Goal: Task Accomplishment & Management: Complete application form

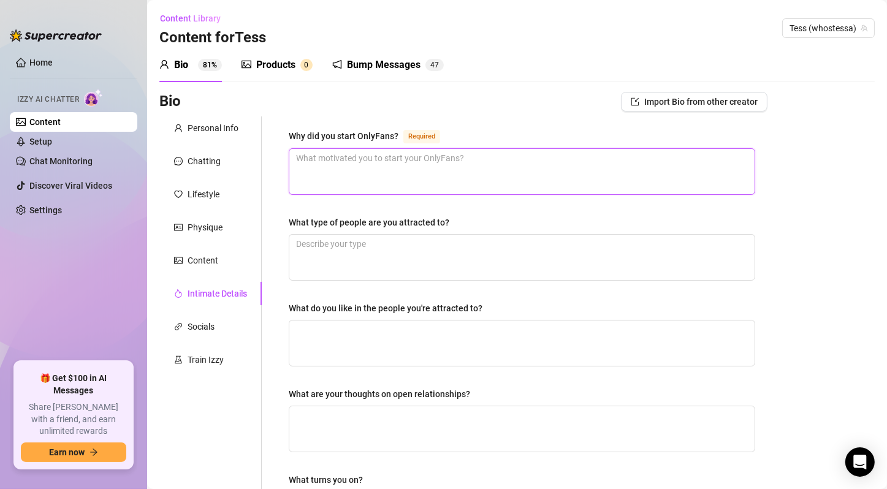
click at [666, 156] on textarea "Why did you start OnlyFans? Required" at bounding box center [521, 171] width 465 height 45
click at [477, 159] on textarea "Why did you start OnlyFans? Required" at bounding box center [521, 171] width 465 height 45
paste textarea "To make money, spoil my cats, and have fun being hot :)"
type textarea "To make money, spoil my cats, and have fun being hot :)"
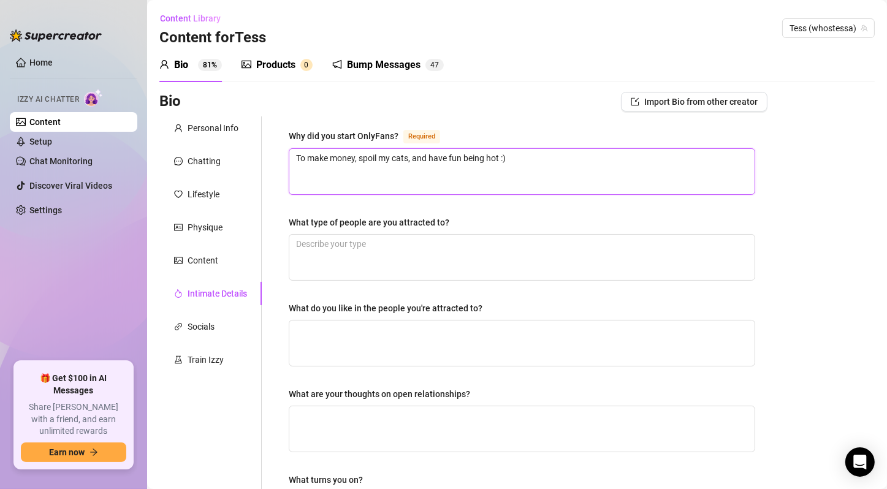
type textarea "To make money, spoil my cats, and have fun being hot :)"
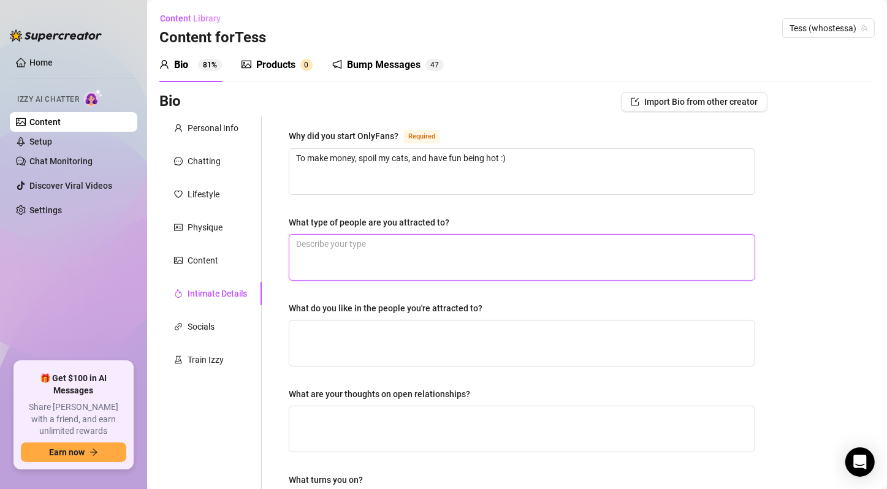
click at [444, 241] on textarea "What type of people are you attracted to?" at bounding box center [521, 257] width 465 height 45
paste textarea "Confident guys who know how to treat me"
type textarea "Confident guys who know how to treat me"
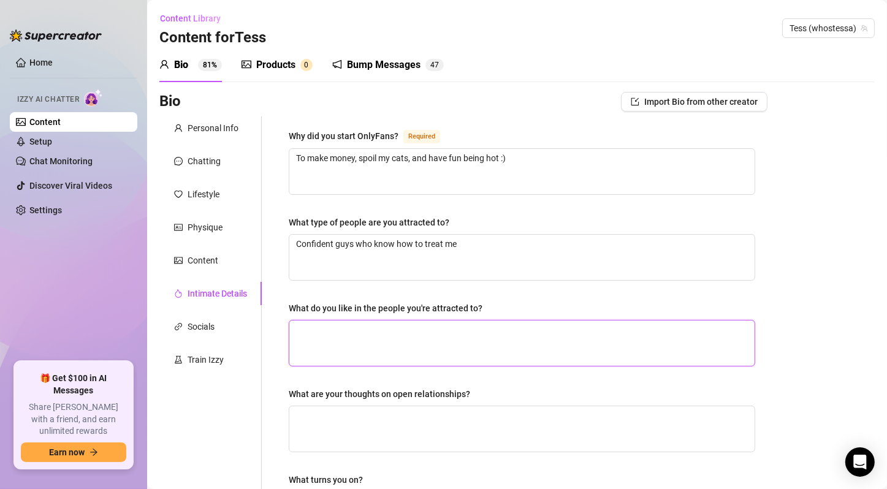
click at [441, 339] on textarea "What do you like in the people you're attracted to?" at bounding box center [521, 343] width 465 height 45
click at [408, 336] on textarea "What do you like in the people you're attracted to?" at bounding box center [521, 343] width 465 height 45
paste textarea "Generosity, fun energy, sense of humor"
type textarea "Generosity, fun energy, sense of humor"
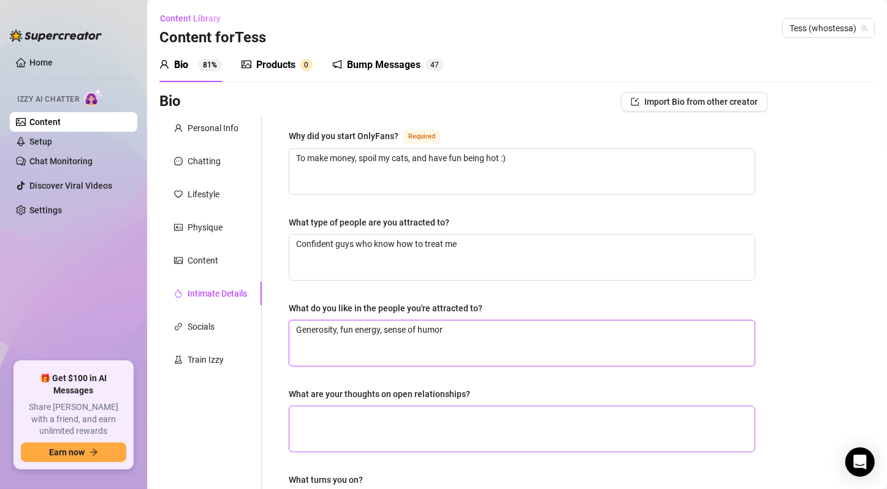
type textarea "Generosity, fun energy, sense of humor"
click at [378, 419] on textarea "What are your thoughts on open relationships?" at bounding box center [521, 428] width 465 height 45
paste textarea "Not my thing, I like attention on me"
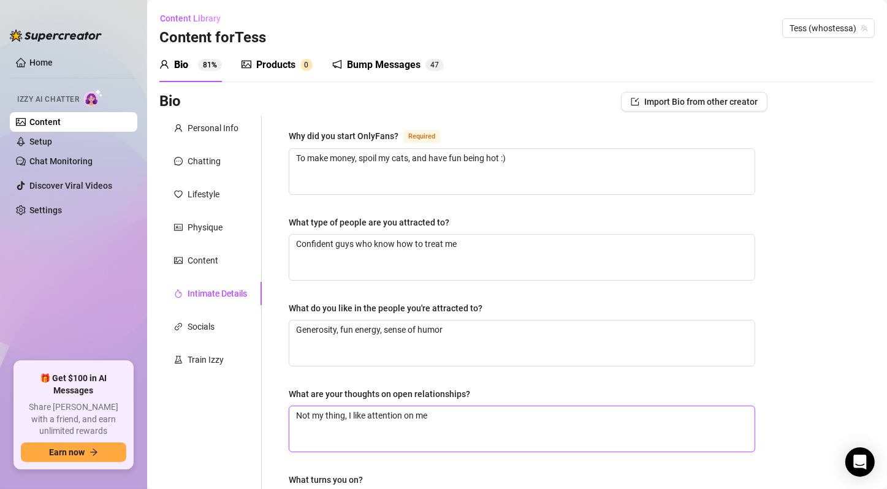
type textarea "Not my thing, I like attention on me"
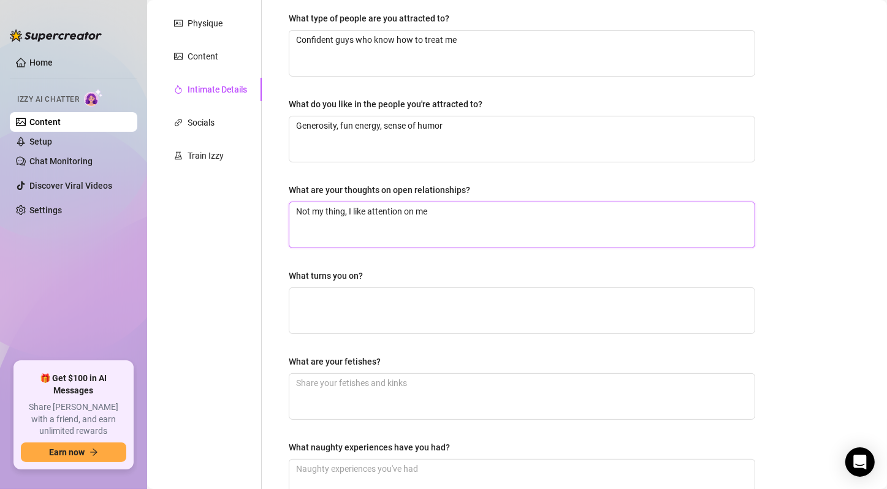
drag, startPoint x: 300, startPoint y: 208, endPoint x: 284, endPoint y: 211, distance: 16.1
click at [284, 211] on div "Why did you start OnlyFans? Required To make money, spoil my cats, and have fun…" at bounding box center [521, 220] width 491 height 617
type textarea "Not my thing, I like attention on me"
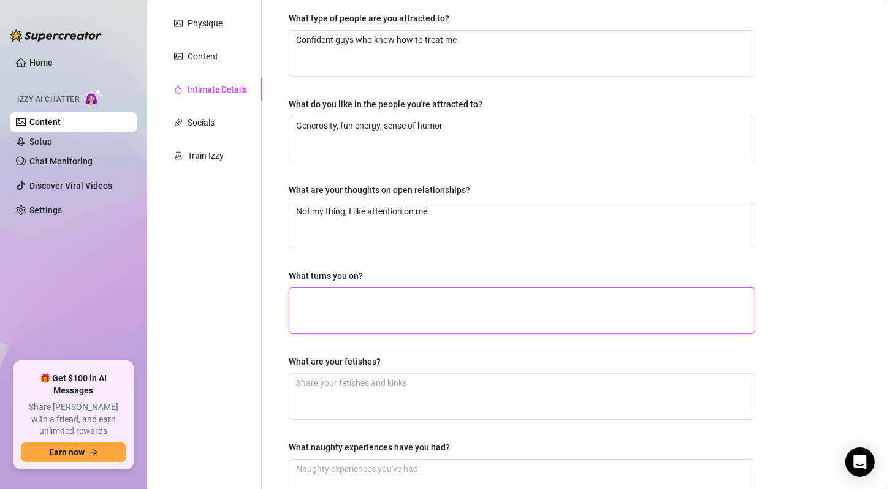
click at [362, 290] on textarea "What turns you on?" at bounding box center [521, 310] width 465 height 45
click at [365, 316] on textarea "What turns you on?" at bounding box center [521, 310] width 465 height 45
click at [362, 322] on textarea "What turns you on?" at bounding box center [521, 310] width 465 height 45
click at [430, 313] on textarea "What turns you on?" at bounding box center [521, 310] width 465 height 45
paste textarea "Confidence, spoiling me, dirty talk"
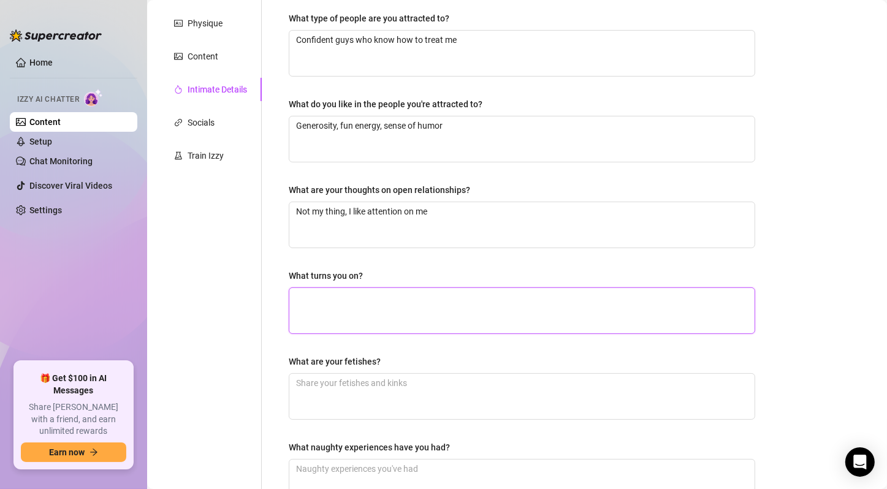
type textarea "Confidence, spoiling me, dirty talk"
drag, startPoint x: 298, startPoint y: 294, endPoint x: 283, endPoint y: 294, distance: 15.3
type textarea "Confidence, spoiling me, dirty talk"
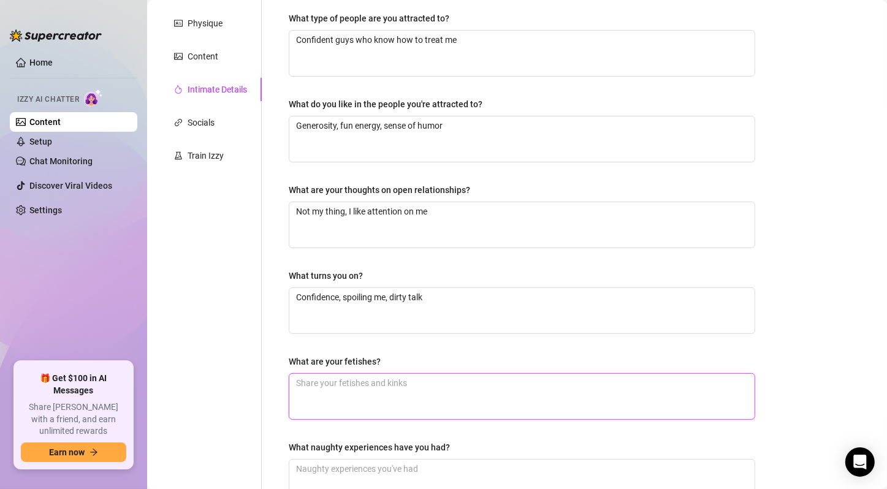
click at [384, 397] on textarea "What are your fetishes?" at bounding box center [521, 396] width 465 height 45
paste textarea "Light dom/sub play, lingerie, roleplay, mutual teasing"
type textarea "Light dom/sub play, lingerie, roleplay, mutual teasing"
click at [301, 380] on textarea "Light dom/sub play, lingerie, roleplay, mutual teasing" at bounding box center [521, 396] width 465 height 45
click at [298, 378] on textarea "Light dom/sub play, lingerie, roleplay, mutual teasing" at bounding box center [521, 396] width 465 height 45
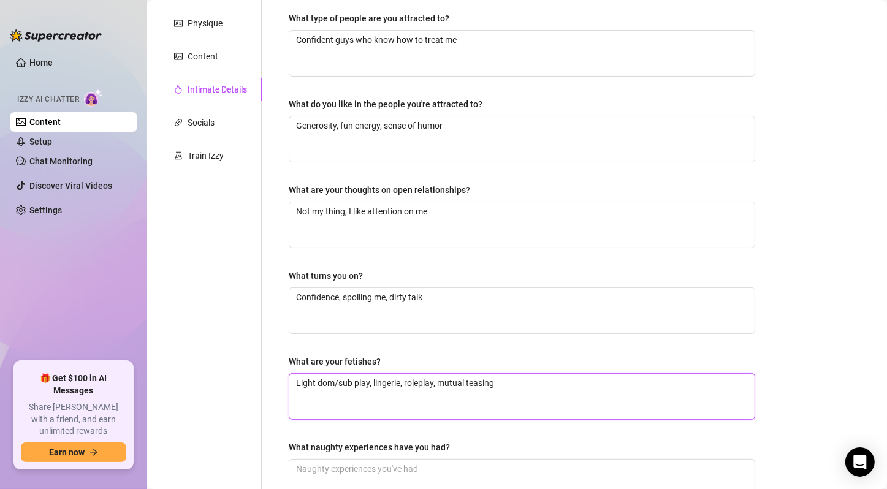
type textarea "Light dom/sub play, lingerie, roleplay, mutual teasing"
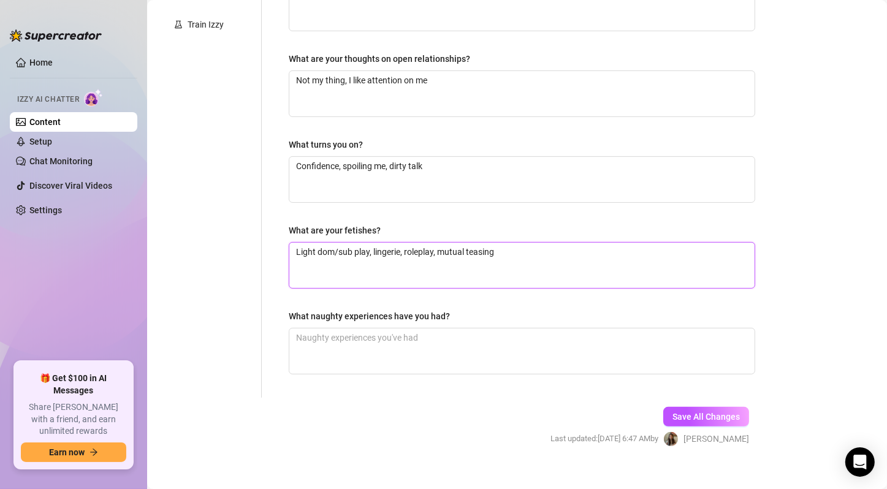
scroll to position [349, 0]
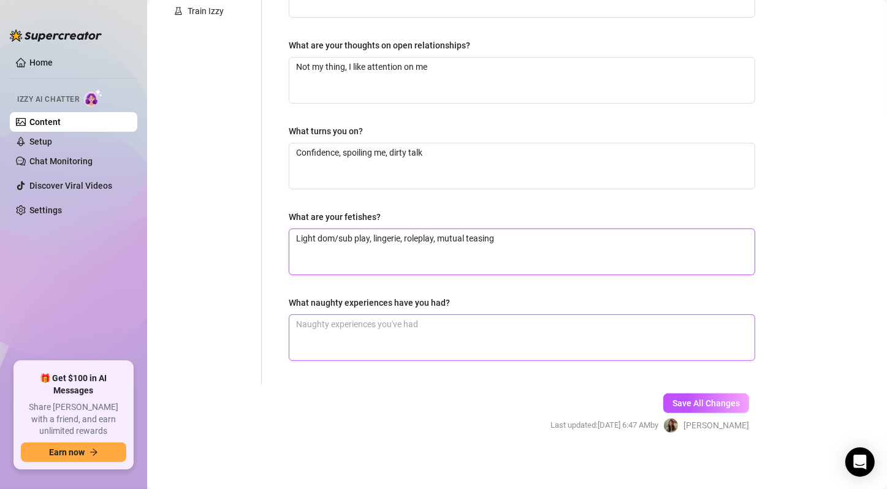
type textarea "Light dom/sub play, lingerie, roleplay, mutual teasing"
click at [409, 325] on textarea "What naughty experiences have you had?" at bounding box center [521, 337] width 465 height 45
click at [374, 333] on textarea "What naughty experiences have you had?" at bounding box center [521, 337] width 465 height 45
paste textarea "I’ve had drunk hookups that started sweet & turned wild fast 🫣"
type textarea "I’ve had drunk hookups that started sweet & turned wild fast 🫣"
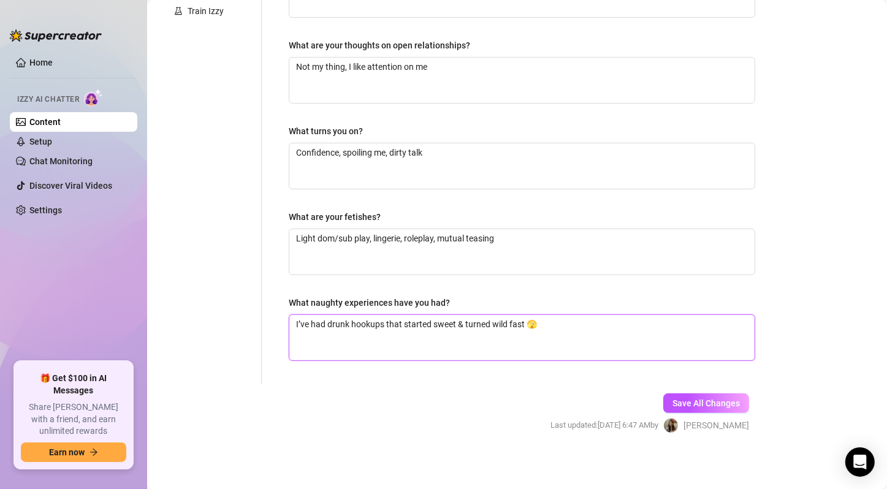
type textarea "I’ve had drunk hookups that started sweet & turned wild fast 🫣"
click at [374, 333] on textarea "I’ve had drunk hookups that started sweet & turned wild fast 🫣" at bounding box center [521, 337] width 465 height 45
click at [397, 396] on form "Personal Info Chatting Lifestyle Physique Content Intimate Details Socials Trai…" at bounding box center [463, 111] width 608 height 687
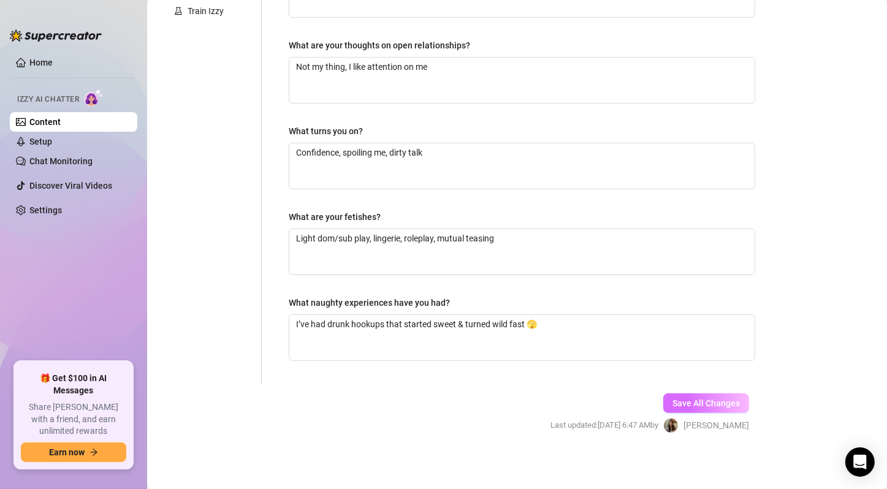
click at [663, 398] on button "Save All Changes" at bounding box center [706, 403] width 86 height 20
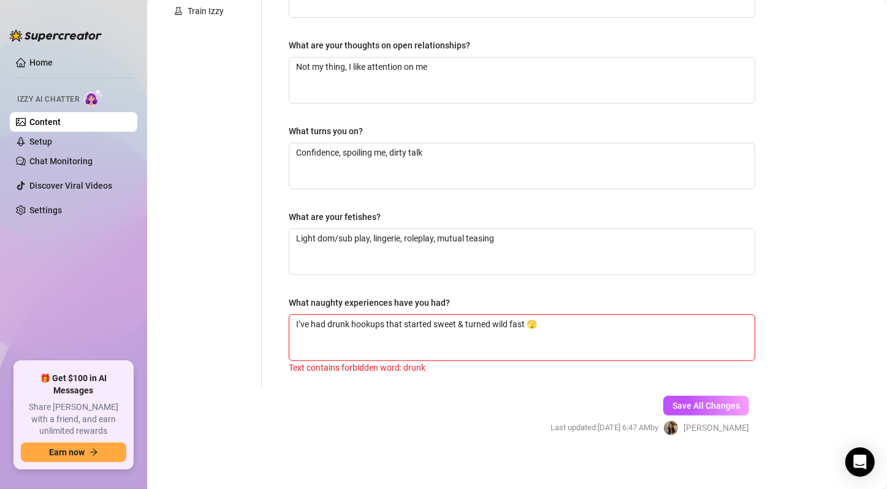
click at [340, 319] on textarea "I’ve had drunk hookups that started sweet & turned wild fast 🫣" at bounding box center [521, 337] width 465 height 45
type textarea "I’ve had hookups that started sweet & turned wild fast 🫣"
click at [503, 407] on form "Personal Info Chatting Lifestyle Physique Content Intimate Details Socials Trai…" at bounding box center [463, 112] width 608 height 689
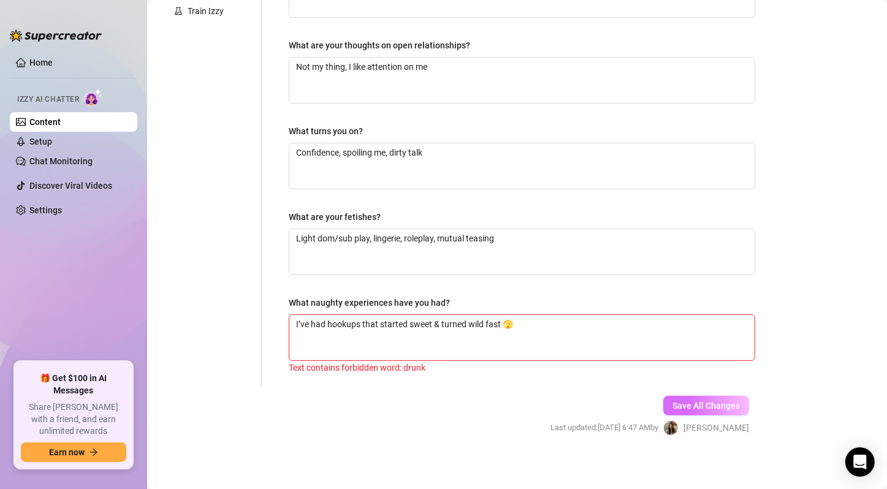
click at [691, 411] on button "Save All Changes" at bounding box center [706, 406] width 86 height 20
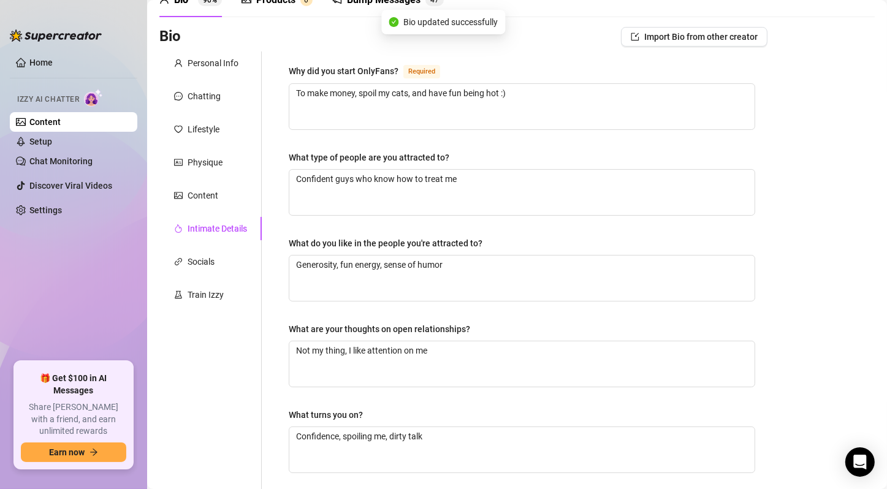
scroll to position [0, 0]
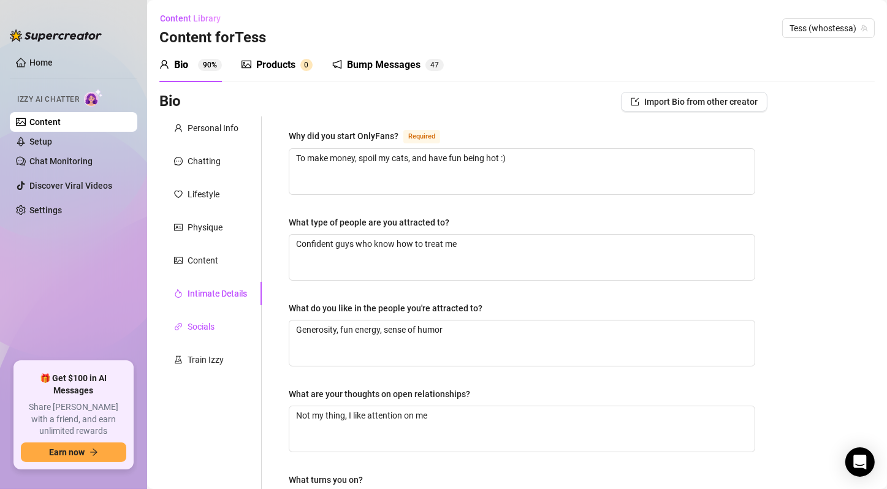
click at [197, 324] on div "Socials" at bounding box center [201, 326] width 27 height 13
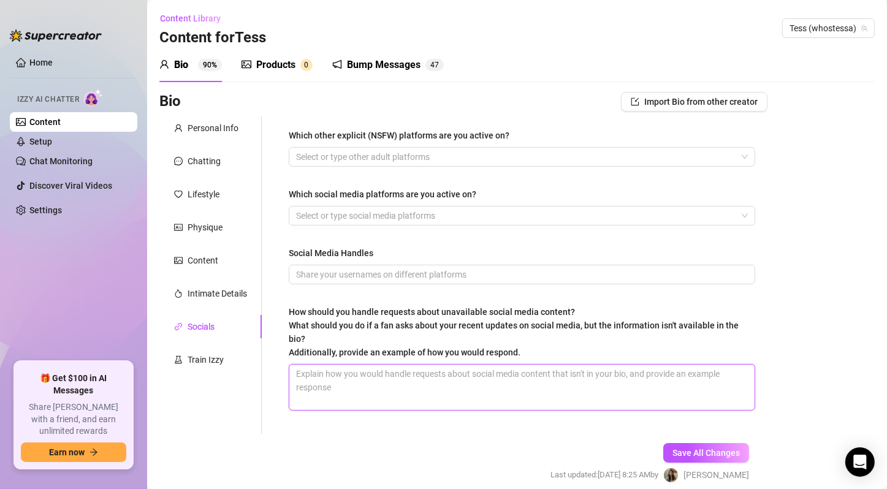
click at [470, 390] on textarea "How should you handle requests about unavailable social media content? What sho…" at bounding box center [521, 387] width 465 height 45
paste textarea "“Aw babe you’ll just have to keep watching ;) I post surprises.” “Lol I’m alway…"
type textarea "“Aw babe you’ll just have to keep watching ;) I post surprises.” “Lol I’m alway…"
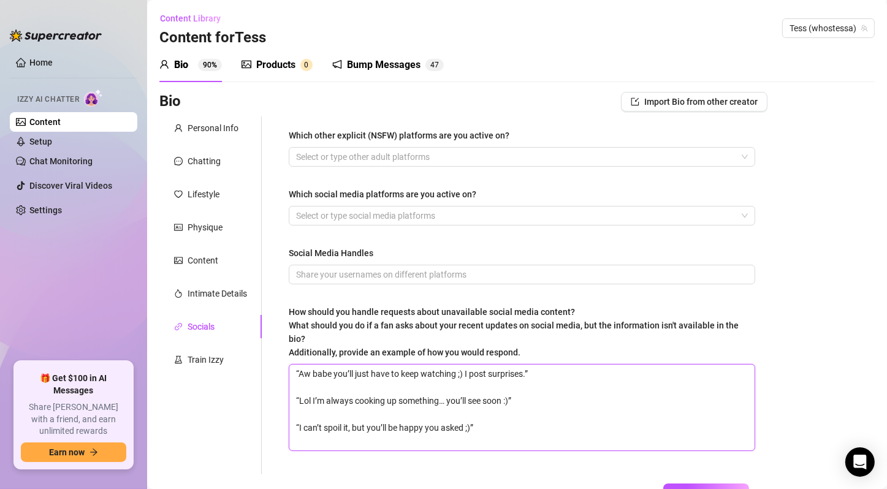
type textarea "“Aw babe you’ll just have to keep watching ;) I post surprises.” “Lol I’m alway…"
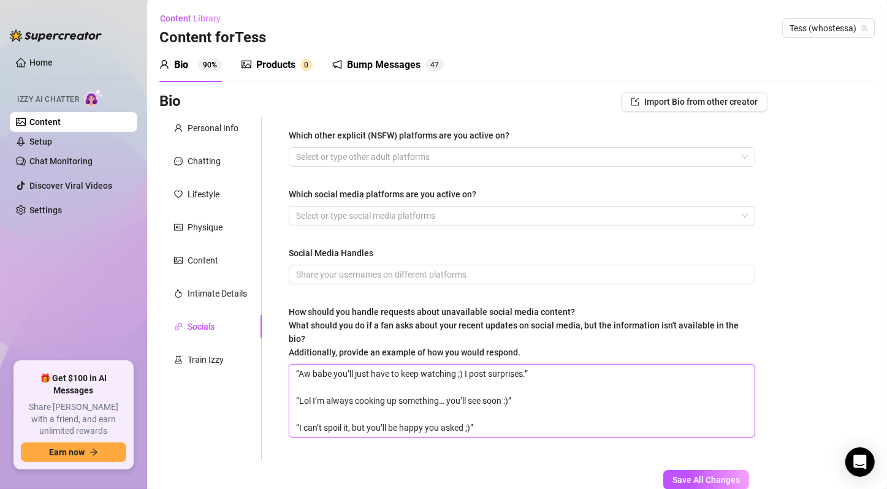
click at [470, 390] on textarea "“Aw babe you’ll just have to keep watching ;) I post surprises.” “Lol I’m alway…" at bounding box center [521, 401] width 465 height 72
type textarea "“Aw babe you’ll just have to keep watching ;) I post surprises.” “Lol I’m alway…"
click at [672, 476] on span "Save All Changes" at bounding box center [705, 480] width 67 height 10
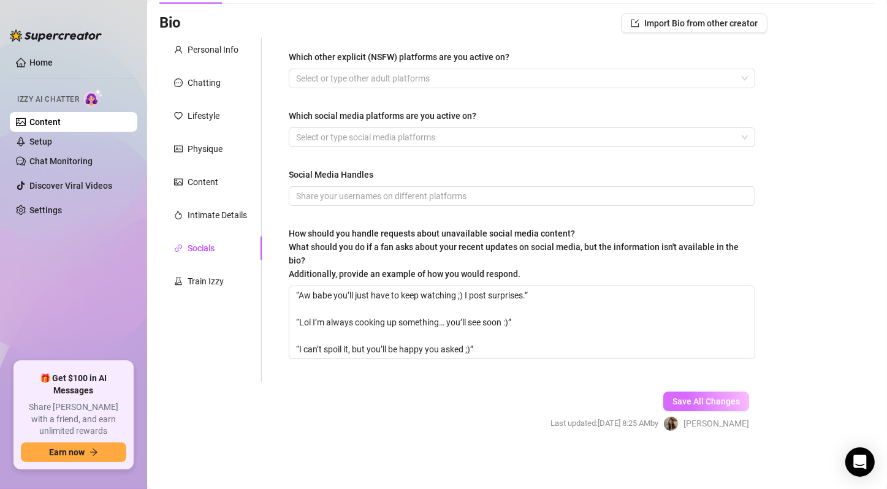
click at [710, 395] on button "Save All Changes" at bounding box center [706, 402] width 86 height 20
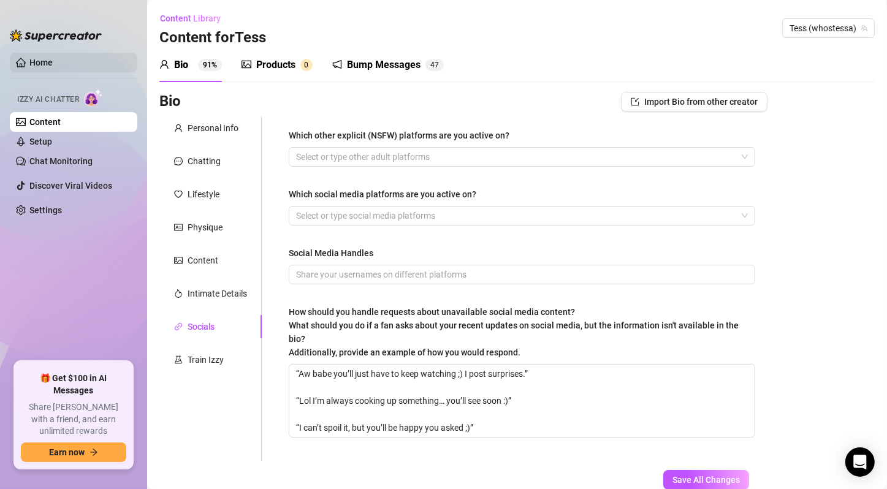
click at [50, 59] on link "Home" at bounding box center [40, 63] width 23 height 10
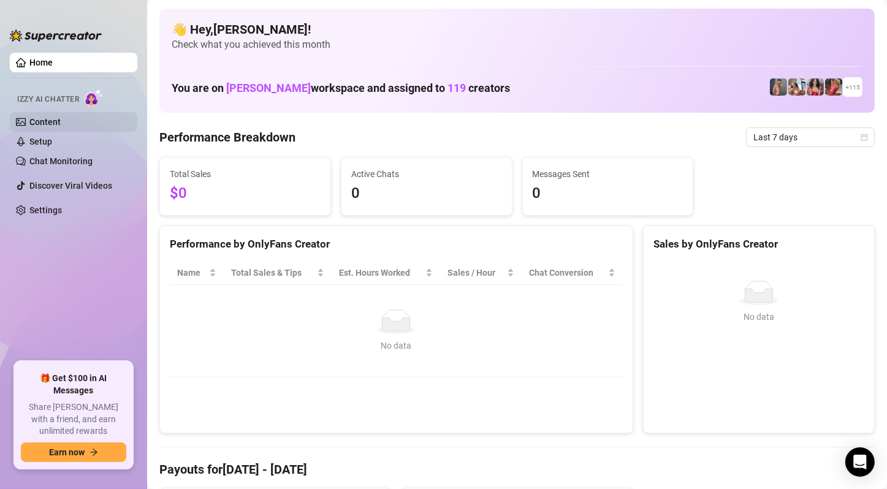
click at [61, 118] on link "Content" at bounding box center [44, 122] width 31 height 10
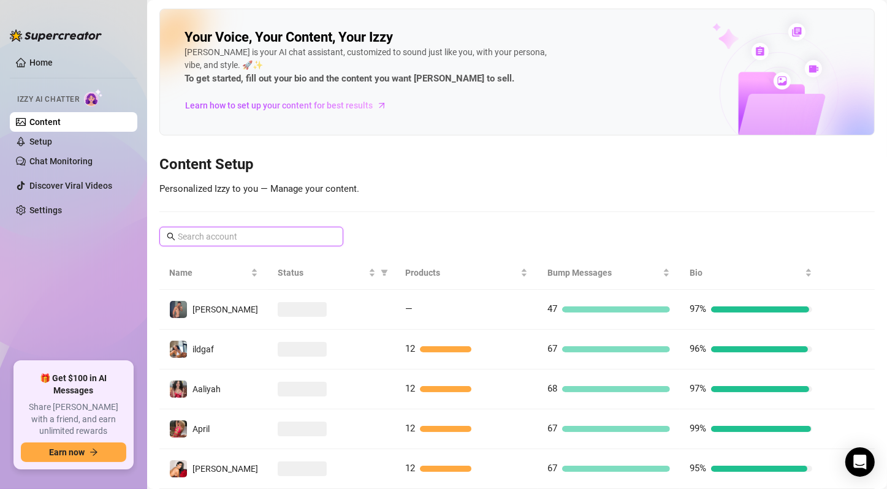
click at [325, 230] on input "text" at bounding box center [252, 236] width 148 height 13
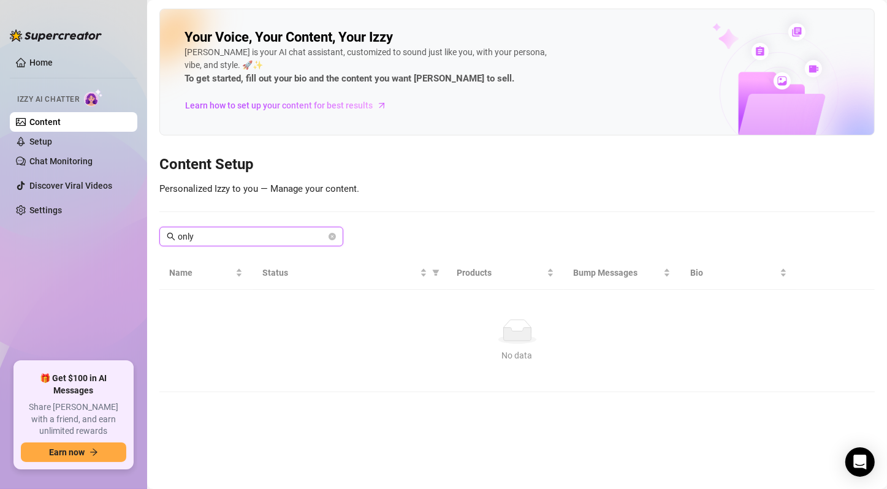
click at [325, 230] on input "only" at bounding box center [252, 236] width 148 height 13
type input "only"
click at [330, 230] on span at bounding box center [331, 236] width 7 height 13
click at [333, 233] on icon "close-circle" at bounding box center [331, 236] width 7 height 7
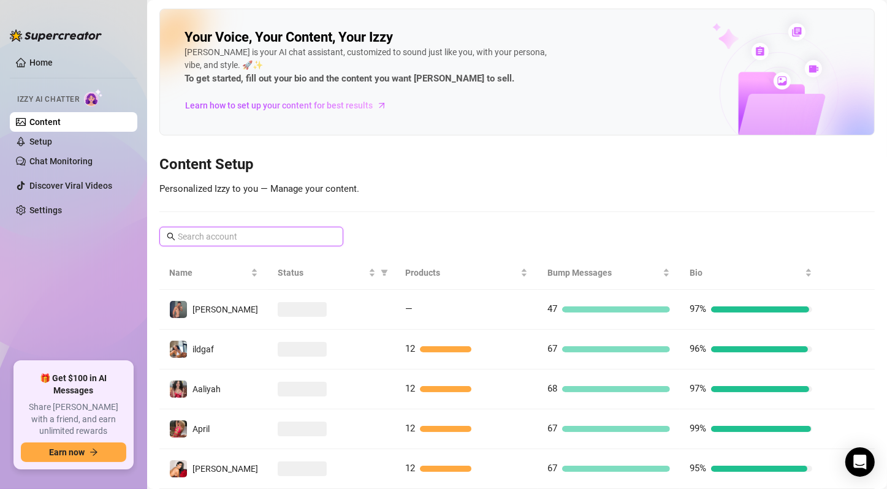
click at [285, 237] on input "text" at bounding box center [252, 236] width 148 height 13
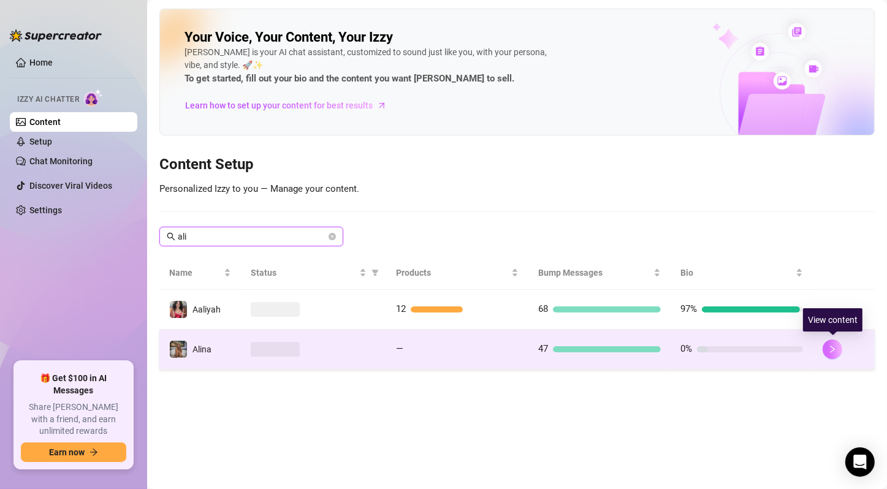
type input "ali"
click at [830, 347] on icon "right" at bounding box center [832, 349] width 9 height 9
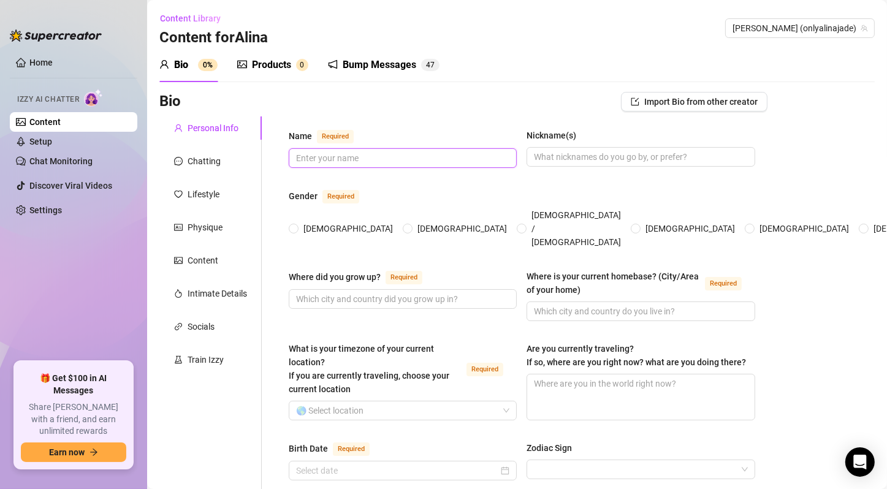
click at [374, 153] on input "Name Required" at bounding box center [401, 157] width 211 height 13
paste input "[PERSON_NAME]"
drag, startPoint x: 301, startPoint y: 157, endPoint x: 291, endPoint y: 156, distance: 9.9
click at [291, 156] on span "[PERSON_NAME]" at bounding box center [403, 158] width 228 height 20
click at [345, 153] on input "[PERSON_NAME]" at bounding box center [401, 157] width 211 height 13
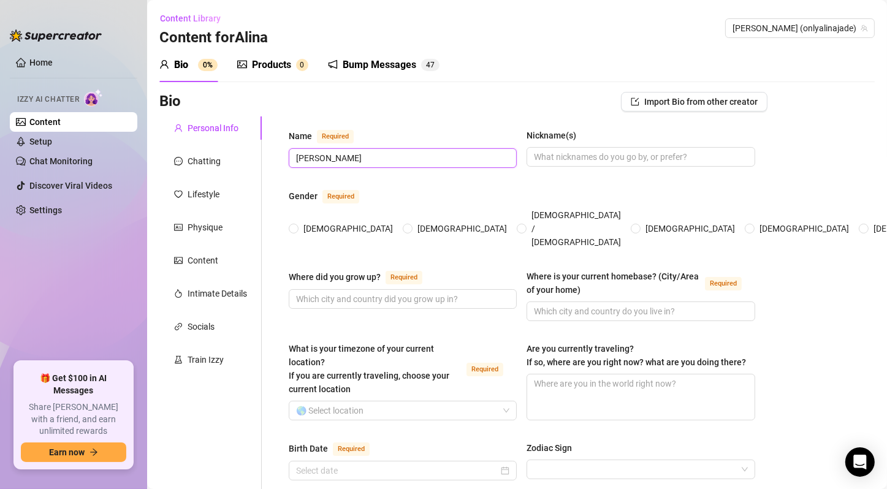
click at [345, 153] on input "[PERSON_NAME]" at bounding box center [401, 157] width 211 height 13
type input "[PERSON_NAME]"
click at [587, 157] on input "Nickname(s)" at bounding box center [639, 156] width 211 height 13
paste input "[PERSON_NAME]"
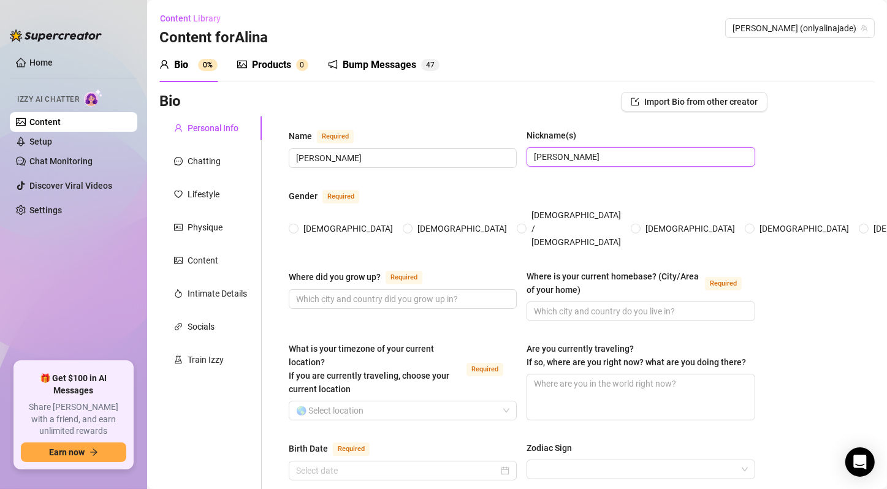
type input "[PERSON_NAME]"
click at [315, 222] on span "[DEMOGRAPHIC_DATA]" at bounding box center [347, 228] width 99 height 13
click at [297, 226] on input "[DEMOGRAPHIC_DATA]" at bounding box center [294, 230] width 5 height 8
radio input "true"
click at [370, 292] on input "Where did you grow up? Required" at bounding box center [401, 298] width 211 height 13
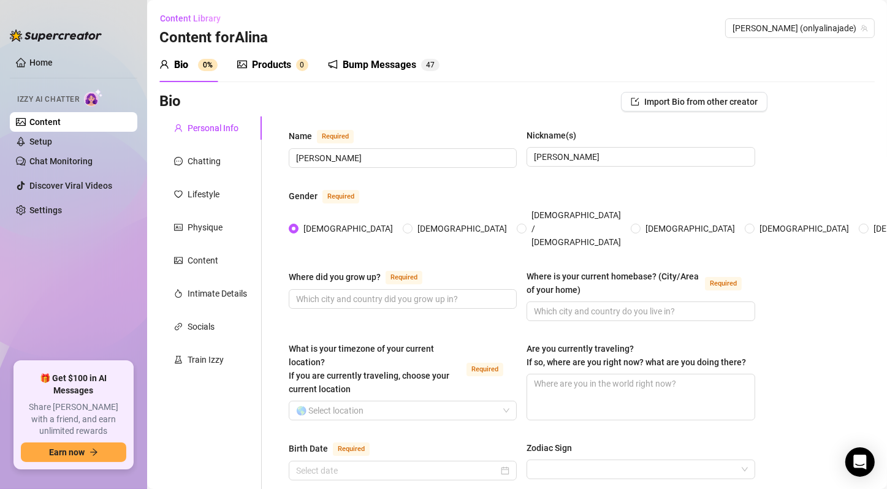
click at [406, 270] on div "Where did you grow up? Required" at bounding box center [403, 280] width 228 height 20
click at [408, 292] on input "Where did you grow up? Required" at bounding box center [401, 298] width 211 height 13
paste input "[GEOGRAPHIC_DATA], [US_STATE]"
type input "[GEOGRAPHIC_DATA], [US_STATE]"
click at [648, 305] on input "Where is your current homebase? (City/Area of your home) Required" at bounding box center [639, 311] width 211 height 13
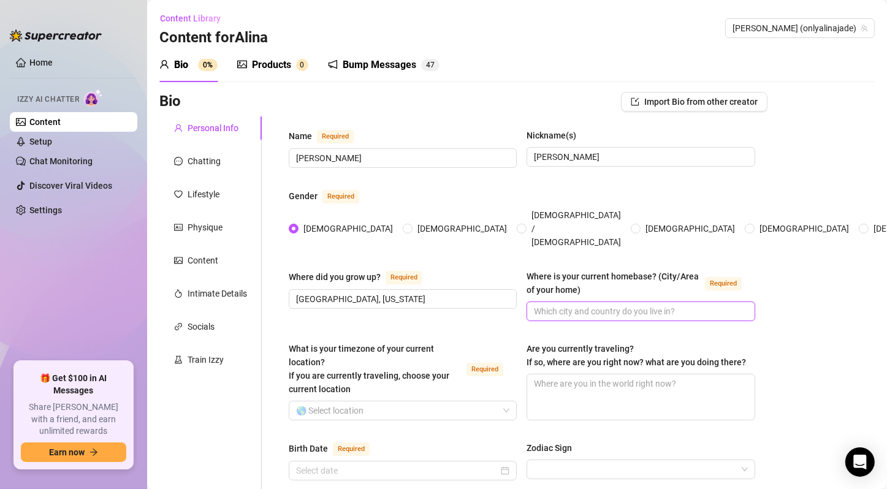
paste input "[GEOGRAPHIC_DATA] (downtown area)"
type input "[GEOGRAPHIC_DATA] (downtown area)"
click at [401, 401] on input "What is your timezone of your current location? If you are currently traveling,…" at bounding box center [397, 410] width 202 height 18
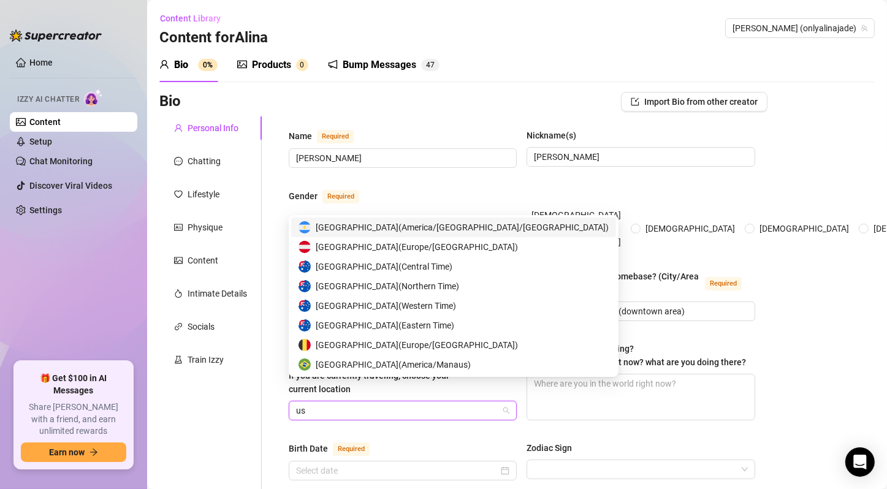
type input "usa"
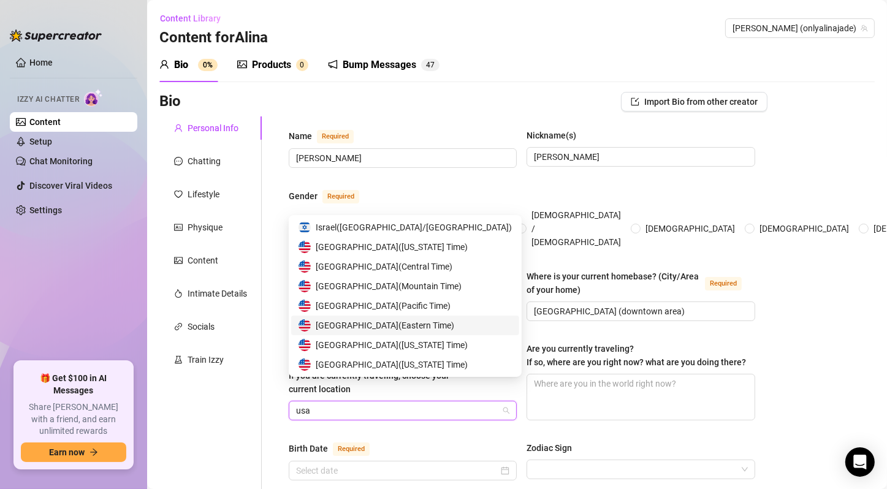
click at [447, 330] on span "United States of America ( Eastern Time )" at bounding box center [385, 325] width 139 height 13
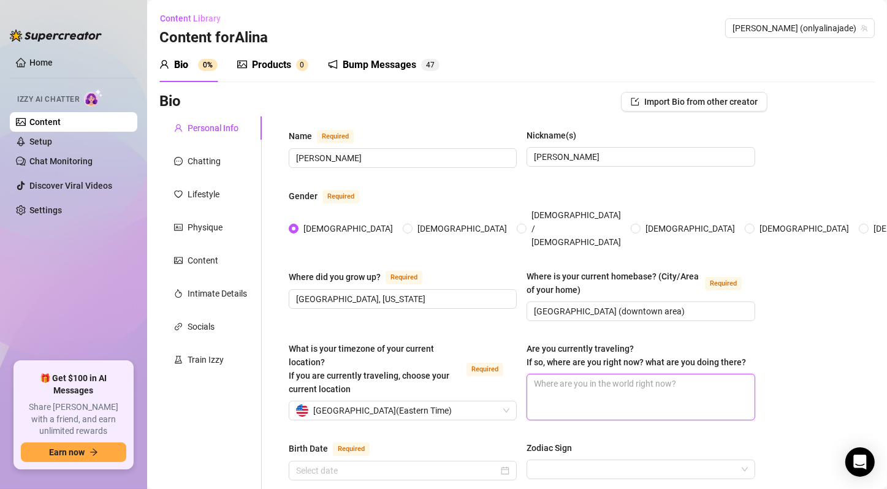
click at [609, 408] on textarea "Are you currently traveling? If so, where are you right now? what are you doing…" at bounding box center [640, 396] width 227 height 45
click at [598, 378] on textarea "Are you currently traveling? If so, where are you right now? what are you doing…" at bounding box center [640, 396] width 227 height 45
type textarea "N"
type textarea "No"
click at [302, 420] on div "What is your timezone of your current location? If you are currently traveling,…" at bounding box center [522, 386] width 466 height 89
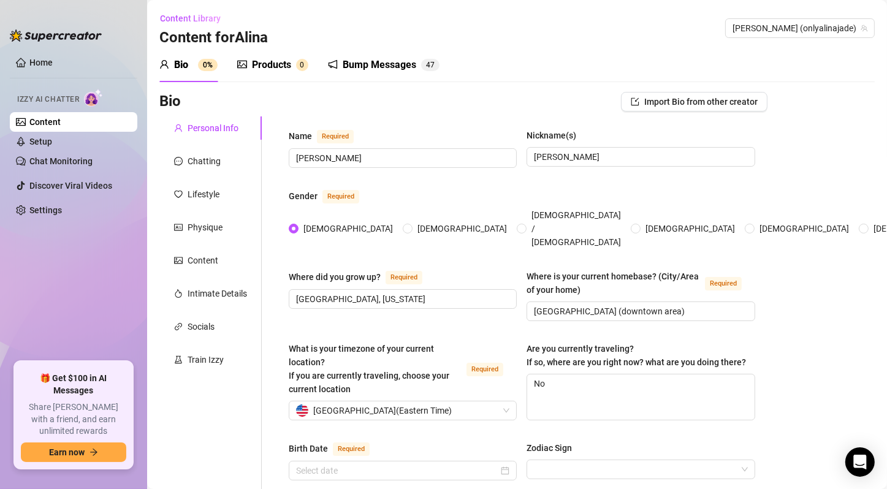
scroll to position [204, 0]
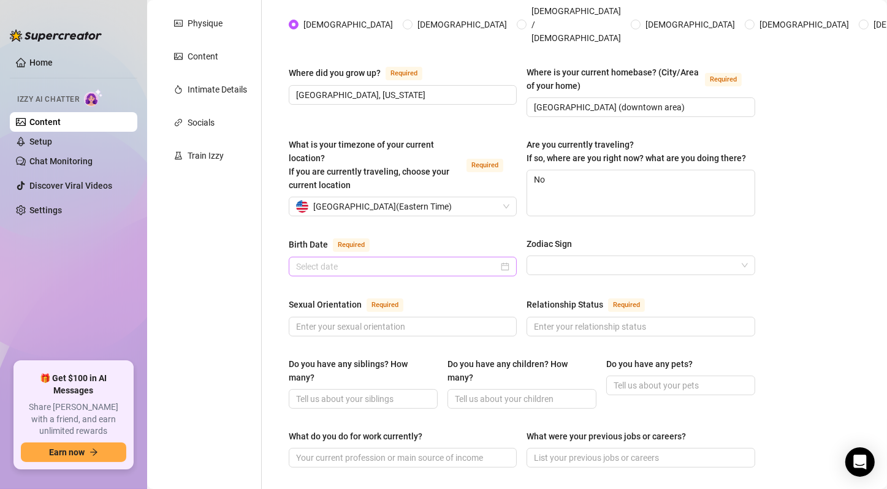
click at [502, 260] on div at bounding box center [402, 266] width 213 height 13
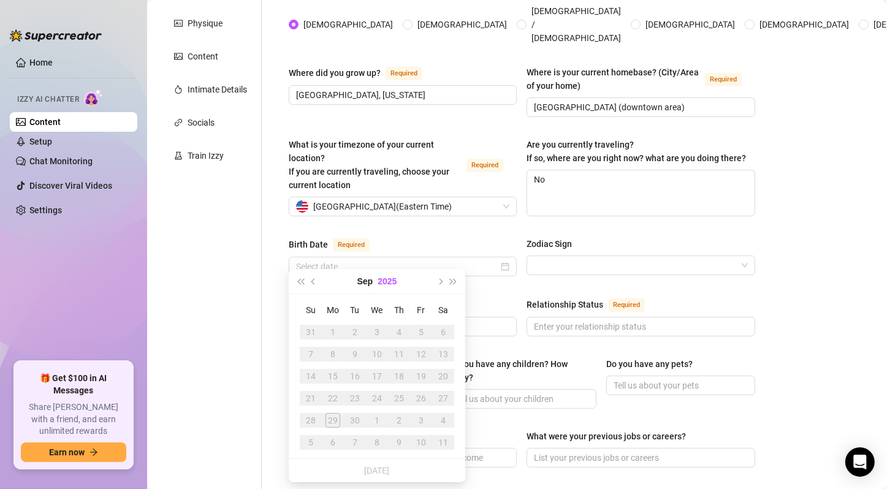
click at [382, 281] on button "2025" at bounding box center [387, 281] width 19 height 25
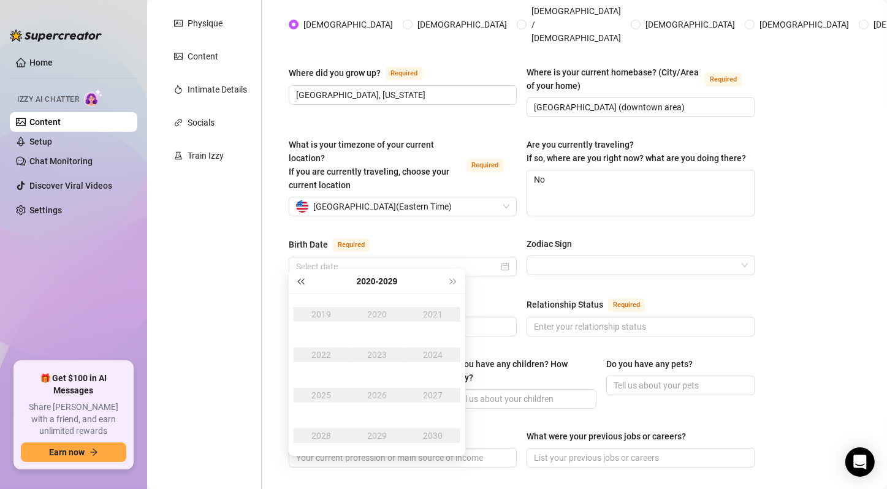
click at [299, 279] on span "Last year (Control + left)" at bounding box center [300, 281] width 6 height 6
type input "[DATE]"
click at [321, 400] on div "2005" at bounding box center [321, 395] width 37 height 15
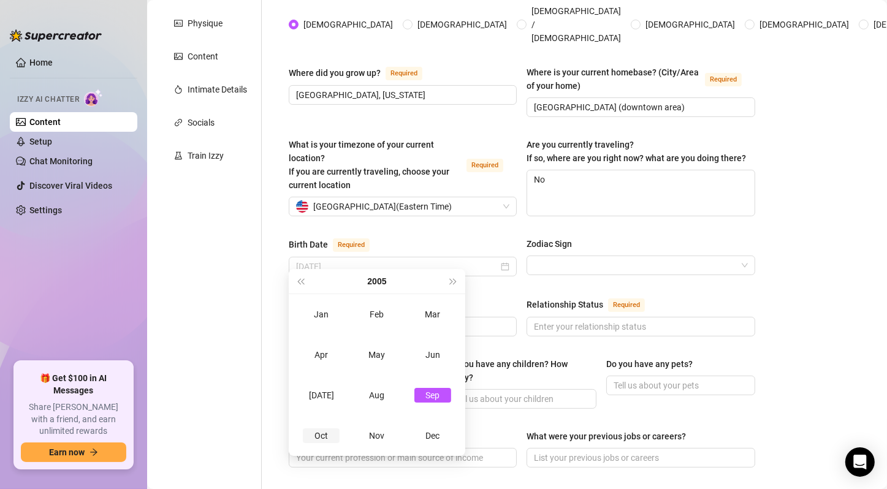
click at [316, 442] on div "Oct" at bounding box center [321, 435] width 37 height 15
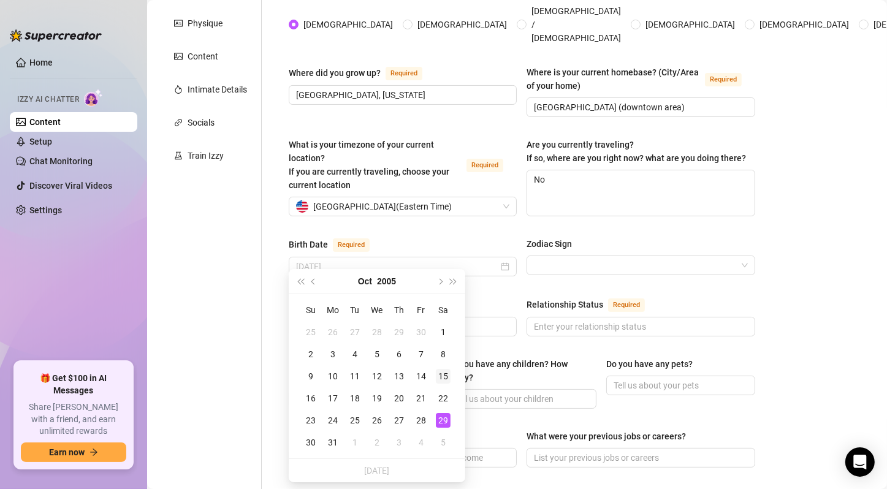
type input "[DATE]"
click at [446, 373] on div "15" at bounding box center [443, 376] width 15 height 15
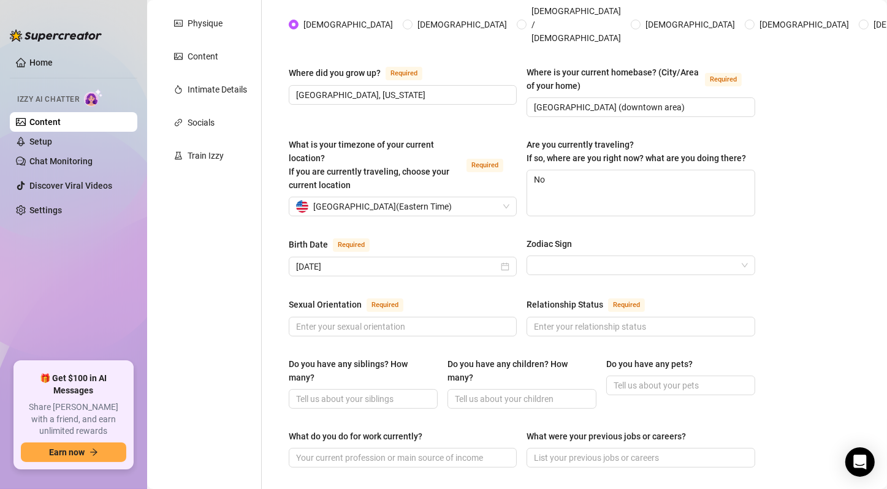
click at [577, 284] on div "Name Required [PERSON_NAME] Nickname(s) [PERSON_NAME], [PERSON_NAME] Gender Req…" at bounding box center [522, 433] width 466 height 1016
click at [633, 320] on input "Relationship Status Required" at bounding box center [639, 326] width 211 height 13
paste input "Single (flirty & open for attention 💋)"
type input "Single (flirty & open for attention 💋)"
click at [353, 392] on input "Do you have any siblings? How many?" at bounding box center [362, 398] width 132 height 13
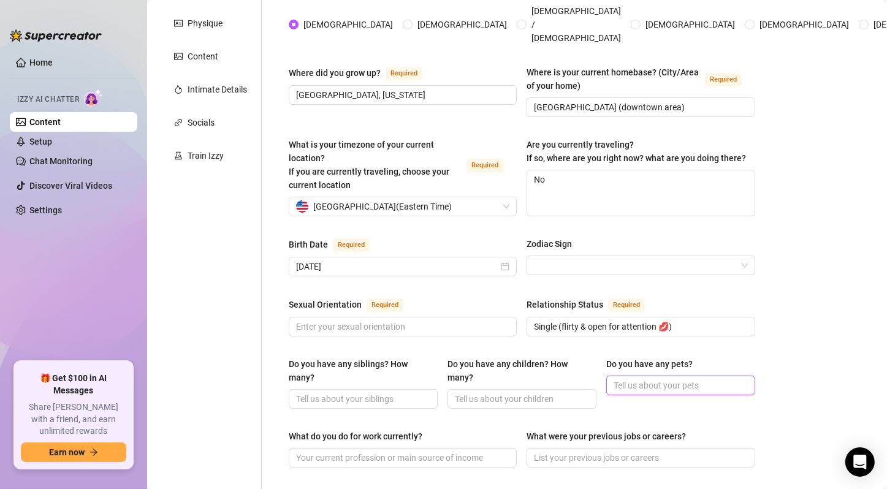
click at [667, 379] on input "Do you have any pets?" at bounding box center [679, 385] width 132 height 13
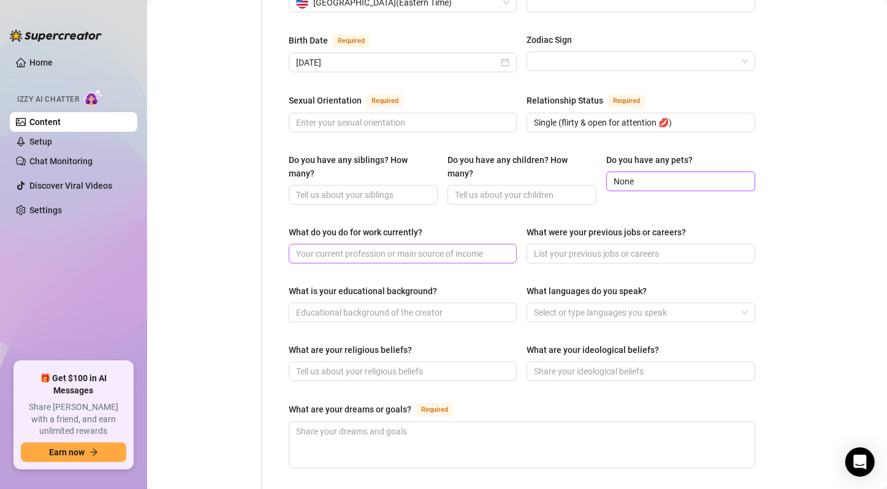
type input "None"
click at [342, 247] on input "What do you do for work currently?" at bounding box center [401, 253] width 211 height 13
click at [451, 247] on input "What do you do for work currently?" at bounding box center [401, 253] width 211 height 13
paste input "Content Creator on OnlyFans (full time)"
type input "Content Creator on OnlyFans (full time)"
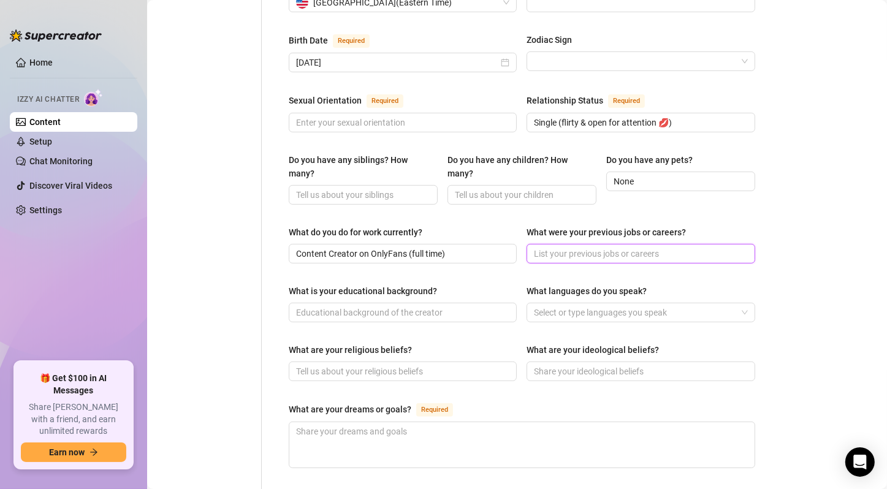
click at [626, 247] on input "What were your previous jobs or careers?" at bounding box center [639, 253] width 211 height 13
paste input "Waitressing, babysitting, retail"
type input "Waitressing, babysitting, retail"
click at [417, 306] on input "What is your educational background?" at bounding box center [401, 312] width 211 height 13
click at [403, 312] on span at bounding box center [403, 313] width 228 height 20
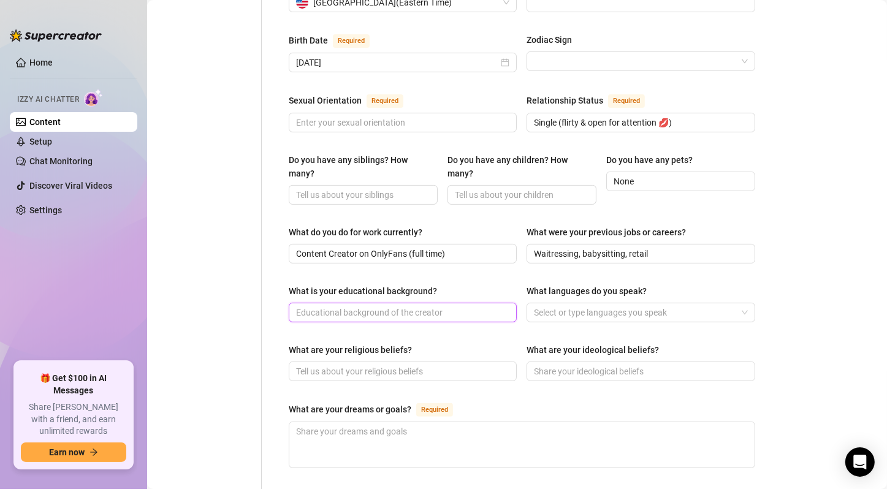
paste input "Some college, paused to focus on content creation"
type input "Some college, paused to focus on content creation"
click at [486, 284] on div "What is your educational background?" at bounding box center [403, 293] width 228 height 18
click at [563, 304] on div at bounding box center [634, 312] width 210 height 17
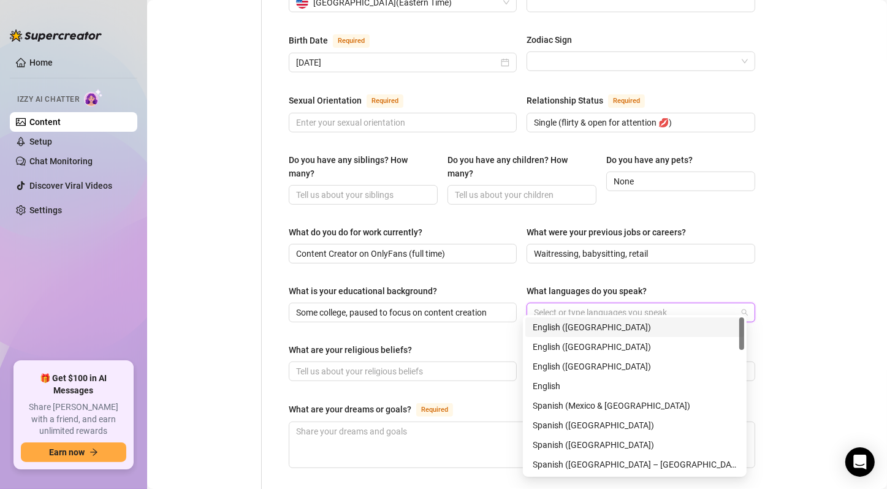
paste input "English, Spanish"
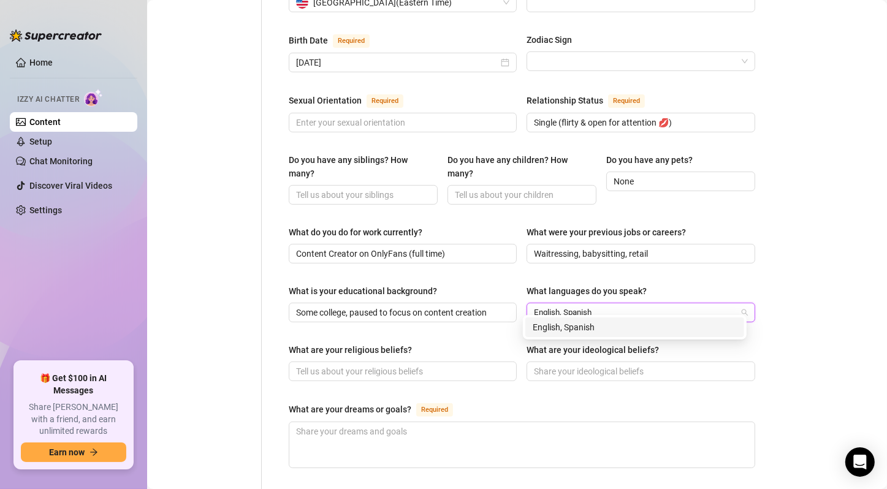
click at [588, 305] on input "English, Spanish" at bounding box center [566, 312] width 64 height 15
type input "English"
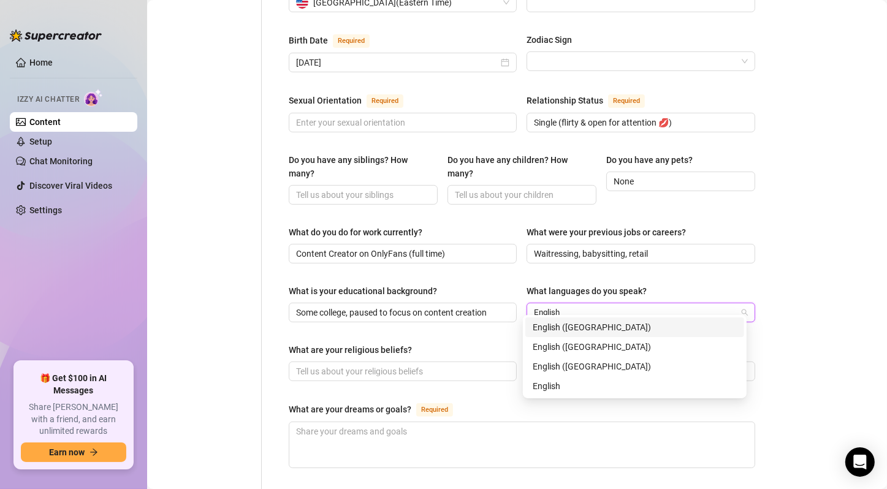
click at [613, 325] on div "English ([GEOGRAPHIC_DATA])" at bounding box center [635, 327] width 204 height 13
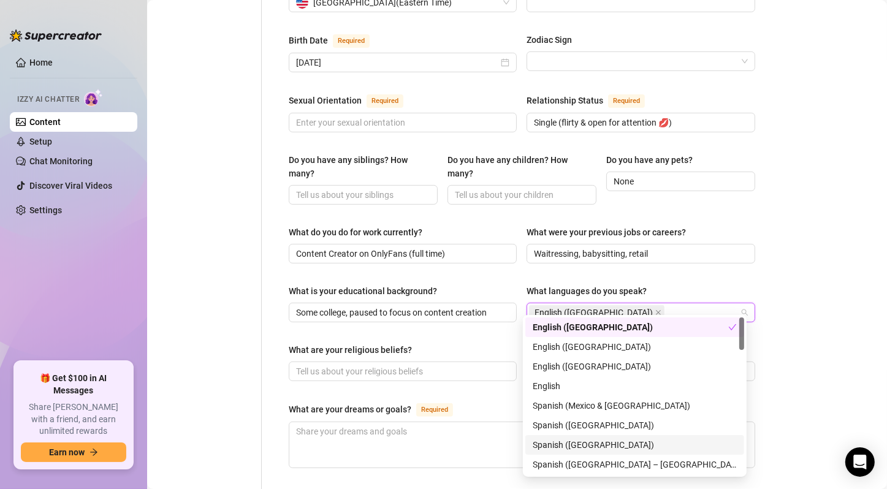
click at [585, 446] on div "Spanish ([GEOGRAPHIC_DATA])" at bounding box center [635, 444] width 204 height 13
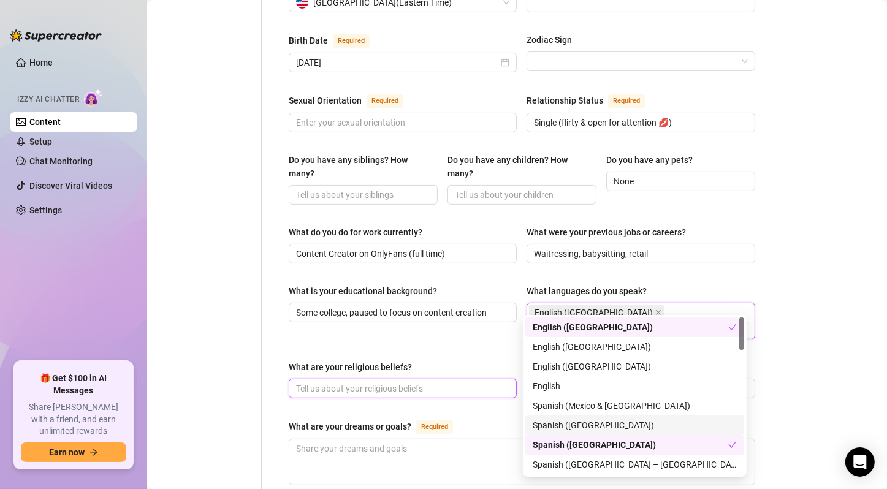
click at [431, 382] on input "What are your religious beliefs?" at bounding box center [401, 388] width 211 height 13
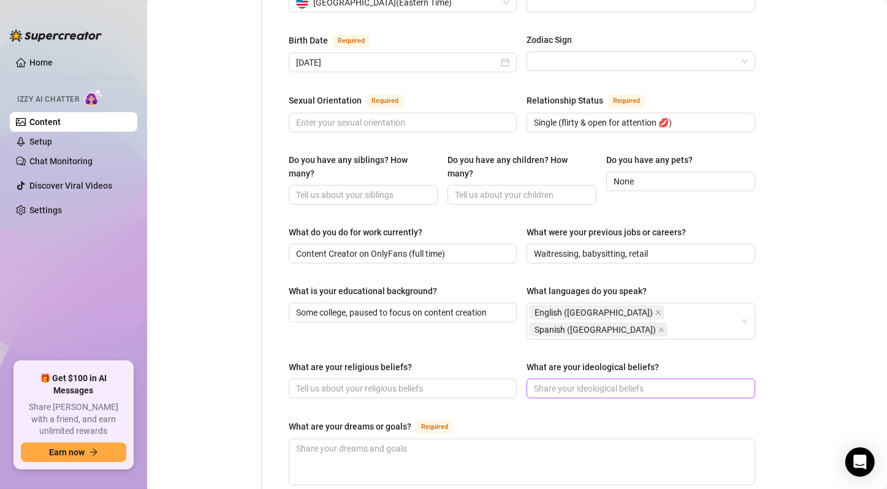
click at [610, 382] on input "What are your ideological beliefs?" at bounding box center [639, 388] width 211 height 13
paste input "Free-spirited, feminine empowerment, “live your best life”"
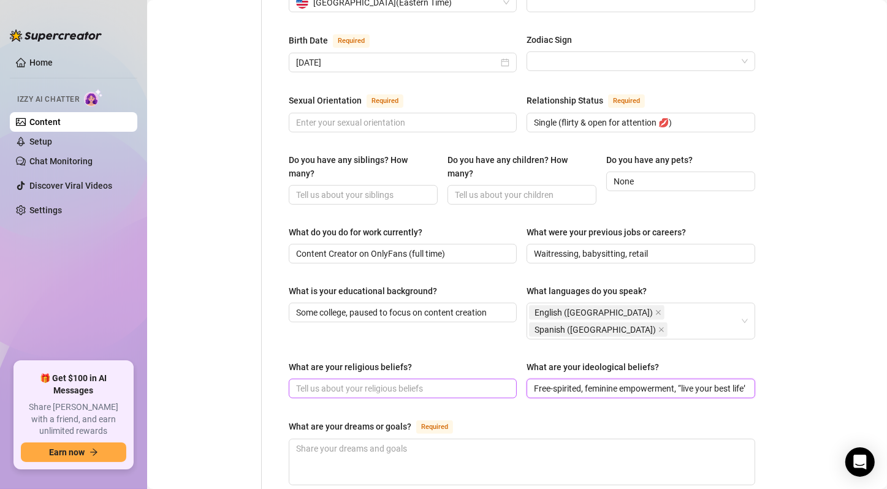
drag, startPoint x: 537, startPoint y: 363, endPoint x: 392, endPoint y: 364, distance: 145.9
click at [392, 364] on div "What are your religious beliefs? What are your ideological beliefs? Free-spirit…" at bounding box center [522, 384] width 466 height 49
drag, startPoint x: 675, startPoint y: 363, endPoint x: 846, endPoint y: 384, distance: 172.9
click at [886, 370] on html "Home Izzy AI Chatter Content Setup Chat Monitoring Discover Viral Videos Settin…" at bounding box center [443, 244] width 887 height 489
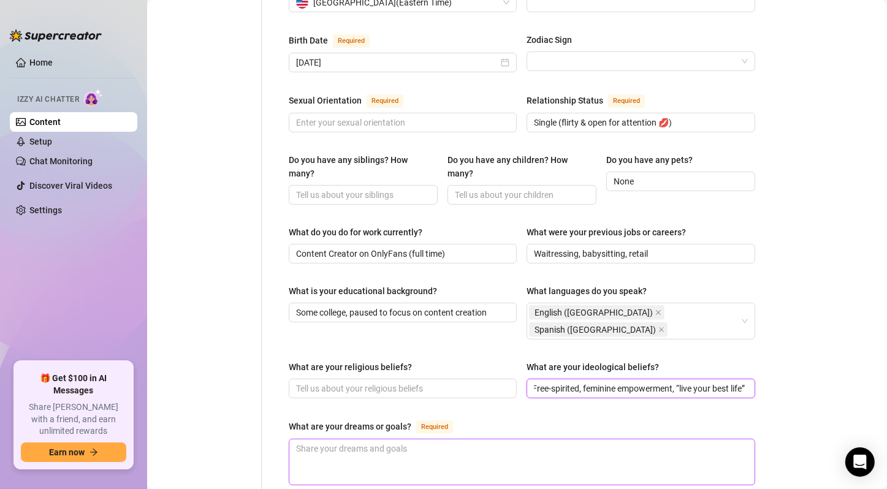
type input "Free-spirited, feminine empowerment, “live your best life”"
click at [483, 439] on textarea "What are your dreams or goals? Required" at bounding box center [521, 461] width 465 height 45
click at [370, 439] on textarea "What are your dreams or goals? Required" at bounding box center [521, 461] width 465 height 45
paste textarea "Build a major online brand, financial independence, launch a lingerie/cosplay l…"
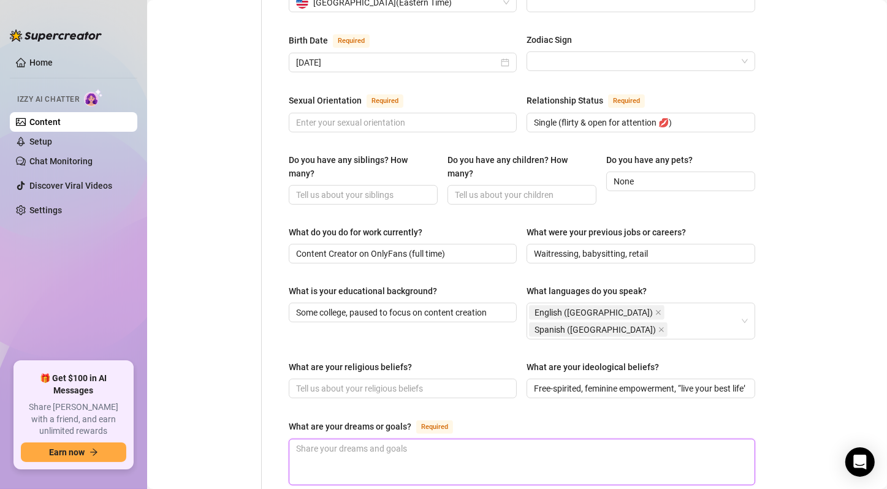
type textarea "Build a major online brand, financial independence, launch a lingerie/cosplay l…"
drag, startPoint x: 300, startPoint y: 425, endPoint x: 284, endPoint y: 422, distance: 15.5
click at [284, 422] on div "Name Required [PERSON_NAME] Nickname(s) [PERSON_NAME], [PERSON_NAME] Gender Req…" at bounding box center [521, 237] width 491 height 1058
type textarea "Build a major online brand, financial independence, launch a lingerie/cosplay l…"
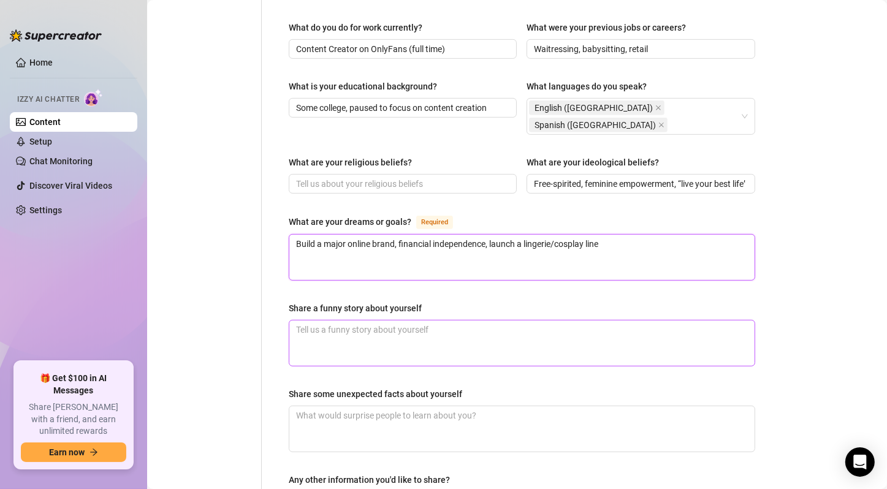
type textarea "Build a major online brand, financial independence, launch a lingerie/cosplay l…"
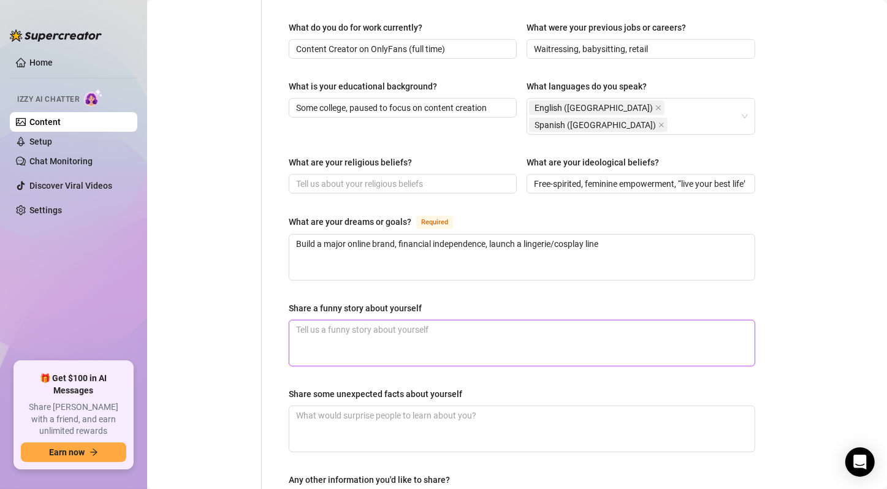
click at [446, 321] on textarea "Share a funny story about yourself" at bounding box center [521, 343] width 465 height 45
paste textarea "Accidentally FaceTimed my mom in full cosplay after a few drinks 🫣"
type textarea "Accidentally FaceTimed my mom in full cosplay after a few drinks 🫣"
click at [446, 321] on textarea "Accidentally FaceTimed my mom in full cosplay after a few drinks 🫣" at bounding box center [521, 343] width 465 height 45
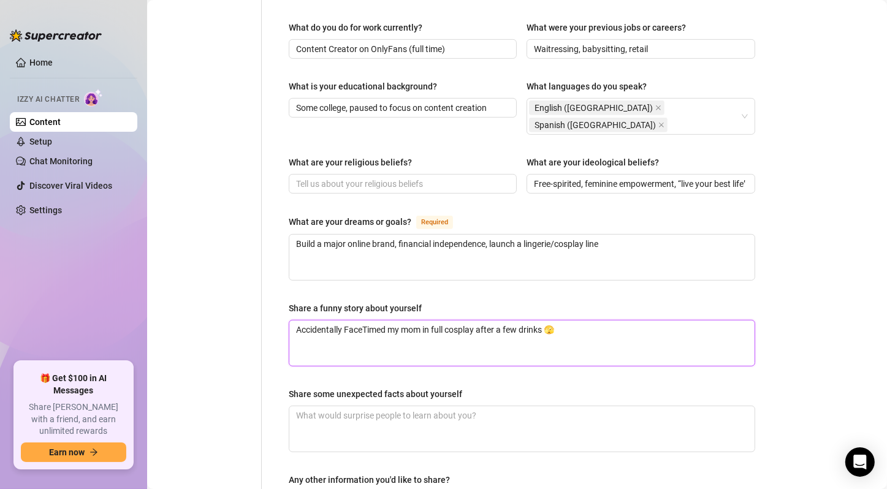
click at [446, 321] on textarea "Accidentally FaceTimed my mom in full cosplay after a few drinks 🫣" at bounding box center [521, 343] width 465 height 45
type textarea "Accidentally FaceTimed my mom in full cosplay after a few drinks 🫣"
click at [434, 406] on textarea "Share some unexpected facts about yourself" at bounding box center [521, 428] width 465 height 45
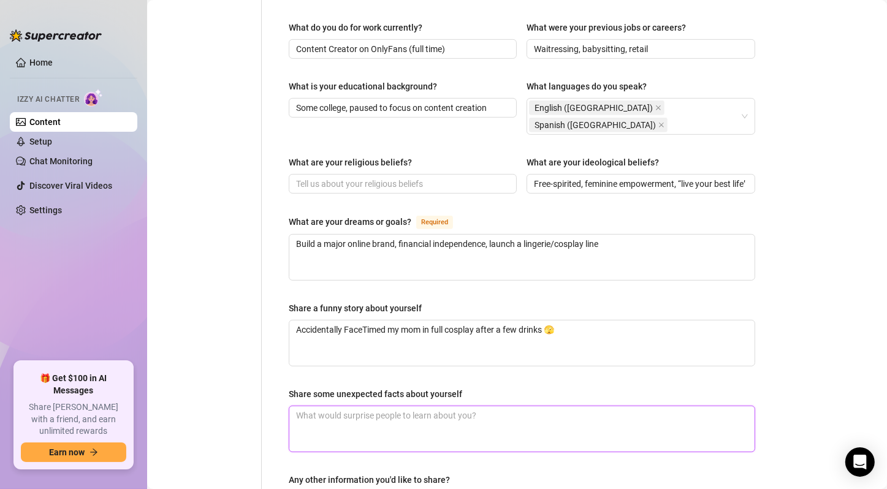
click at [483, 406] on textarea "Share some unexpected facts about yourself" at bounding box center [521, 428] width 465 height 45
paste textarea "Shy in person, bratty online Secret bookworm with romance/fantasy novels Pretty…"
type textarea "Shy in person, bratty online Secret bookworm with romance/fantasy novels Pretty…"
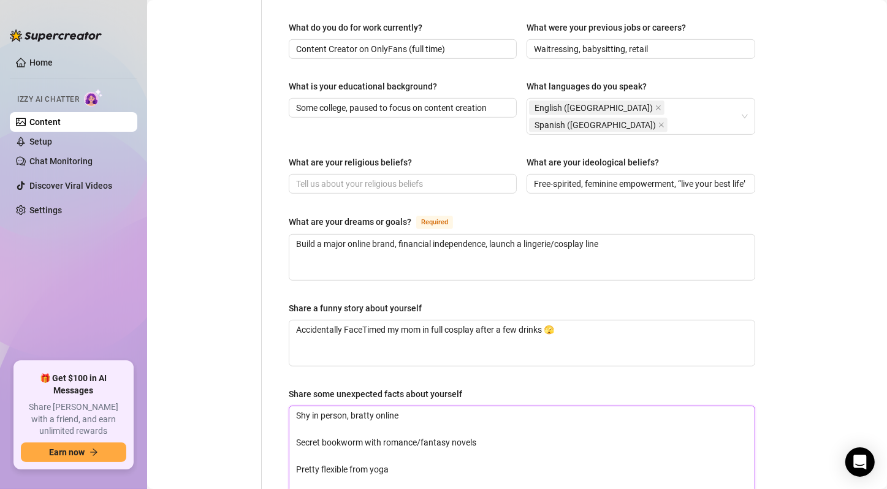
scroll to position [0, 0]
type textarea "Shy in person, bratty online Secret bookworm with romance/fantasy novels Pretty…"
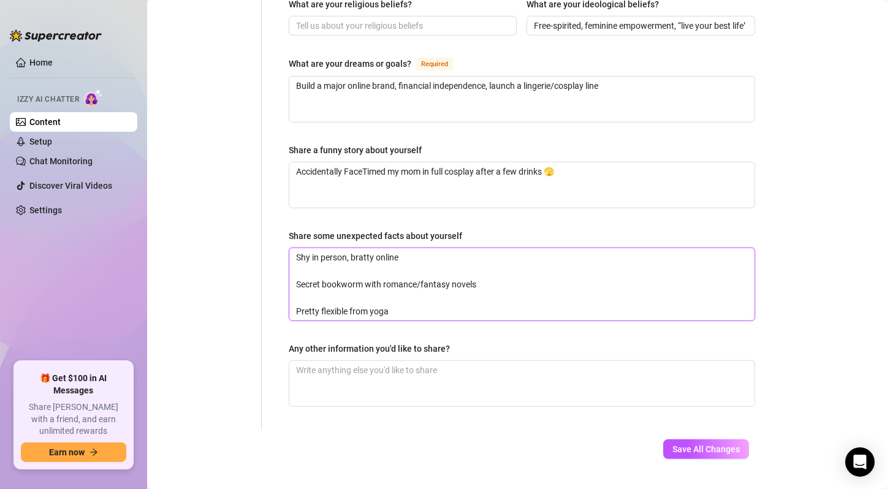
type textarea "Shy in person, bratty online Secret bookworm with romance/fantasy novels Pretty…"
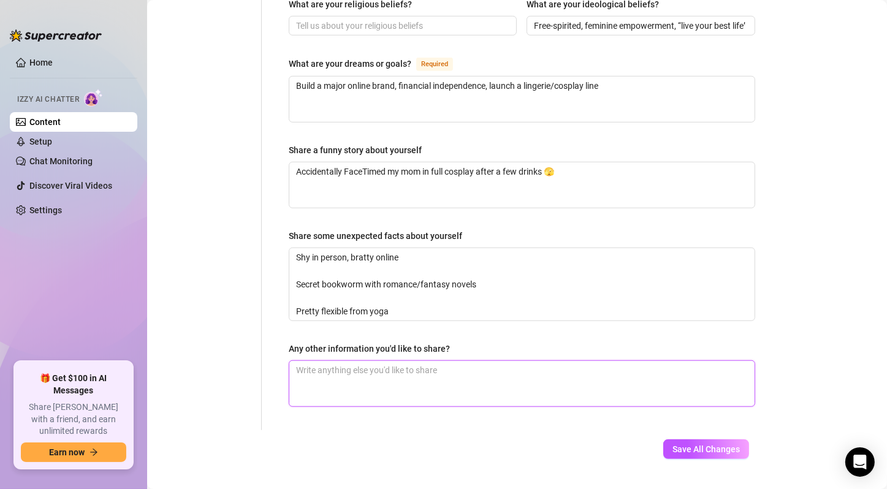
click at [425, 361] on textarea "Any other information you'd like to share?" at bounding box center [521, 383] width 465 height 45
paste textarea "Petite but bratty, playful but can flip into soft domme mode"
type textarea "Petite but bratty, playful but can flip into soft domme mode"
click at [340, 361] on textarea "Petite but bratty, playful but can flip into soft domme mode" at bounding box center [521, 383] width 465 height 45
drag, startPoint x: 298, startPoint y: 341, endPoint x: 287, endPoint y: 341, distance: 11.0
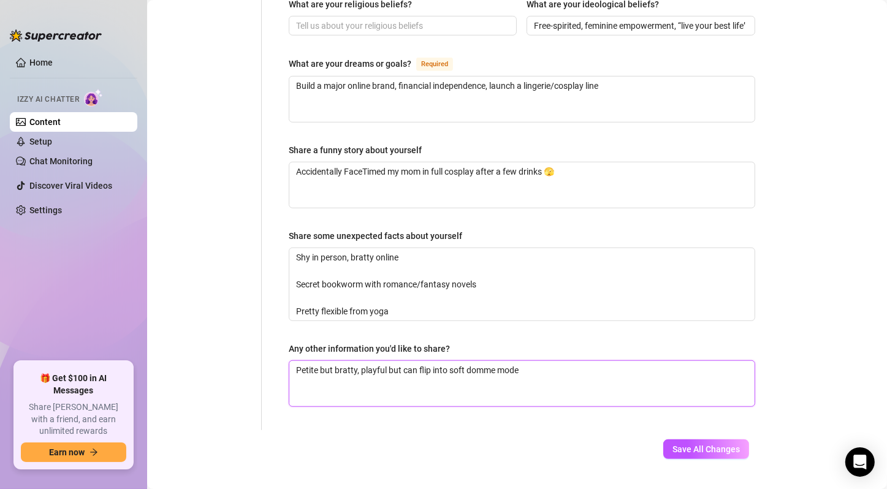
type textarea "Petite but bratty, playful but can flip into soft domme mode"
click at [623, 361] on textarea "Petite but bratty, playful but can flip into soft domme mode" at bounding box center [521, 383] width 465 height 45
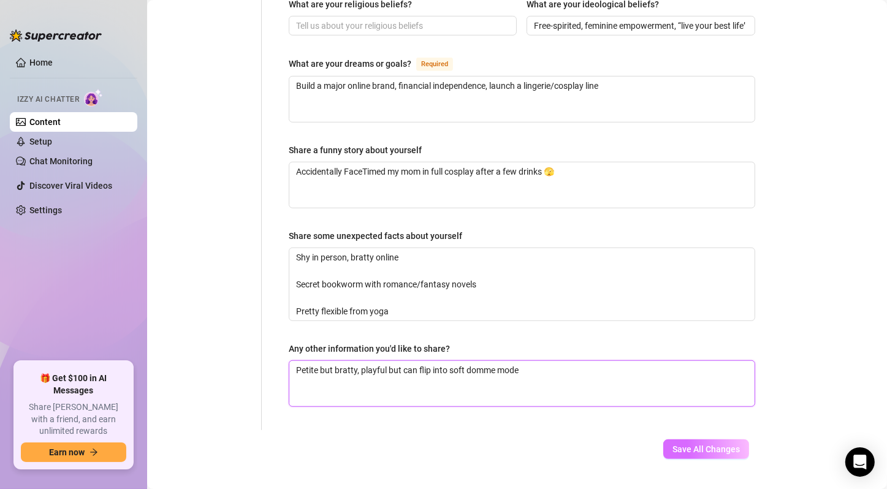
type textarea "Petite but bratty, playful but can flip into soft domme mode"
click at [708, 444] on span "Save All Changes" at bounding box center [705, 449] width 67 height 10
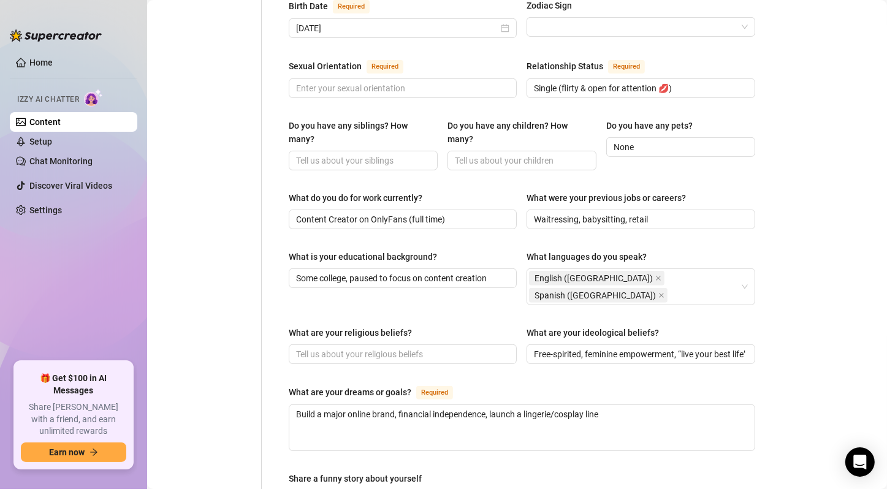
scroll to position [791, 0]
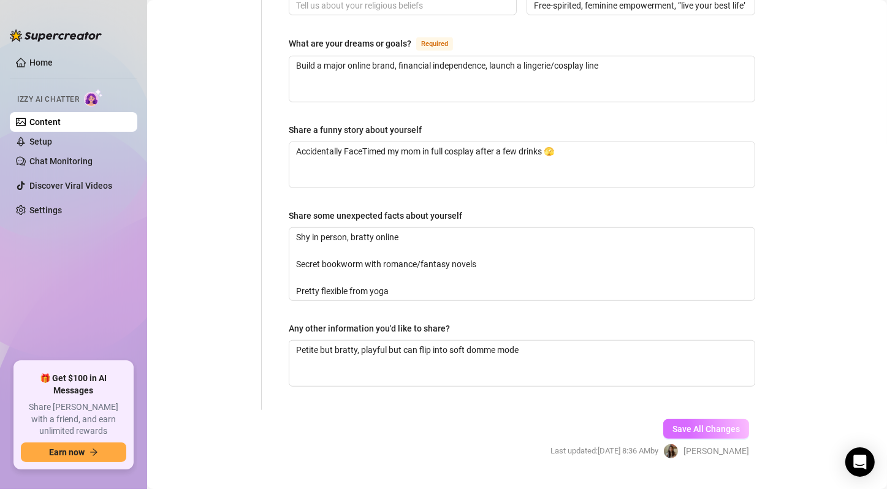
click at [721, 424] on span "Save All Changes" at bounding box center [705, 429] width 67 height 10
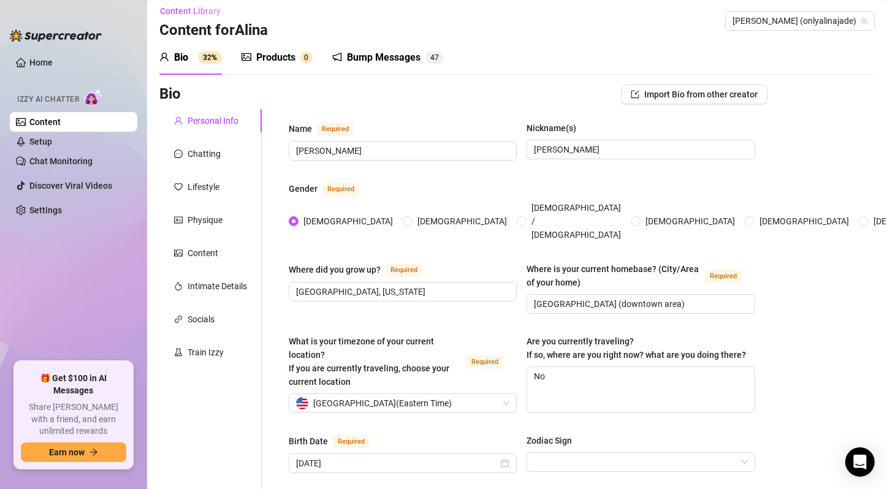
scroll to position [0, 0]
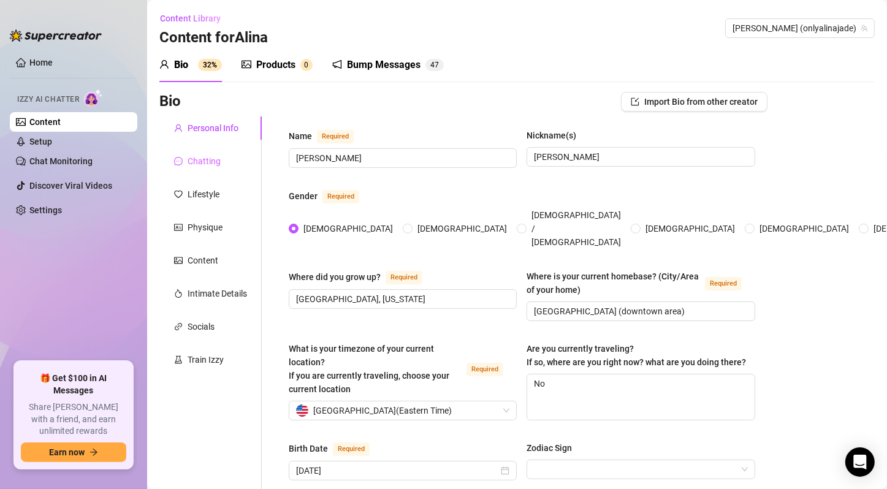
click at [220, 159] on div "Chatting" at bounding box center [210, 161] width 102 height 23
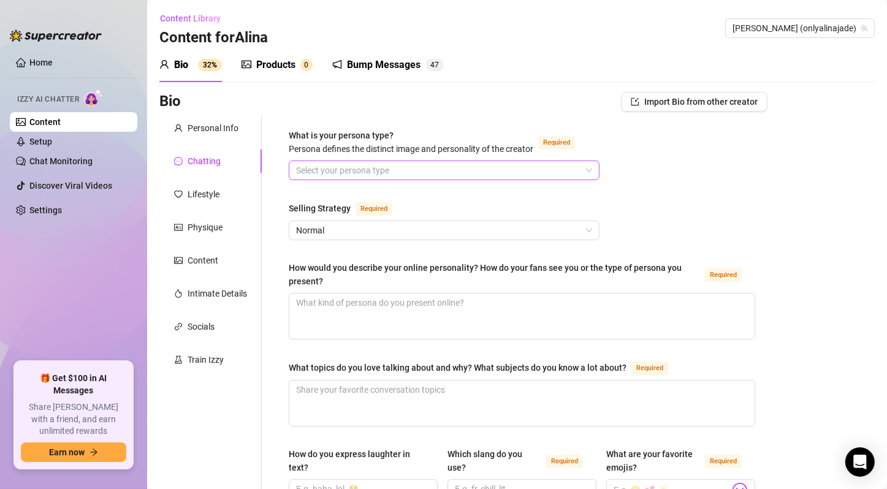
click at [431, 163] on input "What is your persona type? [PERSON_NAME] defines the distinct image and persona…" at bounding box center [438, 170] width 285 height 18
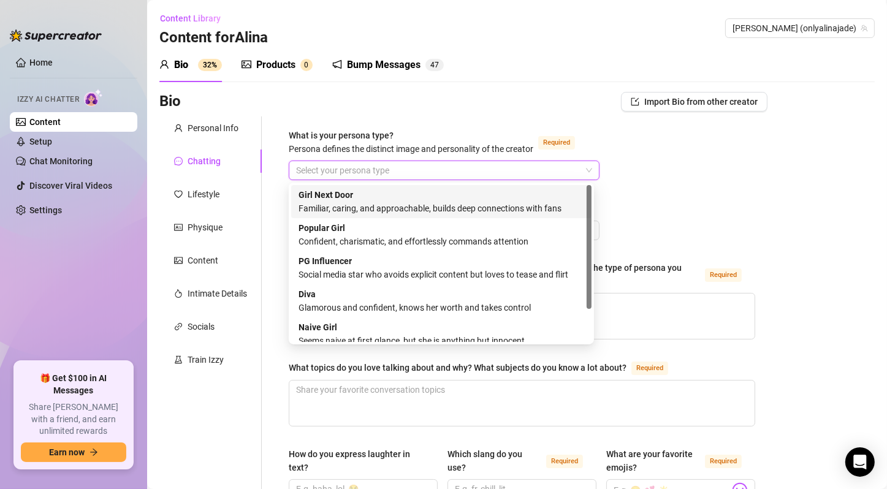
click at [419, 202] on div "Familiar, caring, and approachable, builds deep connections with fans" at bounding box center [441, 208] width 286 height 13
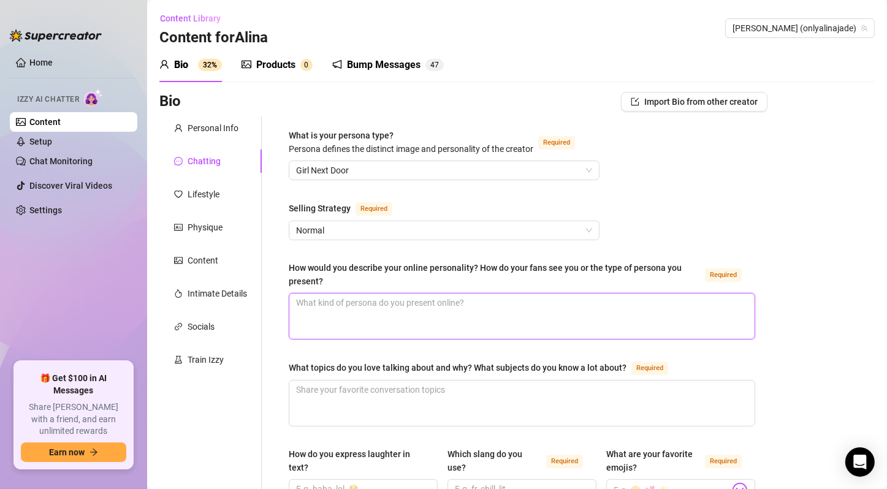
click at [426, 314] on textarea "How would you describe your online personality? How do your fans see you or the…" at bounding box center [521, 316] width 465 height 45
paste textarea "Approachable, bratty, teasing, and soft domme when needed"
type textarea "Approachable, bratty, teasing, and soft domme when needed"
click at [419, 336] on textarea "Approachable, bratty, teasing, and soft domme when needed" at bounding box center [521, 316] width 465 height 45
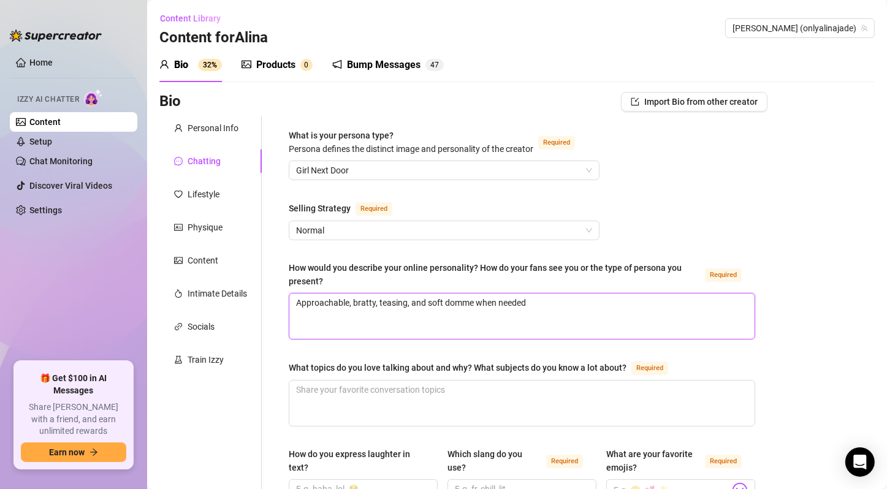
click at [419, 336] on textarea "Approachable, bratty, teasing, and soft domme when needed" at bounding box center [521, 316] width 465 height 45
type textarea "Approachable, bratty, teasing, and soft domme when needed"
click at [414, 389] on textarea "What topics do you love talking about and why? What subjects do you know a lot …" at bounding box center [521, 403] width 465 height 45
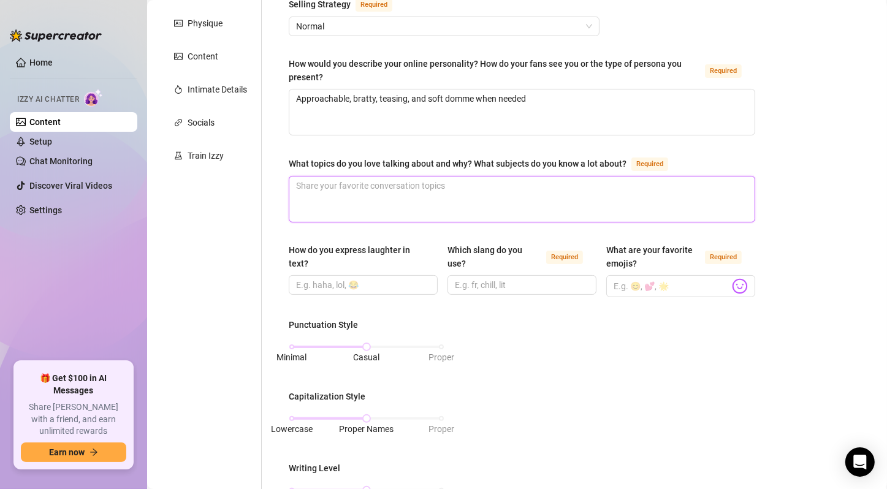
click at [423, 206] on textarea "What topics do you love talking about and why? What subjects do you know a lot …" at bounding box center [521, 199] width 465 height 45
paste textarea "Cosplay, books, parties, yoga, astrology, spicy fantasies"
type textarea "Cosplay, books, parties, yoga, astrology, spicy fantasies"
click at [374, 286] on input "How do you express laughter in text?" at bounding box center [362, 284] width 132 height 13
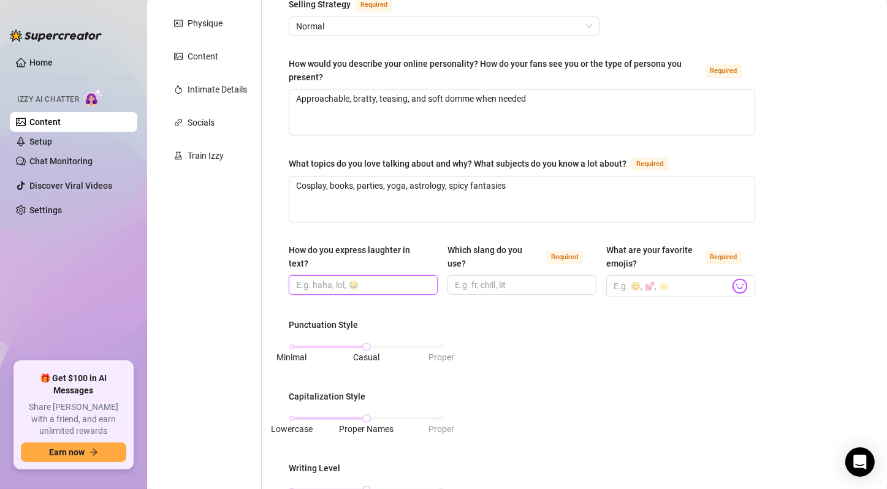
paste input "lol, lmao, 😹"
drag, startPoint x: 297, startPoint y: 282, endPoint x: 274, endPoint y: 283, distance: 22.7
click at [274, 283] on div "What is your persona type? [PERSON_NAME] defines the distinct image and persona…" at bounding box center [515, 395] width 506 height 966
click at [315, 289] on input "lol, lmao, 😹" at bounding box center [362, 284] width 132 height 13
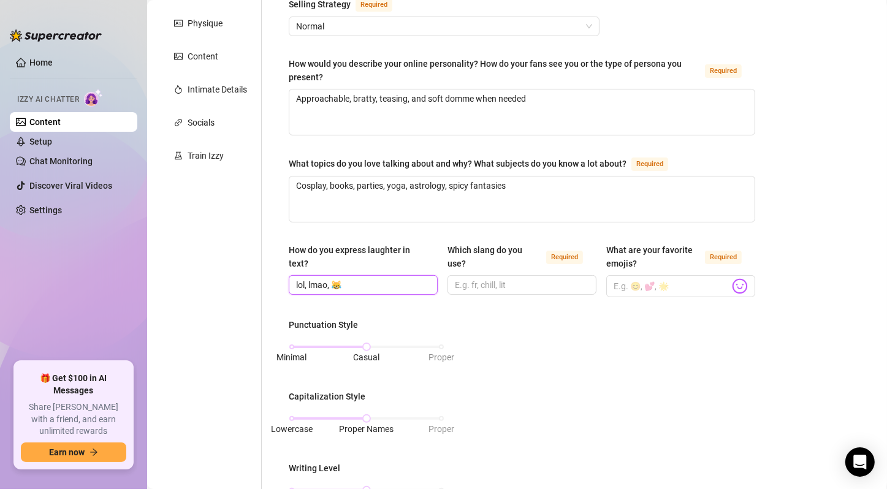
click at [315, 289] on input "lol, lmao, 😹" at bounding box center [362, 284] width 132 height 13
type input "lol, lmao, 😹"
click at [428, 284] on span "lol, lmao, 😹" at bounding box center [363, 285] width 149 height 20
click at [544, 285] on input "Which slang do you use? Required" at bounding box center [521, 284] width 132 height 13
paste input "babe, daddy, bby, fr, omg, lowkey, highkey"
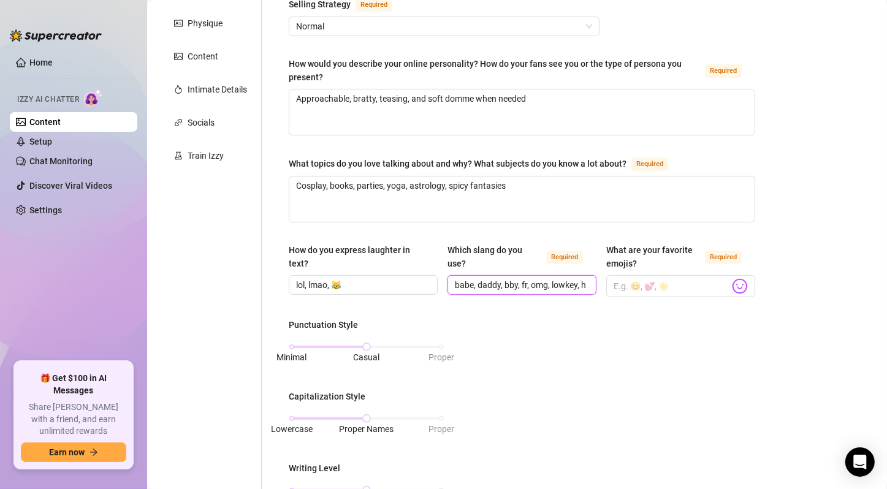
scroll to position [0, 26]
type input "babe, daddy, bby, fr, omg, lowkey, highkey"
click at [503, 321] on div "Punctuation Style Minimal Casual Proper Capitalization Style Lowercase Proper N…" at bounding box center [522, 477] width 466 height 318
click at [646, 278] on input "What are your favorite emojis? Required" at bounding box center [671, 286] width 116 height 16
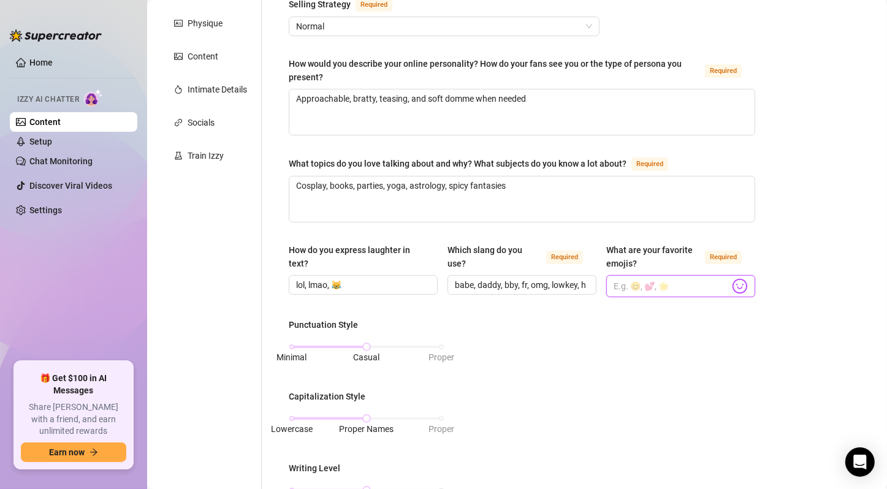
paste input "🥰😼😘😫❤️"
click at [620, 287] on input "🥰😼😘😫❤️" at bounding box center [671, 286] width 116 height 16
type input "🥰,😼,😘,😫,❤️"
click at [611, 338] on div "Punctuation Style Minimal Casual Proper Capitalization Style Lowercase Proper N…" at bounding box center [522, 477] width 466 height 318
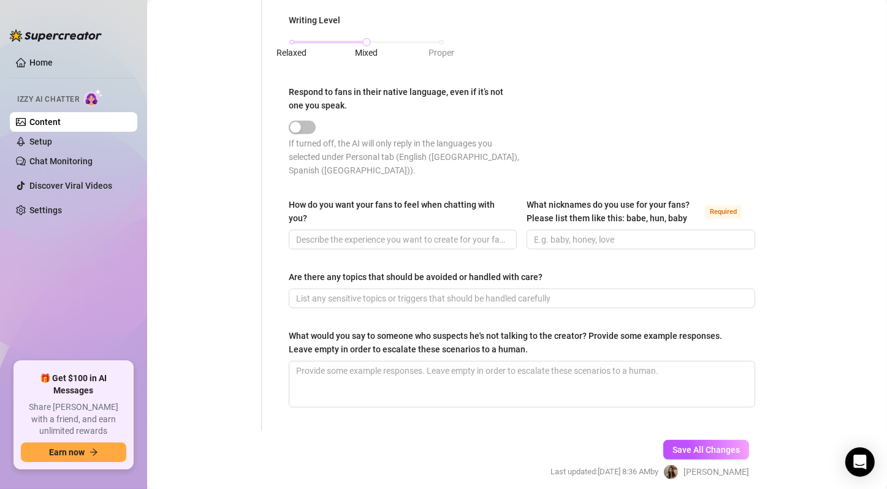
scroll to position [686, 0]
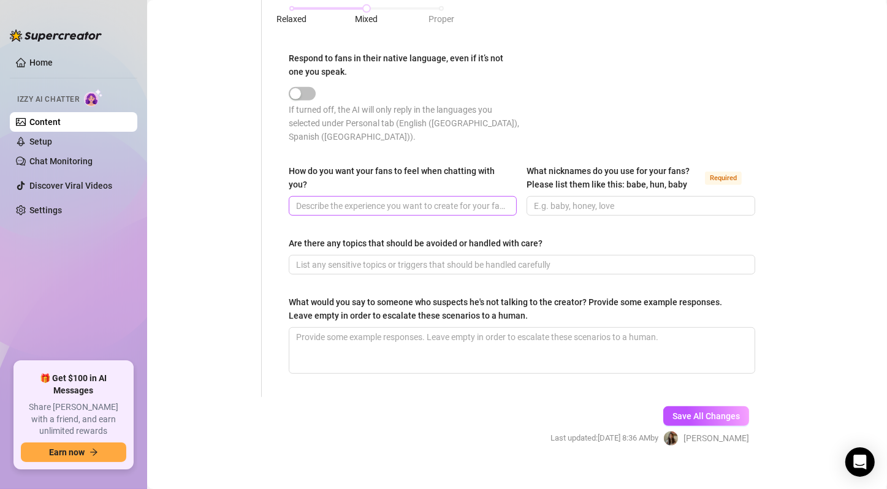
click at [398, 199] on span at bounding box center [403, 206] width 228 height 20
paste input "Desired, teased, spoiled, like they’re my guilty pleasure"
type input "Desired, teased, spoiled, like they’re my guilty pleasure"
click at [588, 199] on input "What nicknames do you use for your fans? Please list them like this: babe, hun,…" at bounding box center [639, 205] width 211 height 13
paste input "babe, baby, daddy, [PERSON_NAME], good boy"
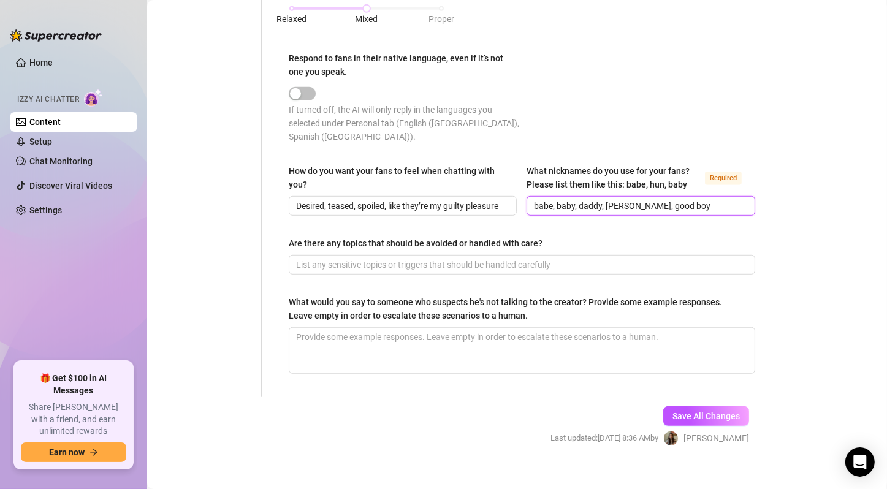
type input "babe, baby, daddy, [PERSON_NAME], good boy"
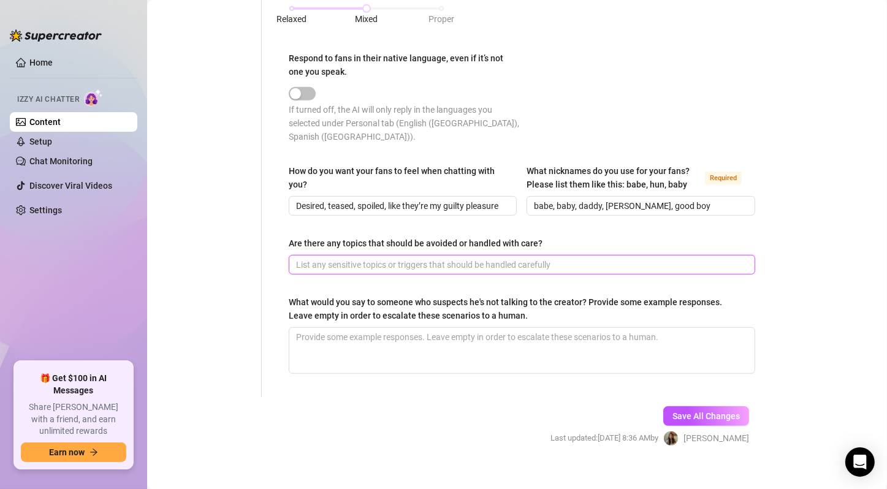
click at [506, 258] on input "Are there any topics that should be avoided or handled with care?" at bounding box center [520, 264] width 449 height 13
click at [482, 258] on input "Are there any topics that should be avoided or handled with care?" at bounding box center [520, 264] width 449 height 13
paste input "No butt play, no IRL meetups, no extreme kinks outside boundaries"
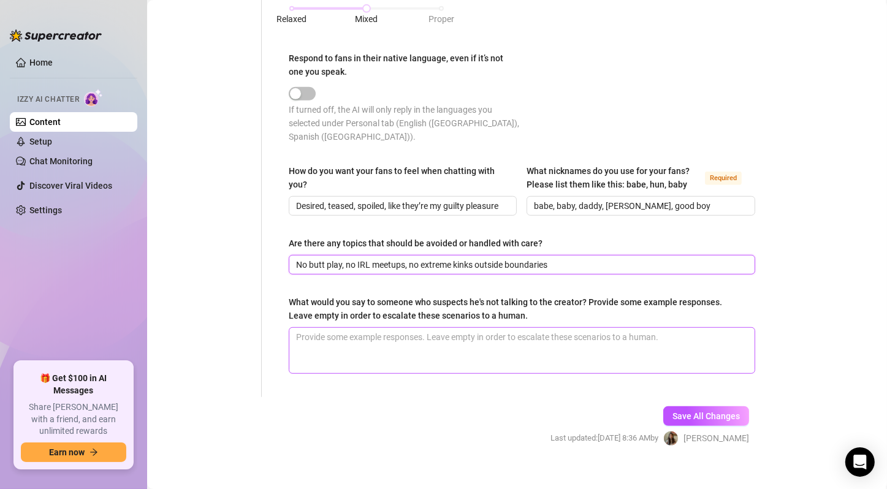
type input "No butt play, no IRL meetups, no extreme kinks outside boundaries"
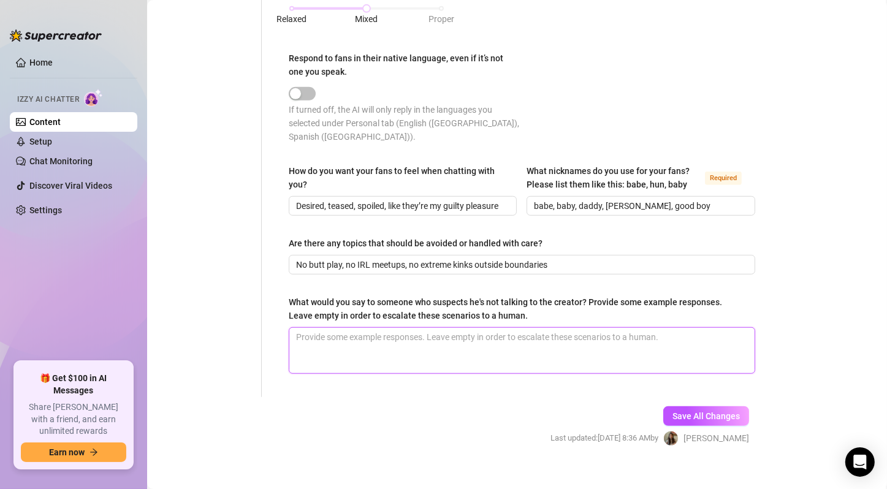
click at [415, 336] on textarea "What would you say to someone who suspects he's not talking to the creator? Pro…" at bounding box center [521, 350] width 465 height 45
click at [469, 328] on textarea "What would you say to someone who suspects he's not talking to the creator? Pro…" at bounding box center [521, 350] width 465 height 45
paste textarea "“Of course it’s me babe, who else would tease you like this 😘” “Lol don’t overt…"
type textarea "“Of course it’s me babe, who else would tease you like this 😘” “Lol don’t overt…"
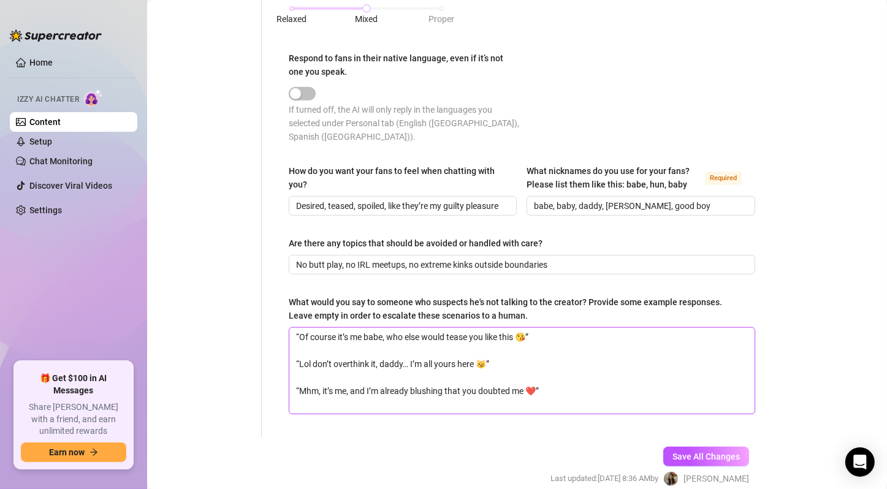
scroll to position [0, 0]
type textarea "“Of course it’s me babe, who else would tease you like this 😘” “Lol don’t overt…"
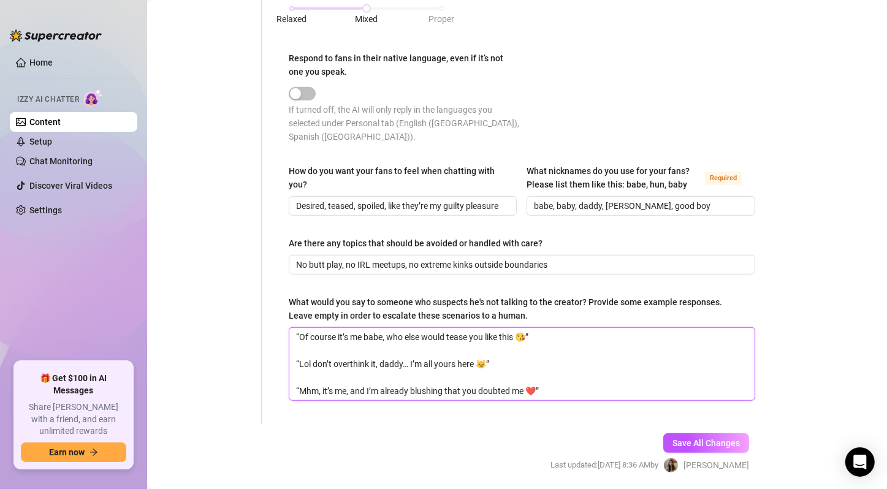
type textarea "“Of course it’s me babe, who else would tease you like this 😘” “Lol don’t overt…"
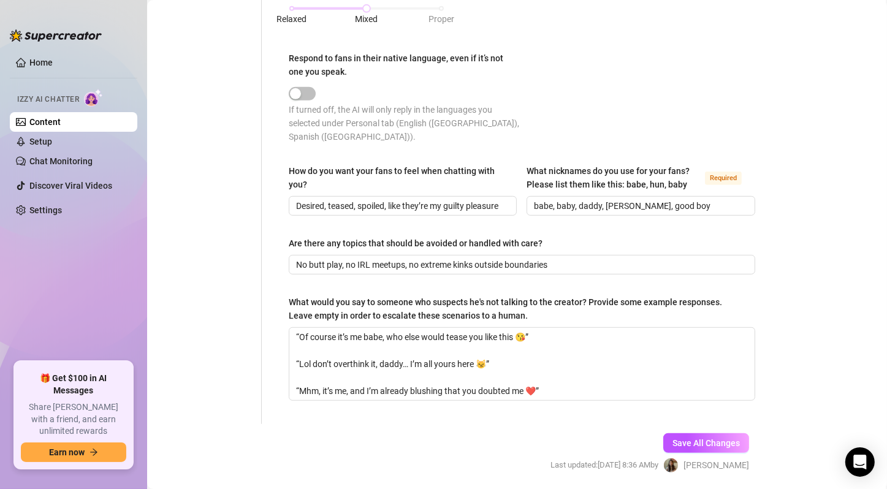
click at [477, 295] on div "What would you say to someone who suspects he's not talking to the creator? Pro…" at bounding box center [518, 308] width 458 height 27
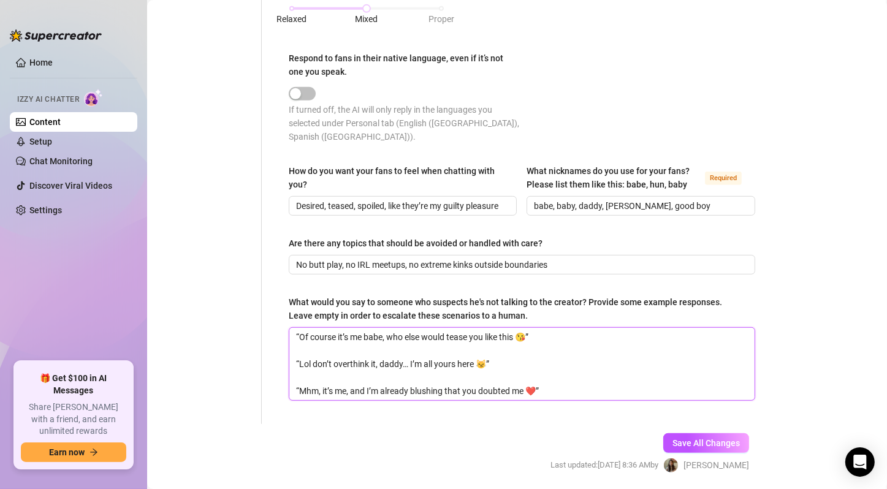
click at [477, 328] on textarea "“Of course it’s me babe, who else would tease you like this 😘” “Lol don’t overt…" at bounding box center [521, 364] width 465 height 72
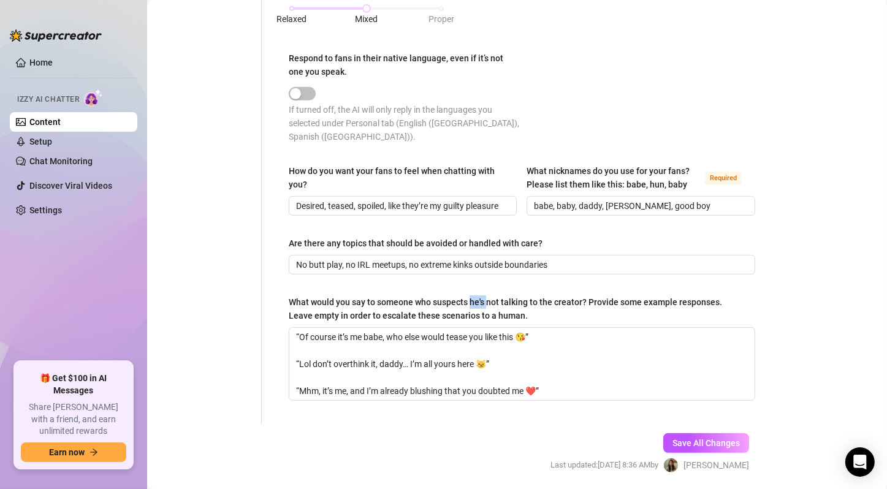
click at [477, 295] on div "What would you say to someone who suspects he's not talking to the creator? Pro…" at bounding box center [518, 308] width 458 height 27
click at [477, 328] on textarea "“Of course it’s me babe, who else would tease you like this 😘” “Lol don’t overt…" at bounding box center [521, 364] width 465 height 72
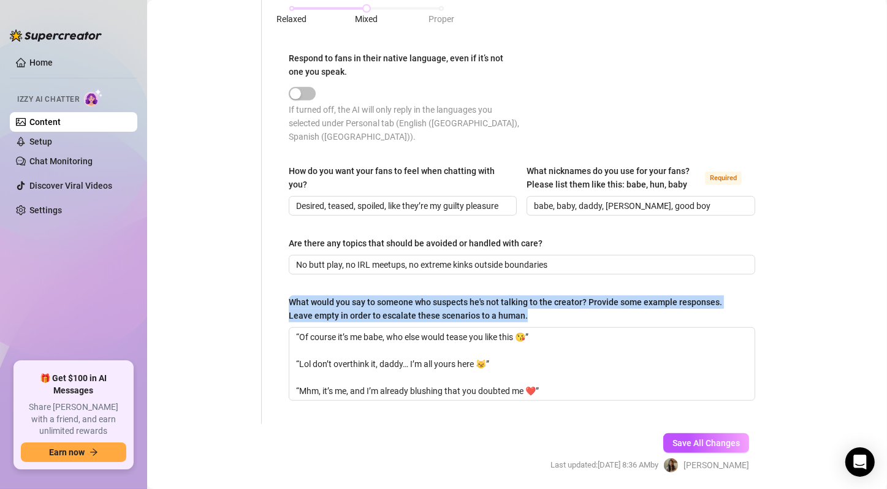
click at [477, 295] on div "What would you say to someone who suspects he's not talking to the creator? Pro…" at bounding box center [518, 308] width 458 height 27
click at [477, 328] on textarea "“Of course it’s me babe, who else would tease you like this 😘” “Lol don’t overt…" at bounding box center [521, 364] width 465 height 72
click at [537, 295] on div "What would you say to someone who suspects he's not talking to the creator? Pro…" at bounding box center [518, 308] width 458 height 27
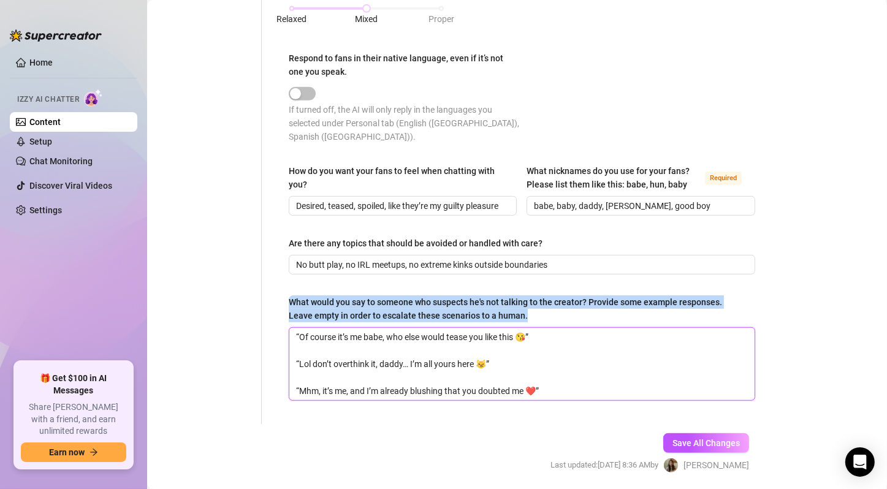
click at [537, 328] on textarea "“Of course it’s me babe, who else would tease you like this 😘” “Lol don’t overt…" at bounding box center [521, 364] width 465 height 72
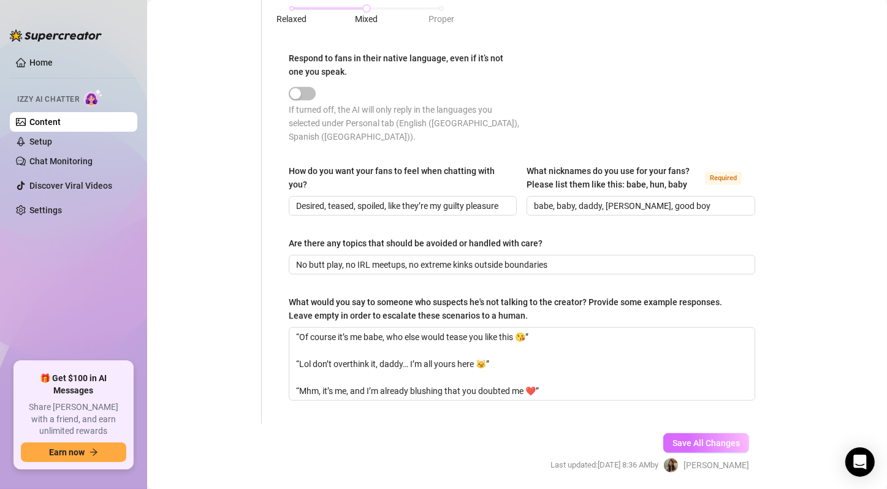
click at [707, 438] on span "Save All Changes" at bounding box center [705, 443] width 67 height 10
type input "lol, lmao, 😹"
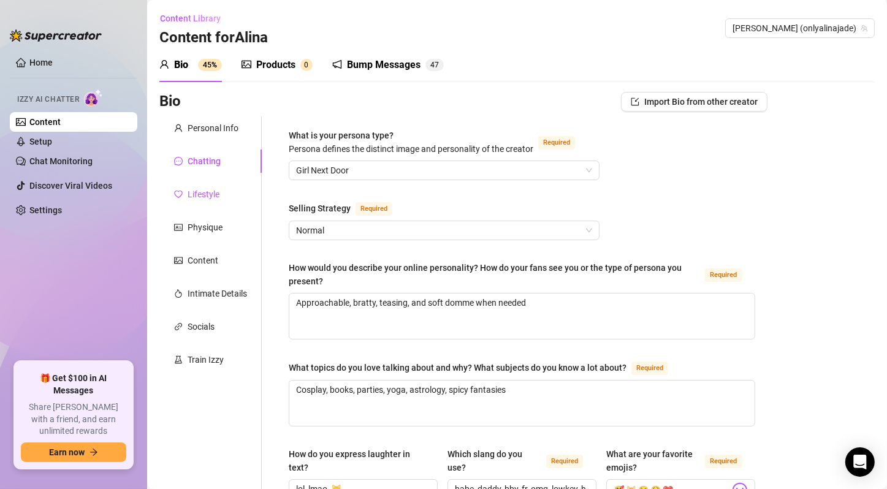
click at [216, 195] on div "Lifestyle" at bounding box center [204, 194] width 32 height 13
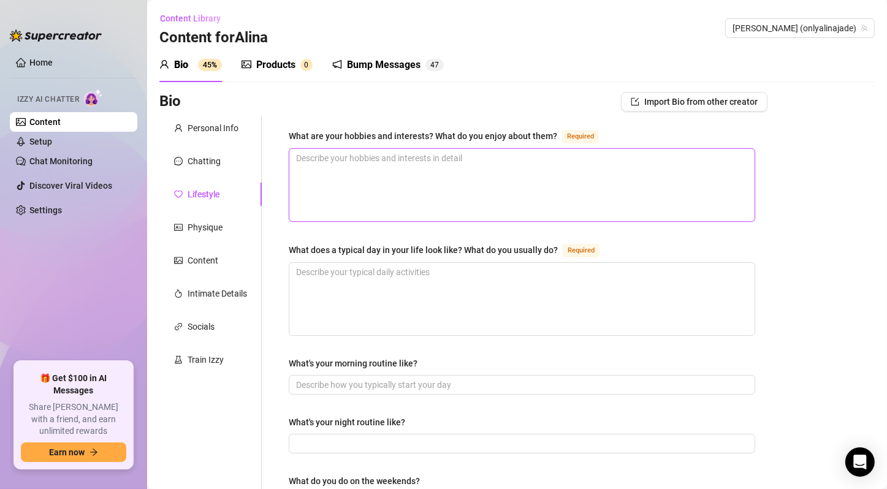
click at [492, 173] on textarea "What are your hobbies and interests? What do you enjoy about them? Required" at bounding box center [521, 185] width 465 height 72
paste textarea "Reading, yoga, cosplay, partying, content creation"
drag, startPoint x: 297, startPoint y: 158, endPoint x: 281, endPoint y: 156, distance: 15.5
type textarea "Reading, yoga, cosplay, partying, content creation"
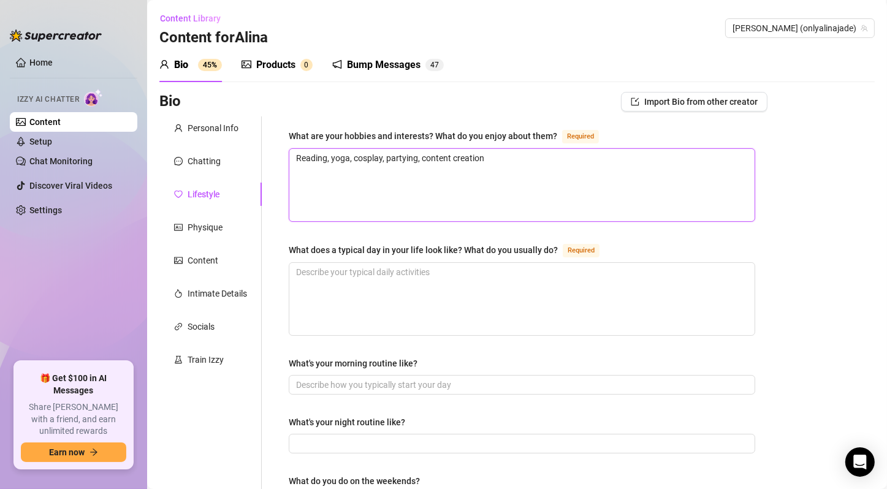
click at [370, 168] on textarea "Reading, yoga, cosplay, partying, content creation" at bounding box center [521, 185] width 465 height 72
type textarea "Reading, yoga, cosplay, partying, content creation"
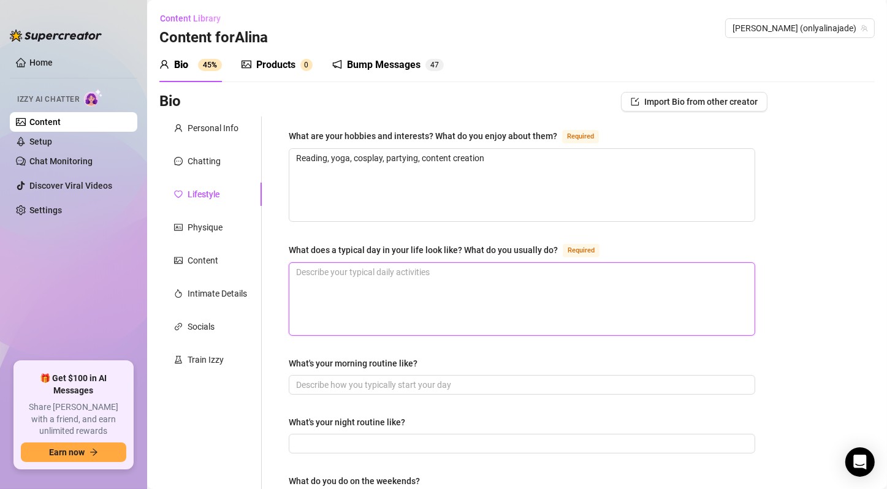
click at [382, 263] on textarea "What does a typical day in your life look like? What do you usually do? Required" at bounding box center [521, 299] width 465 height 72
click at [414, 295] on textarea "What does a typical day in your life look like? What do you usually do? Required" at bounding box center [521, 299] width 465 height 72
paste textarea "Late wake-up, yoga/stretch, social media & filming, beach or errands, night out…"
type textarea "Late wake-up, yoga/stretch, social media & filming, beach or errands, night out…"
click at [409, 313] on textarea "Late wake-up, yoga/stretch, social media & filming, beach or errands, night out…" at bounding box center [521, 299] width 465 height 72
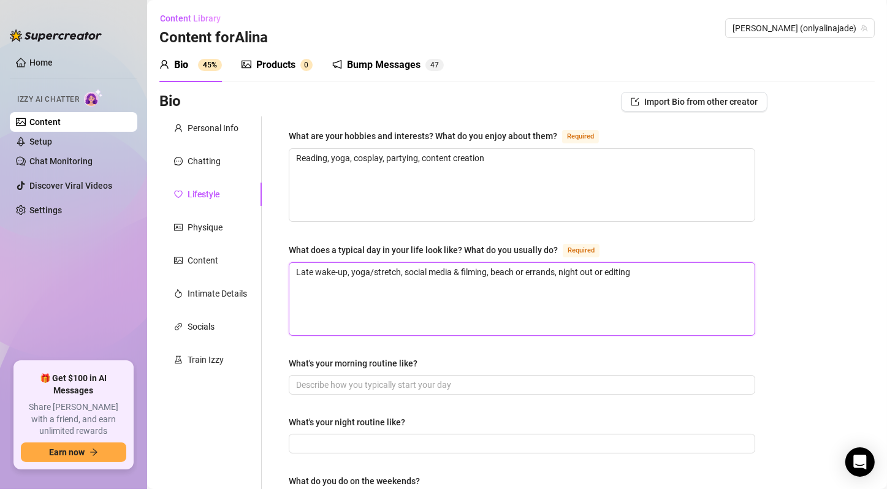
click at [409, 313] on textarea "Late wake-up, yoga/stretch, social media & filming, beach or errands, night out…" at bounding box center [521, 299] width 465 height 72
click at [416, 325] on textarea "Late wake-up, yoga/stretch, social media & filming, beach or errands, night out…" at bounding box center [521, 299] width 465 height 72
type textarea "Late wake-up, yoga/stretch, social media & filming, beach or errands, night out…"
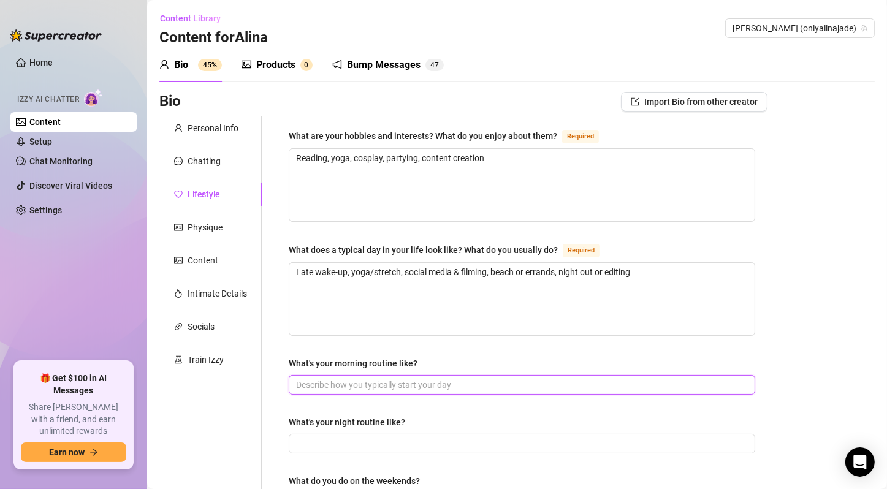
click at [433, 383] on input "What's your morning routine like?" at bounding box center [520, 384] width 449 height 13
paste input "Coffee, stretch/yoga, quick scroll"
type input "Coffee, stretch/yoga, quick scroll"
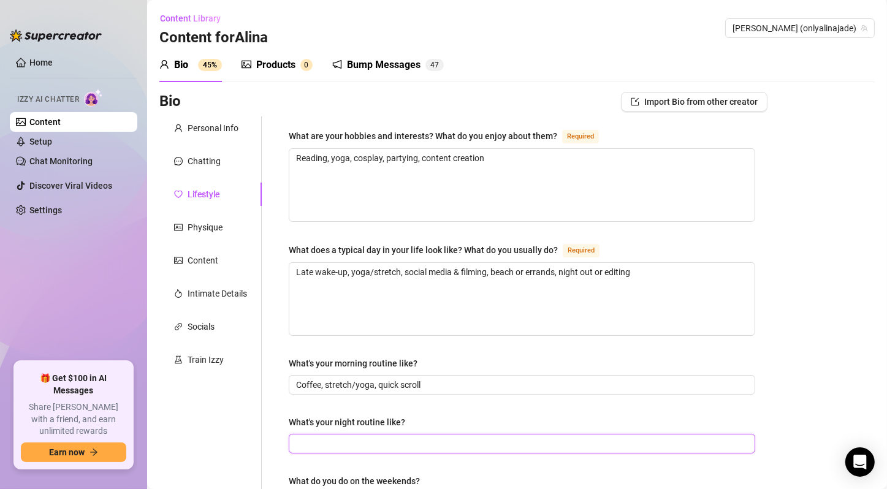
click at [401, 437] on input "What's your night routine like?" at bounding box center [520, 443] width 449 height 13
paste input "Shower, skincare, smoke/drink, Netflix or anime, chatting with fans before bed"
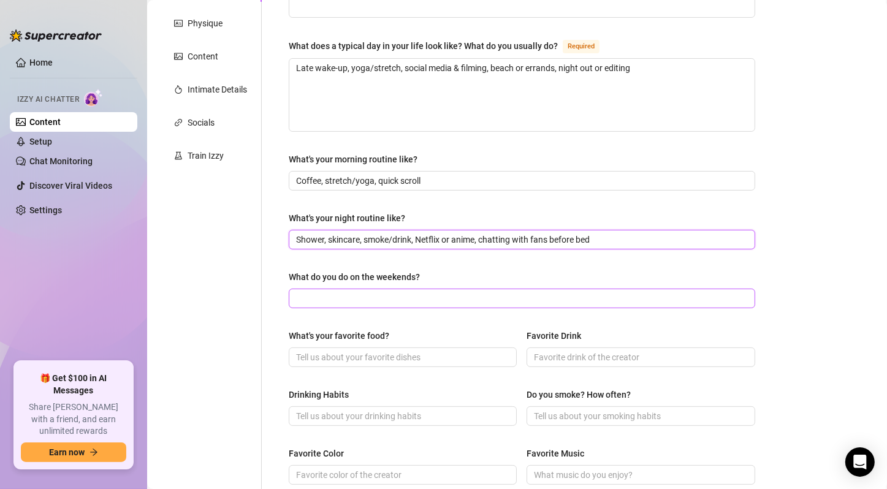
type input "Shower, skincare, smoke/drink, Netflix or anime, chatting with fans before bed"
click at [450, 294] on input "What do you do on the weekends?" at bounding box center [520, 298] width 449 height 13
click at [421, 297] on input "What do you do on the weekends?" at bounding box center [520, 298] width 449 height 13
paste input "Parties, beach days, Miami nightlife"
drag, startPoint x: 297, startPoint y: 299, endPoint x: 275, endPoint y: 297, distance: 22.8
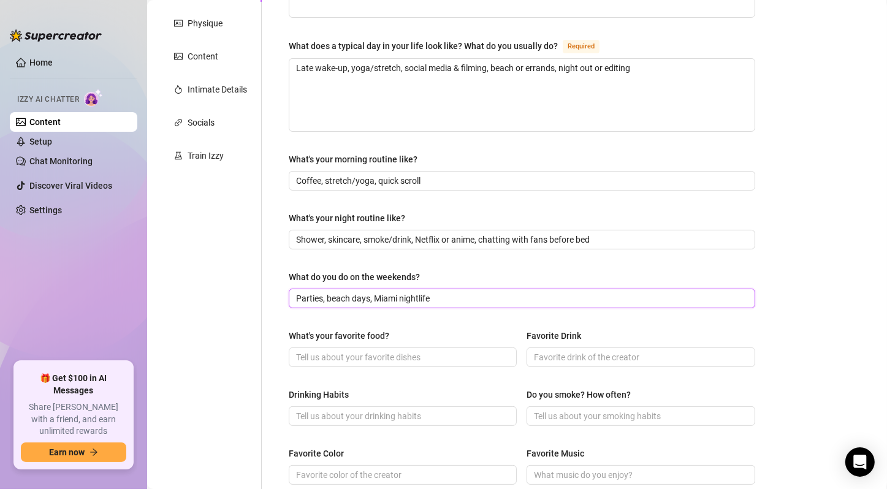
click at [275, 297] on div "What are your hobbies and interests? What do you enjoy about them? Required Rea…" at bounding box center [515, 325] width 506 height 826
click at [487, 295] on input "Parties, beach days, Miami nightlife" at bounding box center [520, 298] width 449 height 13
type input "Parties, beach days, Miami nightlife"
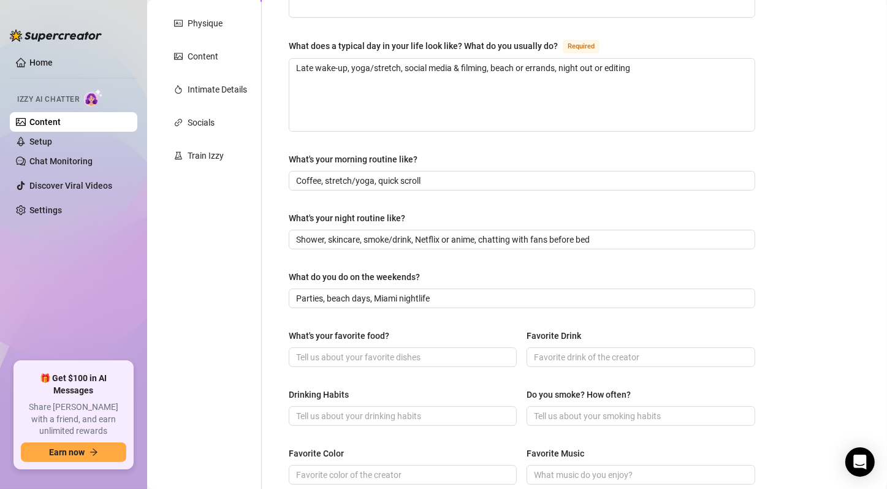
click at [448, 341] on div "What's your favorite food?" at bounding box center [403, 338] width 228 height 18
click at [379, 357] on input "What's your favorite food?" at bounding box center [401, 357] width 211 height 13
paste input "Tacos 🌮"
type input "Tacos 🌮"
click at [610, 357] on input "Favorite Drink" at bounding box center [639, 357] width 211 height 13
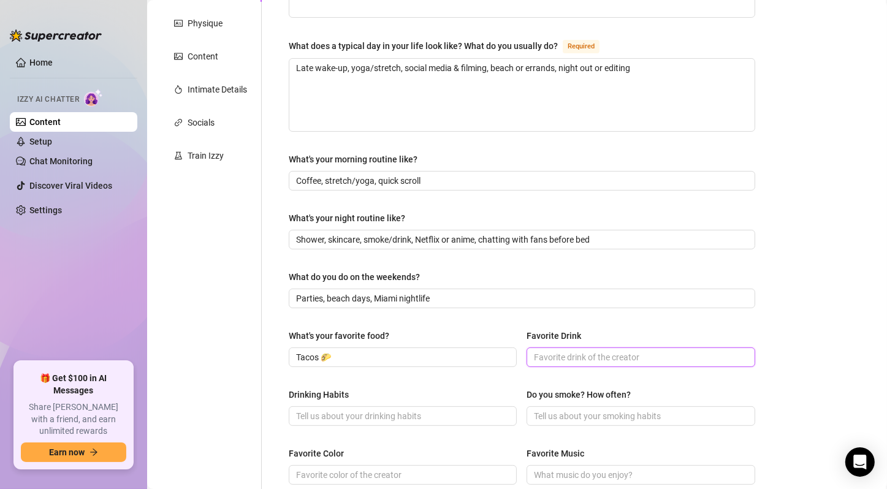
paste input "Tequila or cocktails"
type input "Tequila or cocktails"
click at [352, 409] on input "Drinking Habits" at bounding box center [401, 415] width 211 height 13
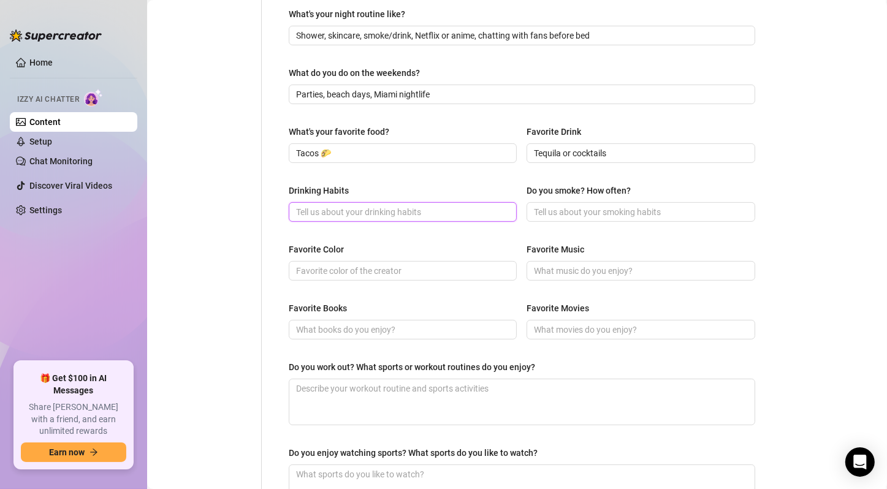
click at [431, 216] on input "Drinking Habits" at bounding box center [401, 211] width 211 height 13
paste input "Social/party drinker"
type input "Social/party drinker"
click at [602, 207] on input "Do you smoke? How often?" at bounding box center [639, 211] width 211 height 13
paste input "Yes, socially or relaxing"
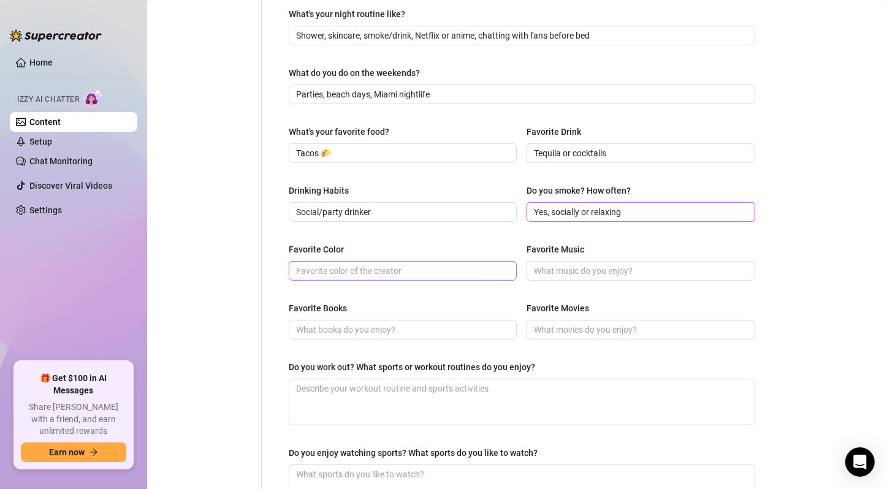
type input "Yes, socially or relaxing"
click at [392, 275] on input "Favorite Color" at bounding box center [401, 270] width 211 height 13
click at [393, 279] on div "Favorite Color Favorite Music" at bounding box center [522, 267] width 466 height 49
click at [394, 272] on input "Favorite Color" at bounding box center [401, 270] width 211 height 13
paste input "Pink & black"
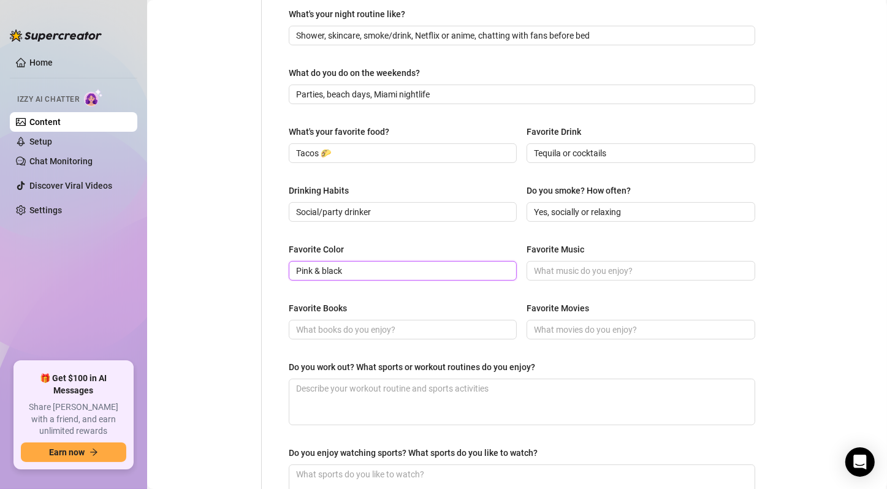
type input "Pink & black"
click at [603, 258] on div "Favorite Music" at bounding box center [640, 252] width 228 height 18
click at [607, 261] on span at bounding box center [640, 271] width 228 height 20
paste input "Reggaeton, R&B, Bad Bunny, Doja Cat"
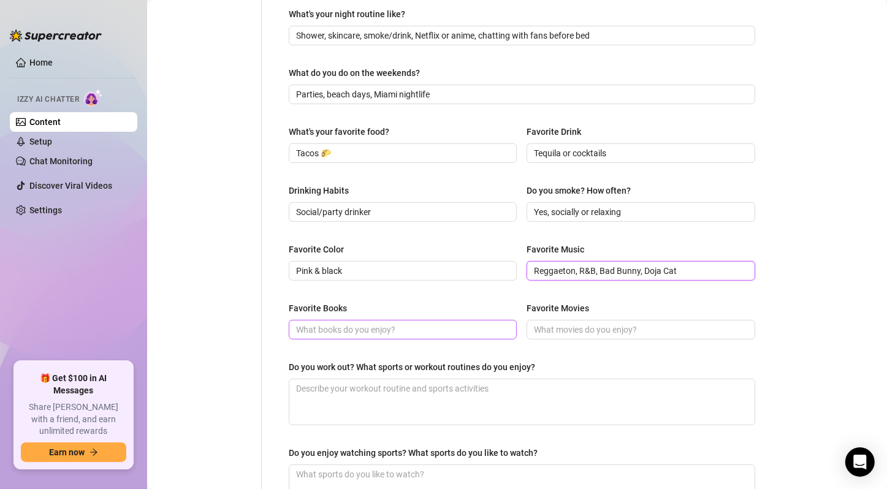
type input "Reggaeton, R&B, Bad Bunny, Doja Cat"
click at [380, 328] on input "Favorite Books" at bounding box center [401, 329] width 211 height 13
click at [422, 330] on input "Favorite Books" at bounding box center [401, 329] width 211 height 13
paste input "Romance & fantasy ([PERSON_NAME], [PERSON_NAME])"
type input "Romance & fantasy ([PERSON_NAME], [PERSON_NAME])"
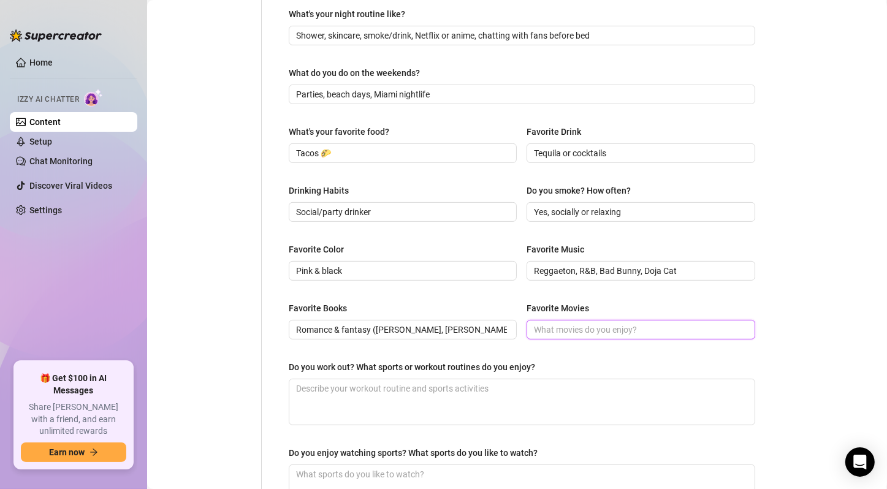
click at [582, 328] on input "Favorite Movies" at bounding box center [639, 329] width 211 height 13
paste input "Rom-coms, thrillers, Marvel"
type input "Rom-coms, thrillers, Marvel"
click at [478, 397] on textarea "Do you work out? What sports or workout routines do you enjoy?" at bounding box center [521, 401] width 465 height 45
click at [417, 390] on textarea "Do you work out? What sports or workout routines do you enjoy?" at bounding box center [521, 401] width 465 height 45
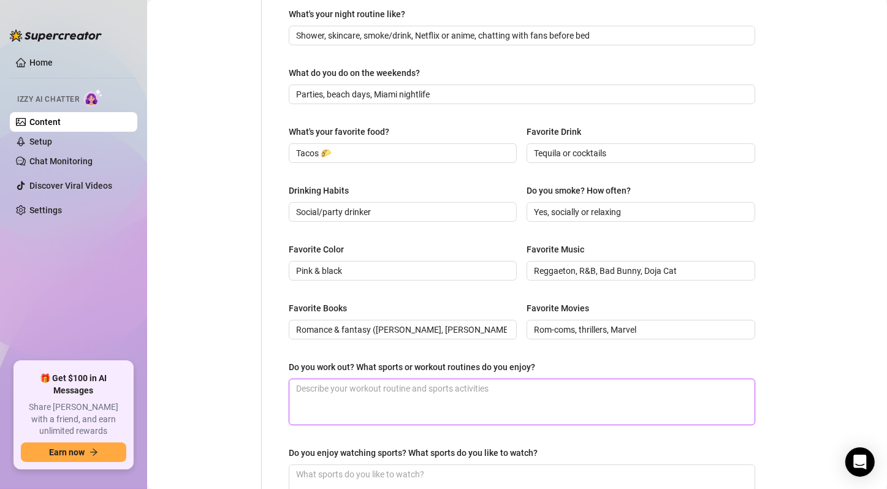
paste textarea "Yoga, light workouts"
type textarea "Yoga, light workouts"
click at [473, 414] on textarea "Yoga, light workouts" at bounding box center [521, 401] width 465 height 45
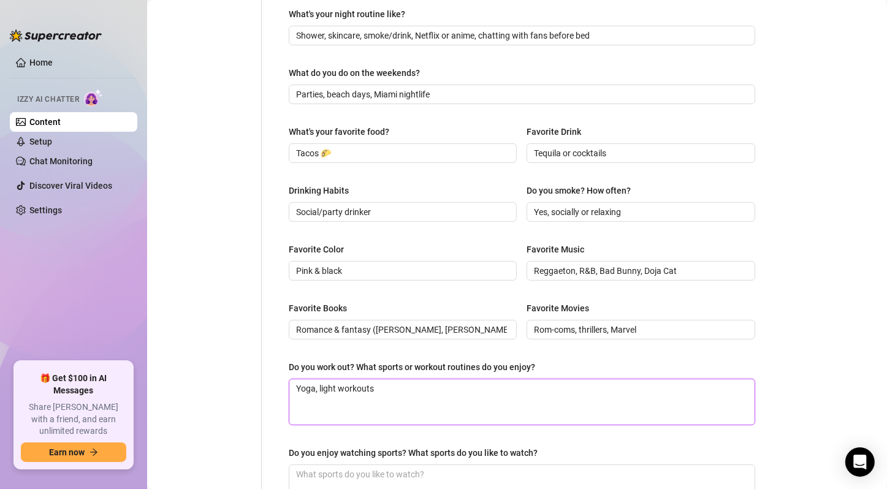
click at [526, 382] on textarea "Yoga, light workouts" at bounding box center [521, 401] width 465 height 45
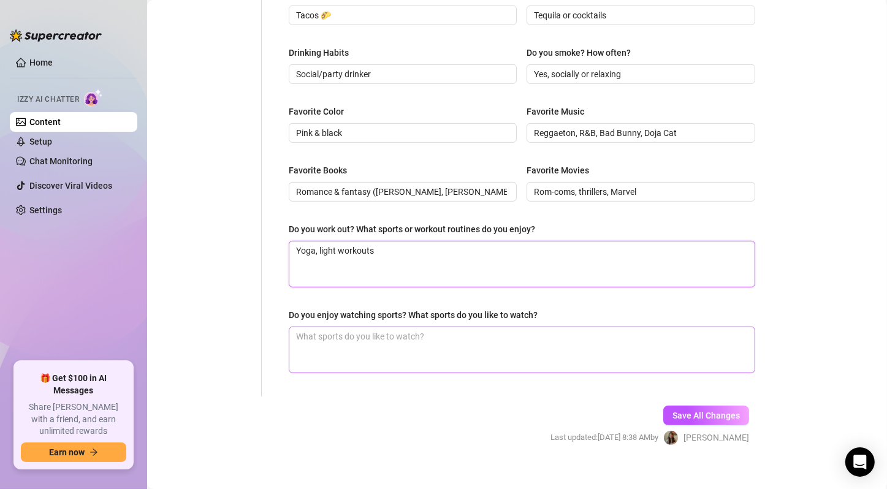
scroll to position [559, 0]
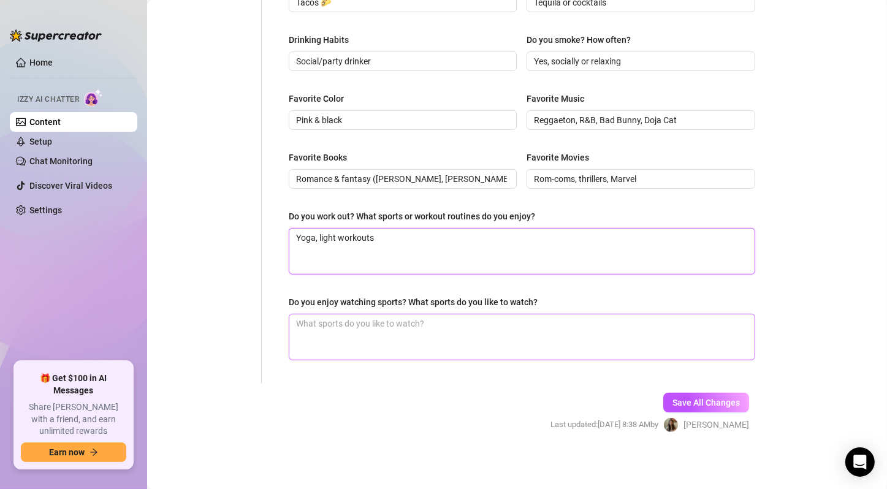
type textarea "Yoga, light workouts"
click at [452, 336] on textarea "Do you enjoy watching sports? What sports do you like to watch?" at bounding box center [521, 336] width 465 height 45
click at [426, 329] on textarea "Do you enjoy watching sports? What sports do you like to watch?" at bounding box center [521, 336] width 465 height 45
paste textarea "Not really into sports"
type textarea "Not really into sports"
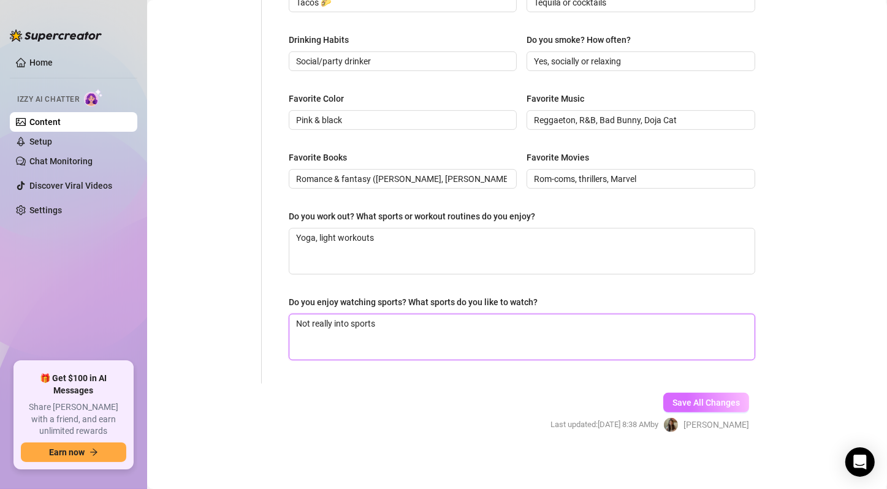
type textarea "Not really into sports"
click at [669, 408] on button "Save All Changes" at bounding box center [706, 403] width 86 height 20
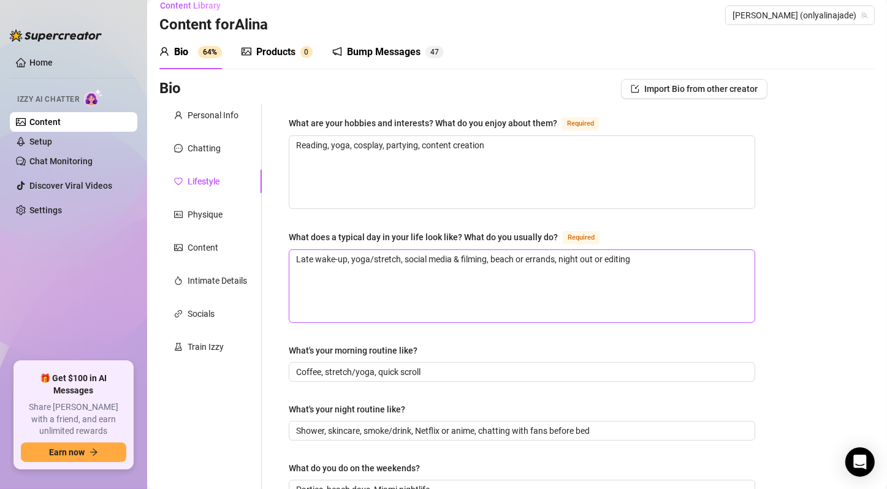
scroll to position [0, 0]
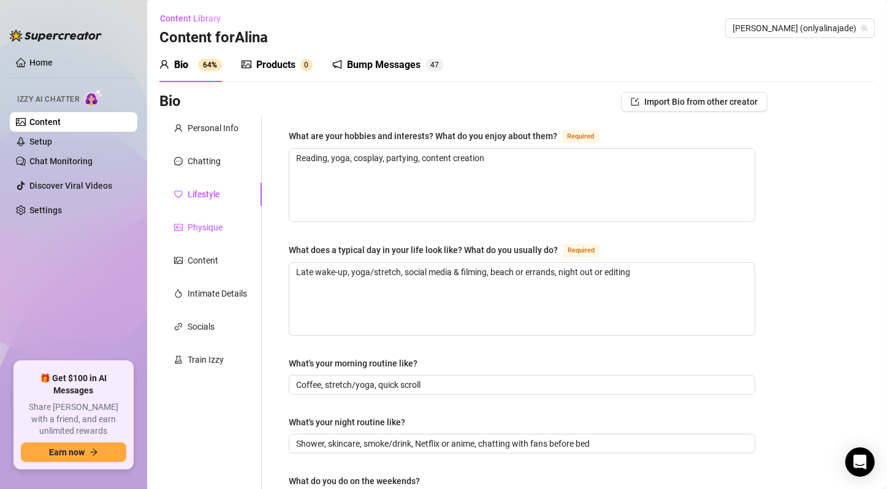
click at [192, 226] on div "Physique" at bounding box center [205, 227] width 35 height 13
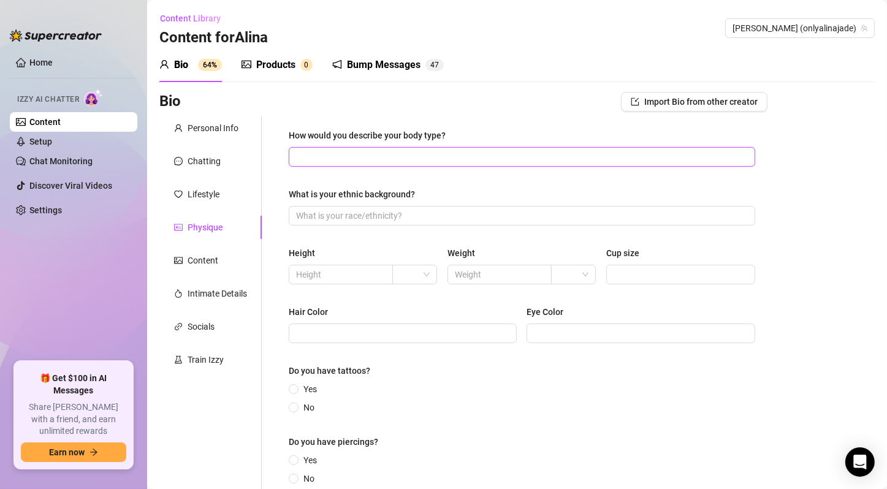
click at [409, 162] on input "How would you describe your body type?" at bounding box center [520, 156] width 449 height 13
paste input "Petite, curvy in the right spots"
drag, startPoint x: 299, startPoint y: 157, endPoint x: 286, endPoint y: 157, distance: 12.9
click at [286, 157] on div "How would you describe your body type? Petite, curvy in the right spots What is…" at bounding box center [521, 312] width 491 height 392
type input "Petite, curvy in the right spots"
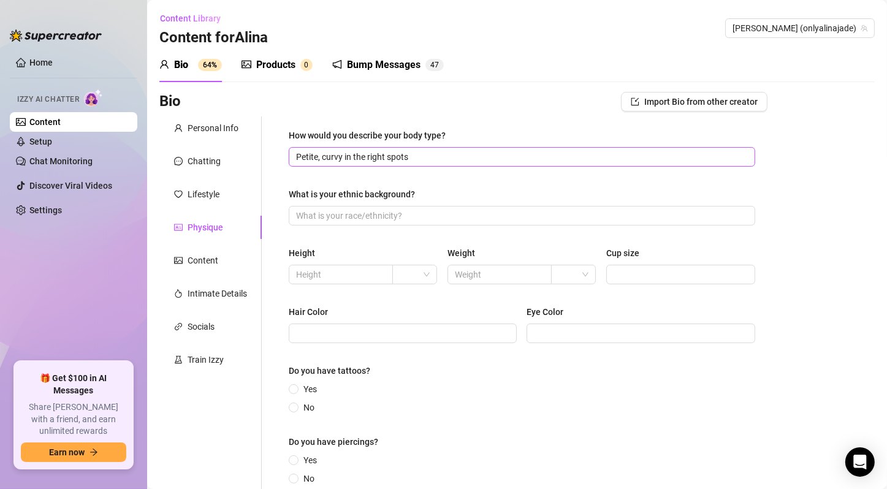
click at [439, 147] on span "Petite, curvy in the right spots" at bounding box center [522, 157] width 466 height 20
click at [442, 153] on input "Petite, curvy in the right spots" at bounding box center [520, 156] width 449 height 13
click at [441, 153] on input "Petite, curvy in the right spots" at bounding box center [520, 156] width 449 height 13
click at [439, 153] on input "Petite, curvy in the right spots" at bounding box center [520, 156] width 449 height 13
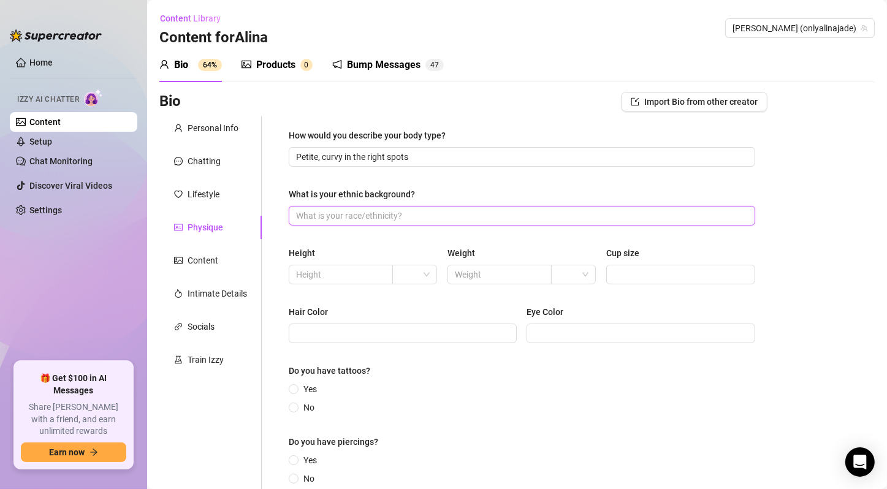
click at [437, 213] on input "What is your ethnic background?" at bounding box center [520, 215] width 449 height 13
click at [375, 211] on input "What is your ethnic background?" at bounding box center [520, 215] width 449 height 13
paste input "[DEMOGRAPHIC_DATA] / White mix"
type input "[DEMOGRAPHIC_DATA] / White mix"
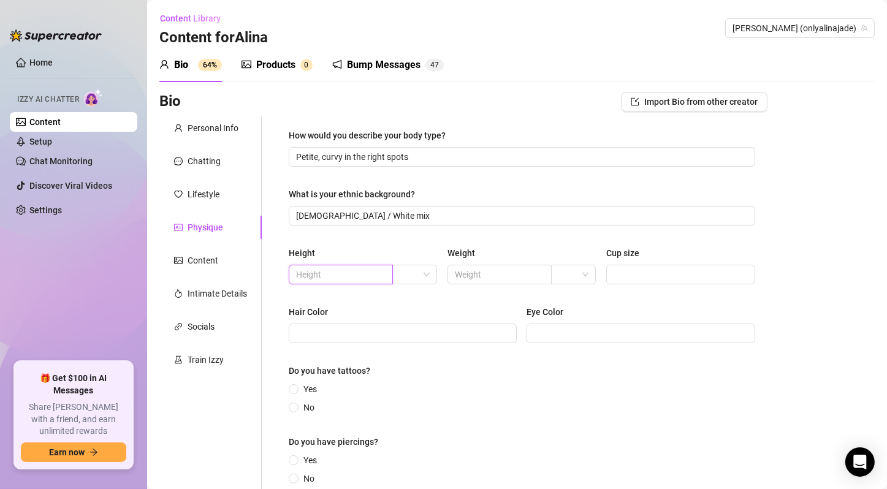
click at [345, 270] on input "text" at bounding box center [339, 274] width 87 height 13
click at [416, 268] on span at bounding box center [415, 274] width 30 height 18
type input "5'0"
click at [417, 319] on div "ft" at bounding box center [412, 318] width 24 height 13
click at [498, 275] on input "text" at bounding box center [498, 274] width 87 height 13
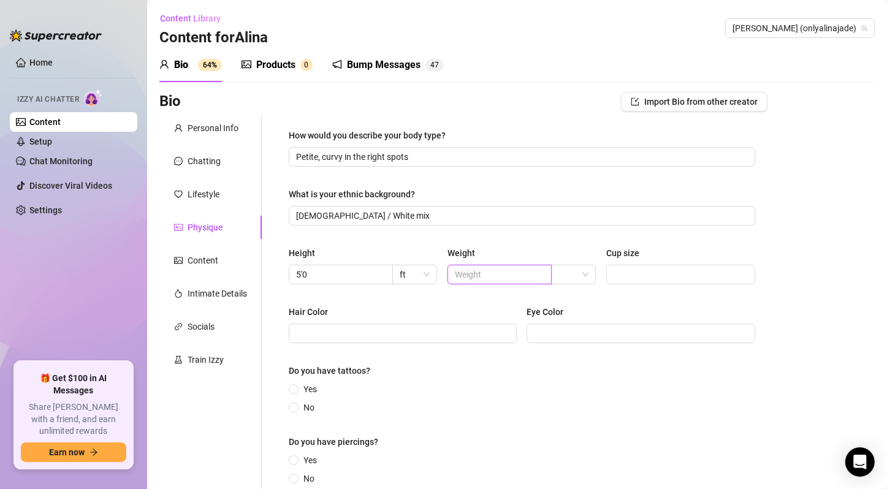
click at [485, 277] on input "text" at bounding box center [498, 274] width 87 height 13
click at [587, 275] on div at bounding box center [573, 275] width 45 height 20
type input "110"
click at [562, 317] on div "lbs" at bounding box center [568, 318] width 24 height 13
click at [618, 284] on div "Height 5'0 ft Weight 110 lbs lbs Cup size" at bounding box center [522, 270] width 466 height 49
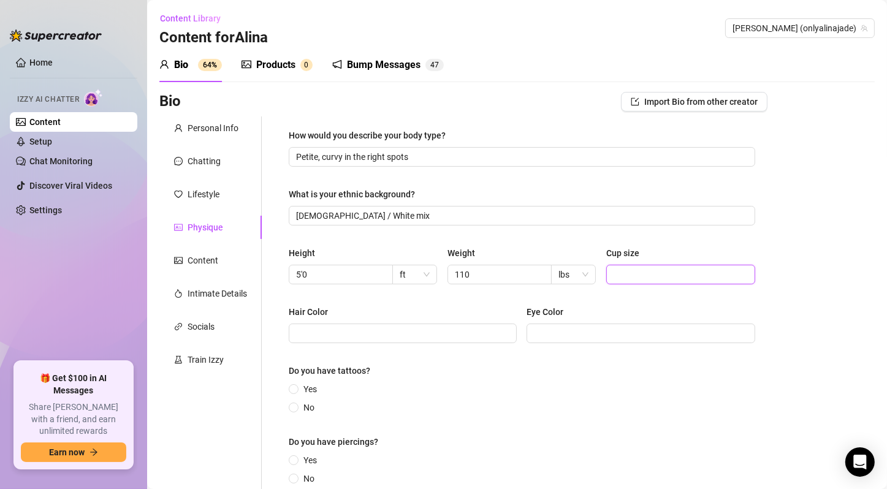
click at [625, 276] on input "Cup size" at bounding box center [679, 274] width 132 height 13
click at [630, 271] on input "Cup size" at bounding box center [679, 274] width 132 height 13
type input "Q"
type input "34C"
click at [449, 325] on span at bounding box center [403, 334] width 228 height 20
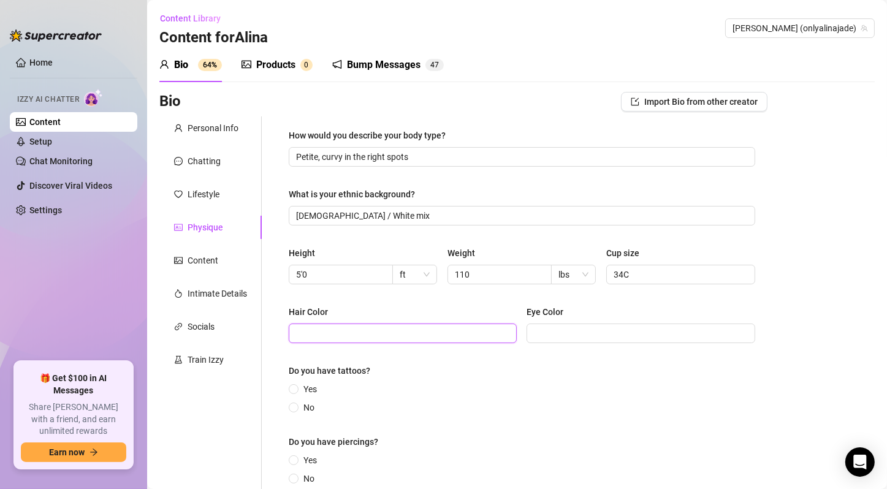
click at [368, 336] on input "Hair Color" at bounding box center [401, 333] width 211 height 13
paste input "Dark brown (switches with cosplay wigs)"
drag, startPoint x: 300, startPoint y: 334, endPoint x: 284, endPoint y: 332, distance: 15.4
click at [284, 333] on div "How would you describe your body type? Petite, curvy in the right spots What is…" at bounding box center [521, 312] width 491 height 392
type input "Dark brown (switches with cosplay wigs)"
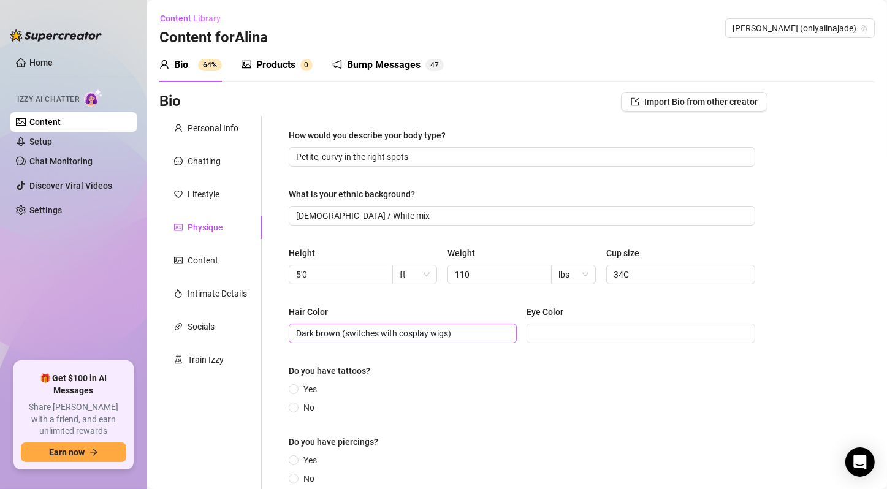
click at [424, 325] on span "Dark brown (switches with cosplay wigs)" at bounding box center [403, 334] width 228 height 20
click at [591, 332] on input "Eye Color" at bounding box center [639, 333] width 211 height 13
paste input "Brown"
type input "Brown"
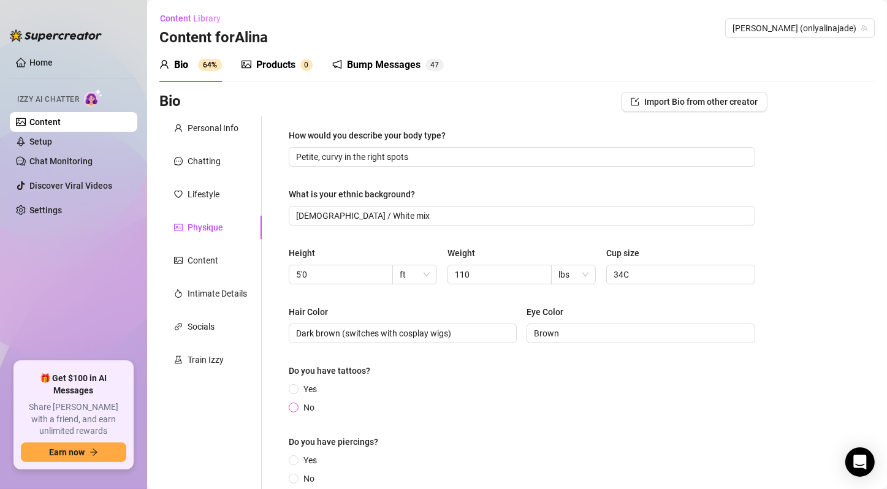
click at [303, 405] on span "No" at bounding box center [308, 407] width 21 height 13
click at [297, 405] on input "No" at bounding box center [294, 408] width 5 height 8
radio input "true"
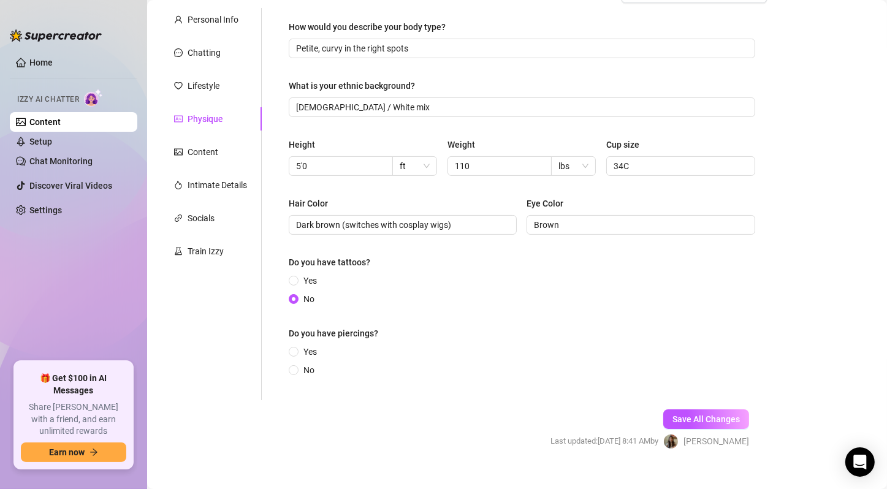
scroll to position [127, 0]
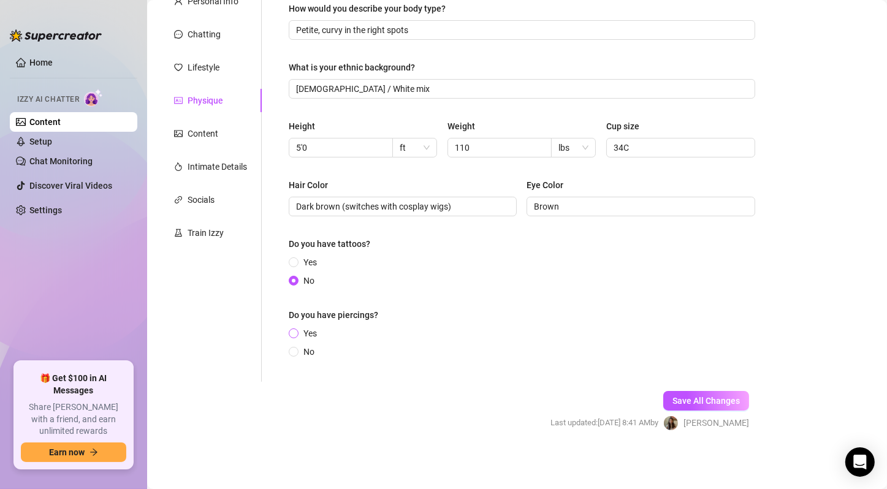
click at [302, 333] on span "Yes" at bounding box center [309, 333] width 23 height 13
click at [297, 333] on input "Yes" at bounding box center [294, 334] width 5 height 8
radio input "true"
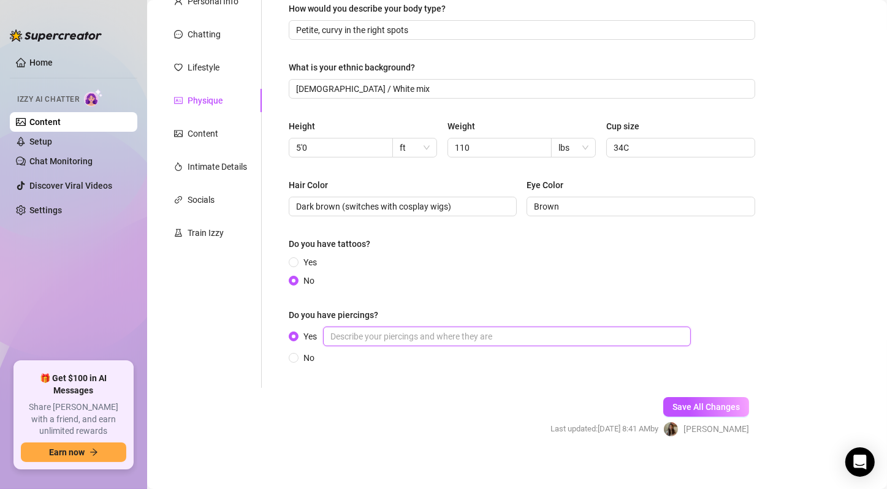
click at [412, 334] on input "Yes" at bounding box center [507, 337] width 368 height 20
type input "Ears"
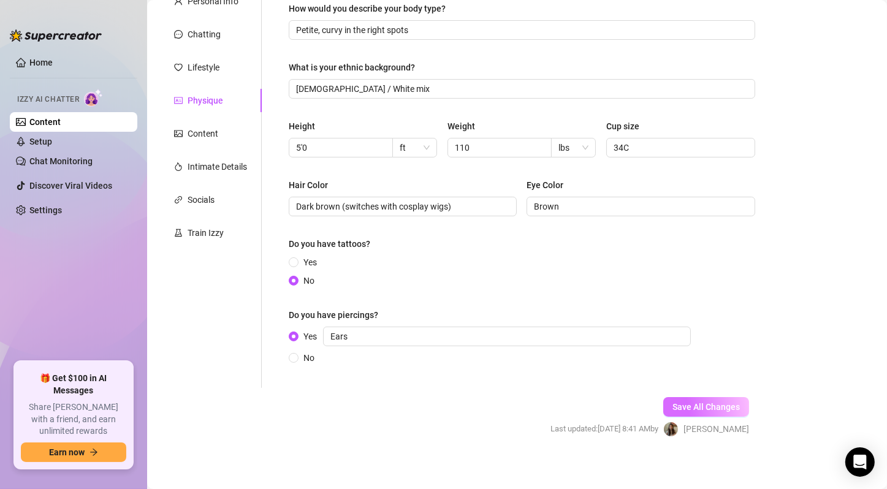
click at [704, 398] on button "Save All Changes" at bounding box center [706, 407] width 86 height 20
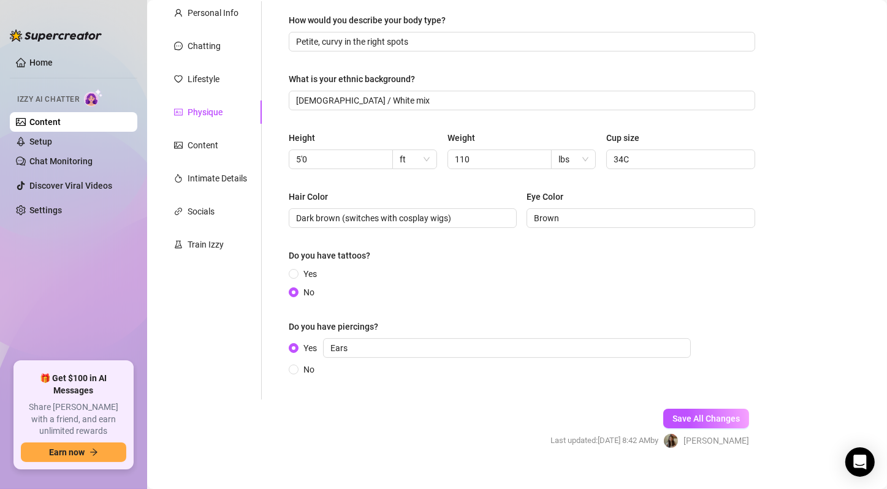
scroll to position [132, 0]
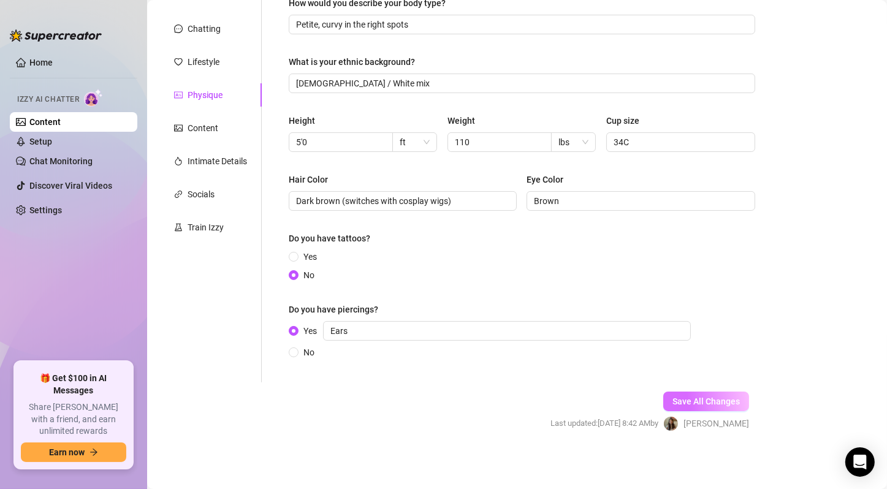
click at [688, 397] on span "Save All Changes" at bounding box center [705, 402] width 67 height 10
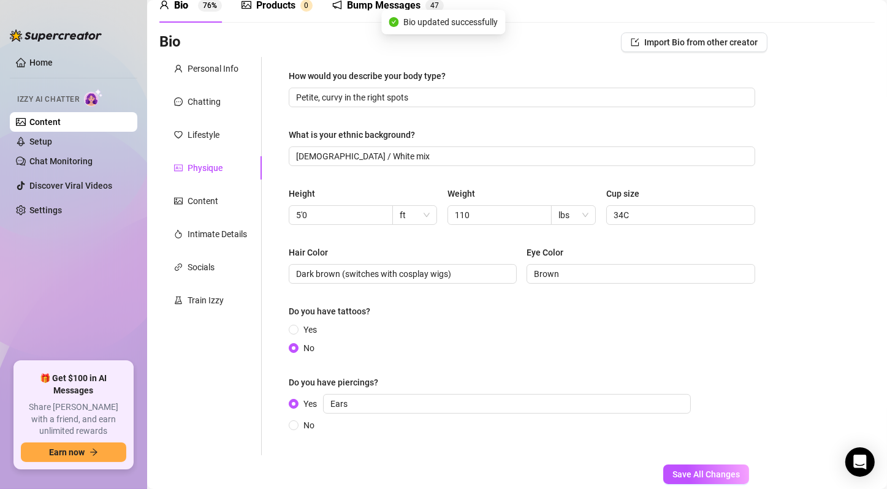
scroll to position [0, 0]
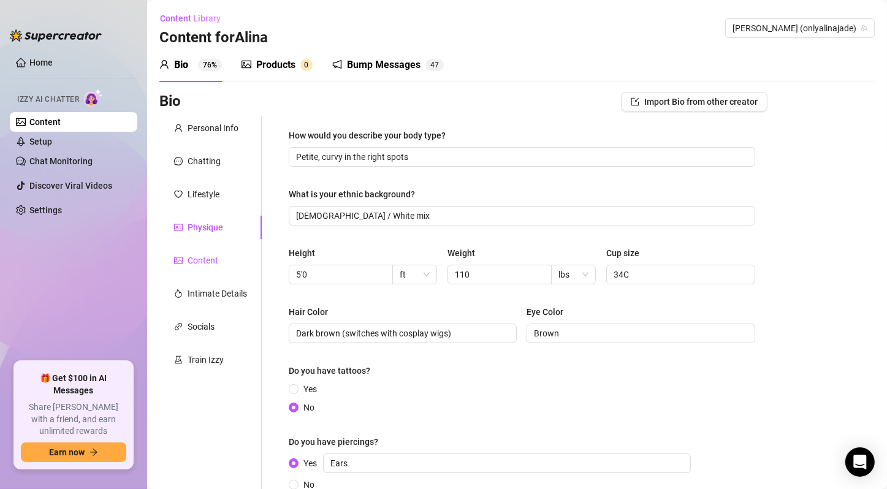
click at [205, 263] on div "Content" at bounding box center [203, 260] width 31 height 13
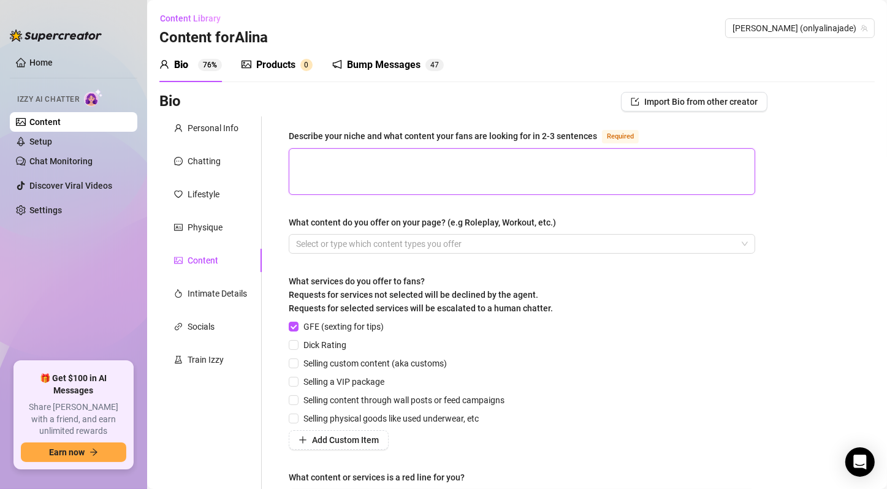
click at [436, 172] on textarea "Describe your niche and what content your fans are looking for in 2-3 sentences…" at bounding box center [521, 171] width 465 height 45
paste textarea "Sexy girl-next-door with bratty tease vibes, soft domme energy, feet content, a…"
type textarea "Sexy girl-next-door with bratty tease vibes, soft domme energy, feet content, a…"
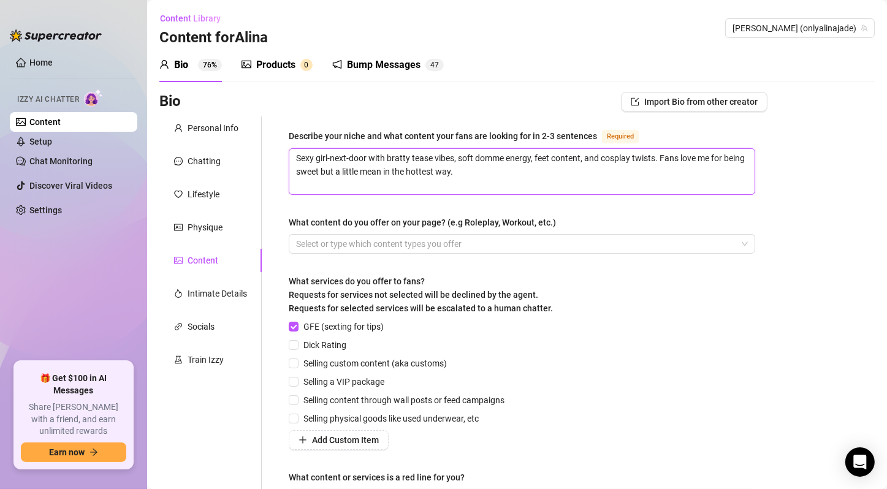
click at [475, 169] on textarea "Sexy girl-next-door with bratty tease vibes, soft domme energy, feet content, a…" at bounding box center [521, 171] width 465 height 45
type textarea "Sexy girl-next-door with bratty tease vibes, soft domme energy, feet content, a…"
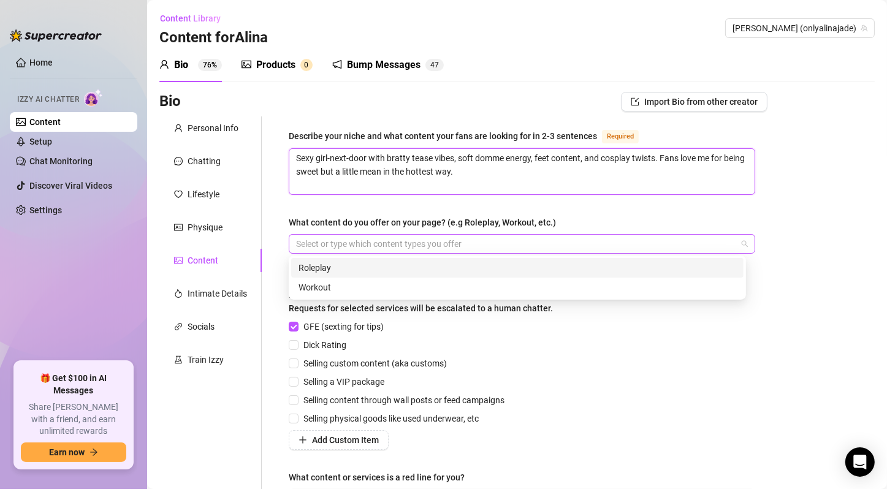
click at [416, 245] on div at bounding box center [515, 243] width 449 height 17
paste input "search"
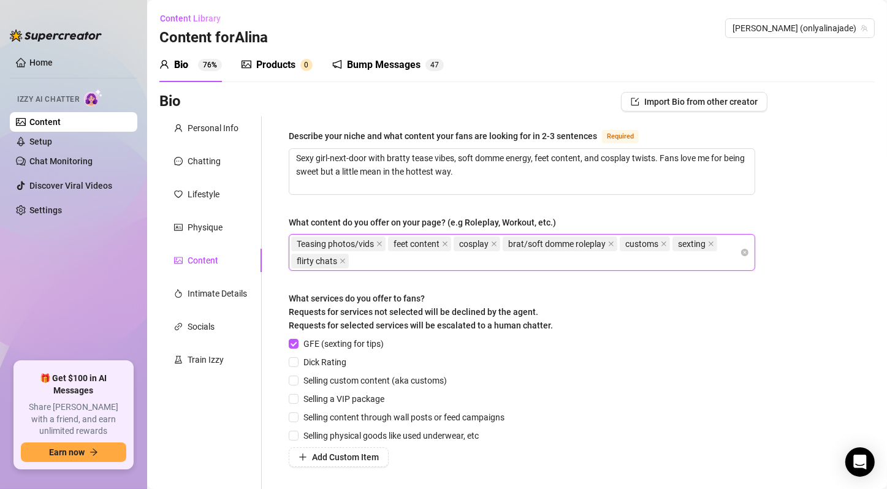
click at [463, 289] on div "Describe your niche and what content your fans are looking for in 2-3 sentences…" at bounding box center [522, 333] width 466 height 408
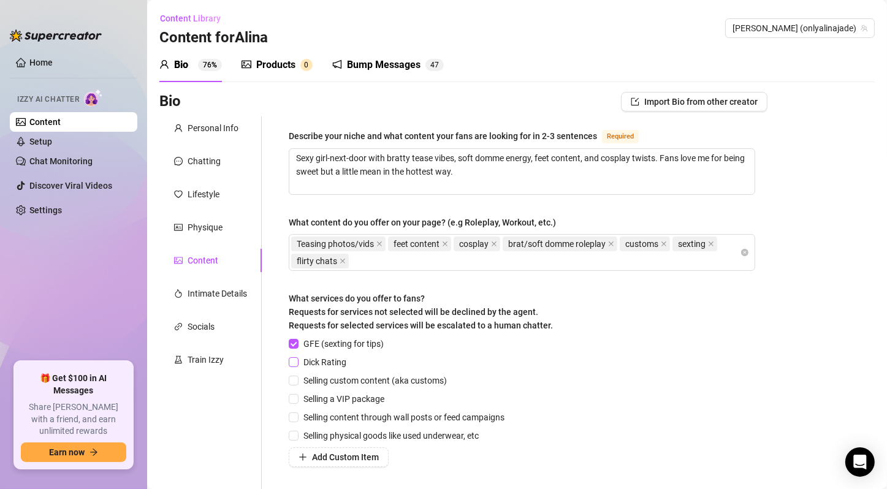
click at [341, 362] on span "Dick Rating" at bounding box center [324, 361] width 53 height 13
click at [297, 362] on input "Dick Rating" at bounding box center [293, 361] width 9 height 9
checkbox input "true"
click at [346, 383] on span "Selling custom content (aka customs)" at bounding box center [374, 380] width 153 height 13
click at [297, 383] on input "Selling custom content (aka customs)" at bounding box center [293, 380] width 9 height 9
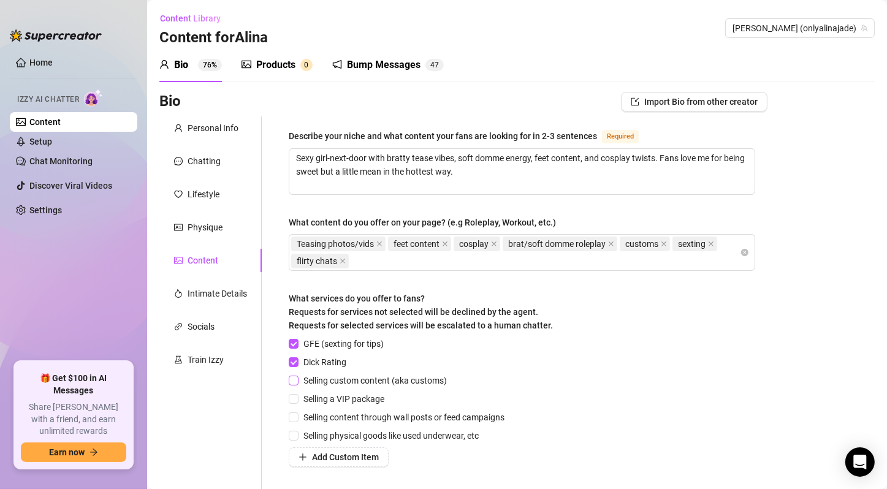
checkbox input "true"
click at [340, 394] on span "Selling a VIP package" at bounding box center [343, 398] width 91 height 13
click at [297, 394] on input "Selling a VIP package" at bounding box center [293, 398] width 9 height 9
checkbox input "true"
click at [342, 417] on span "Selling content through wall posts or feed campaigns" at bounding box center [403, 417] width 211 height 13
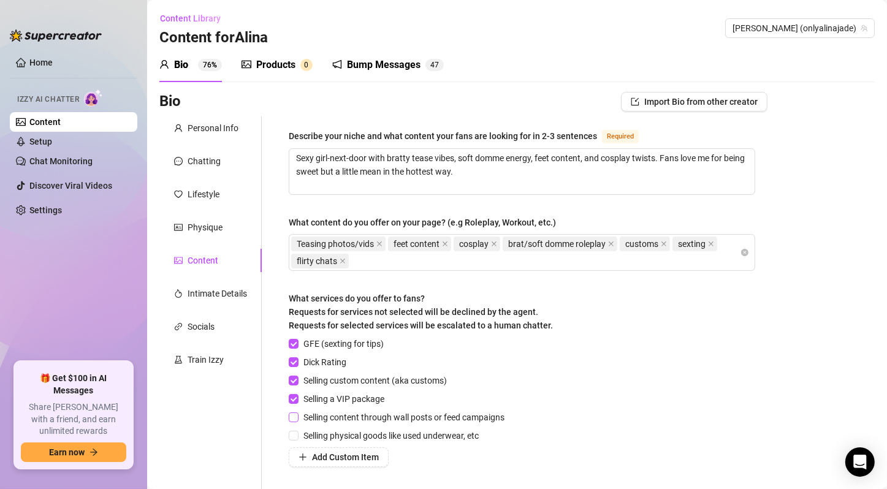
click at [297, 417] on input "Selling content through wall posts or feed campaigns" at bounding box center [293, 416] width 9 height 9
checkbox input "true"
click at [343, 431] on span "Selling physical goods like used underwear, etc" at bounding box center [390, 435] width 185 height 13
click at [297, 431] on input "Selling physical goods like used underwear, etc" at bounding box center [293, 435] width 9 height 9
checkbox input "true"
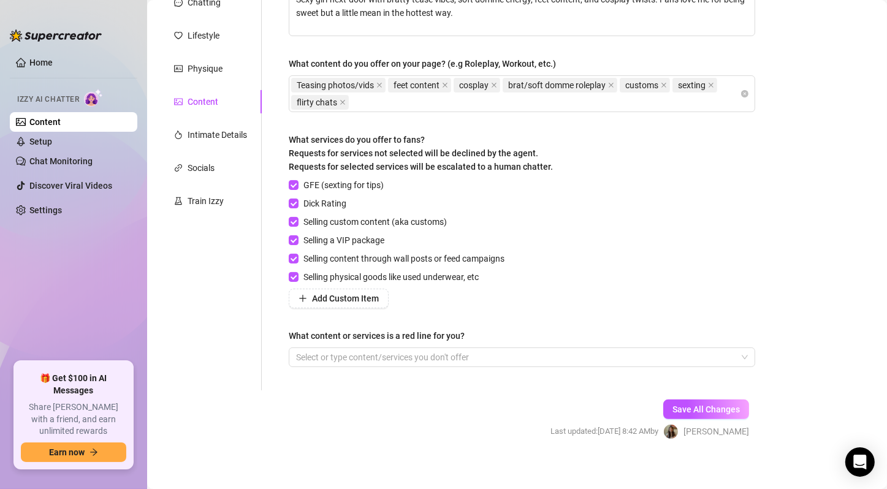
scroll to position [167, 0]
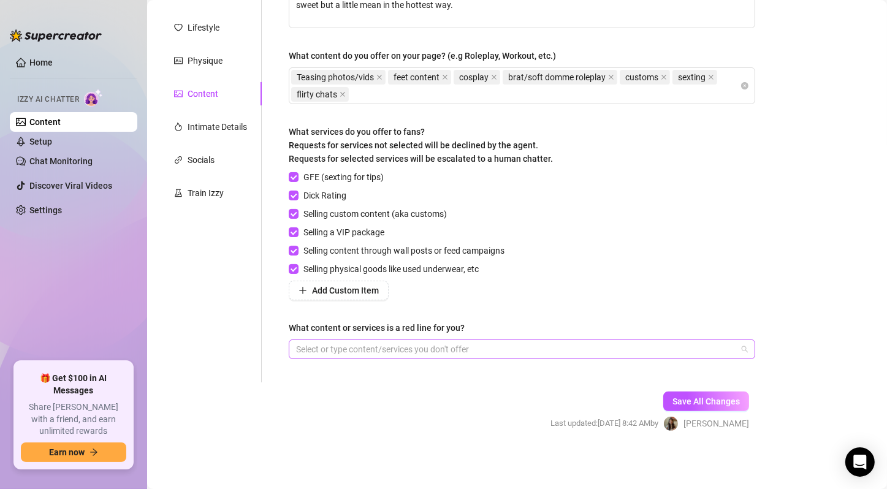
click at [436, 346] on div at bounding box center [515, 349] width 449 height 17
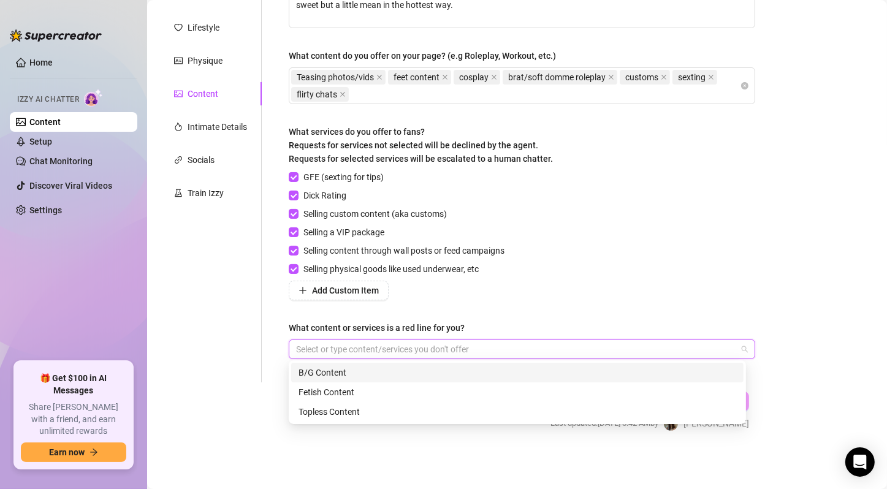
paste input "search"
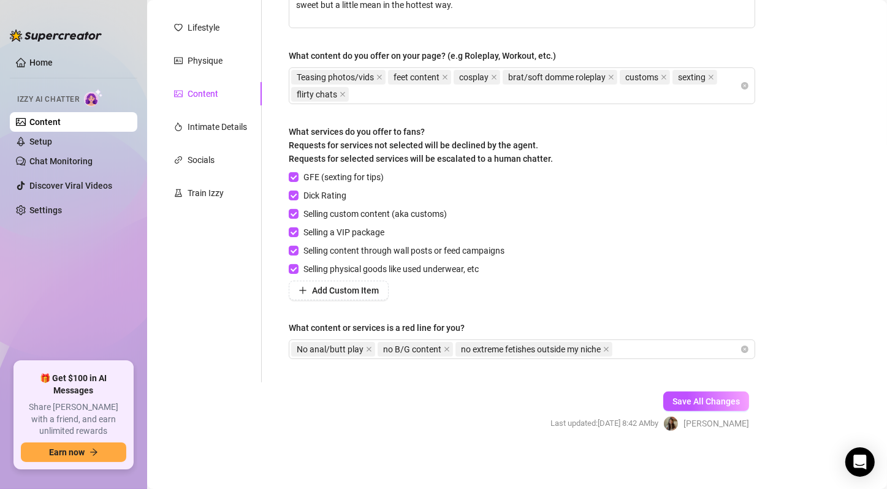
click at [629, 373] on div "Describe your niche and what content your fans are looking for in 2-3 sentences…" at bounding box center [521, 166] width 491 height 433
click at [672, 401] on span "Save All Changes" at bounding box center [705, 402] width 67 height 10
click at [366, 344] on span at bounding box center [369, 349] width 6 height 13
click at [368, 344] on div "no B/G content" at bounding box center [330, 349] width 78 height 17
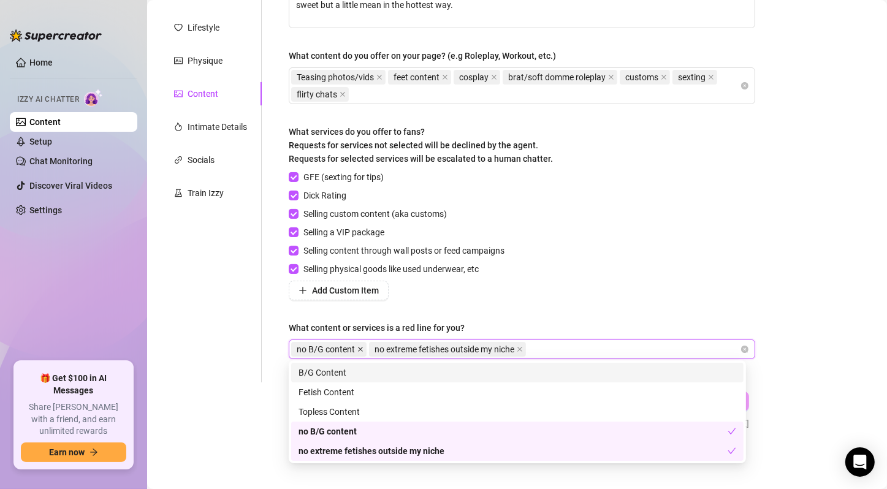
click at [363, 344] on span at bounding box center [360, 349] width 6 height 13
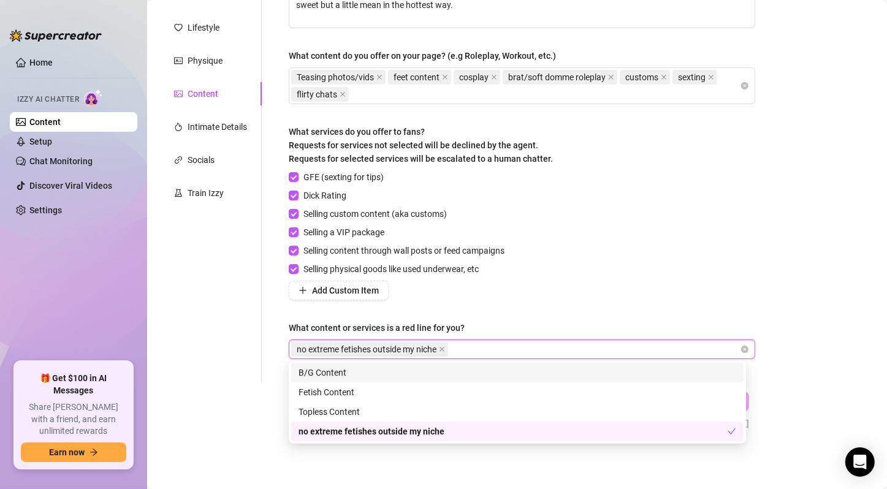
click at [442, 345] on span "no extreme fetishes outside my niche" at bounding box center [369, 349] width 157 height 15
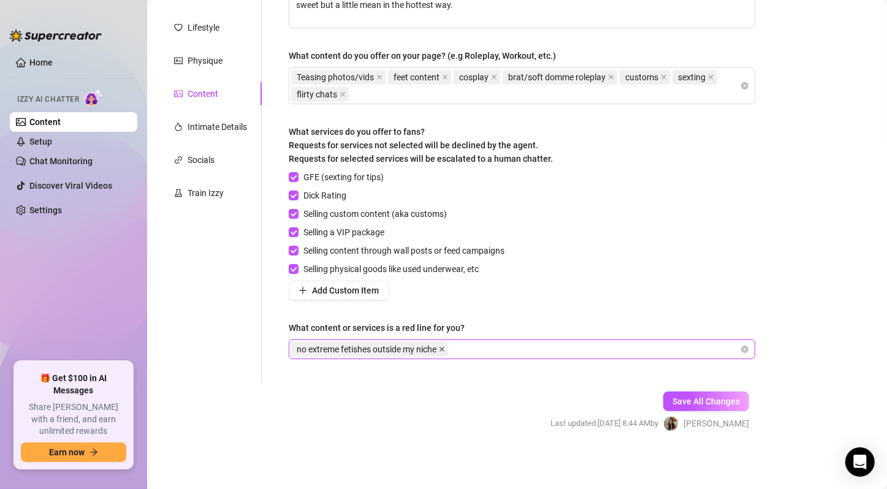
click at [445, 352] on span at bounding box center [442, 349] width 6 height 13
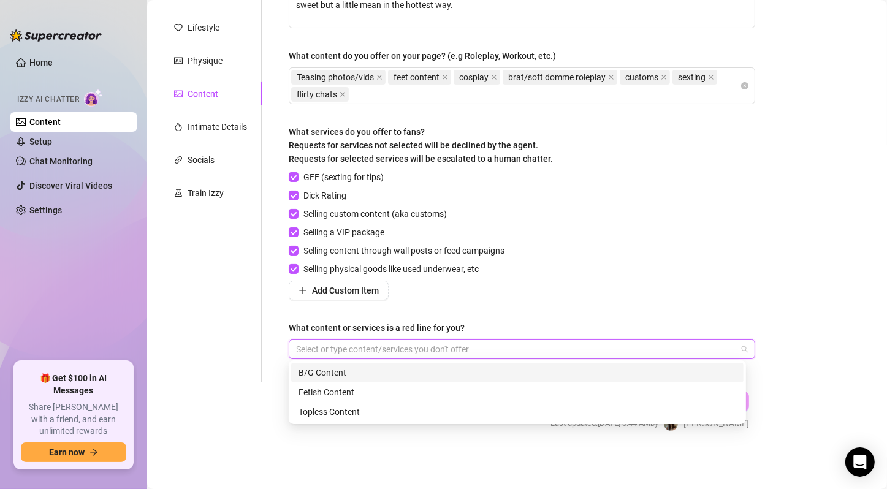
click at [423, 341] on div at bounding box center [515, 349] width 449 height 17
click at [392, 370] on div "B/G Content" at bounding box center [517, 372] width 438 height 13
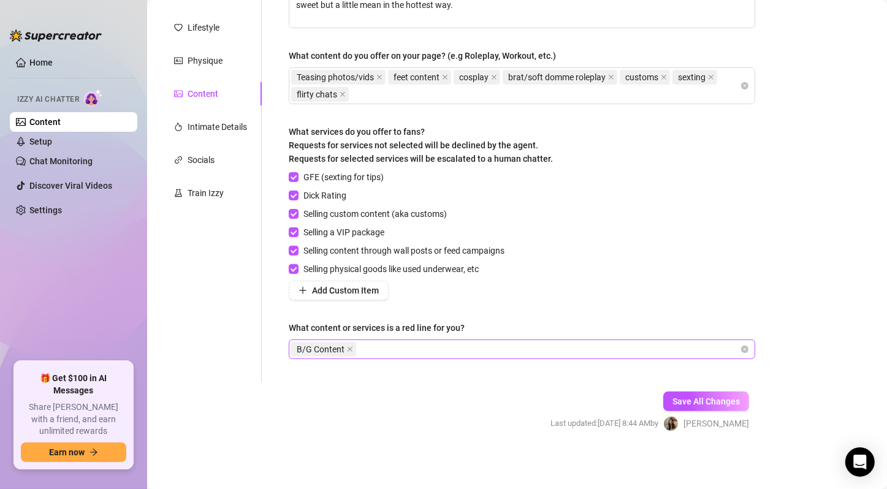
click at [441, 341] on div "B/G Content" at bounding box center [515, 349] width 449 height 17
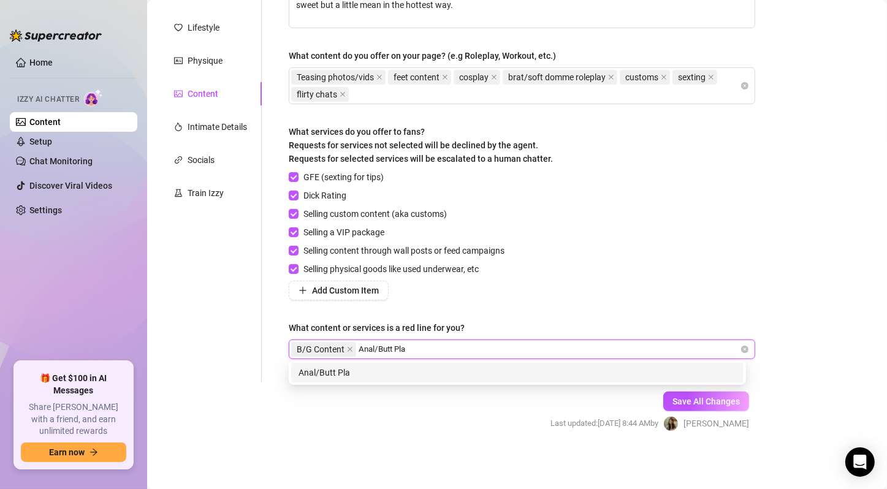
type input "Anal/Butt Play"
click at [523, 373] on div "Anal/Butt Play" at bounding box center [517, 372] width 438 height 13
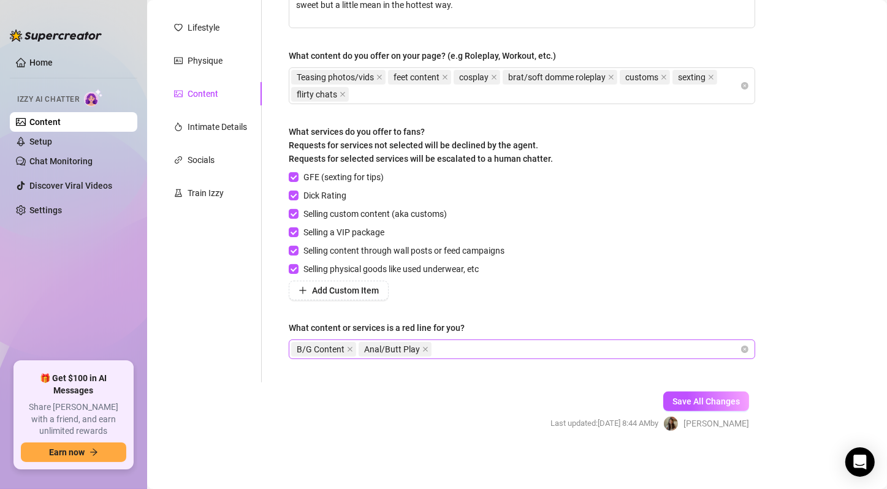
click at [514, 352] on div "B/G Content Anal/Butt Play" at bounding box center [515, 349] width 449 height 17
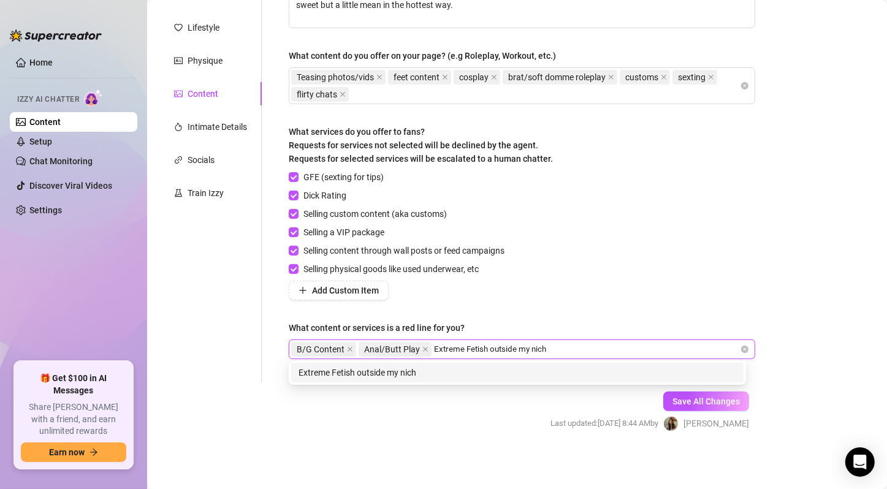
type input "Extreme Fetish outside my niche"
click at [480, 381] on div "Extreme Fetish outside my niche" at bounding box center [517, 373] width 452 height 20
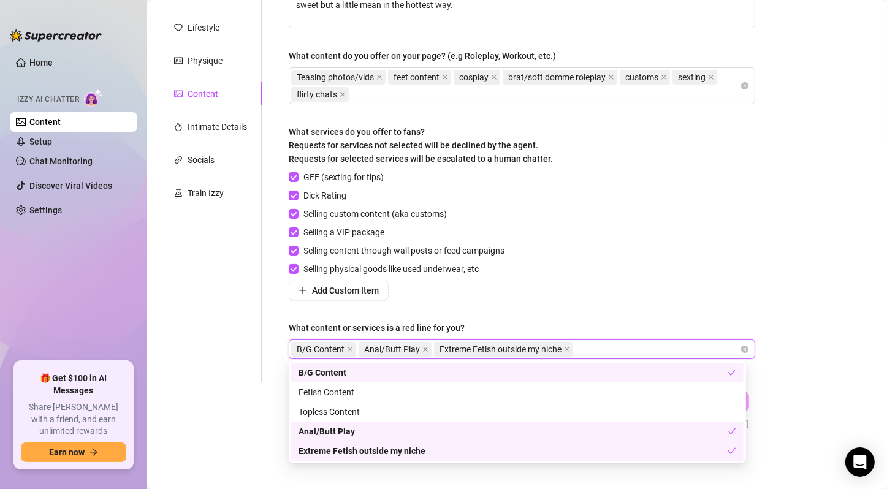
click at [694, 260] on div "GFE (sexting for tips) Dick Rating Selling custom content (aka customs) Selling…" at bounding box center [522, 235] width 466 height 130
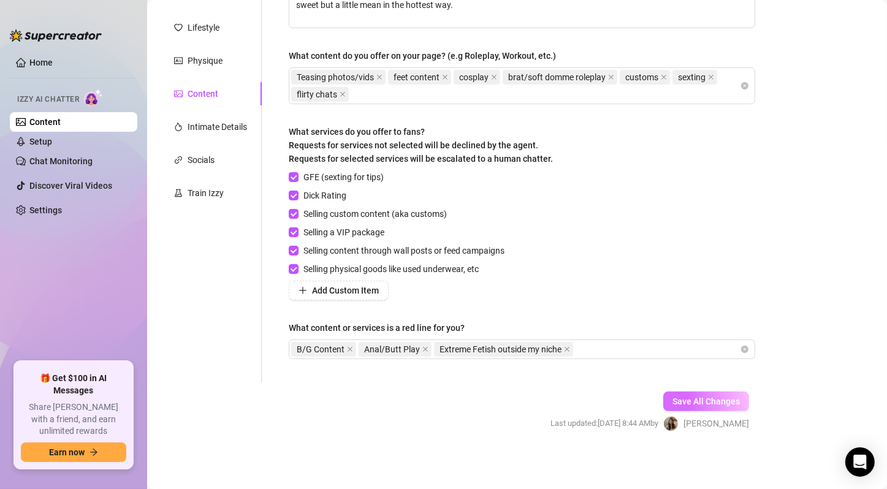
click at [696, 397] on span "Save All Changes" at bounding box center [705, 402] width 67 height 10
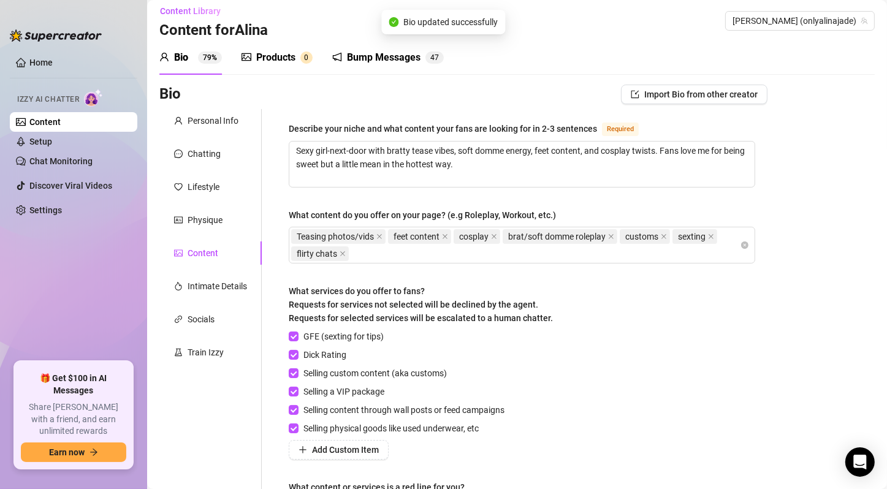
scroll to position [0, 0]
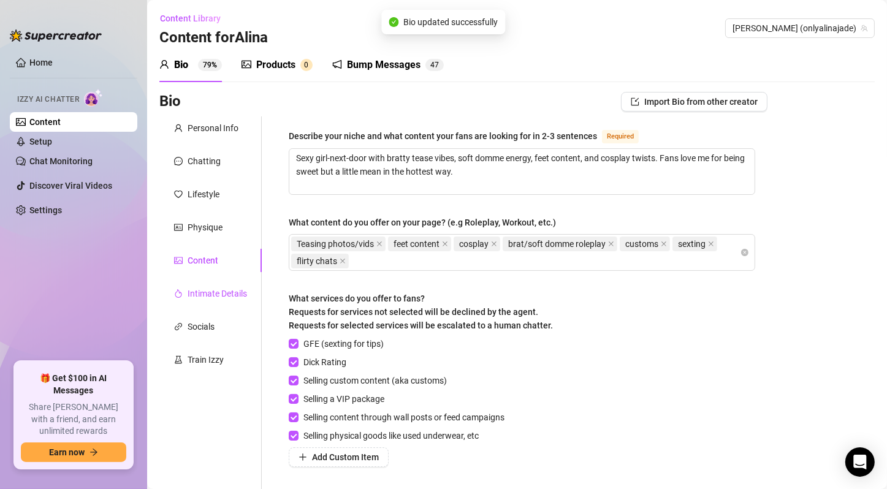
click at [202, 297] on div "Intimate Details" at bounding box center [217, 293] width 59 height 13
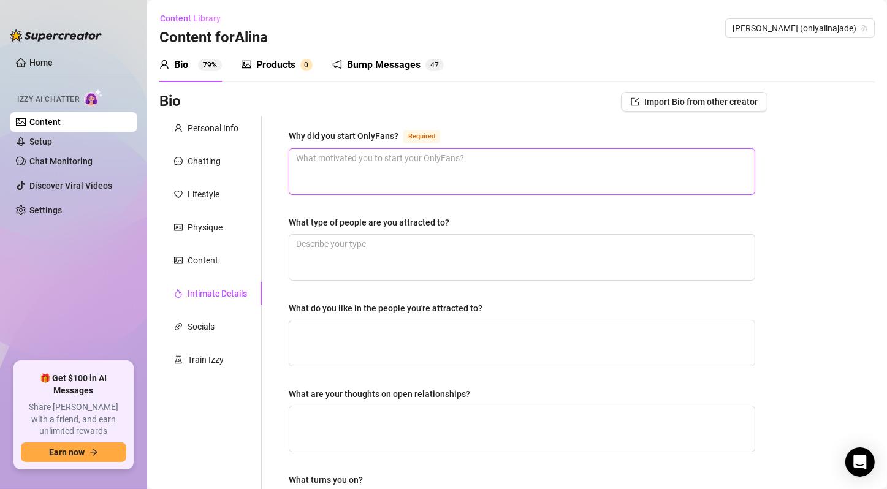
click at [420, 170] on textarea "Why did you start OnlyFans? Required" at bounding box center [521, 171] width 465 height 45
paste textarea "To explore my bratty/tease side, make money, and spoil myself while spoiling fa…"
type textarea "To explore my bratty/tease side, make money, and spoil myself while spoiling fa…"
click at [509, 173] on textarea "To explore my bratty/tease side, make money, and spoil myself while spoiling fa…" at bounding box center [521, 171] width 465 height 45
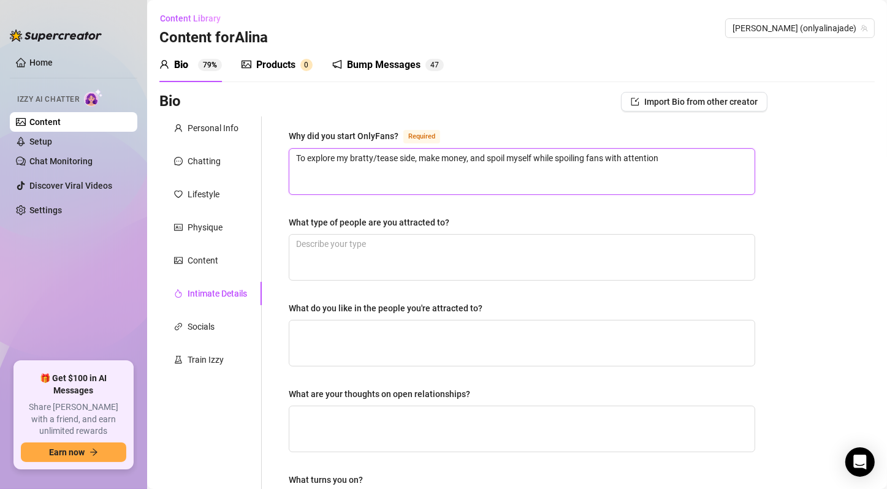
click at [509, 173] on textarea "To explore my bratty/tease side, make money, and spoil myself while spoiling fa…" at bounding box center [521, 171] width 465 height 45
type textarea "To explore my bratty/tease side, make money, and spoil myself while spoiling fa…"
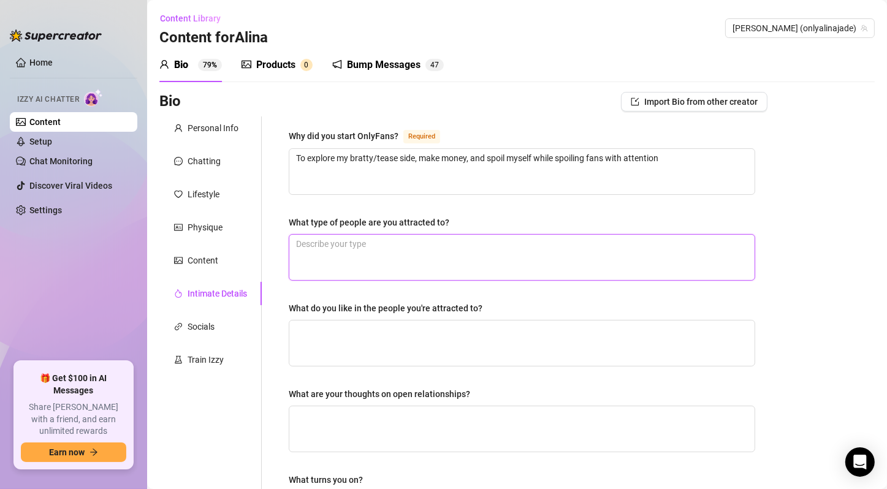
click at [427, 255] on textarea "What type of people are you attracted to?" at bounding box center [521, 257] width 465 height 45
click at [400, 255] on textarea "What type of people are you attracted to?" at bounding box center [521, 257] width 465 height 45
paste textarea "Confident, playful, and a little obsessed men"
type textarea "Confident, playful, and a little obsessed men"
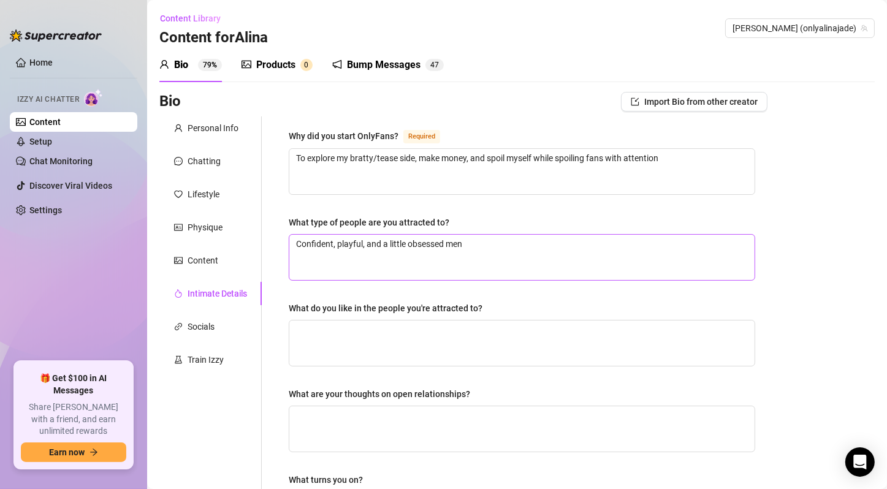
click at [406, 279] on div "Why did you start OnlyFans? Required To explore my bratty/tease side, make mone…" at bounding box center [522, 425] width 466 height 592
click at [426, 340] on textarea "What do you like in the people you're attracted to?" at bounding box center [521, 343] width 465 height 45
click at [414, 336] on textarea "What do you like in the people you're attracted to?" at bounding box center [521, 343] width 465 height 45
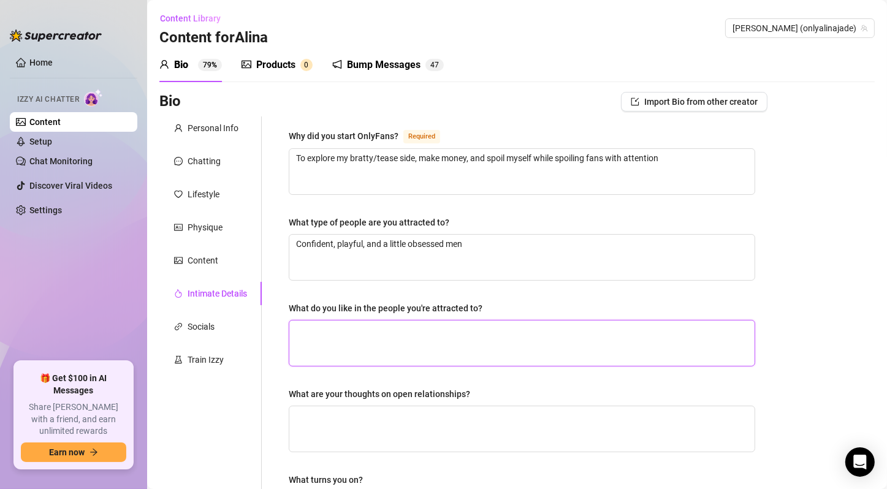
paste textarea "Humor, dominance, ambition, dirty talk, spoiling me"
type textarea "Humor, dominance, ambition, dirty talk, spoiling me"
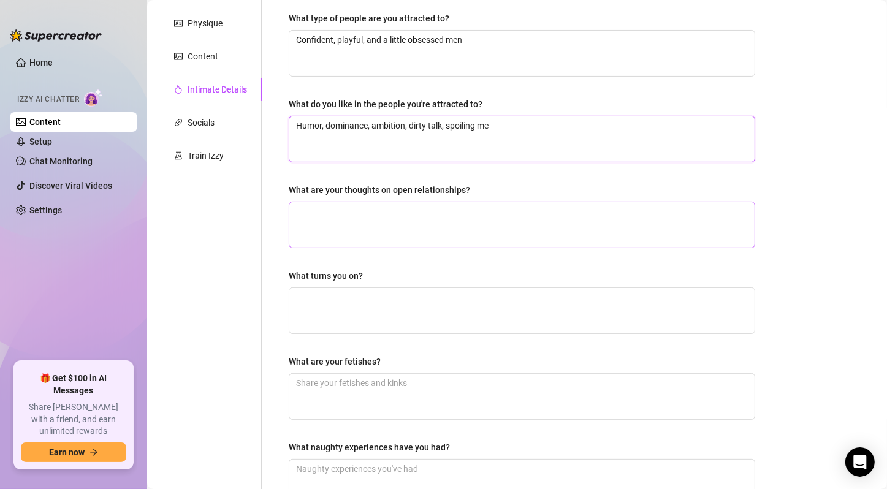
type textarea "Humor, dominance, ambition, dirty talk, spoiling me"
click at [445, 228] on textarea "What are your thoughts on open relationships?" at bounding box center [521, 224] width 465 height 45
click at [452, 226] on textarea "What are your thoughts on open relationships?" at bounding box center [521, 224] width 465 height 45
paste textarea "Fun if honest, but I like attention all on me"
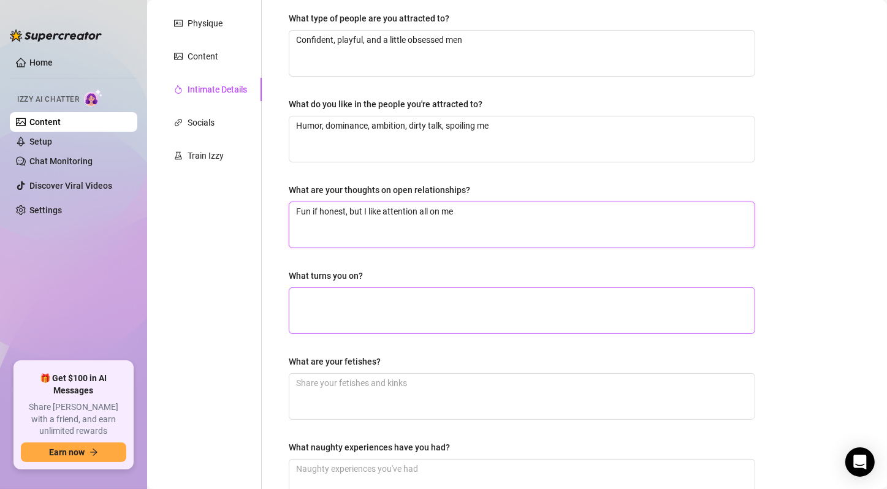
type textarea "Fun if honest, but I like attention all on me"
click at [416, 307] on textarea "What turns you on?" at bounding box center [521, 310] width 465 height 45
click at [378, 294] on textarea "What turns you on?" at bounding box center [521, 310] width 465 height 45
paste textarea "Confidence, teasing back, being spoiled, praise kink"
type textarea "Confidence, teasing back, being spoiled, praise kink"
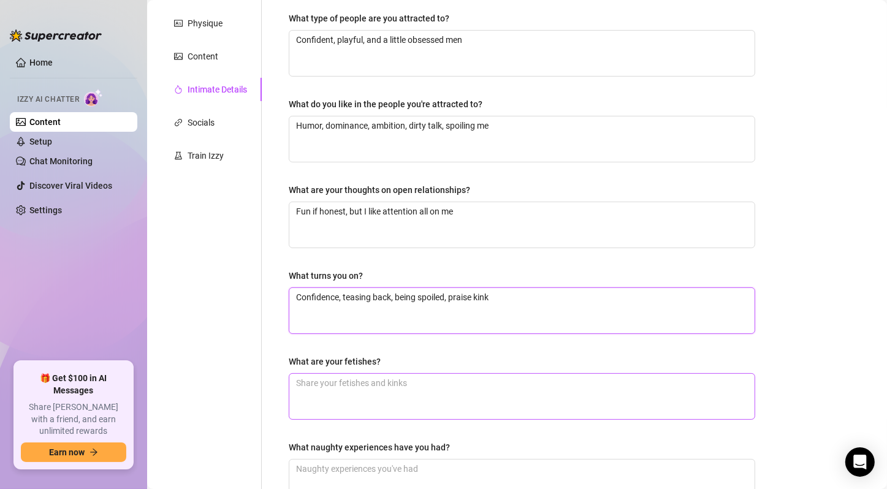
type textarea "Confidence, teasing back, being spoiled, praise kink"
click at [390, 381] on textarea "What are your fetishes?" at bounding box center [521, 396] width 465 height 45
click at [422, 395] on textarea "What are your fetishes?" at bounding box center [521, 396] width 465 height 45
paste textarea "Feet, brat tamer dynamics, roleplay, teasing control"
type textarea "Feet, brat tamer dynamics, roleplay, teasing control"
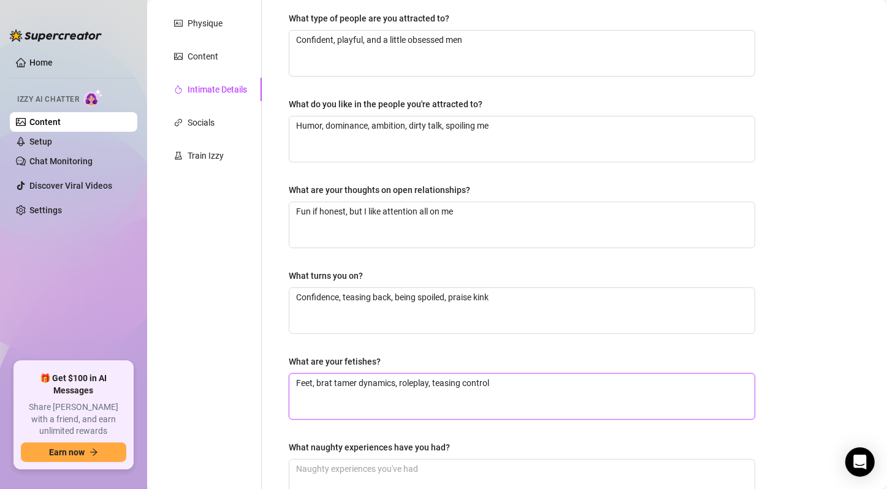
type textarea "Feet, brat tamer dynamics, roleplay, teasing control"
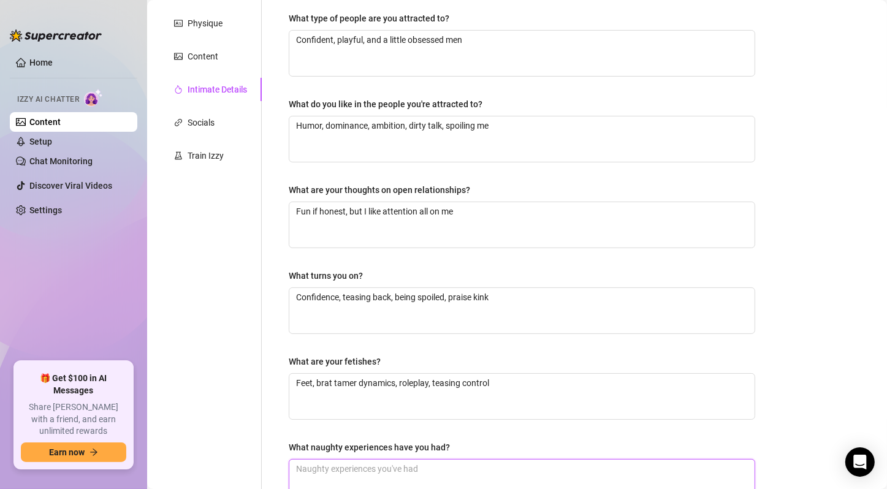
click at [336, 463] on textarea "What naughty experiences have you had?" at bounding box center [521, 482] width 465 height 45
paste textarea "Snuck out to a beach party and went skinny dipping in my underwear 👀"
type textarea "Snuck out to a beach party and went skinny dipping in my underwear 👀"
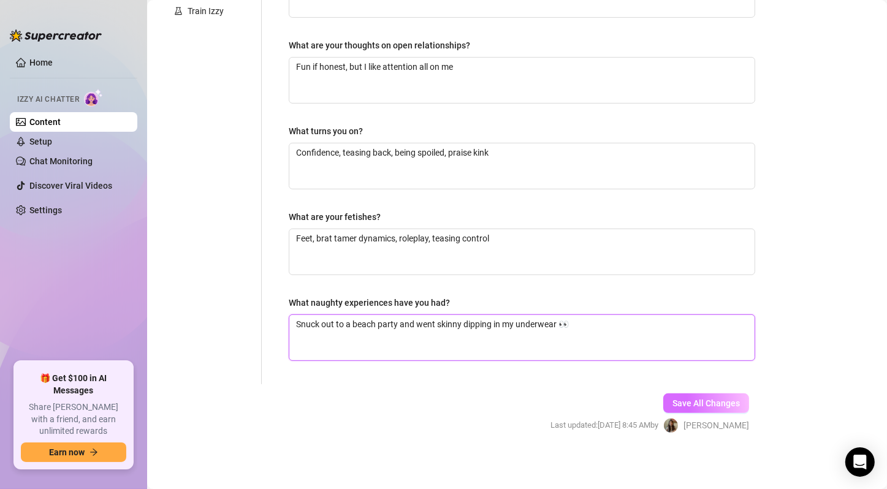
type textarea "Snuck out to a beach party and went skinny dipping in my underwear 👀"
click at [712, 401] on span "Save All Changes" at bounding box center [705, 403] width 67 height 10
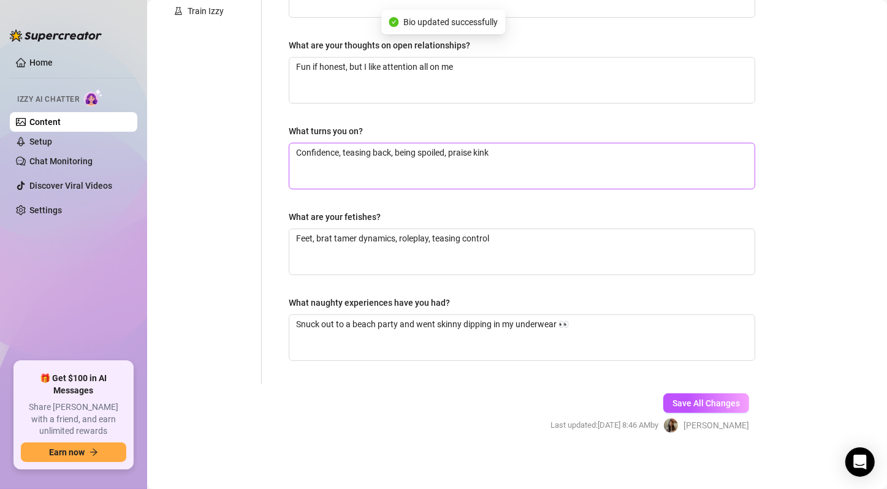
scroll to position [145, 0]
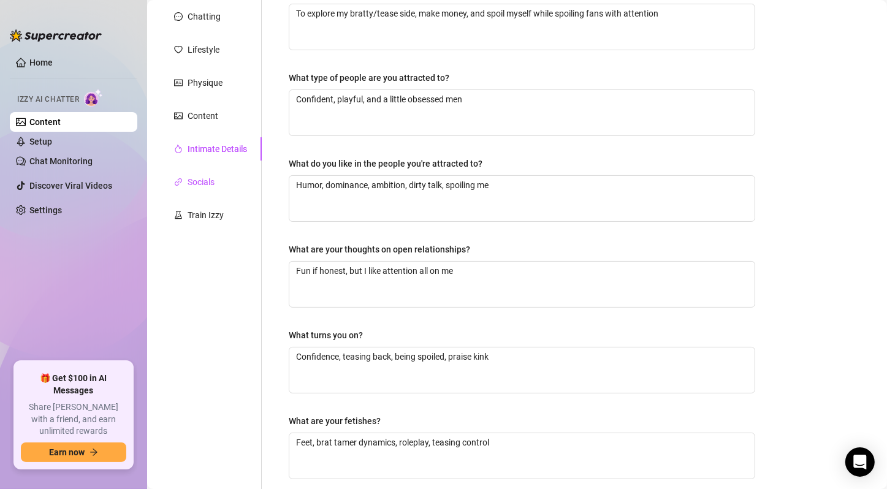
click at [205, 183] on div "Socials" at bounding box center [201, 181] width 27 height 13
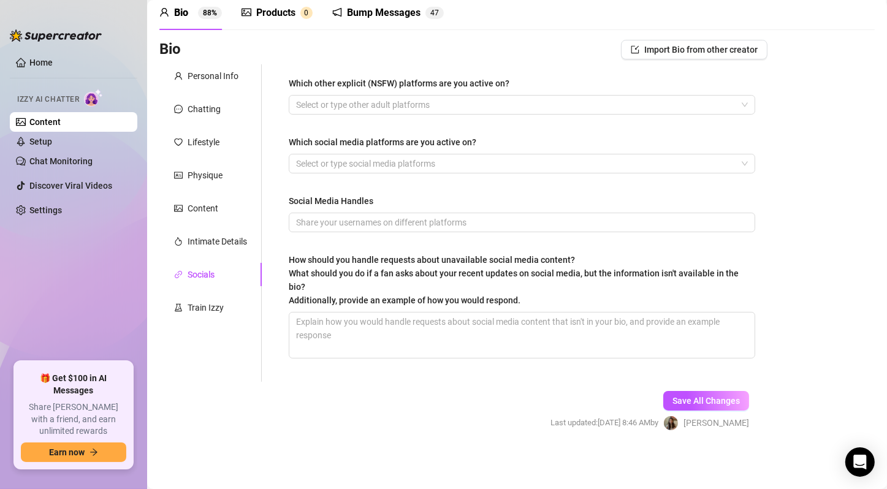
scroll to position [51, 0]
click at [541, 328] on textarea "How should you handle requests about unavailable social media content? What sho…" at bounding box center [521, 335] width 465 height 45
paste textarea "“Patience, baby… I love keeping you on edge 😼” “Not everything’s on socials—som…"
type textarea "“Patience, baby… I love keeping you on edge 😼” “Not everything’s on socials—som…"
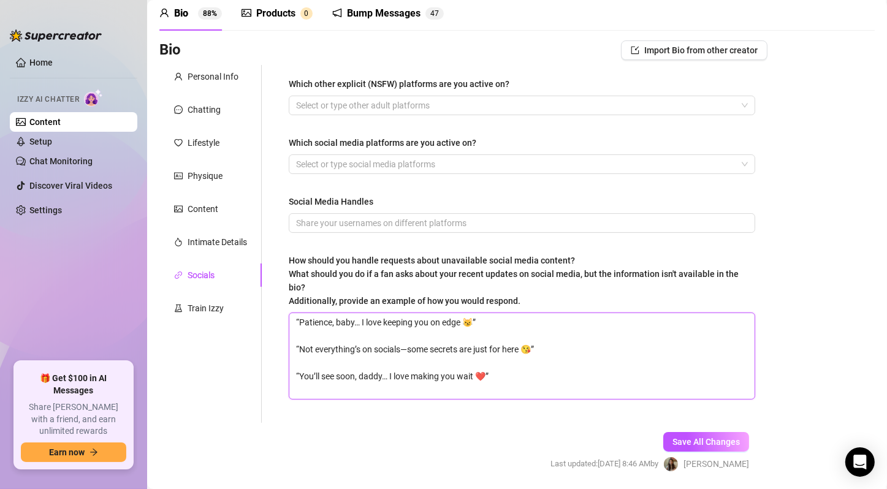
scroll to position [0, 0]
type textarea "“Patience, baby… I love keeping you on edge 😼” “Not everything’s on socials—som…"
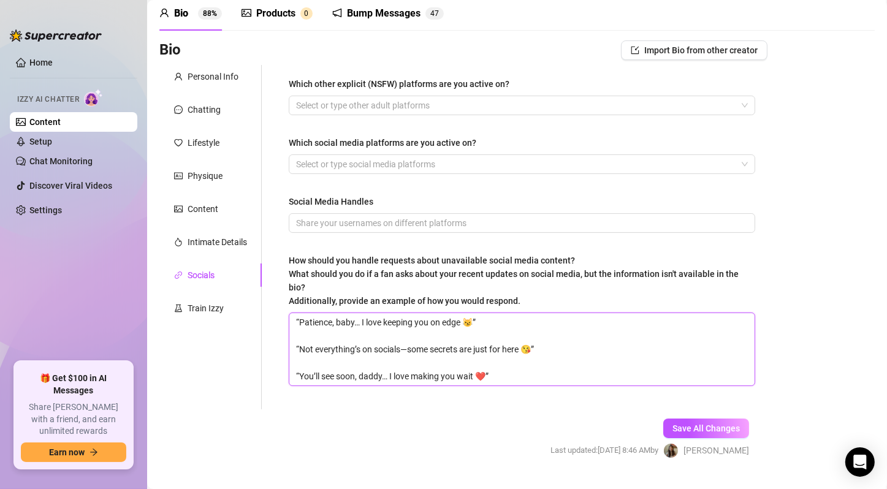
click at [642, 341] on textarea "“Patience, baby… I love keeping you on edge 😼” “Not everything’s on socials—som…" at bounding box center [521, 349] width 465 height 72
click at [676, 351] on textarea "“Patience, baby… I love keeping you on edge 😼” “Not everything’s on socials—som…" at bounding box center [521, 349] width 465 height 72
type textarea "“Patience, baby… I love keeping you on edge 😼” “Not everything’s on socials—som…"
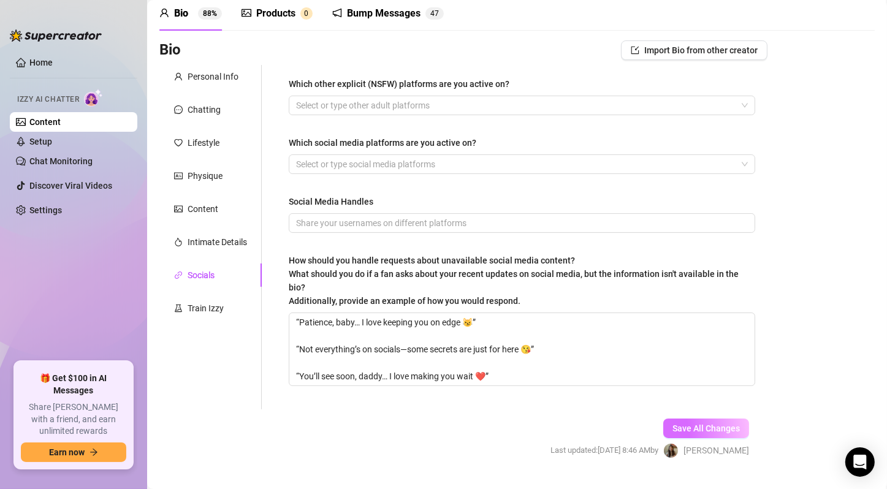
click at [680, 424] on span "Save All Changes" at bounding box center [705, 428] width 67 height 10
click at [328, 414] on form "Personal Info Chatting Lifestyle Physique Content Intimate Details Socials Trai…" at bounding box center [463, 272] width 608 height 415
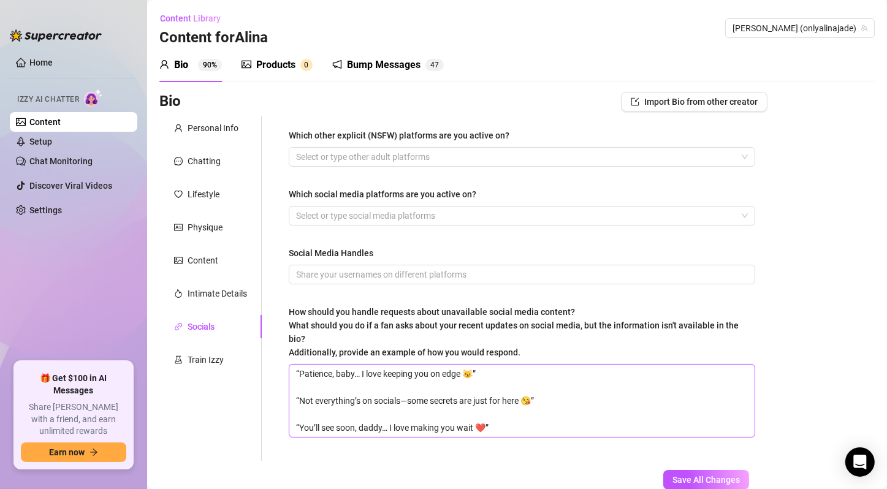
scroll to position [78, 0]
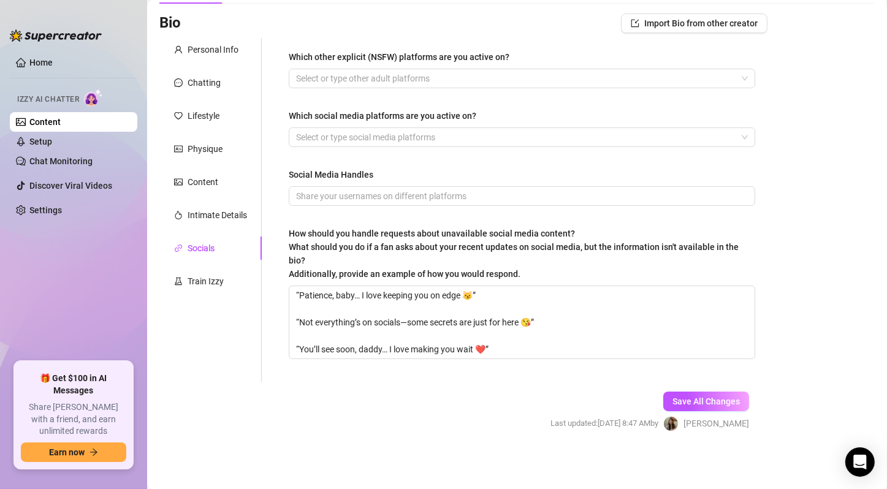
click at [502, 392] on form "Personal Info Chatting Lifestyle Physique Content Intimate Details Socials Trai…" at bounding box center [463, 245] width 608 height 415
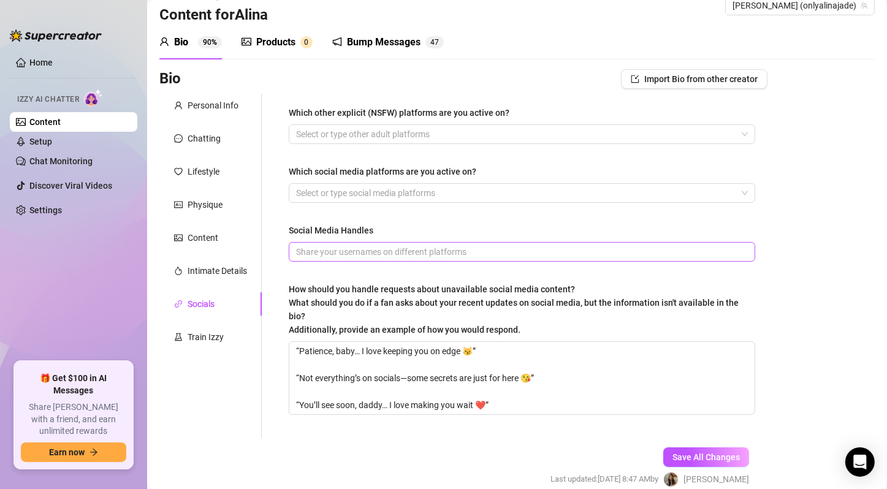
scroll to position [0, 0]
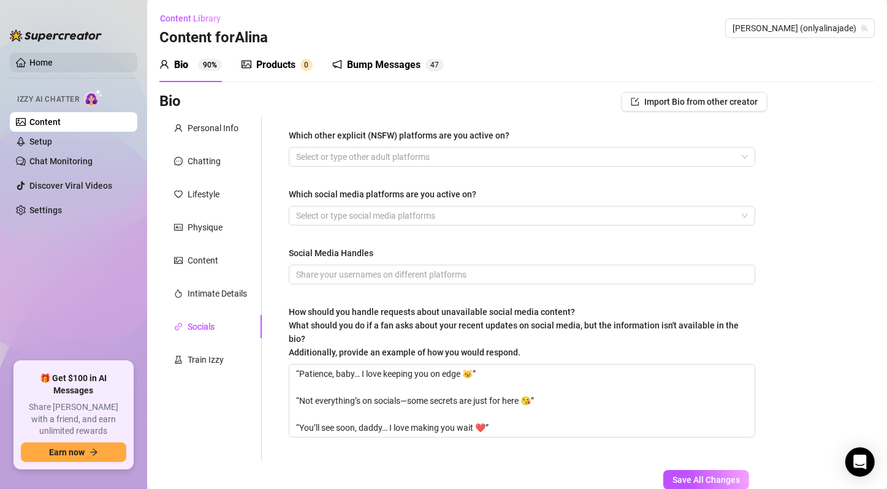
click at [53, 65] on link "Home" at bounding box center [40, 63] width 23 height 10
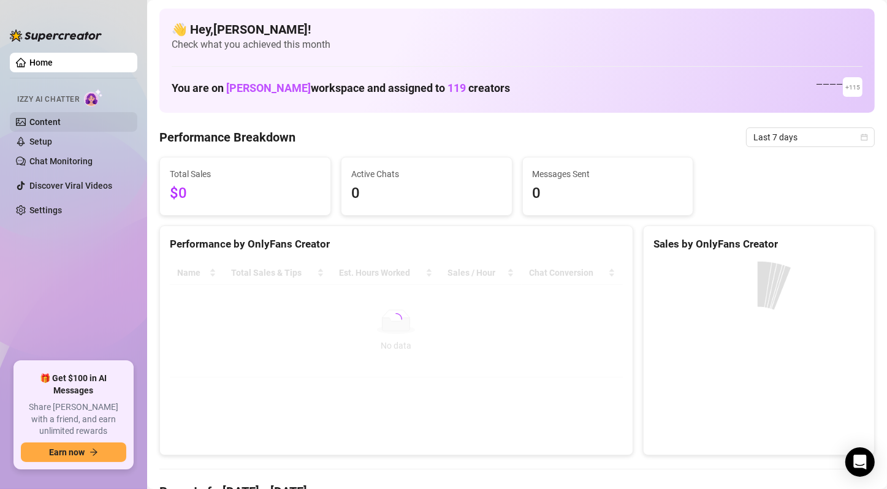
click at [61, 121] on link "Content" at bounding box center [44, 122] width 31 height 10
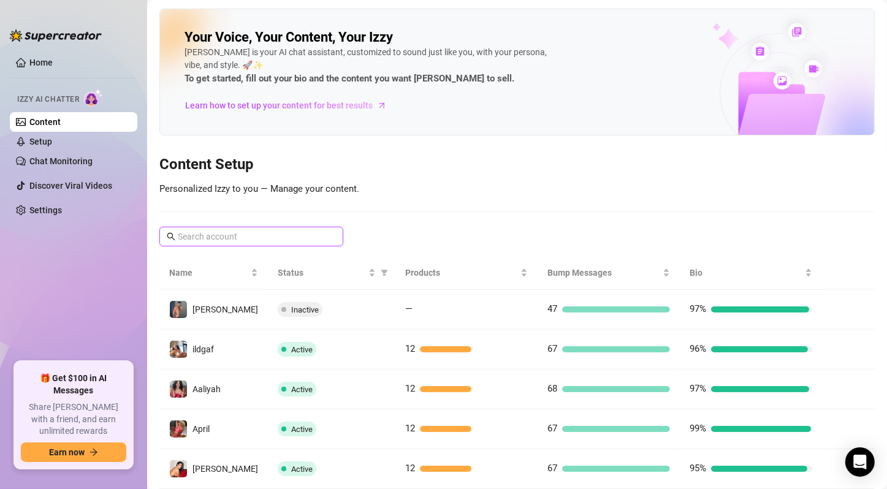
click at [257, 230] on input "text" at bounding box center [252, 236] width 148 height 13
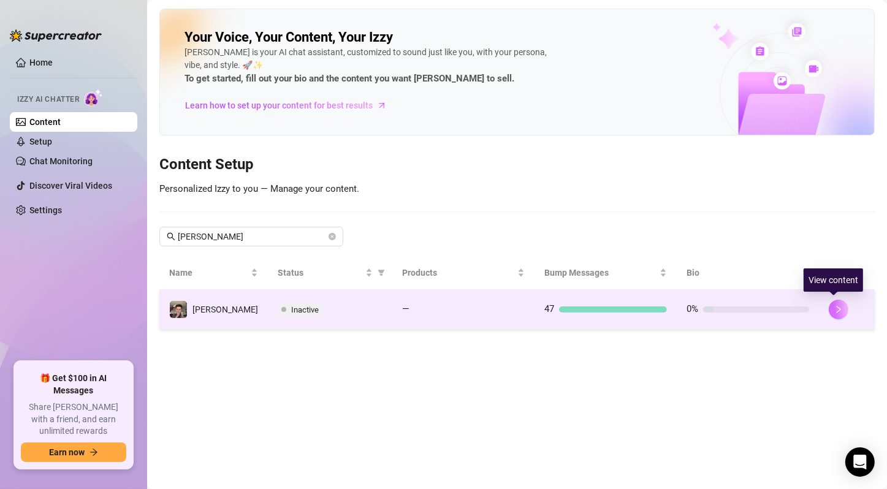
click at [834, 308] on icon "right" at bounding box center [838, 309] width 9 height 9
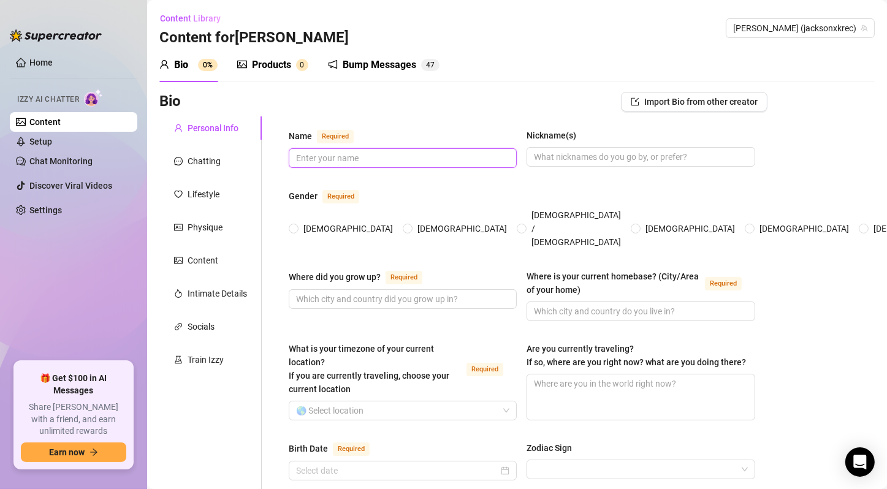
click at [370, 152] on input "Name Required" at bounding box center [401, 157] width 211 height 13
paste input "“Patience, baby… I love keeping you on edge 😼” “Not everything’s on socials—som…"
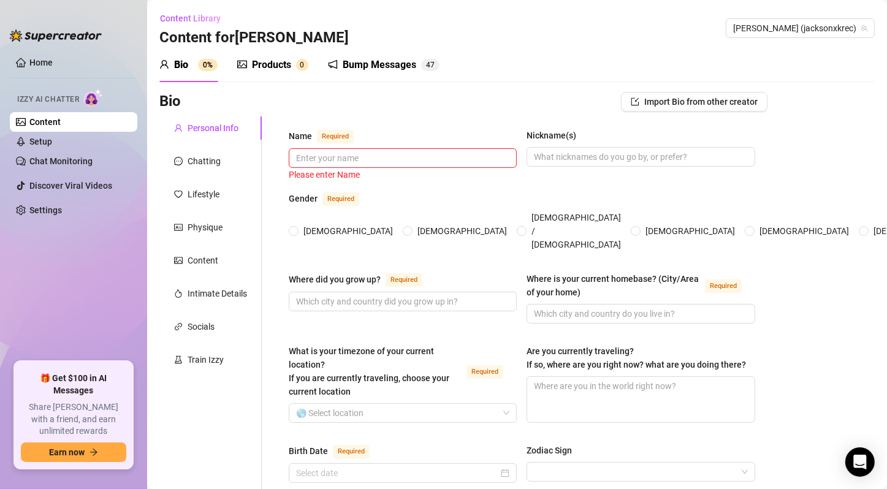
click at [403, 147] on div "Name Required" at bounding box center [403, 139] width 228 height 20
click at [409, 152] on input "Name Required" at bounding box center [401, 157] width 211 height 13
paste input "[PERSON_NAME] [PERSON_NAME]"
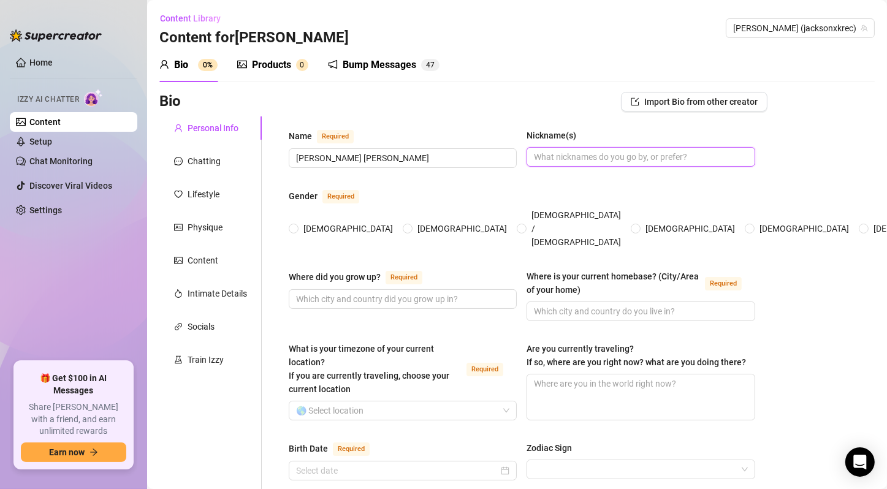
click at [560, 152] on input "Nickname(s)" at bounding box center [639, 156] width 211 height 13
paste input "Jax, J, sometimes “Pretty Boy” (fans call me that 😏)"
click at [573, 175] on div "Name Required [PERSON_NAME] [PERSON_NAME] Nickname(s) [PERSON_NAME], J, sometim…" at bounding box center [522, 154] width 466 height 50
click at [412, 222] on span "[DEMOGRAPHIC_DATA]" at bounding box center [461, 228] width 99 height 13
click at [406, 226] on input "[DEMOGRAPHIC_DATA]" at bounding box center [408, 230] width 5 height 8
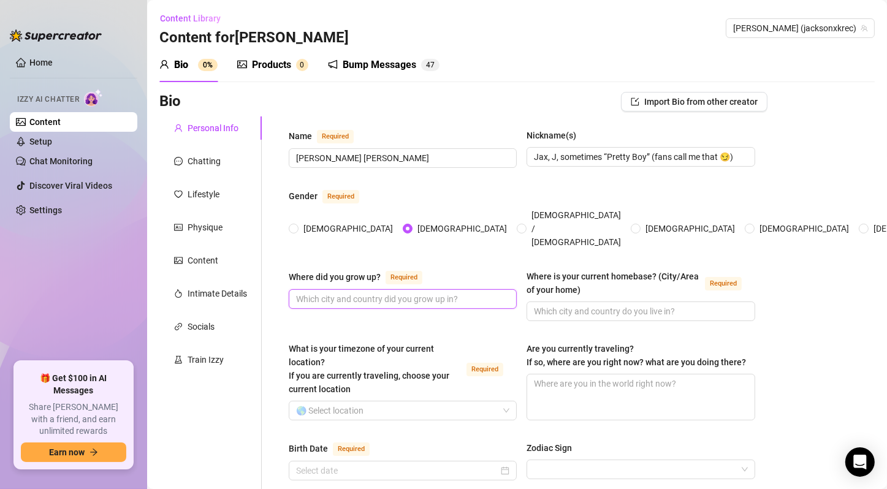
click at [370, 292] on input "Where did you grow up? Required" at bounding box center [401, 298] width 211 height 13
click at [354, 292] on input "Where did you grow up? Required" at bounding box center [401, 298] width 211 height 13
paste input "[US_STATE] — small-town [GEOGRAPHIC_DATA], big dreams."
click at [591, 305] on input "Where is your current homebase? (City/Area of your home) Required" at bounding box center [639, 311] width 211 height 13
paste input "[GEOGRAPHIC_DATA] (city boy now)."
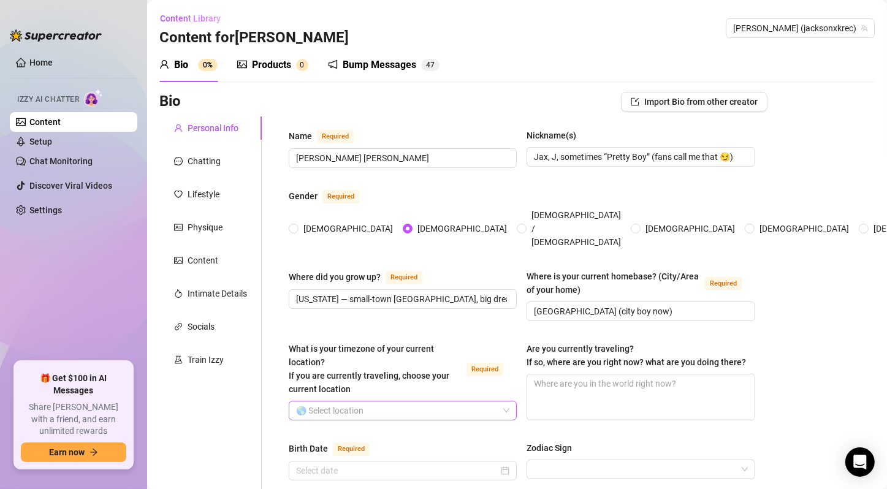
click at [482, 401] on input "What is your timezone of your current location? If you are currently traveling,…" at bounding box center [397, 410] width 202 height 18
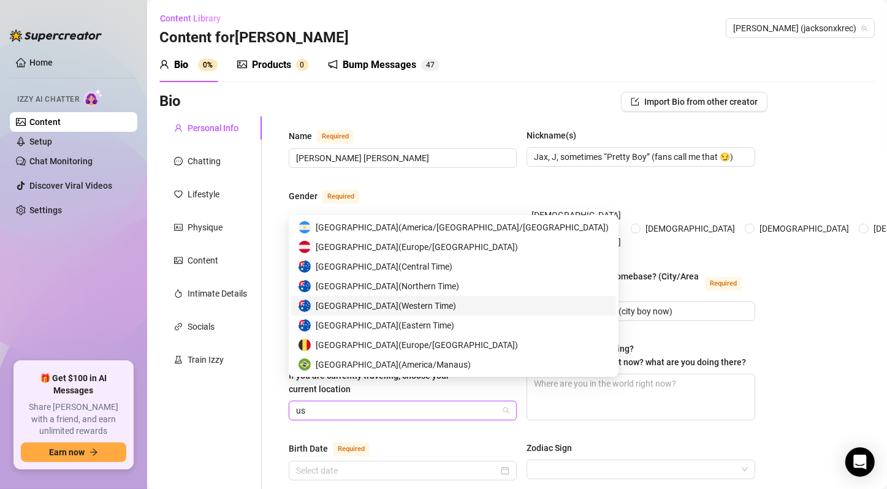
scroll to position [451, 0]
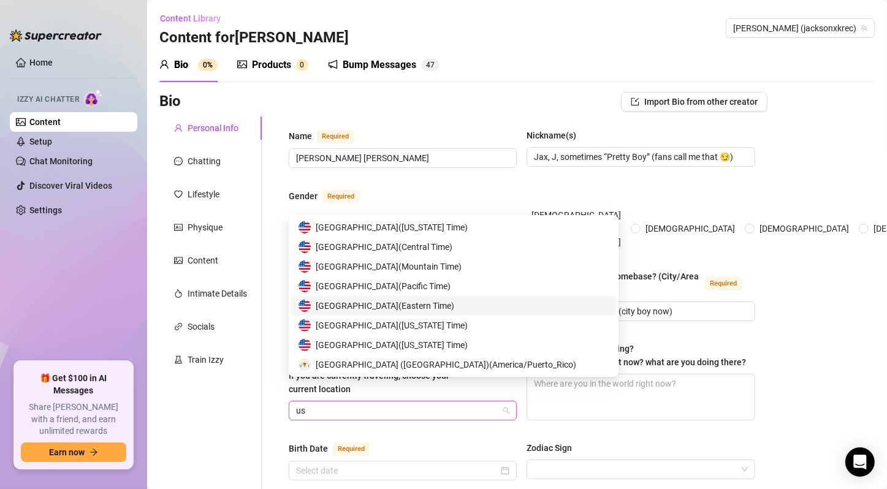
click at [483, 310] on div "United States of America ( Eastern Time )" at bounding box center [453, 305] width 310 height 13
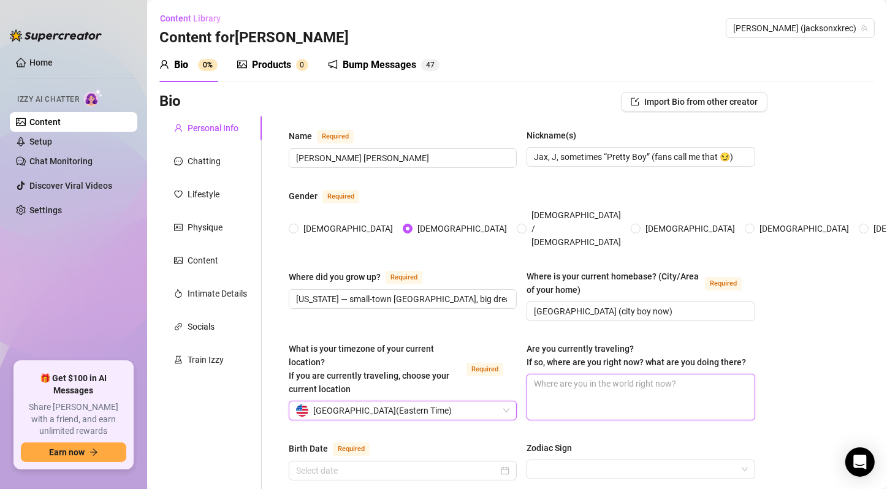
click at [613, 382] on textarea "Are you currently traveling? If so, where are you right now? what are you doing…" at bounding box center [640, 396] width 227 height 45
click at [496, 401] on span "United States of America ( Eastern Time )" at bounding box center [402, 410] width 213 height 18
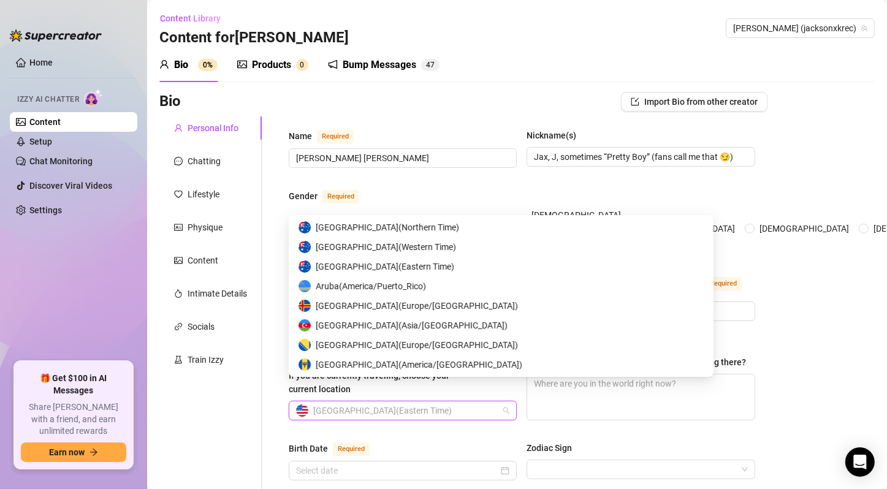
scroll to position [6001, 0]
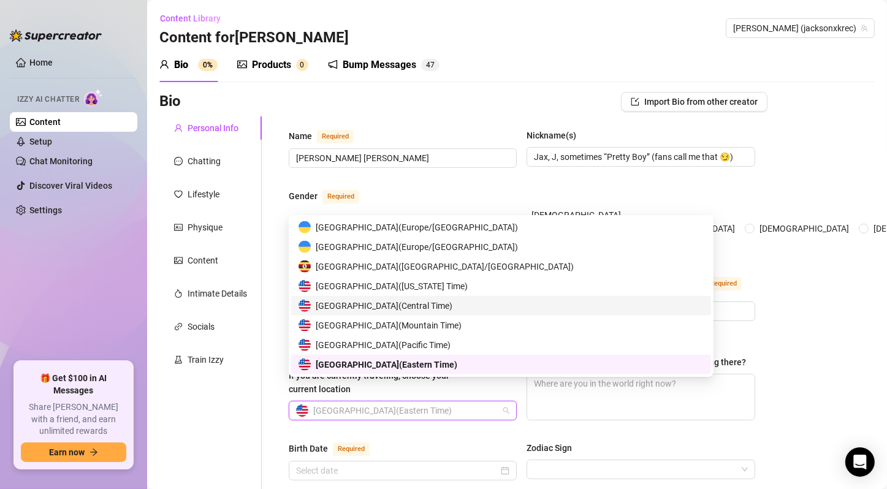
click at [470, 304] on div "[GEOGRAPHIC_DATA] ( Central Time )" at bounding box center [500, 305] width 405 height 13
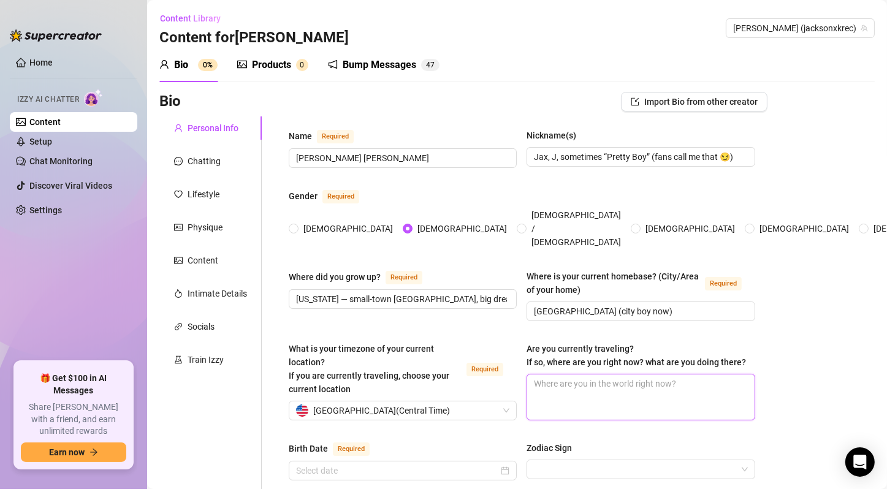
click at [587, 385] on textarea "Are you currently traveling? If so, where are you right now? what are you doing…" at bounding box center [640, 396] width 227 height 45
paste textarea "Not right now — but I bounce around for fun or work sometimes"
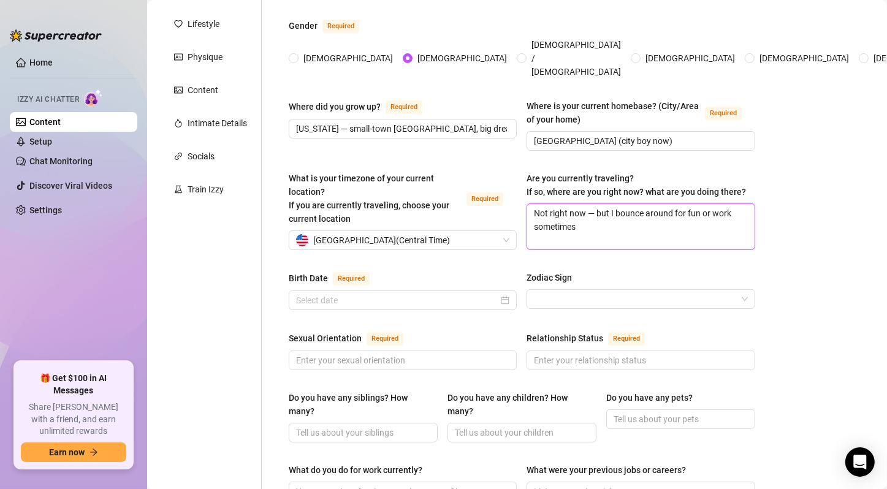
scroll to position [204, 0]
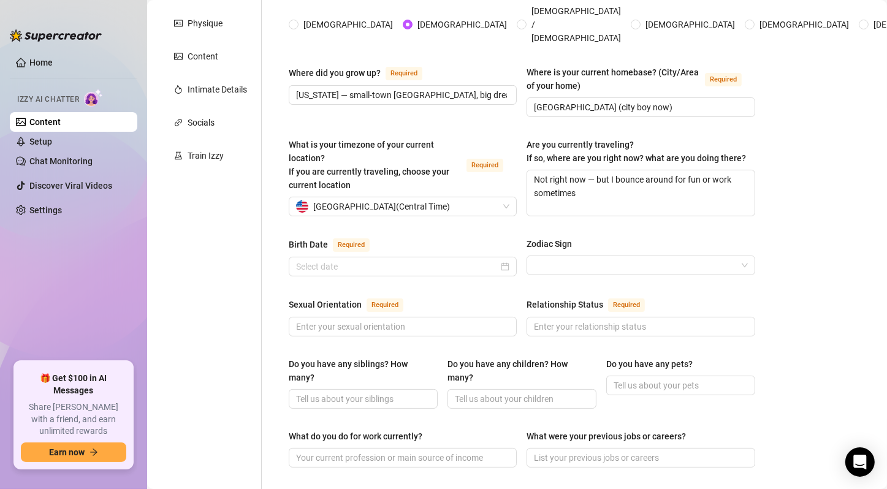
click at [772, 268] on div "Bio Import Bio from other creator Personal Info Chatting Lifestyle Physique Con…" at bounding box center [516, 445] width 715 height 1115
click at [503, 260] on div at bounding box center [402, 266] width 213 height 13
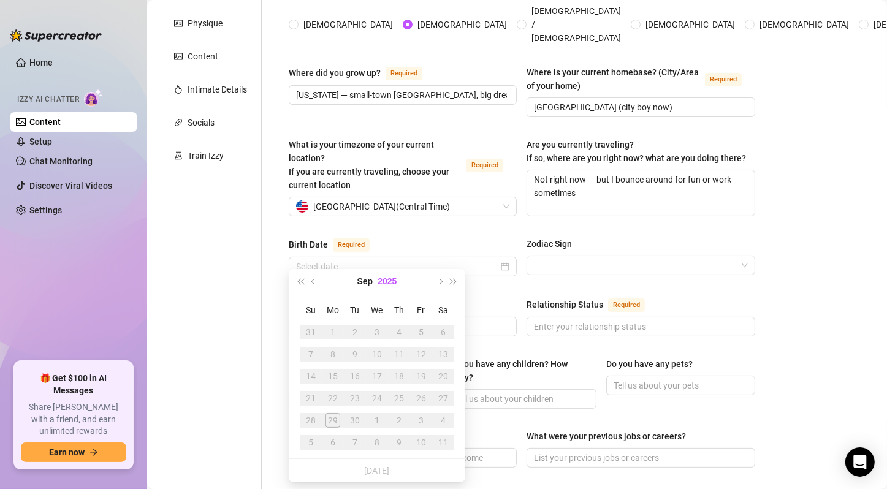
click at [391, 284] on button "2025" at bounding box center [387, 281] width 19 height 25
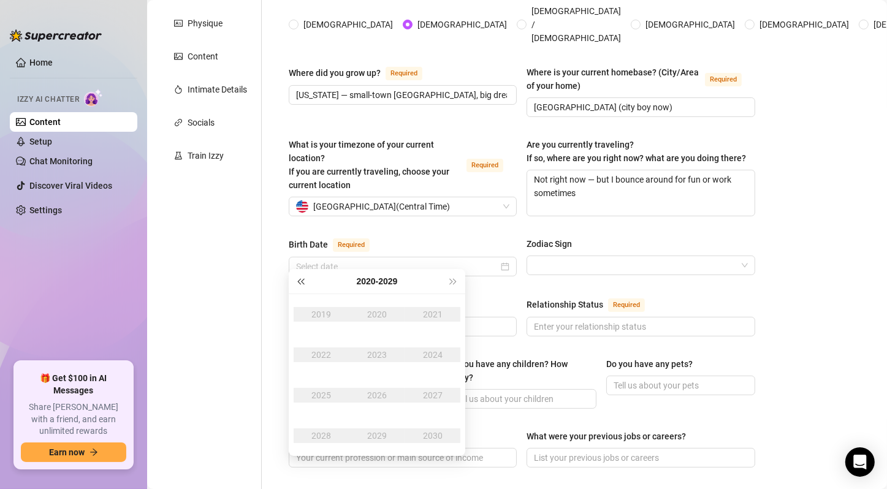
click at [304, 284] on button "Last year (Control + left)" at bounding box center [300, 281] width 13 height 25
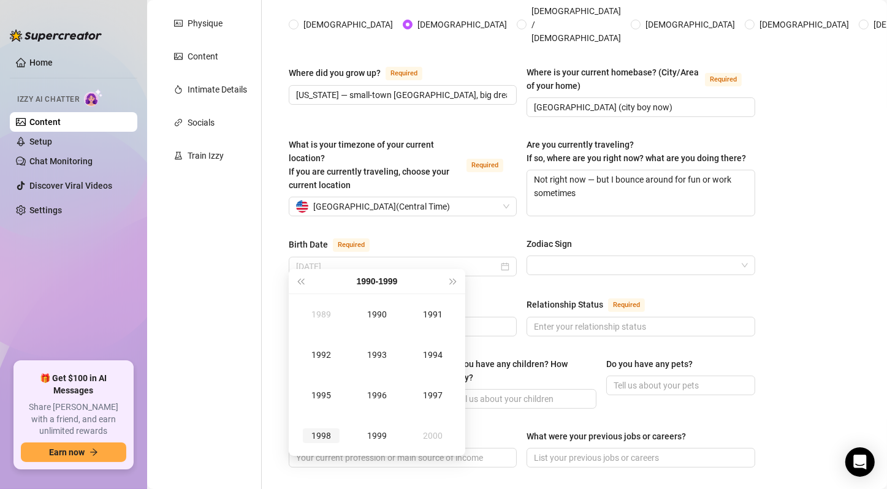
click at [318, 441] on div "1998" at bounding box center [321, 435] width 37 height 15
click at [437, 357] on div "Jun" at bounding box center [432, 354] width 37 height 15
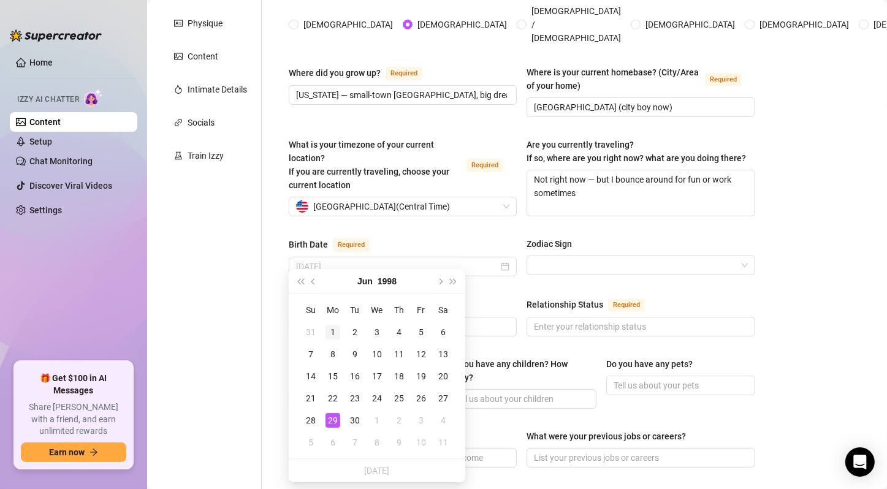
click at [329, 330] on div "1" at bounding box center [332, 332] width 15 height 15
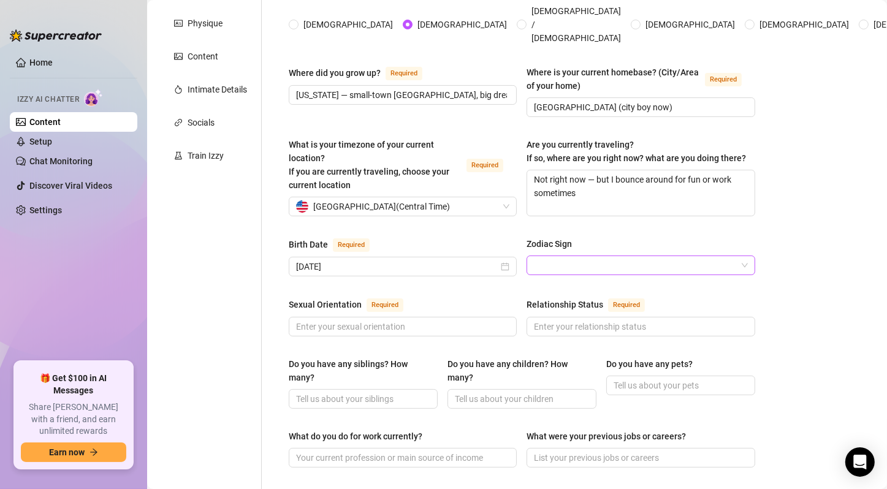
click at [605, 256] on input "Zodiac Sign" at bounding box center [635, 265] width 202 height 18
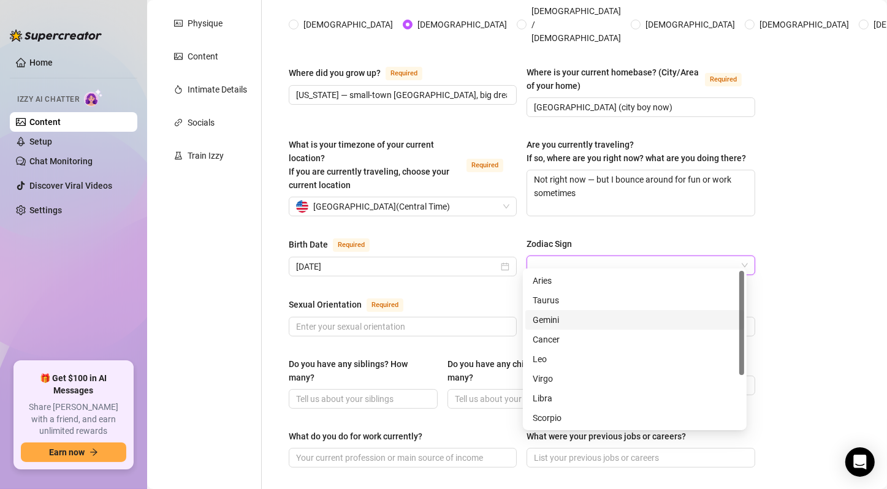
click at [594, 317] on div "Gemini" at bounding box center [635, 319] width 204 height 13
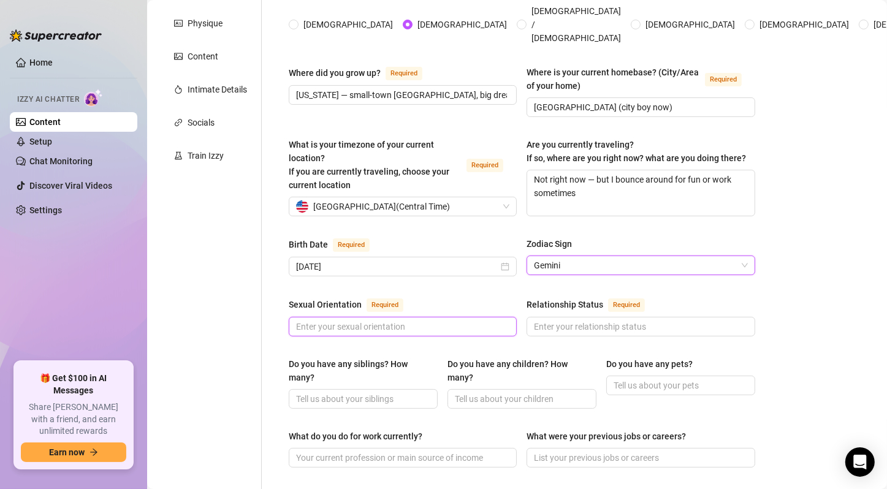
click at [405, 320] on input "Sexual Orientation Required" at bounding box center [401, 326] width 211 height 13
click at [609, 306] on div "Relationship Status Required" at bounding box center [640, 307] width 228 height 20
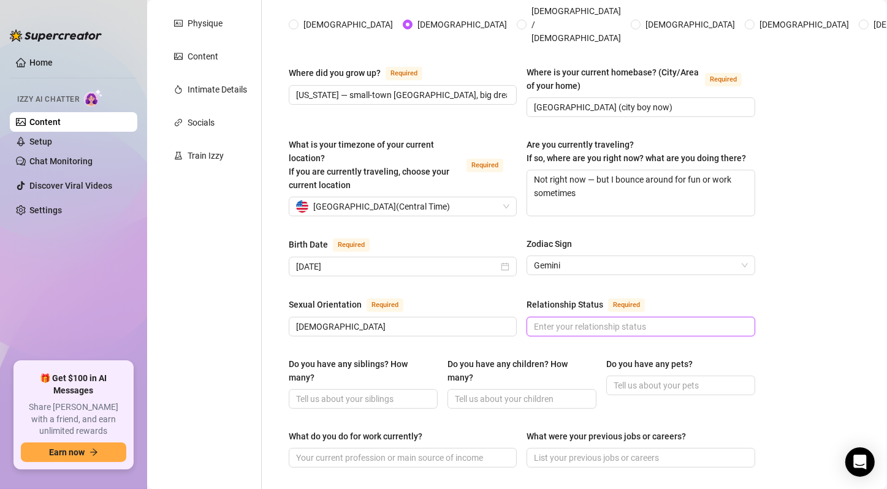
click at [612, 320] on input "Relationship Status Required" at bounding box center [639, 326] width 211 height 13
click at [624, 320] on input "Relationship Status Required" at bounding box center [639, 326] width 211 height 13
paste input "Single — I like to keep my options open 😉"
click at [382, 392] on input "Do you have any siblings? How many?" at bounding box center [362, 398] width 132 height 13
click at [689, 379] on input "Do you have any pets?" at bounding box center [679, 385] width 132 height 13
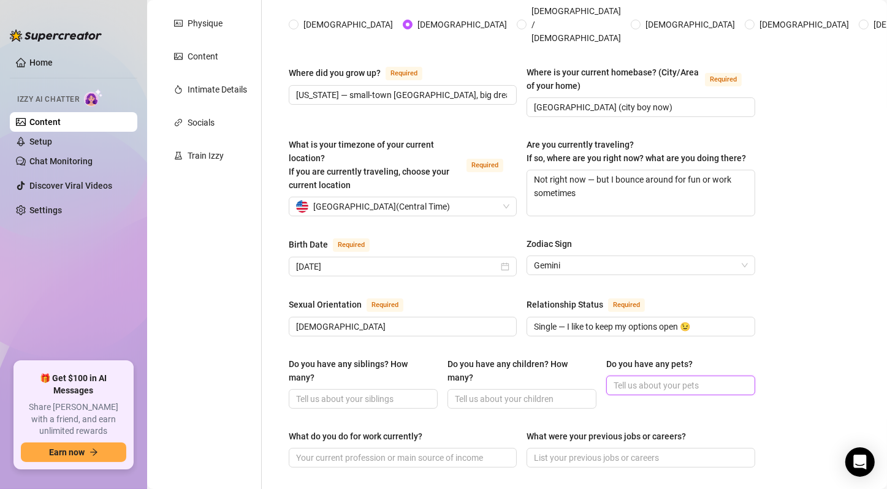
paste input "2 dogs (Beaux, 2; [PERSON_NAME], 3) + 2 cats (Sage, 2; Silas, 1). Yes, it’s a z…"
drag, startPoint x: 620, startPoint y: 379, endPoint x: 357, endPoint y: 360, distance: 263.6
click at [357, 360] on div "Do you have any siblings? How many? Do you have any children? How many? Do you …" at bounding box center [522, 388] width 466 height 63
click at [637, 379] on input "2 dogs (Beaux, 2; [PERSON_NAME], 3) + 2 cats (Sage, 2; Silas, 1). Yes, it’s a z…" at bounding box center [679, 385] width 132 height 13
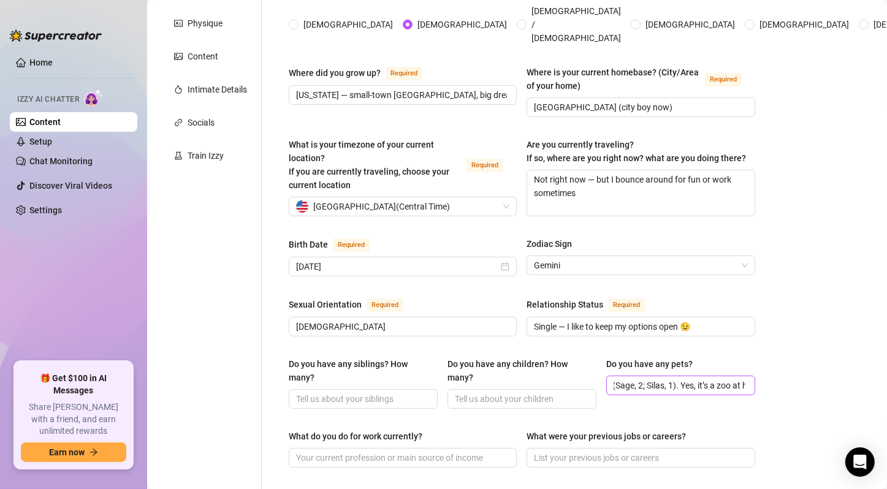
scroll to position [0, 0]
click at [636, 379] on input "2 dogs (Beaux, 2; [PERSON_NAME], 3) + 2 cats (Sage, 2; Silas, 1). Yes, it’s a z…" at bounding box center [679, 385] width 132 height 13
drag, startPoint x: 610, startPoint y: 372, endPoint x: 595, endPoint y: 372, distance: 15.3
click at [595, 372] on div "Do you have any siblings? How many? Do you have any children? How many? Do you …" at bounding box center [522, 388] width 466 height 63
click at [629, 379] on input "2 dogs (Beaux, 2; [PERSON_NAME], 3) + 2 cats (Sage, 2; Silas, 1). Yes, it’s a z…" at bounding box center [679, 385] width 132 height 13
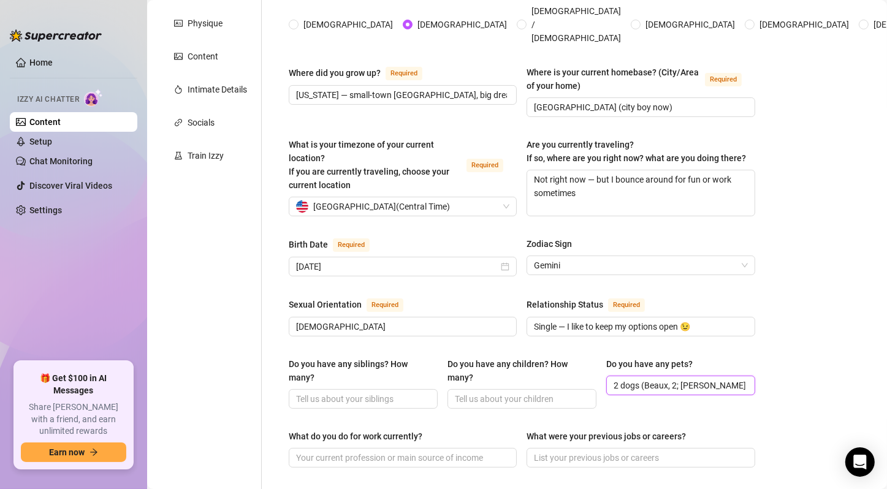
click at [629, 379] on input "2 dogs (Beaux, 2; [PERSON_NAME], 3) + 2 cats (Sage, 2; Silas, 1). Yes, it’s a z…" at bounding box center [679, 385] width 132 height 13
click at [764, 352] on div "Bio Import Bio from other creator Personal Info Chatting Lifestyle Physique Con…" at bounding box center [516, 445] width 715 height 1115
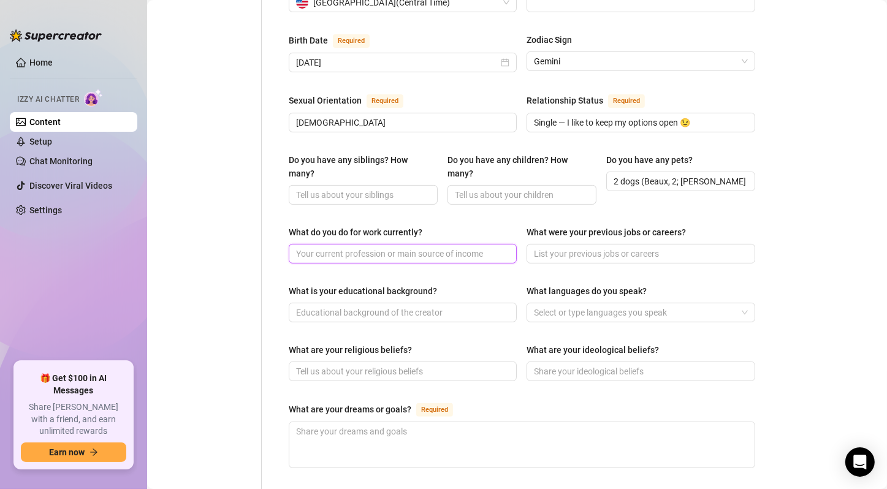
click at [477, 247] on input "What do you do for work currently?" at bounding box center [401, 253] width 211 height 13
paste input "Content creator + artist (and full-time tease)"
click at [845, 246] on div "Bio Import Bio from other creator Personal Info Chatting Lifestyle Physique Con…" at bounding box center [516, 241] width 715 height 1115
click at [634, 247] on input "What were your previous jobs or careers?" at bounding box center [639, 253] width 211 height 13
paste input "Social media influencer/model"
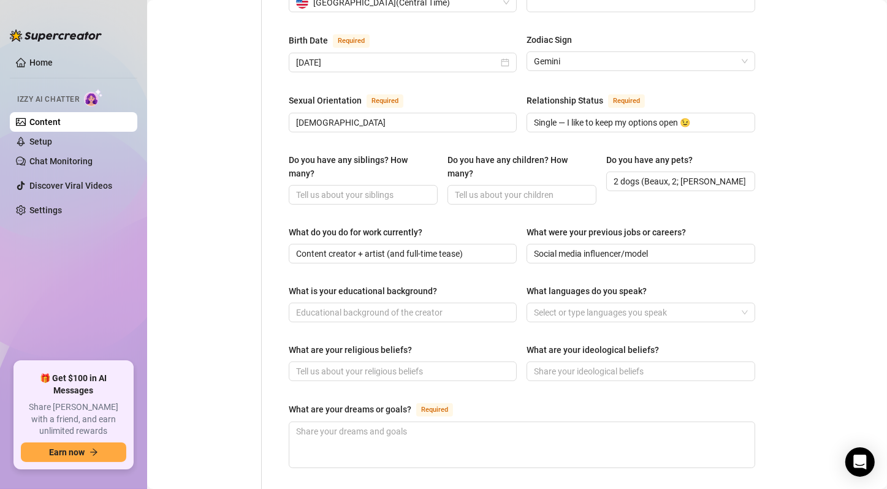
click at [630, 271] on div "Name Required [PERSON_NAME] [PERSON_NAME] Nickname(s) [PERSON_NAME], J, sometim…" at bounding box center [522, 229] width 466 height 1016
click at [372, 303] on span at bounding box center [403, 313] width 228 height 20
paste input "High school grad — went straight into the creator grind"
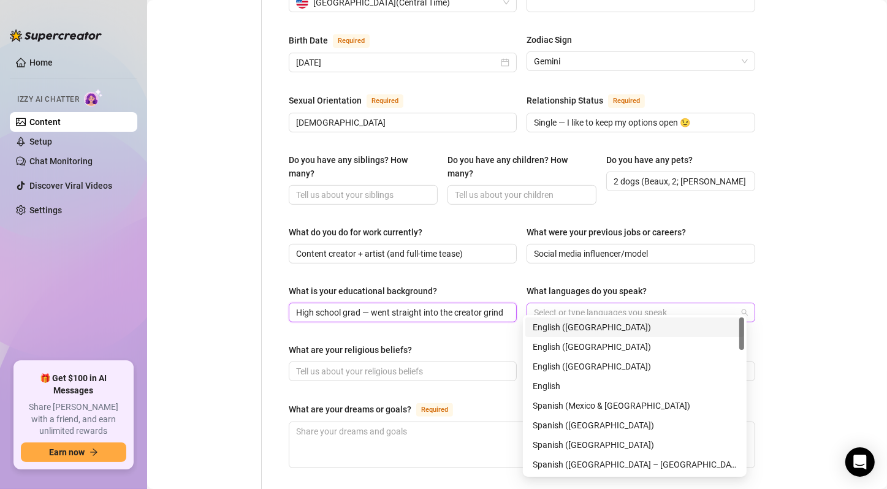
click at [675, 304] on div at bounding box center [634, 312] width 210 height 17
click at [615, 330] on div "English ([GEOGRAPHIC_DATA])" at bounding box center [635, 327] width 204 height 13
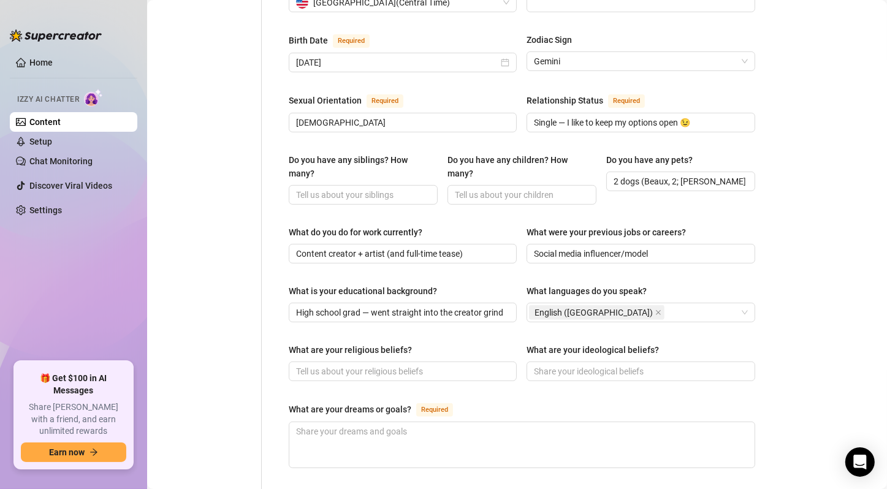
click at [808, 321] on div "Bio Import Bio from other creator Personal Info Chatting Lifestyle Physique Con…" at bounding box center [516, 241] width 715 height 1115
click at [829, 272] on div "Bio Import Bio from other creator Personal Info Chatting Lifestyle Physique Con…" at bounding box center [516, 241] width 715 height 1115
click at [423, 328] on div "Name Required [PERSON_NAME] [PERSON_NAME] Nickname(s) [PERSON_NAME], J, sometim…" at bounding box center [522, 229] width 466 height 1016
click at [622, 365] on input "What are your ideological beliefs?" at bounding box center [639, 371] width 211 height 13
paste input "Be kind, stay authentic, keep it fun."
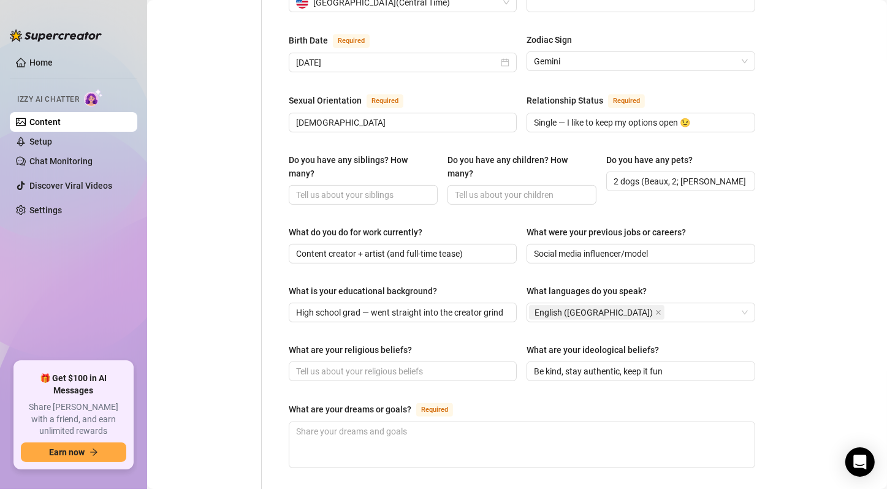
click at [482, 375] on div "What are your religious beliefs? What are your ideological beliefs? Be kind, st…" at bounding box center [522, 367] width 466 height 49
click at [374, 430] on textarea "What are your dreams or goals? Required" at bounding box center [521, 444] width 465 height 45
click at [393, 429] on textarea "What are your dreams or goals? Required" at bounding box center [521, 444] width 465 height 45
paste textarea "Keep creating art, grow my platform, and one day design my own brand."
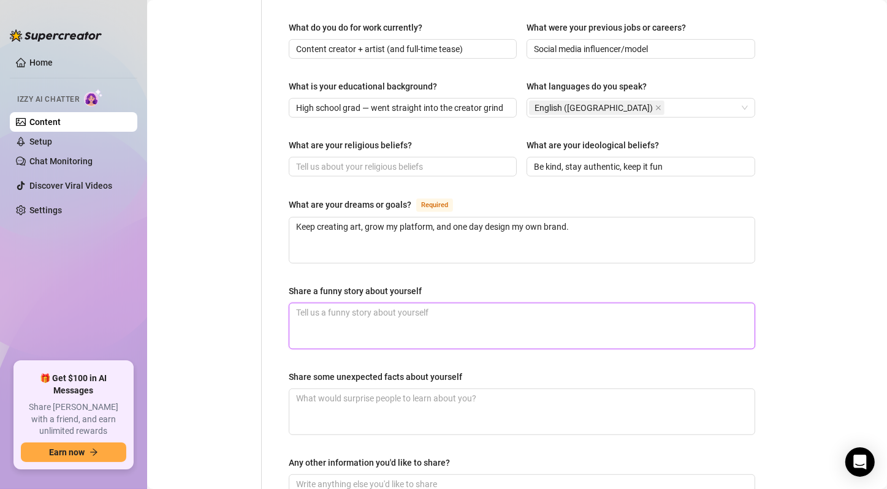
click at [387, 306] on textarea "Share a funny story about yourself" at bounding box center [521, 325] width 465 height 45
paste textarea "Once I tried to film a “sexy” vid but my cat jumped into frame and ruined it… o…"
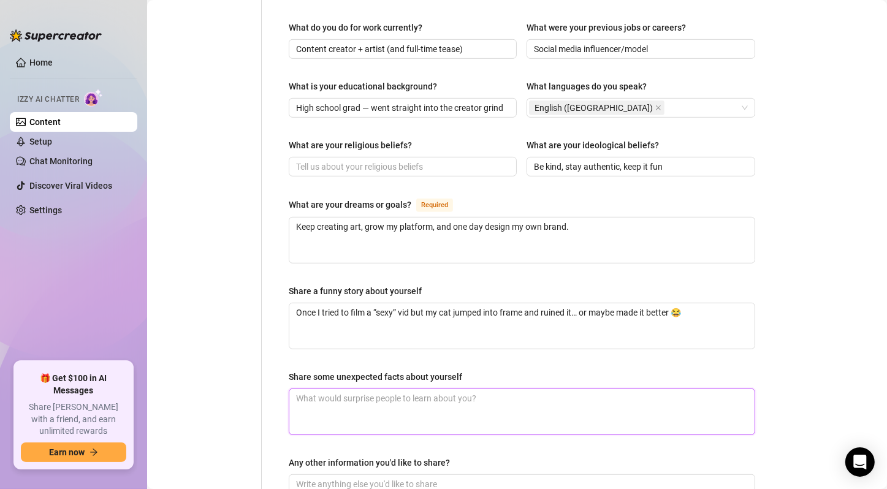
click at [363, 389] on textarea "Share some unexpected facts about yourself" at bounding box center [521, 411] width 465 height 45
click at [385, 395] on textarea "Share some unexpected facts about yourself" at bounding box center [521, 411] width 465 height 45
paste textarea "I’m obsessed with decorating + interior design, I’m actually really good at pic…"
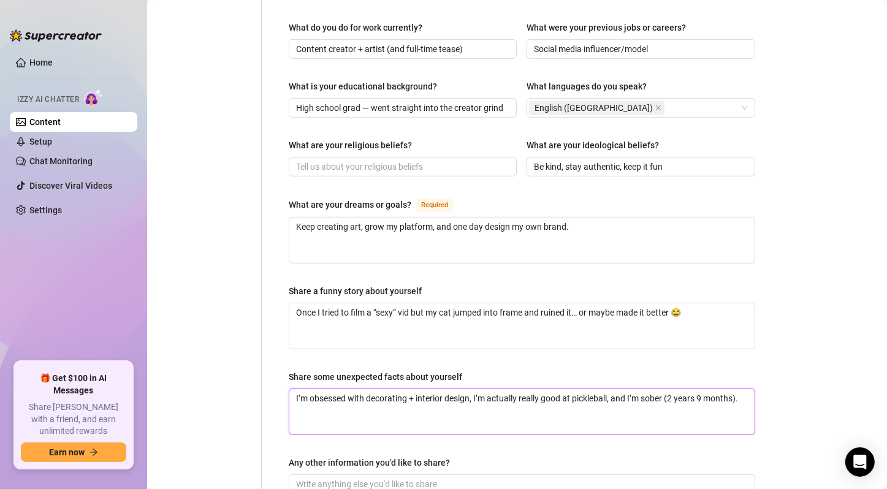
drag, startPoint x: 297, startPoint y: 387, endPoint x: 286, endPoint y: 386, distance: 10.5
click at [286, 386] on div "Name Required [PERSON_NAME] [PERSON_NAME] Nickname(s) [PERSON_NAME], J, sometim…" at bounding box center [521, 24] width 491 height 1041
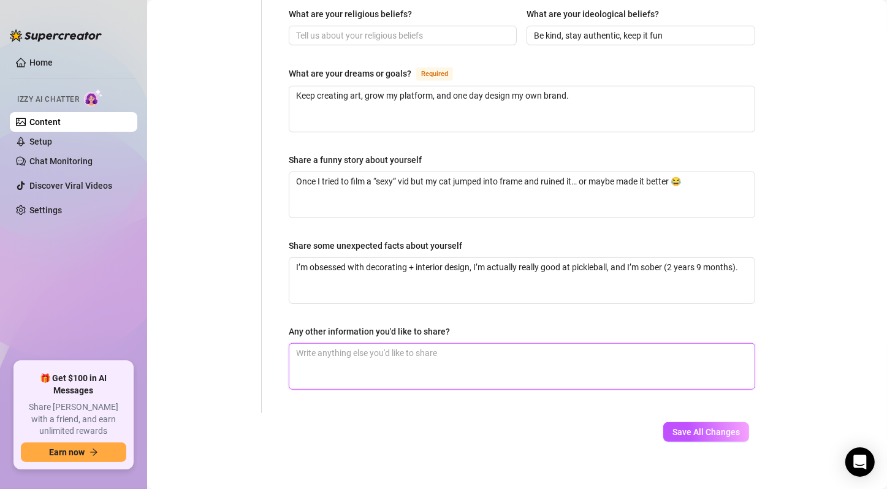
click at [404, 365] on textarea "Any other information you'd like to share?" at bounding box center [521, 366] width 465 height 45
paste textarea "Veneers are my secret weapon — smile’s always camera-ready."
drag, startPoint x: 298, startPoint y: 344, endPoint x: 291, endPoint y: 343, distance: 7.6
click at [291, 344] on textarea "Veneers are my secret weapon — smile’s always camera-ready." at bounding box center [521, 366] width 465 height 45
click at [672, 427] on span "Save All Changes" at bounding box center [705, 432] width 67 height 10
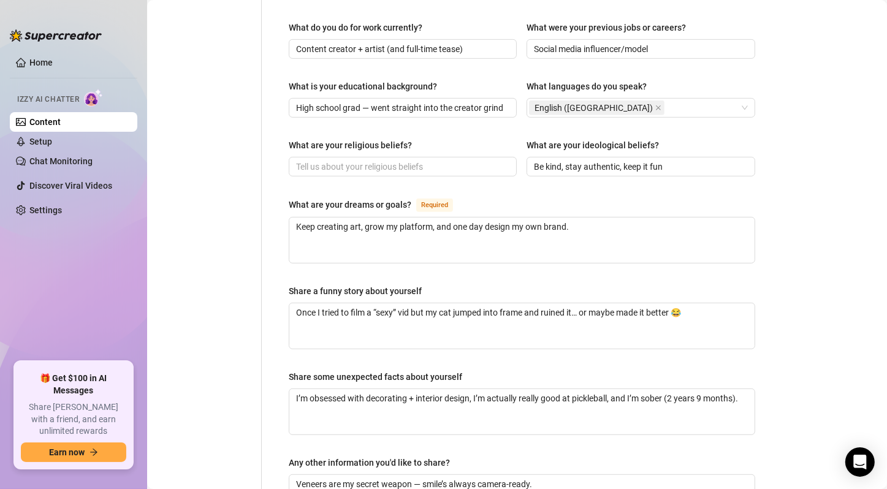
scroll to position [764, 0]
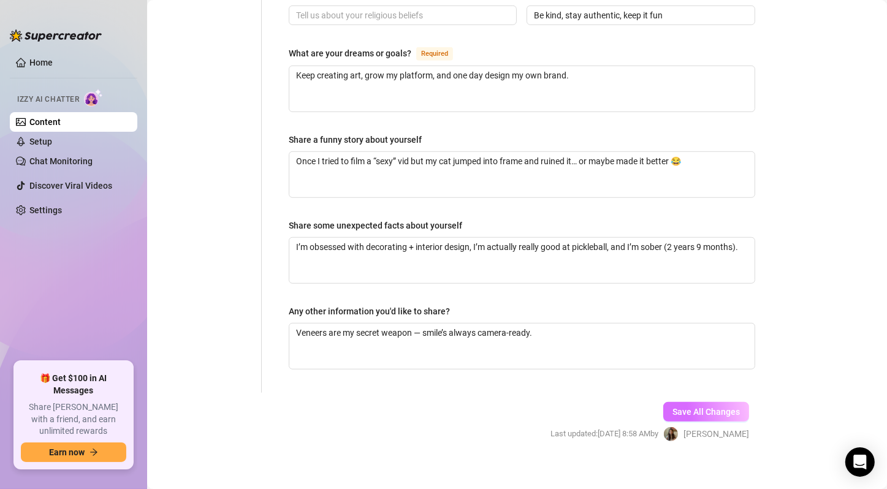
click at [697, 407] on span "Save All Changes" at bounding box center [705, 412] width 67 height 10
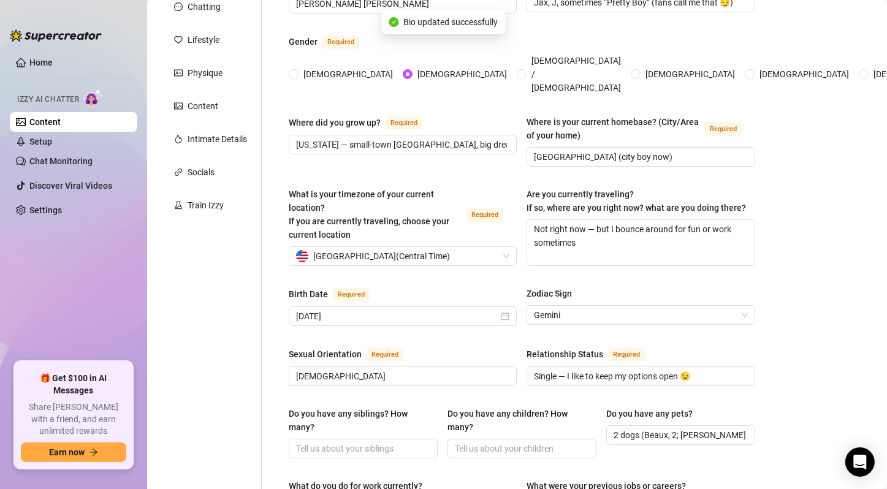
scroll to position [0, 0]
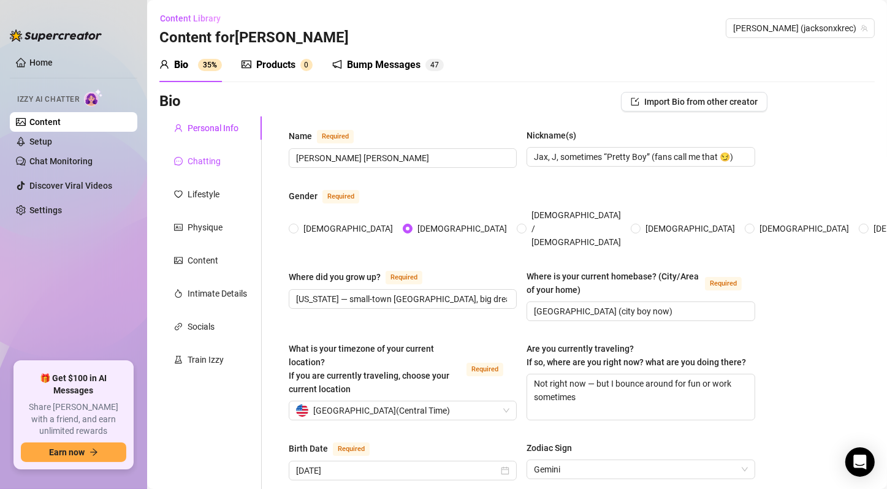
click at [215, 154] on div "Chatting" at bounding box center [204, 160] width 33 height 13
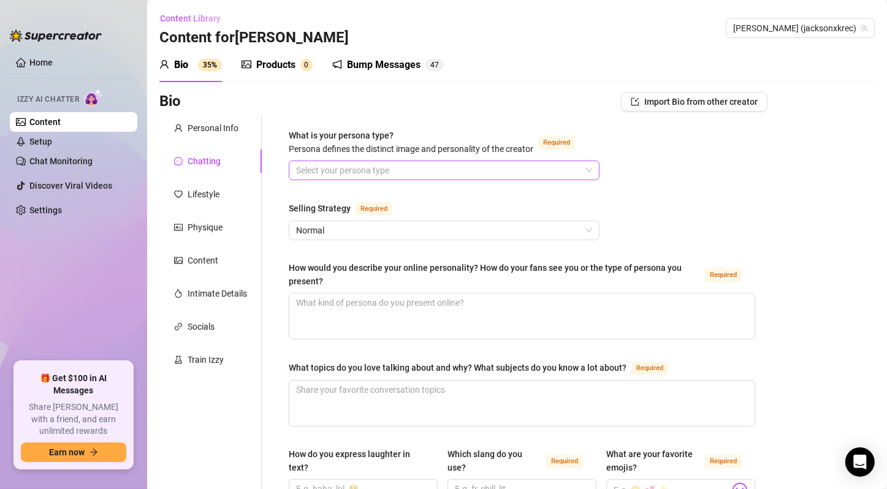
click at [429, 173] on input "What is your persona type? [PERSON_NAME] defines the distinct image and persona…" at bounding box center [438, 170] width 285 height 18
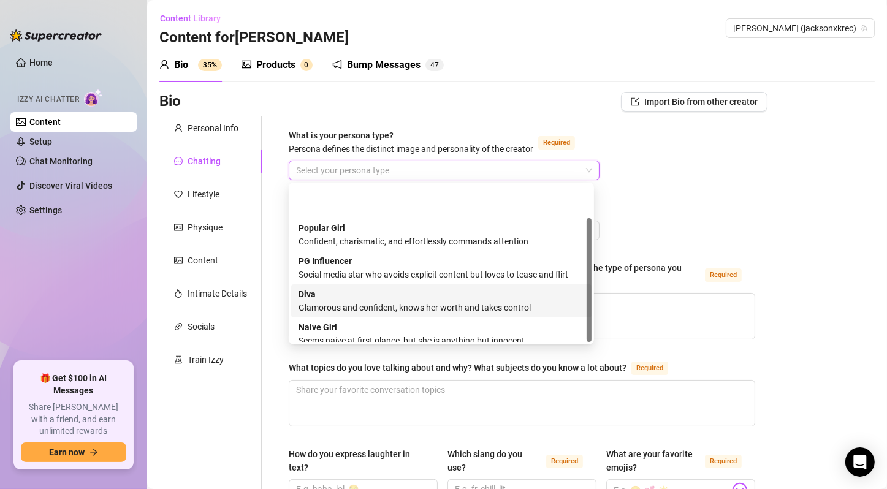
scroll to position [42, 0]
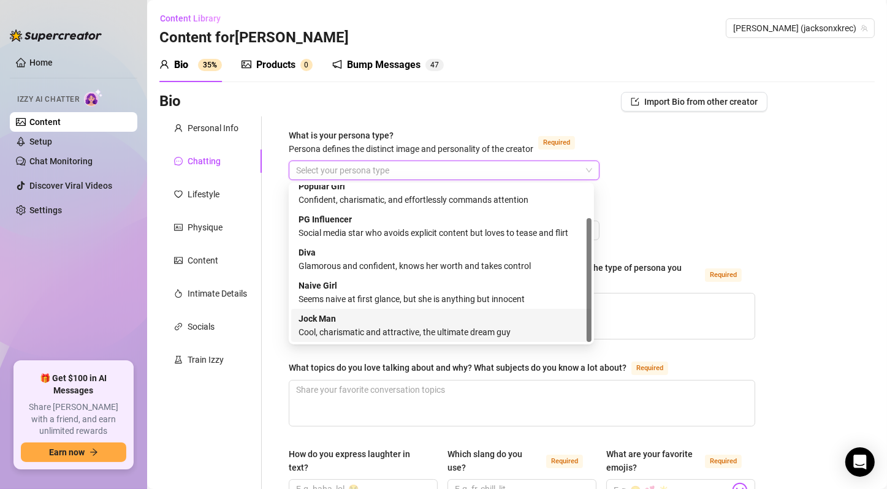
click at [420, 326] on div "Cool, charismatic and attractive, the ultimate dream guy" at bounding box center [441, 331] width 286 height 13
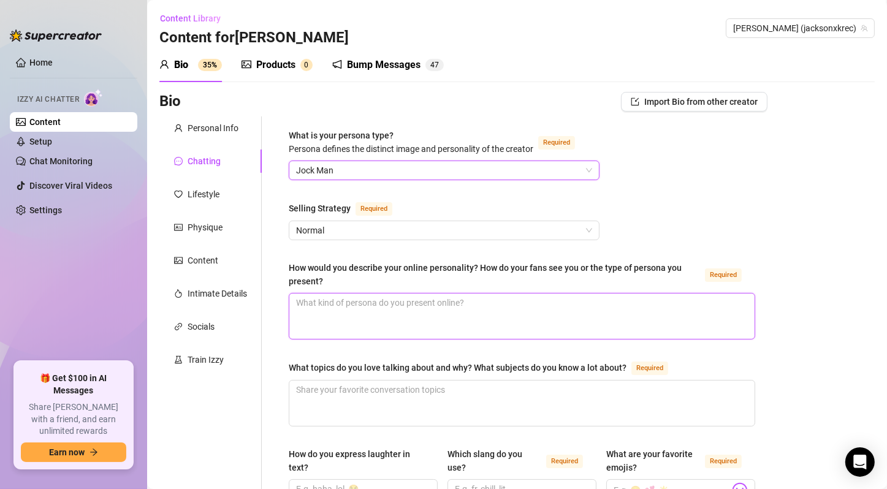
click at [427, 306] on textarea "How would you describe your online personality? How do your fans see you or the…" at bounding box center [521, 316] width 465 height 45
click at [422, 312] on textarea "How would you describe your online personality? How do your fans see you or the…" at bounding box center [521, 316] width 465 height 45
paste textarea "Witty, magnetic, confident twink energy. Fans see me as funny, cheeky, and sexy…"
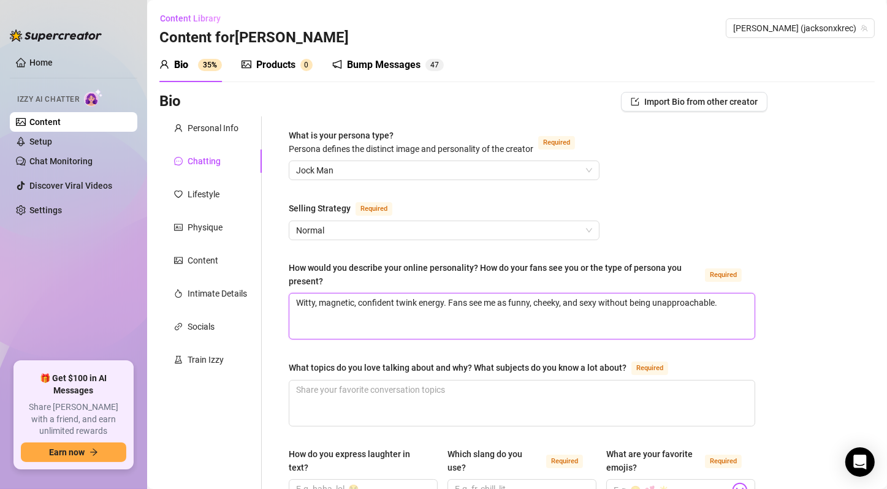
click at [422, 312] on textarea "Witty, magnetic, confident twink energy. Fans see me as funny, cheeky, and sexy…" at bounding box center [521, 316] width 465 height 45
click at [401, 390] on textarea "What topics do you love talking about and why? What subjects do you know a lot …" at bounding box center [521, 403] width 465 height 45
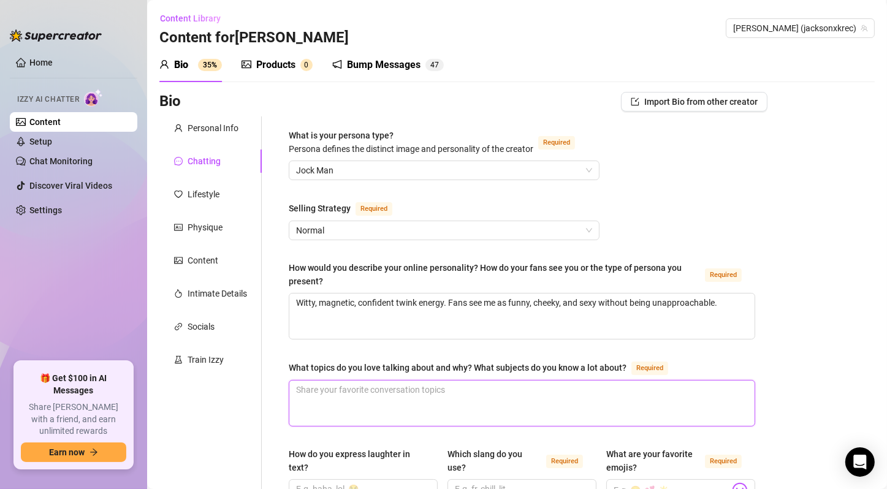
scroll to position [204, 0]
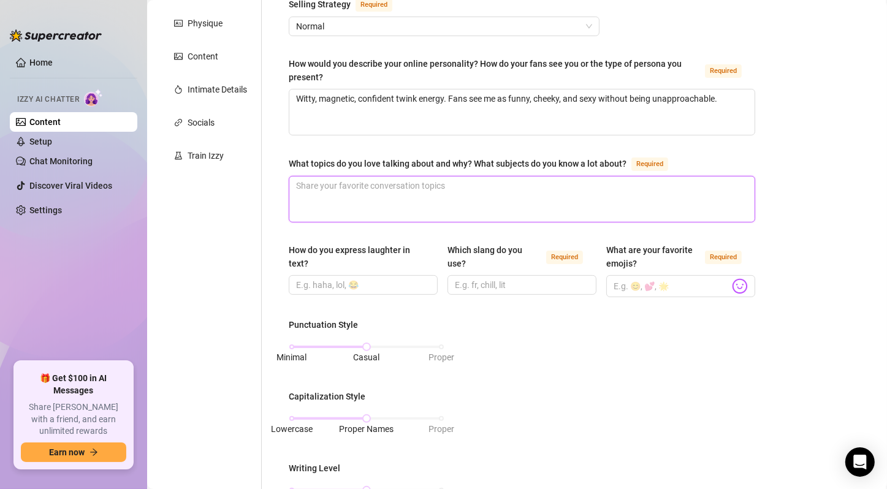
click at [449, 184] on textarea "What topics do you love talking about and why? What subjects do you know a lot …" at bounding box center [521, 199] width 465 height 45
paste textarea "Gaming, pets, art, random funny stuff, fitness/pickleball — easy ways to be rel…"
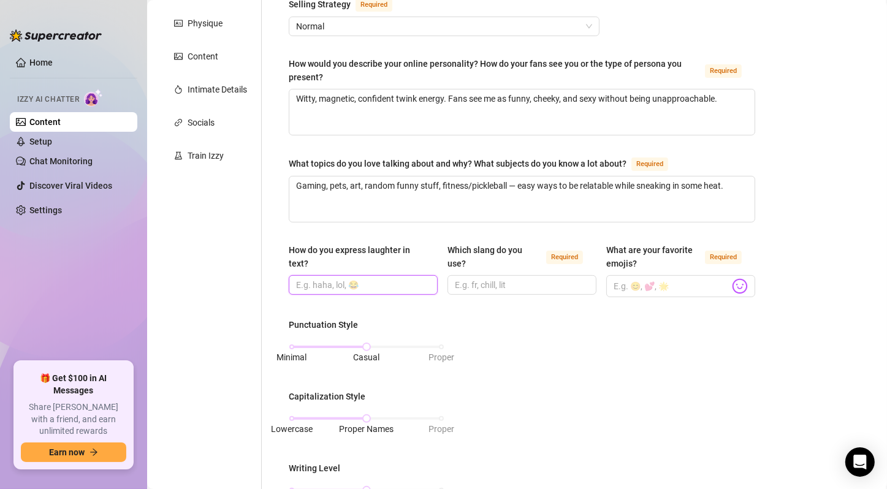
click at [389, 289] on input "How do you express laughter in text?" at bounding box center [362, 284] width 132 height 13
paste input "😂😭💀 or just “lmaoo”"
click at [458, 302] on div "How do you express laughter in text? 😂😭💀 or just “lmaoo” Which slang do you use…" at bounding box center [522, 275] width 466 height 65
click at [476, 289] on input "Which slang do you use? Required" at bounding box center [521, 284] width 132 height 13
click at [494, 278] on input "Which slang do you use? Required" at bounding box center [521, 284] width 132 height 13
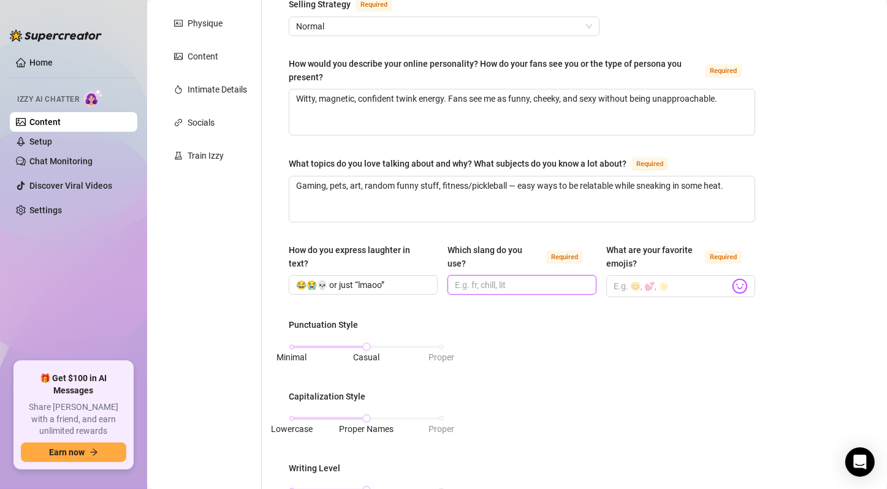
paste input "“lowkey,” “ngl,” “y’all,” “idk,” “nah,” “brb,” “fr”"
click at [496, 283] on input "“lowkey,” “ngl,” “y’all,” “idk,” “nah,” “brb,” “fr”" at bounding box center [521, 284] width 132 height 13
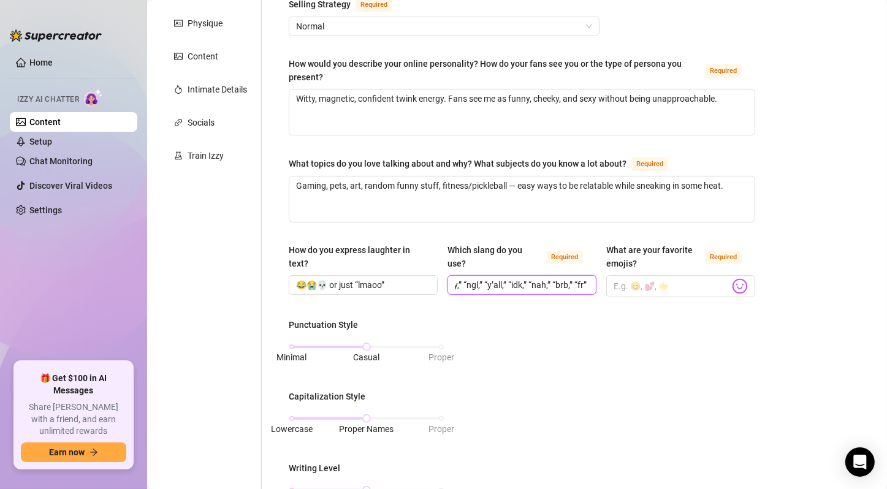
click at [496, 283] on input "“lowkey,” “ngl,” “y’all,” “idk,” “nah,” “brb,” “fr”" at bounding box center [521, 284] width 132 height 13
click at [478, 280] on input "“lowkey,” “ngl,” “y’all,” “idk,” “nah,” “brb,” “fr”" at bounding box center [521, 284] width 132 height 13
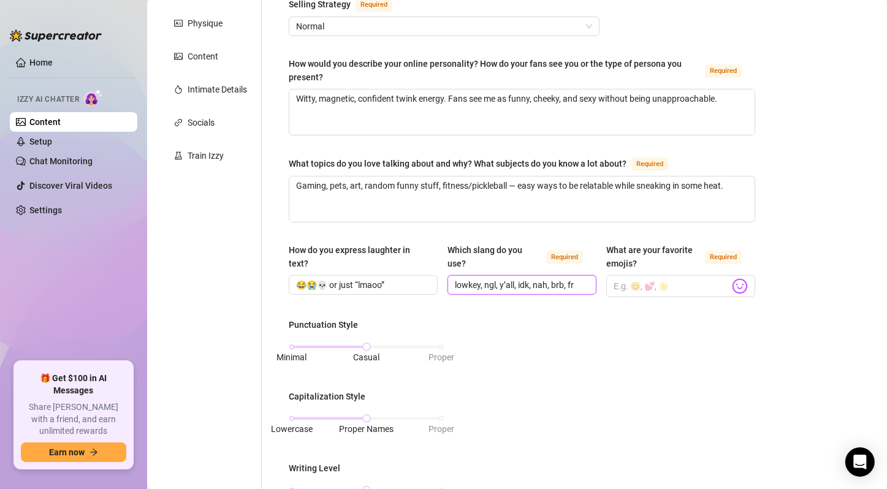
click at [478, 280] on input "lowkey, ngl, y’all, idk, nah, brb, fr" at bounding box center [521, 284] width 132 height 13
click at [659, 293] on span at bounding box center [680, 286] width 149 height 22
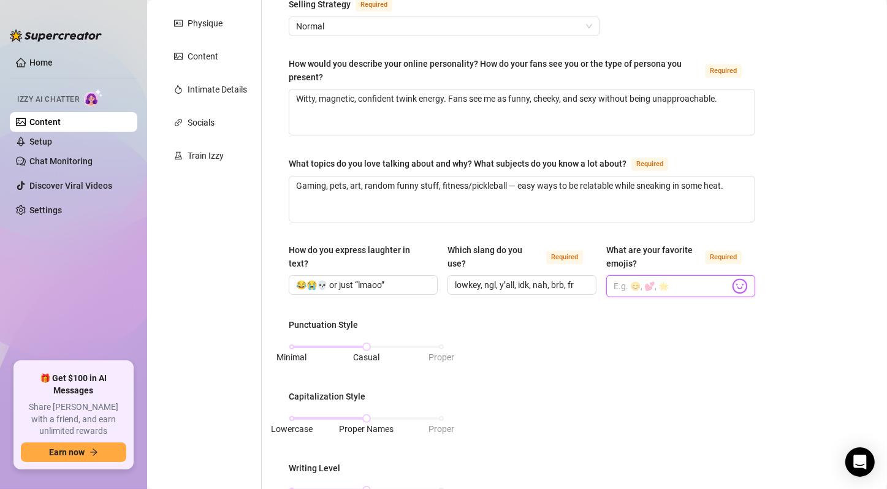
paste input "😂😊😭🥰💀😈😘🤤👀🙈😅"
click at [615, 280] on input "😂😊😭🥰💀😈😘🤤👀🙈😅" at bounding box center [671, 286] width 116 height 16
click at [559, 381] on div "Punctuation Style Minimal Casual Proper Capitalization Style Lowercase Proper N…" at bounding box center [522, 470] width 466 height 305
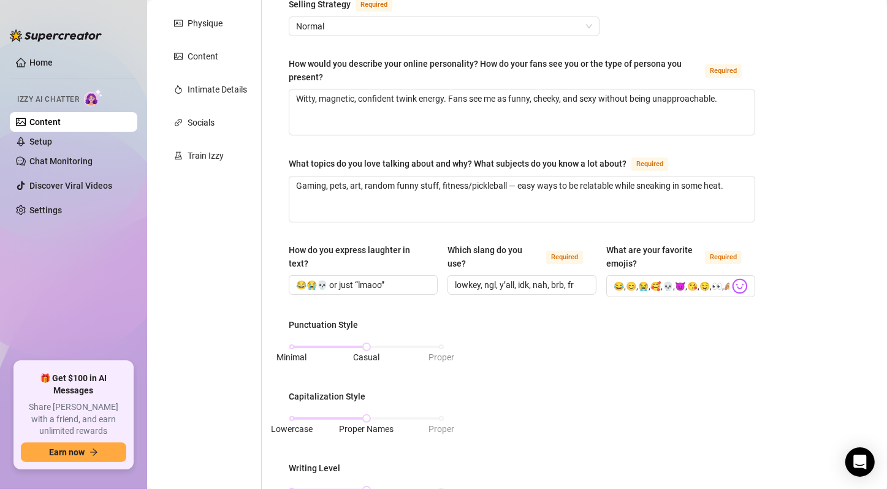
scroll to position [408, 0]
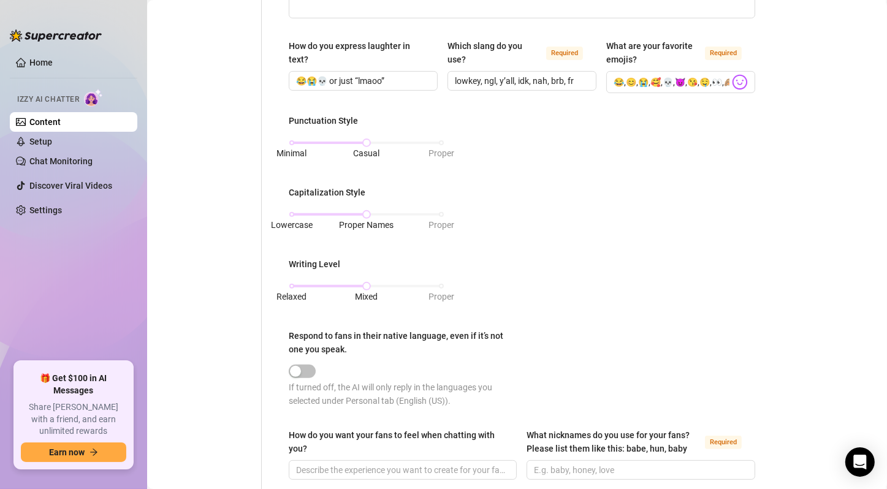
click at [422, 267] on div "What is your persona type? [PERSON_NAME] defines the distinct image and persona…" at bounding box center [522, 185] width 466 height 928
click at [427, 463] on input "How do you want your fans to feel when chatting with you?" at bounding box center [401, 469] width 211 height 13
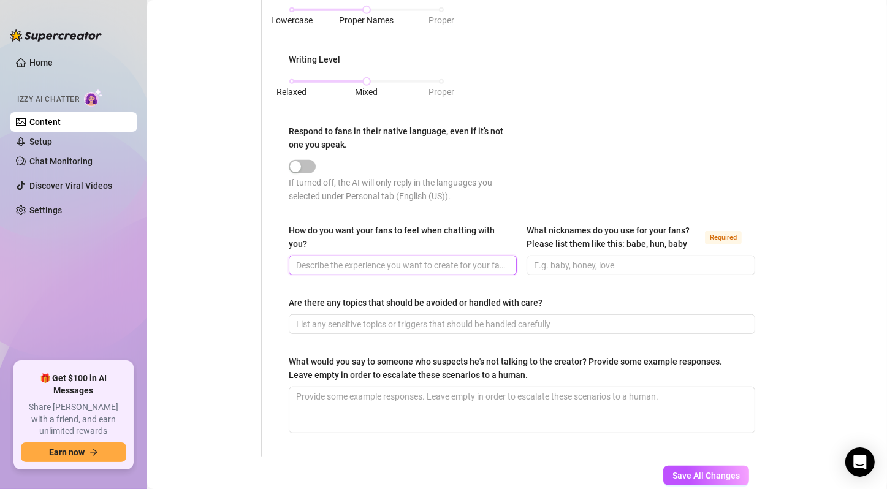
paste input "Like they’re my favorite distraction, the one I’m saving the best stuff for."
click at [442, 260] on input "Like they’re my favorite distraction, the one I’m saving the best stuff for." at bounding box center [401, 265] width 211 height 13
paste input "Like they’re my favorite distraction, the one I’m saving the best stuff fo"
click at [445, 269] on input "Like they’re my favorite distraction, the one I’m saving tLike they’re my favor…" at bounding box center [383, 265] width 174 height 13
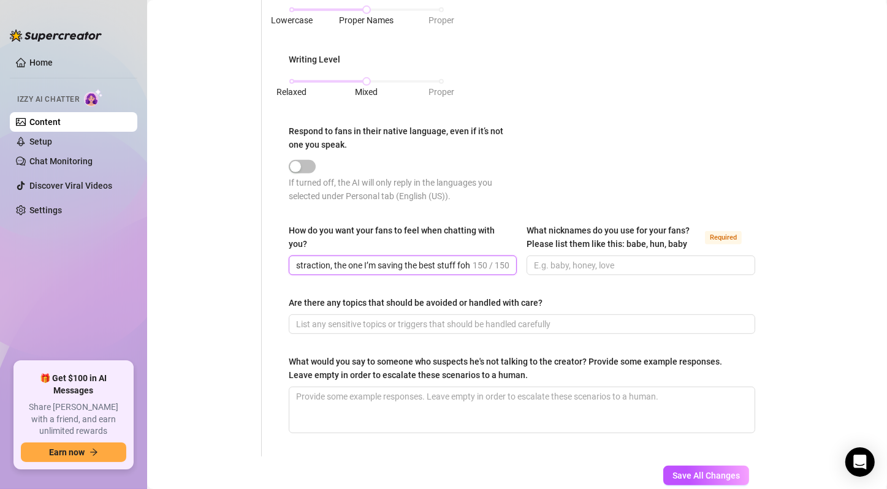
click at [445, 269] on input "Like they’re my favorite distraction, the one I’m saving tLike they’re my favor…" at bounding box center [383, 265] width 174 height 13
paste input "Like they’re my favorite distraction, the one I’m saving the best stuff for."
click at [662, 266] on input "What nicknames do you use for your fans? Please list them like this: babe, hun,…" at bounding box center [639, 265] width 211 height 13
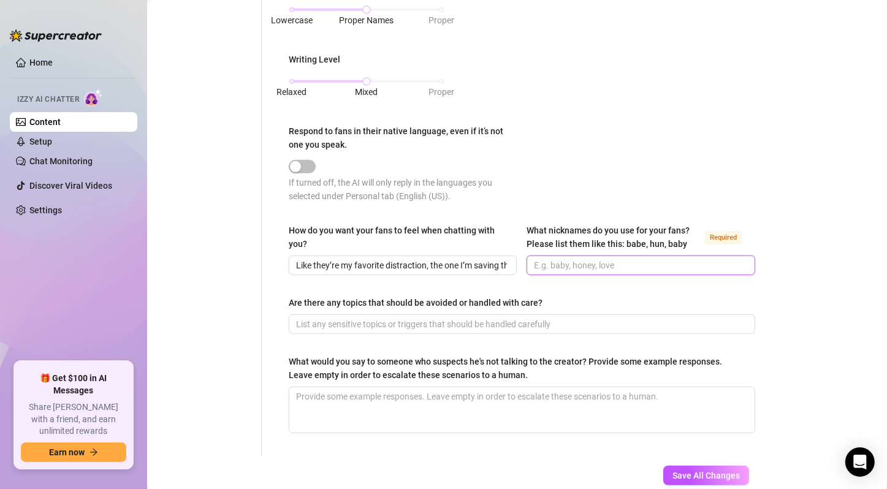
paste input "Babe, cutie, pretty boy, hot stuff."
click at [580, 322] on input "Are there any topics that should be avoided or handled with care?" at bounding box center [520, 323] width 449 height 13
paste input "Alcohol/drunk storylines (I’m sober). Avoid being too heavy or serious."
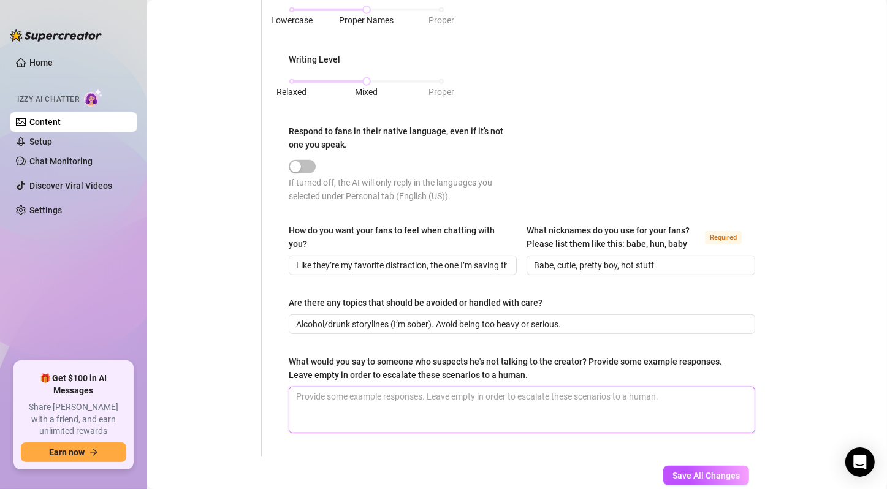
click at [491, 414] on textarea "What would you say to someone who suspects he's not talking to the creator? Pro…" at bounding box center [521, 409] width 465 height 45
click at [436, 324] on input "Alcohol/drunk storylines (I’m sober). Avoid being too heavy or serious." at bounding box center [520, 323] width 449 height 13
click at [493, 403] on textarea "What would you say to someone who suspects he's not talking to the creator? Pro…" at bounding box center [521, 409] width 465 height 45
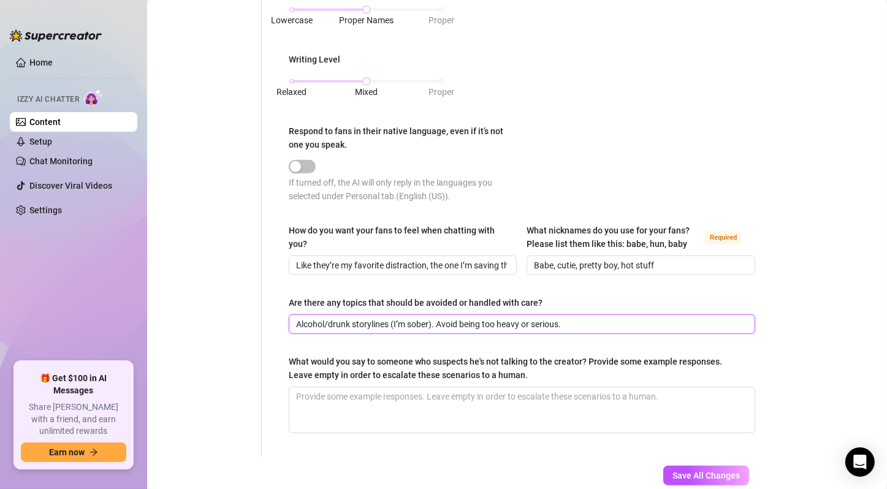
click at [433, 319] on input "Alcohol/drunk storylines (I’m sober). Avoid being too heavy or serious." at bounding box center [520, 323] width 449 height 13
click at [454, 409] on textarea "What would you say to someone who suspects he's not talking to the creator? Pro…" at bounding box center [521, 409] width 465 height 45
paste textarea "“lol it’s literally me, you think someone else could handle all this chaos? 👀” …"
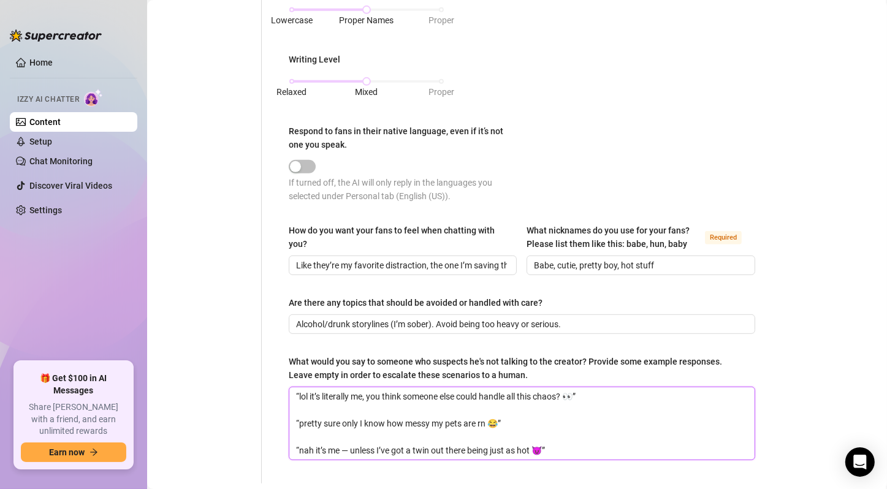
scroll to position [713, 0]
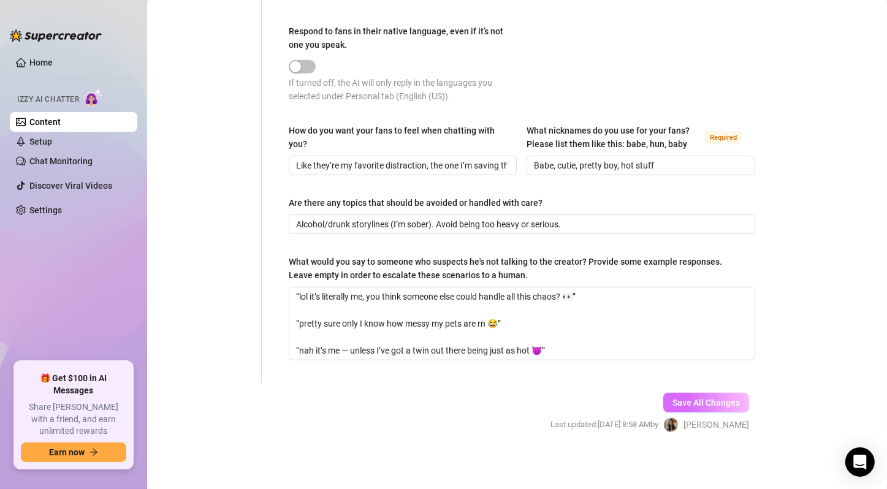
click at [699, 394] on button "Save All Changes" at bounding box center [706, 403] width 86 height 20
click at [696, 407] on button "Save All Changes" at bounding box center [706, 403] width 86 height 20
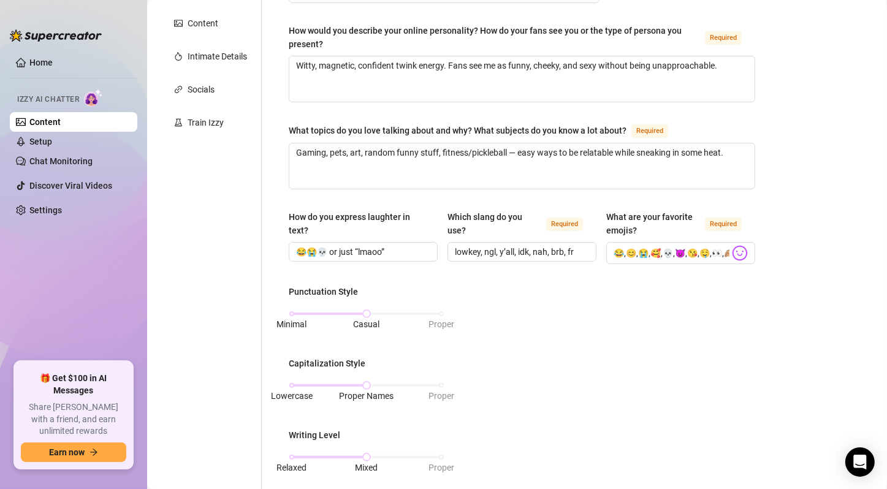
scroll to position [0, 0]
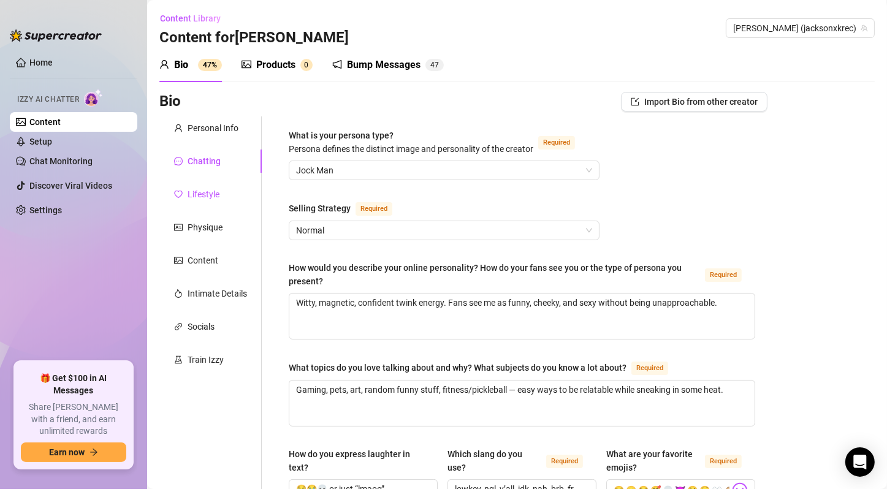
click at [203, 200] on div "Lifestyle" at bounding box center [204, 194] width 32 height 13
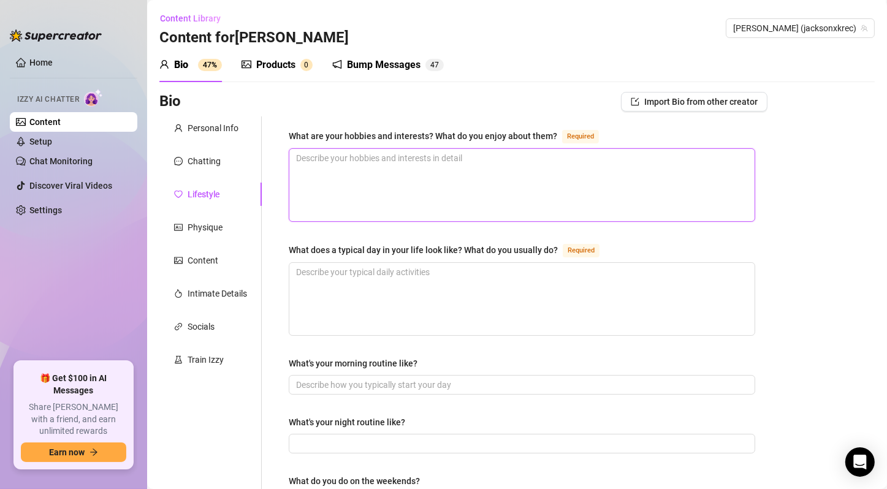
click at [496, 165] on textarea "What are your hobbies and interests? What do you enjoy about them? Required" at bounding box center [521, 185] width 465 height 72
click at [436, 188] on textarea "What are your hobbies and interests? What do you enjoy about them? Required" at bounding box center [521, 185] width 465 height 72
paste textarea "Art (I paint + design), gaming (Fortnite/Overwatch addict), pickleball (competi…"
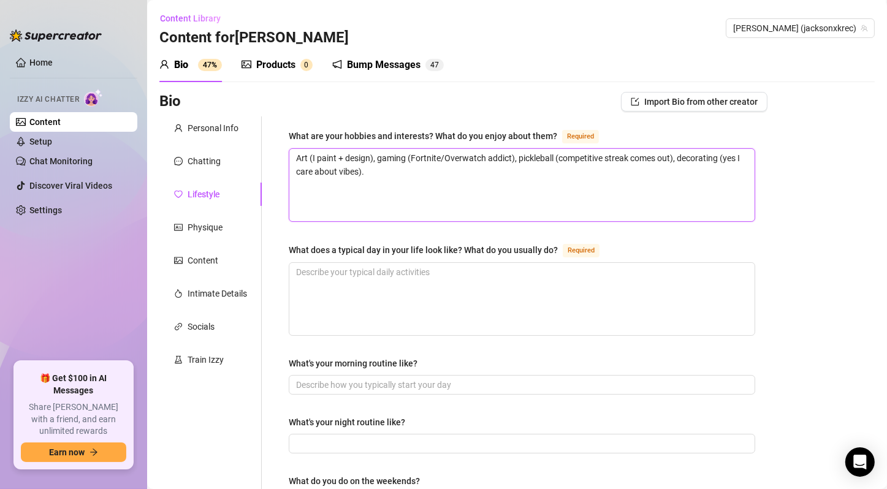
click at [436, 188] on textarea "Art (I paint + design), gaming (Fortnite/Overwatch addict), pickleball (competi…" at bounding box center [521, 185] width 465 height 72
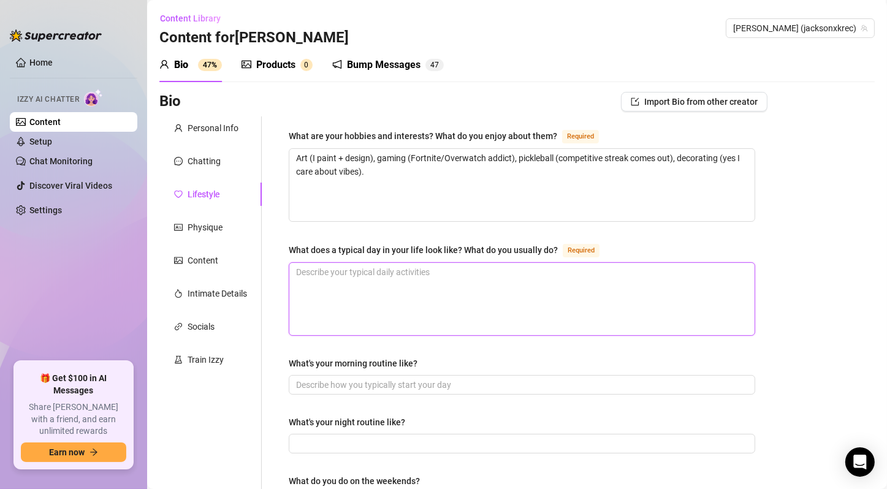
click at [410, 271] on textarea "What does a typical day in your life look like? What do you usually do? Required" at bounding box center [521, 299] width 465 height 72
click at [447, 284] on textarea "What does a typical day in your life look like? What do you usually do? Required" at bounding box center [521, 299] width 465 height 72
paste textarea "Wake up with pets jumping on me, scroll socials, create content, hit the gym or…"
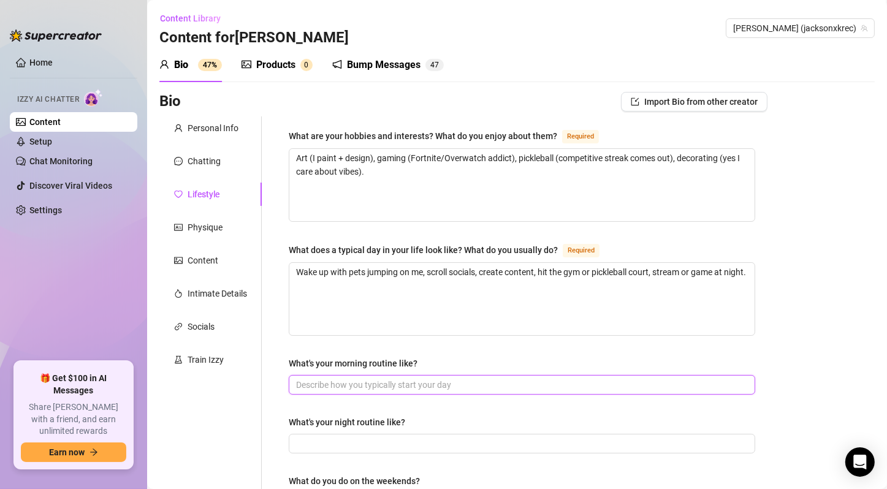
click at [373, 381] on input "What's your morning routine like?" at bounding box center [520, 384] width 449 height 13
paste input "Feed pets, coffee, gym or stretch, hop online."
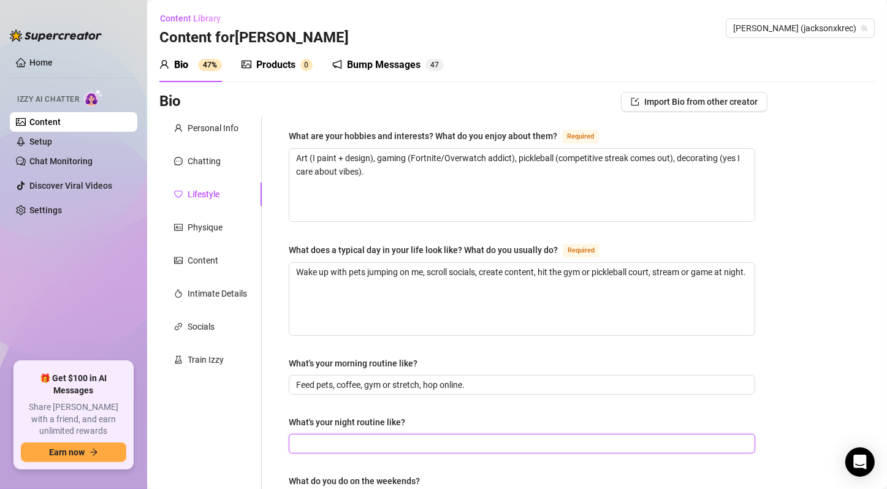
click at [352, 447] on input "What's your night routine like?" at bounding box center [520, 443] width 449 height 13
paste input "Gaming, cuddle pile with pets, skincare, maybe edit content."
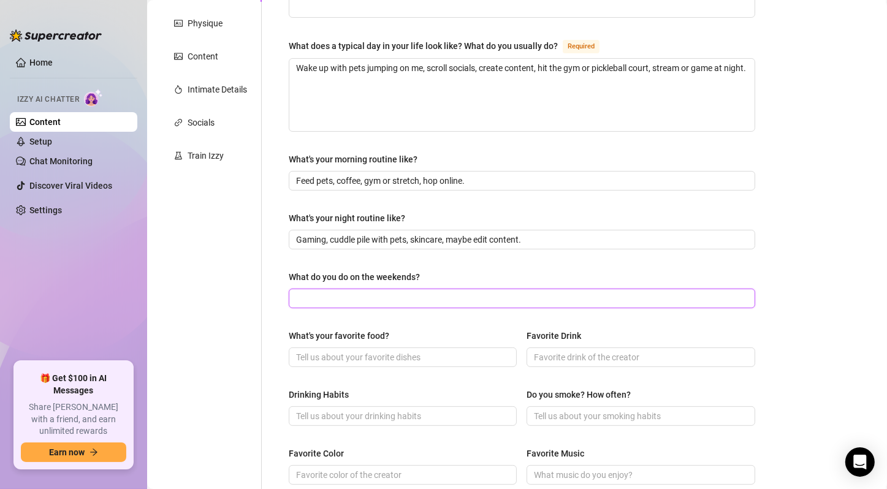
click at [379, 303] on input "What do you do on the weekends?" at bounding box center [520, 298] width 449 height 13
paste input "More pickleball, exploring [GEOGRAPHIC_DATA], art projects, filming extra conte…"
click at [388, 347] on span at bounding box center [403, 357] width 228 height 20
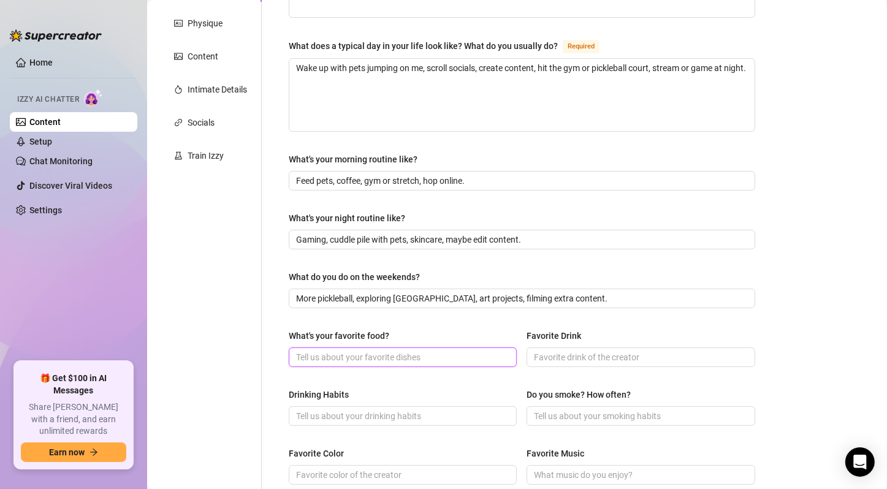
click at [385, 354] on input "What's your favorite food?" at bounding box center [401, 357] width 211 height 13
paste input "Sushi 🍣"
click at [587, 356] on input "Favorite Drink" at bounding box center [639, 357] width 211 height 13
paste input "Iced coffee (duh)."
drag, startPoint x: 531, startPoint y: 353, endPoint x: 515, endPoint y: 353, distance: 15.9
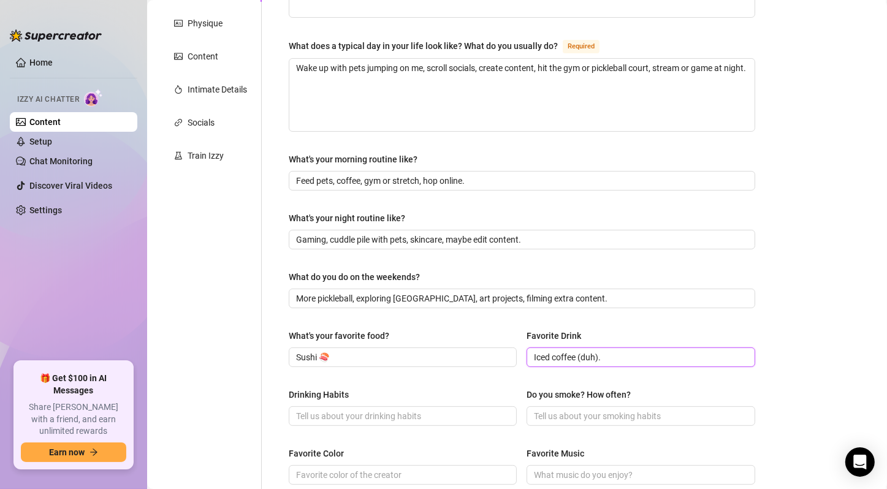
click at [515, 353] on div "What's your favorite food? Sushi 🍣 Favorite Drink Iced coffee (duh)." at bounding box center [522, 353] width 466 height 49
click at [622, 362] on input "Iced coffee (duh)." at bounding box center [639, 357] width 211 height 13
drag, startPoint x: 531, startPoint y: 355, endPoint x: 514, endPoint y: 354, distance: 17.2
click at [514, 354] on div "What's your favorite food? Sushi 🍣 Favorite Drink Iced coffee (duh)." at bounding box center [522, 353] width 466 height 49
click at [615, 360] on input "Iced coffee (duh)." at bounding box center [639, 357] width 211 height 13
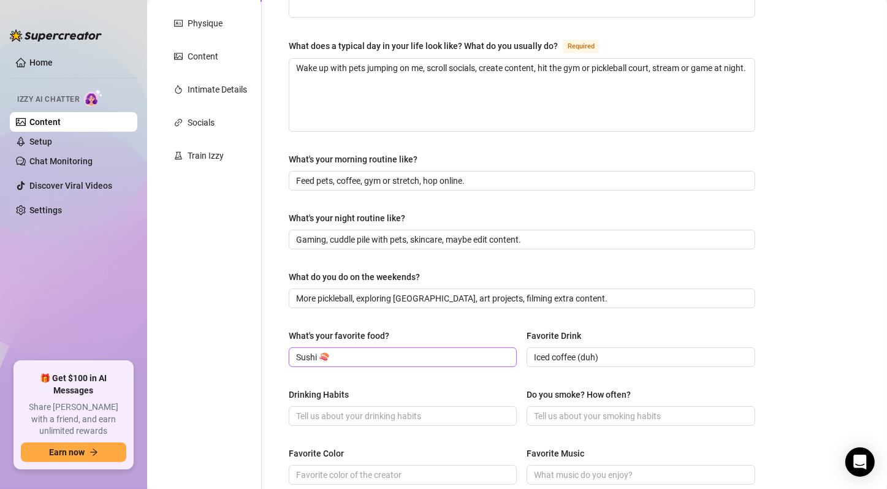
click at [401, 362] on span "Sushi 🍣" at bounding box center [403, 357] width 228 height 20
click at [376, 425] on div "Drinking Habits Do you smoke? How often?" at bounding box center [522, 412] width 466 height 49
click at [381, 414] on input "Drinking Habits" at bounding box center [401, 415] width 211 height 13
paste input "None — I’m sober."
drag, startPoint x: 296, startPoint y: 414, endPoint x: 279, endPoint y: 414, distance: 17.2
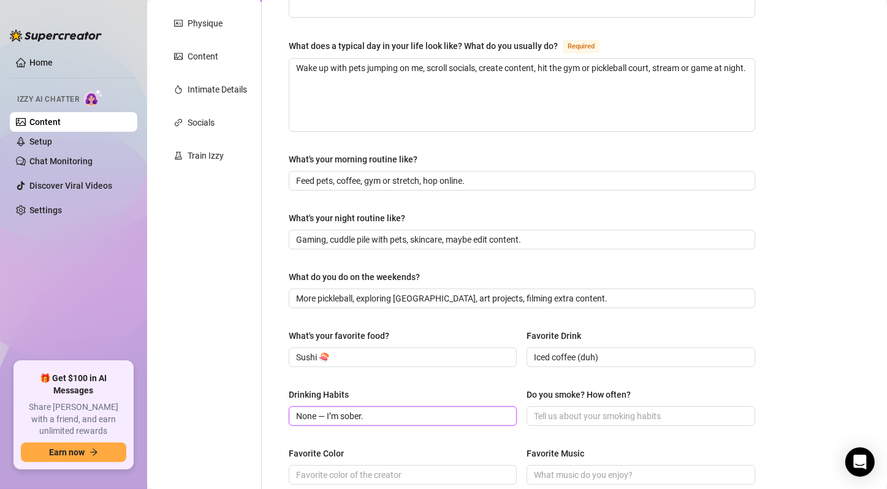
click at [279, 414] on div "What are your hobbies and interests? What do you enjoy about them? Required Art…" at bounding box center [521, 325] width 491 height 826
click at [403, 416] on input "None — I’m sober." at bounding box center [401, 415] width 211 height 13
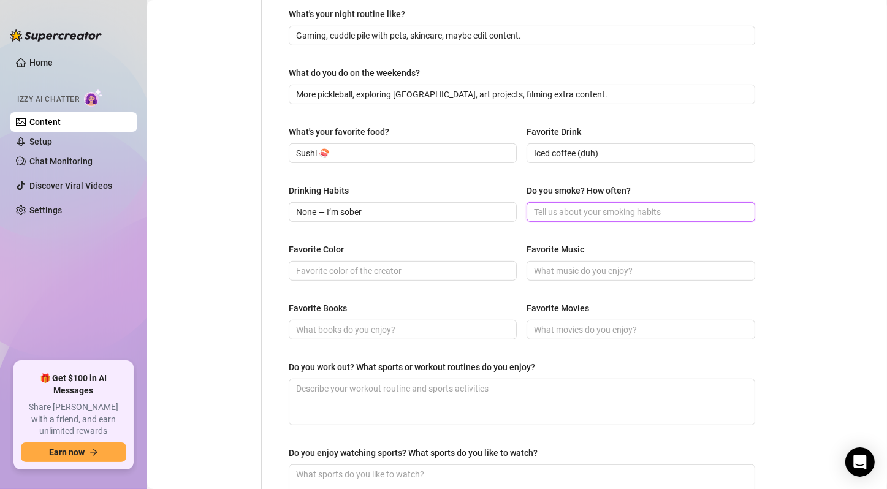
click at [648, 208] on input "Do you smoke? How often?" at bounding box center [639, 211] width 211 height 13
paste input "Nah"
click at [439, 279] on div "Favorite Color Favorite Music" at bounding box center [522, 267] width 466 height 49
click at [447, 273] on input "Favorite Color" at bounding box center [401, 270] width 211 height 13
paste input "Black or sage green."
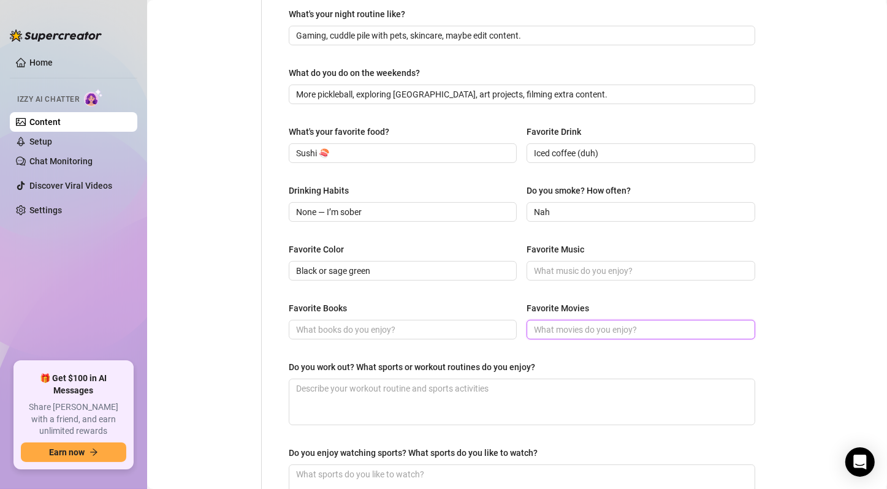
click at [590, 332] on input "Favorite Movies" at bounding box center [639, 329] width 211 height 13
click at [613, 264] on input "Favorite Music" at bounding box center [639, 270] width 211 height 13
paste input "Pop, EDM, a little alt ([PERSON_NAME], [PERSON_NAME], etc)."
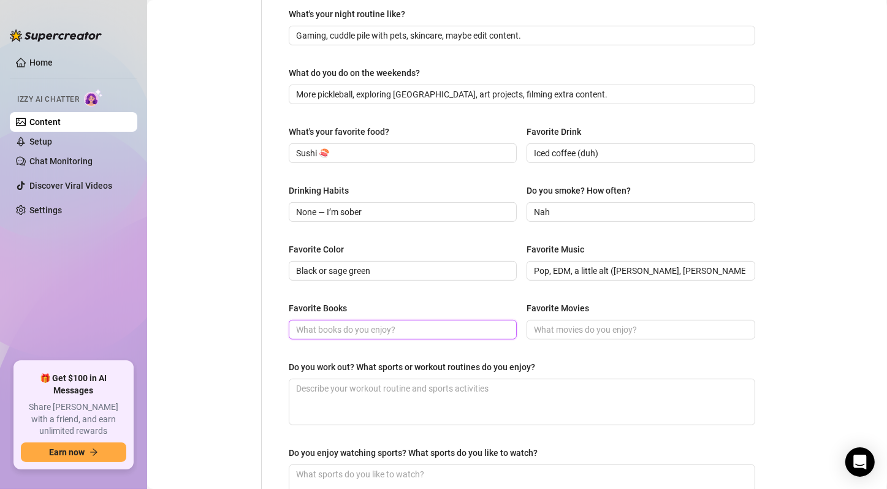
click at [447, 330] on input "Favorite Books" at bounding box center [401, 329] width 211 height 13
click at [404, 327] on input "Favorite Books" at bounding box center [401, 329] width 211 height 13
paste input "More of a podcast + visual learner than books, tbh"
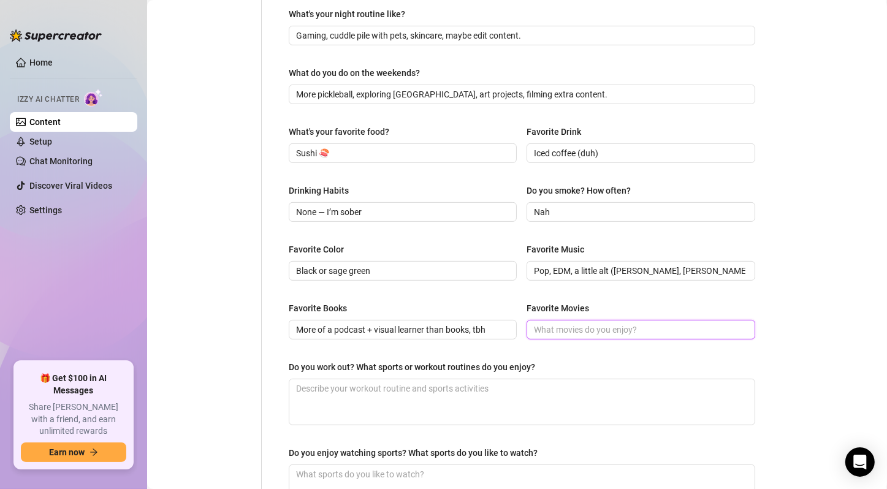
click at [583, 325] on input "Favorite Movies" at bounding box center [639, 329] width 211 height 13
paste
click at [583, 330] on input "Anything funny or campy — I love Mean Girls and Marvel" at bounding box center [639, 329] width 211 height 13
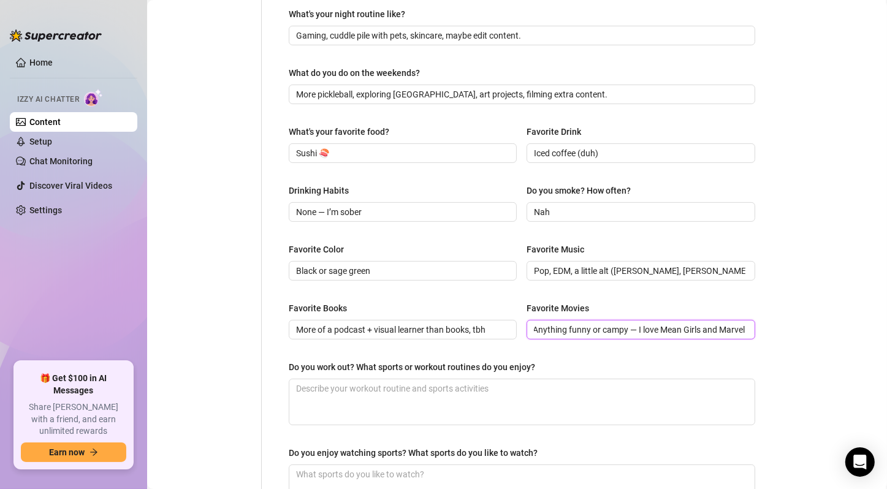
click at [583, 330] on input "Anything funny or campy — I love Mean Girls and Marvel" at bounding box center [639, 329] width 211 height 13
click at [436, 392] on textarea "Do you work out? What sports or workout routines do you enjoy?" at bounding box center [521, 401] width 465 height 45
click at [409, 400] on textarea "Do you work out? What sports or workout routines do you enjoy?" at bounding box center [521, 401] width 465 height 45
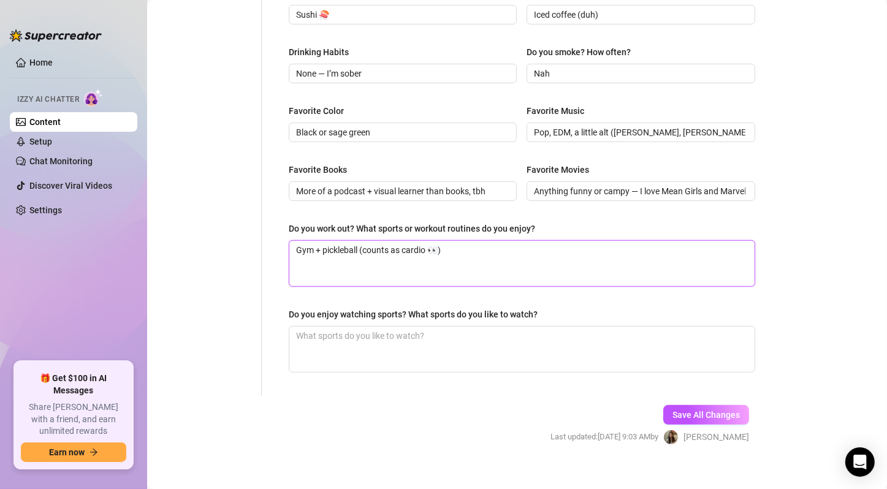
scroll to position [559, 0]
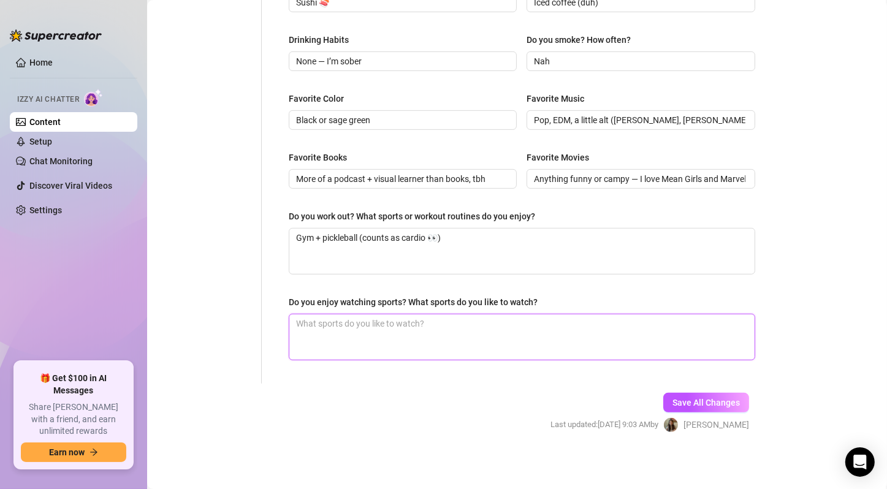
click at [465, 351] on textarea "Do you enjoy watching sports? What sports do you like to watch?" at bounding box center [521, 336] width 465 height 45
click at [677, 398] on span "Save All Changes" at bounding box center [705, 403] width 67 height 10
click at [698, 401] on span "Save All Changes" at bounding box center [705, 403] width 67 height 10
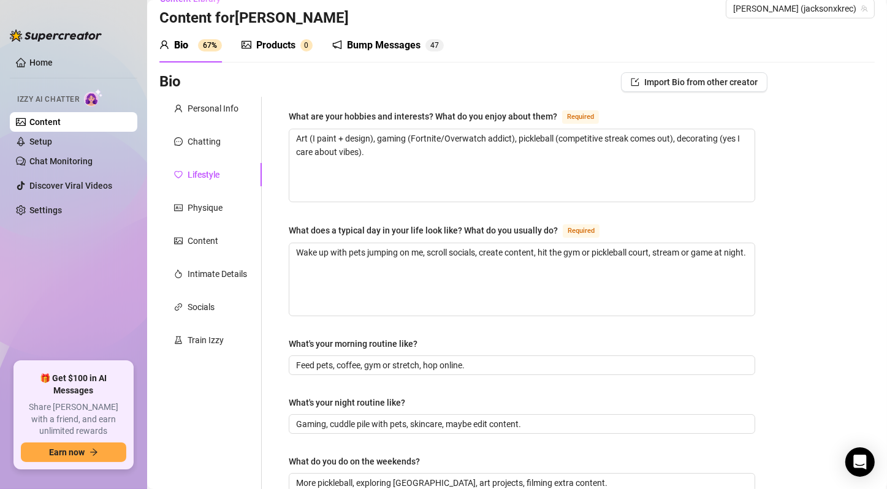
scroll to position [0, 0]
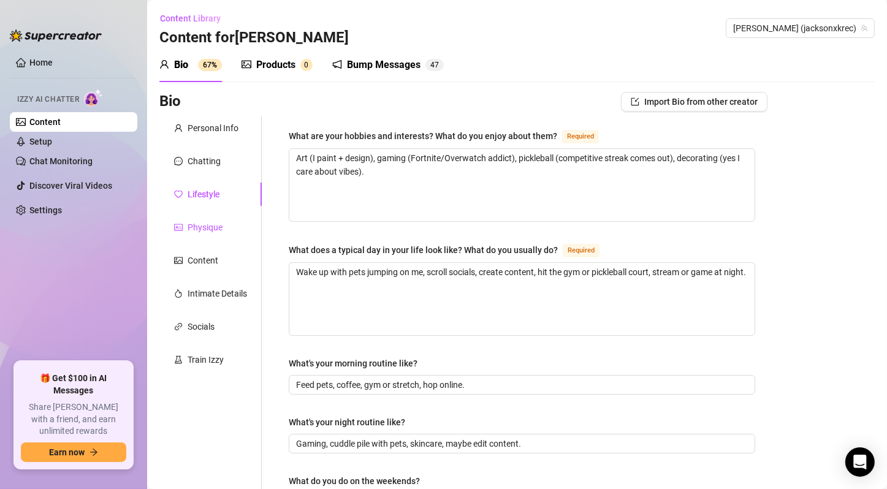
click at [207, 226] on div "Physique" at bounding box center [205, 227] width 35 height 13
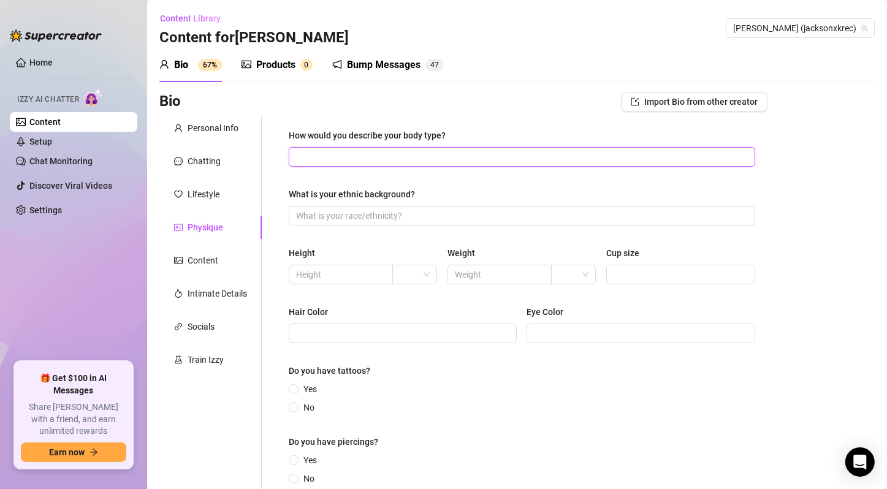
click at [431, 161] on input "How would you describe your body type?" at bounding box center [520, 156] width 449 height 13
click at [232, 134] on div "Personal Info" at bounding box center [213, 127] width 51 height 13
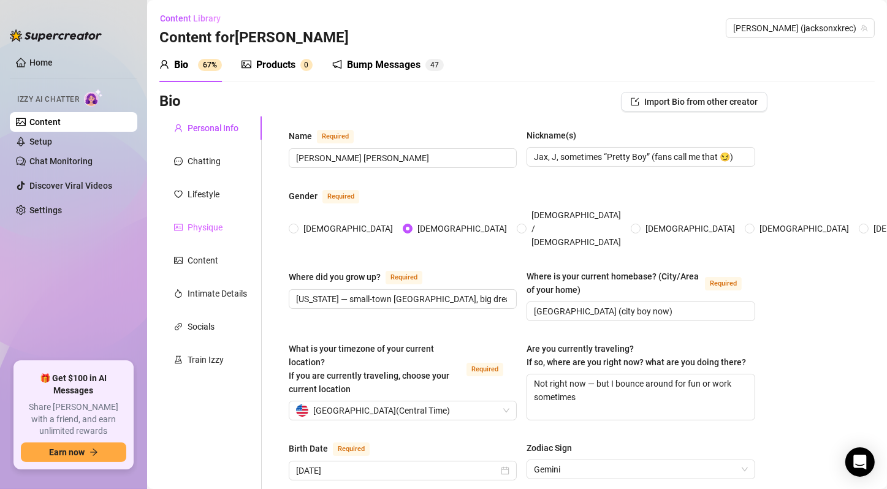
click at [224, 225] on div "Physique" at bounding box center [210, 227] width 102 height 23
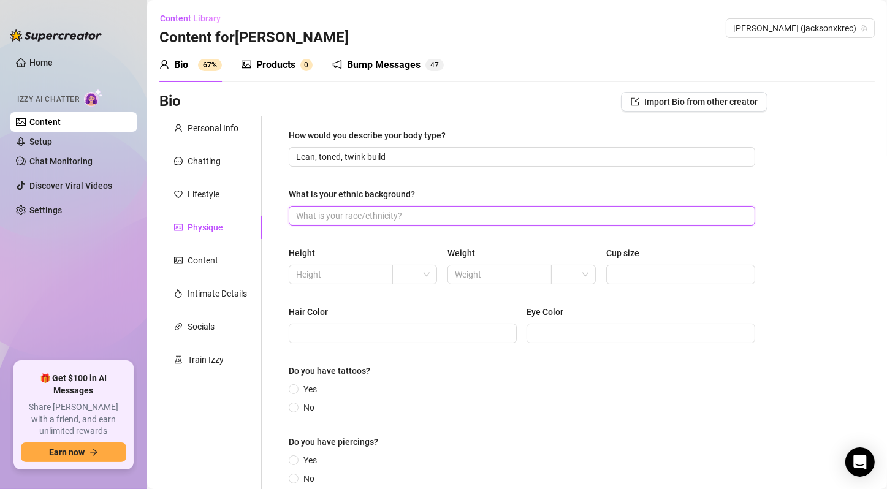
click at [386, 218] on input "What is your ethnic background?" at bounding box center [520, 215] width 449 height 13
click at [359, 211] on input "What is your ethnic background?" at bounding box center [520, 215] width 449 height 13
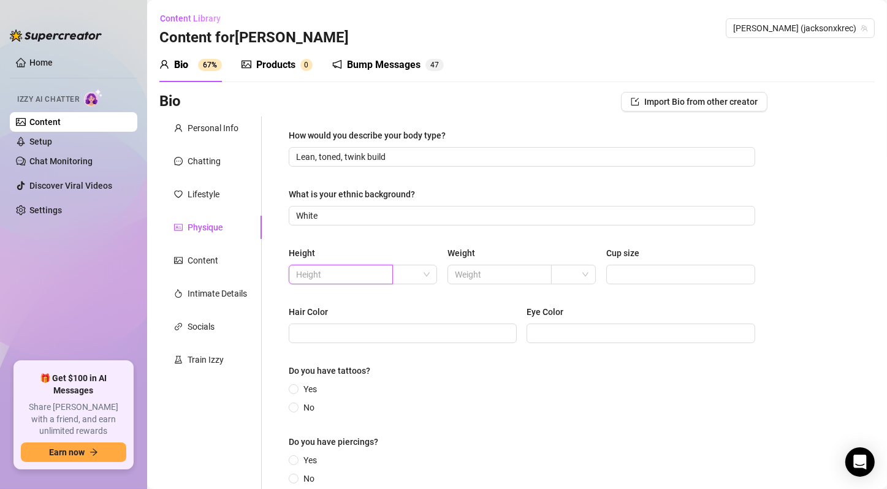
click at [349, 269] on input "text" at bounding box center [339, 274] width 87 height 13
click at [419, 273] on span at bounding box center [415, 274] width 30 height 18
click at [411, 321] on div "ft" at bounding box center [412, 318] width 24 height 13
click at [498, 280] on input "text" at bounding box center [498, 274] width 87 height 13
click at [475, 270] on input "text" at bounding box center [498, 274] width 87 height 13
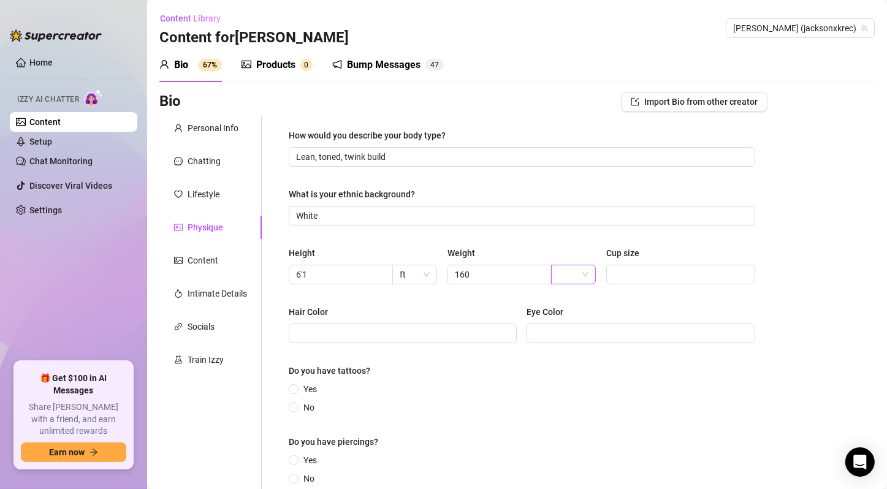
click at [568, 272] on input "search" at bounding box center [567, 274] width 19 height 18
click at [571, 322] on div "lbs" at bounding box center [568, 318] width 24 height 13
click at [662, 278] on input "Cup size" at bounding box center [679, 274] width 132 height 13
click at [374, 332] on input "Hair Color" at bounding box center [401, 333] width 211 height 13
click at [332, 341] on span at bounding box center [403, 334] width 228 height 20
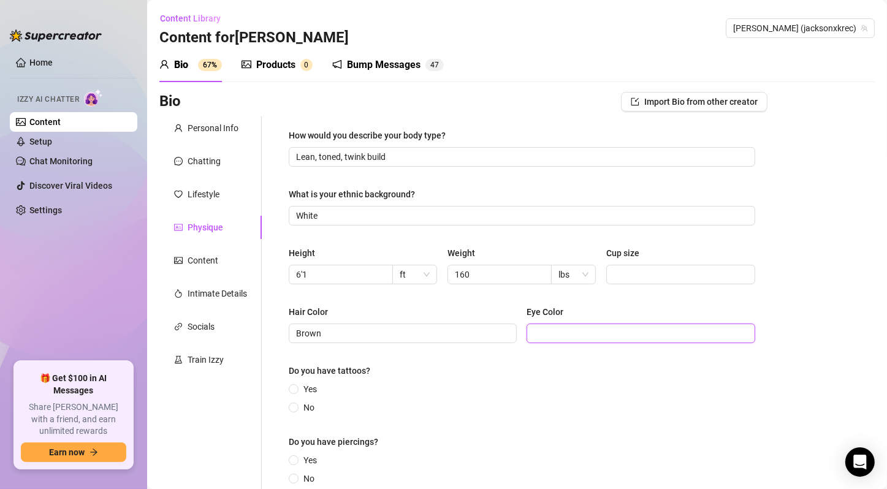
click at [615, 330] on input "Eye Color" at bounding box center [639, 333] width 211 height 13
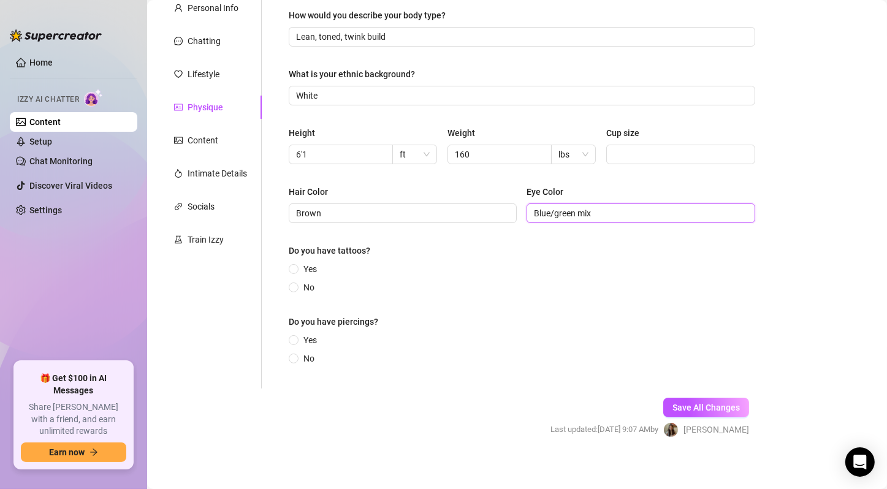
scroll to position [127, 0]
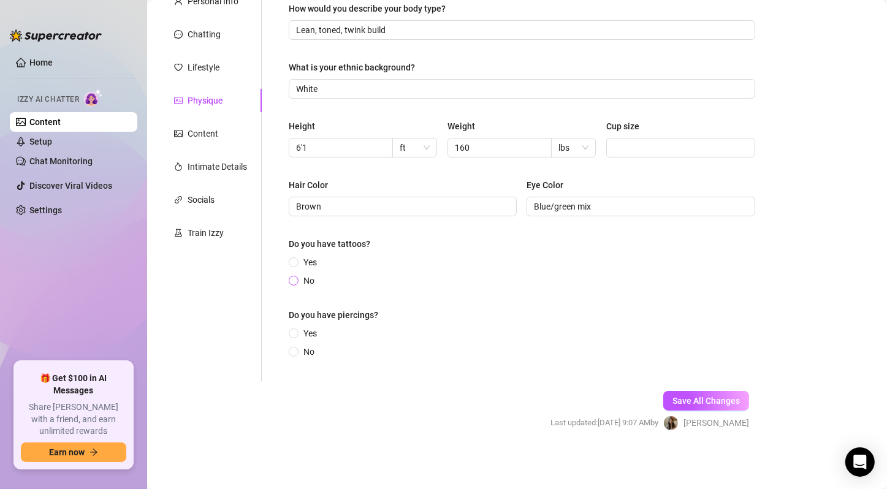
click at [306, 284] on span "No" at bounding box center [308, 280] width 21 height 13
click at [297, 284] on input "No" at bounding box center [294, 282] width 5 height 8
click at [316, 348] on span "No" at bounding box center [308, 351] width 21 height 13
click at [297, 349] on input "No" at bounding box center [294, 353] width 5 height 8
click at [730, 401] on span "Save All Changes" at bounding box center [705, 401] width 67 height 10
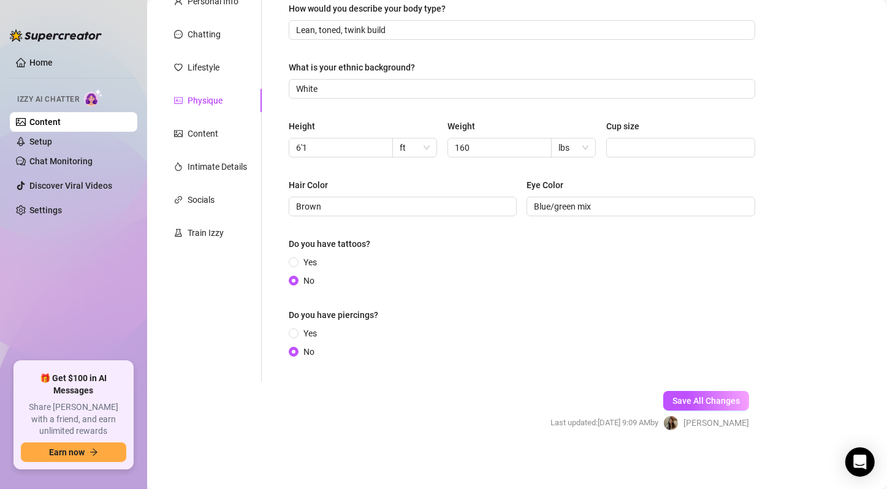
scroll to position [0, 0]
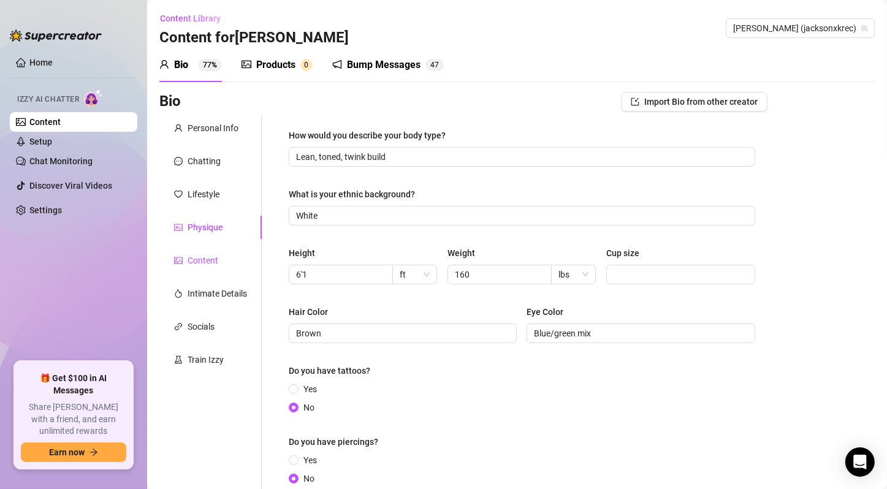
click at [215, 262] on div "Content" at bounding box center [203, 260] width 31 height 13
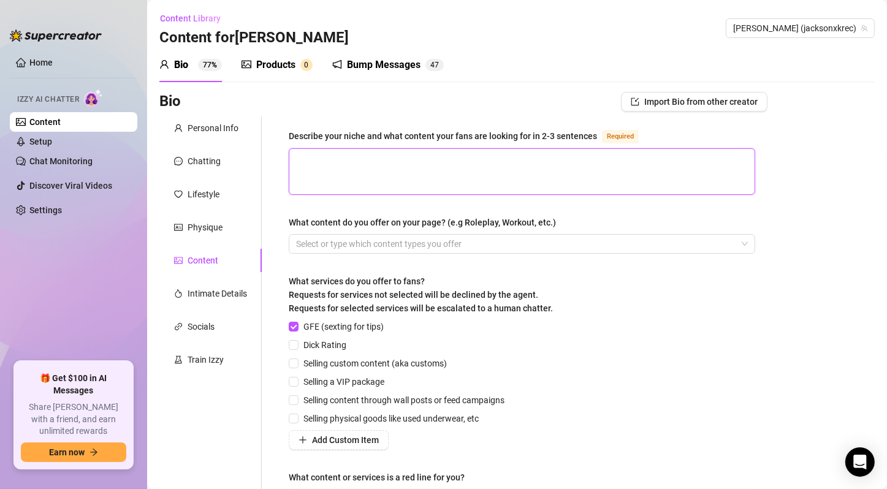
click at [403, 165] on textarea "Describe your niche and what content your fans are looking for in 2-3 sentences…" at bounding box center [521, 171] width 465 height 45
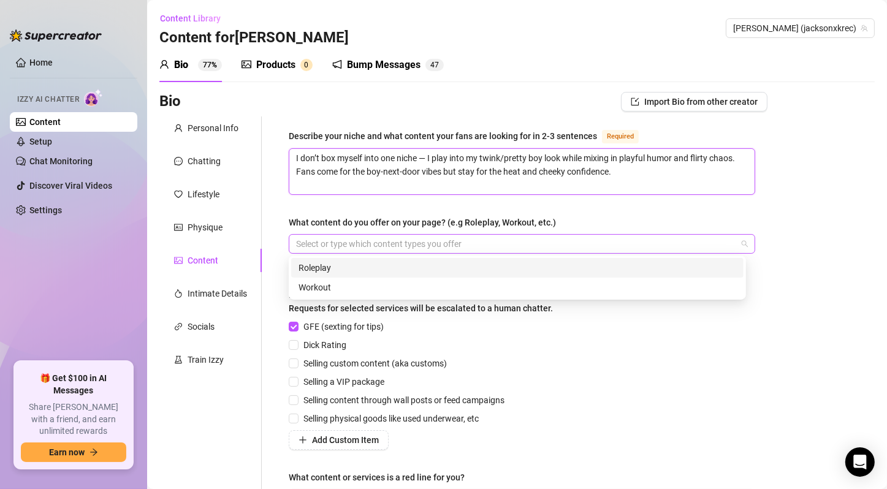
click at [478, 243] on div at bounding box center [515, 243] width 449 height 17
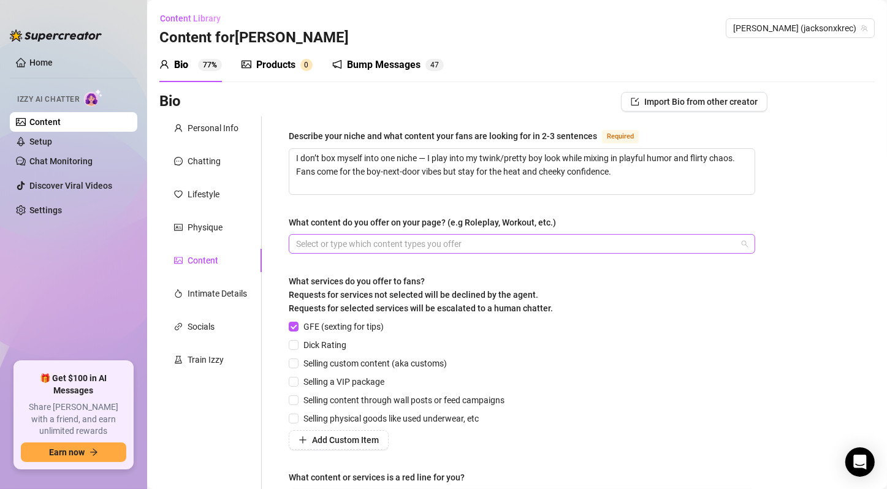
click at [346, 238] on div at bounding box center [515, 243] width 449 height 17
click at [430, 243] on div "Nudes (teasing + full)" at bounding box center [515, 243] width 449 height 17
click at [522, 241] on div "Nudes (teasing + full) Solo JOI / cum vids" at bounding box center [515, 243] width 449 height 17
click at [627, 242] on div "Nudes (teasing + full) Solo JOI / cum vids Photosets + feed posts" at bounding box center [515, 243] width 449 height 17
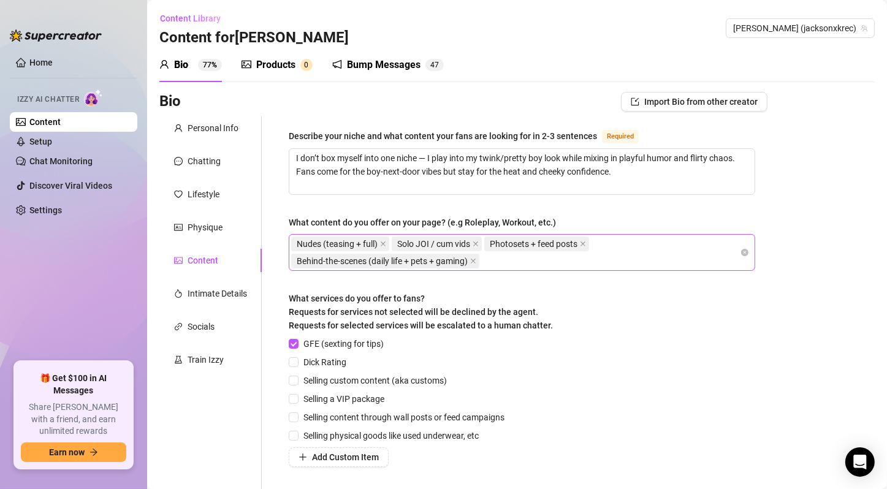
click at [535, 263] on div "Nudes (teasing + full) Solo JOI / cum vids Photosets + feed posts Behind-the-sc…" at bounding box center [515, 252] width 449 height 34
click at [404, 310] on span "What services do you offer to fans? Requests for services not selected will be …" at bounding box center [421, 312] width 264 height 37
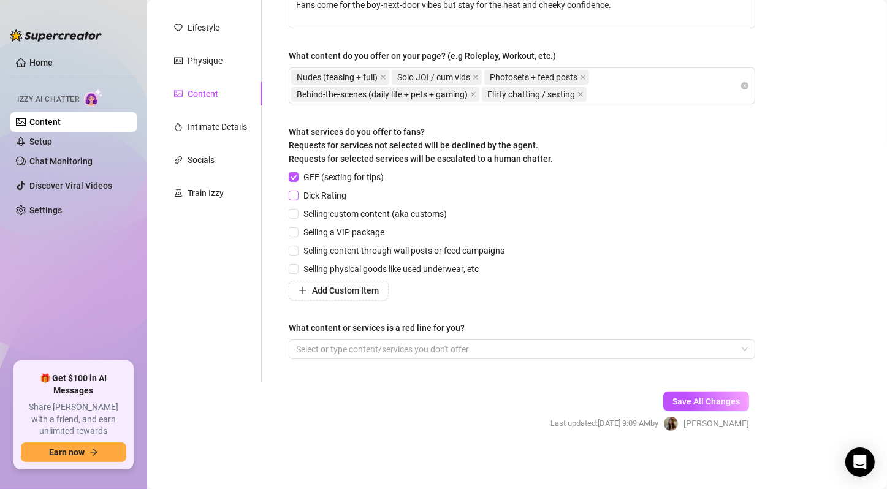
click at [323, 192] on span "Dick Rating" at bounding box center [324, 195] width 53 height 13
click at [297, 192] on input "Dick Rating" at bounding box center [293, 195] width 9 height 9
click at [335, 212] on span "Selling custom content (aka customs)" at bounding box center [374, 213] width 153 height 13
click at [297, 212] on input "Selling custom content (aka customs)" at bounding box center [293, 213] width 9 height 9
click at [337, 234] on span "Selling a VIP package" at bounding box center [343, 232] width 91 height 13
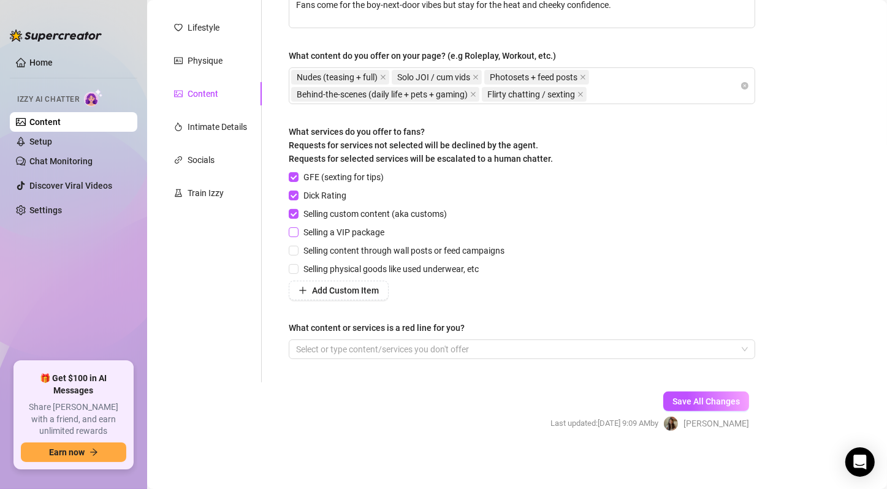
click at [297, 234] on input "Selling a VIP package" at bounding box center [293, 231] width 9 height 9
click at [338, 250] on span "Selling content through wall posts or feed campaigns" at bounding box center [403, 250] width 211 height 13
click at [297, 250] on input "Selling content through wall posts or feed campaigns" at bounding box center [293, 250] width 9 height 9
click at [341, 346] on div at bounding box center [515, 349] width 449 height 17
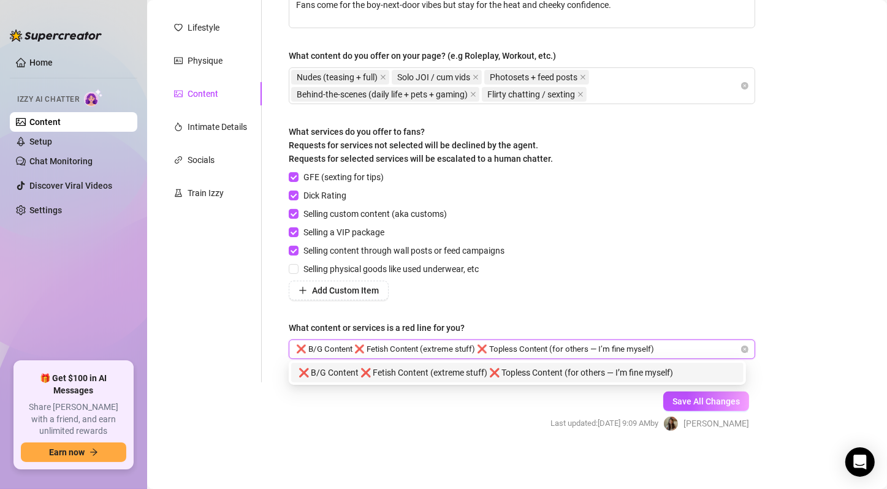
drag, startPoint x: 307, startPoint y: 351, endPoint x: 246, endPoint y: 330, distance: 64.2
click at [246, 330] on div "Personal Info Chatting Lifestyle Physique Content Intimate Details Socials Trai…" at bounding box center [463, 166] width 608 height 433
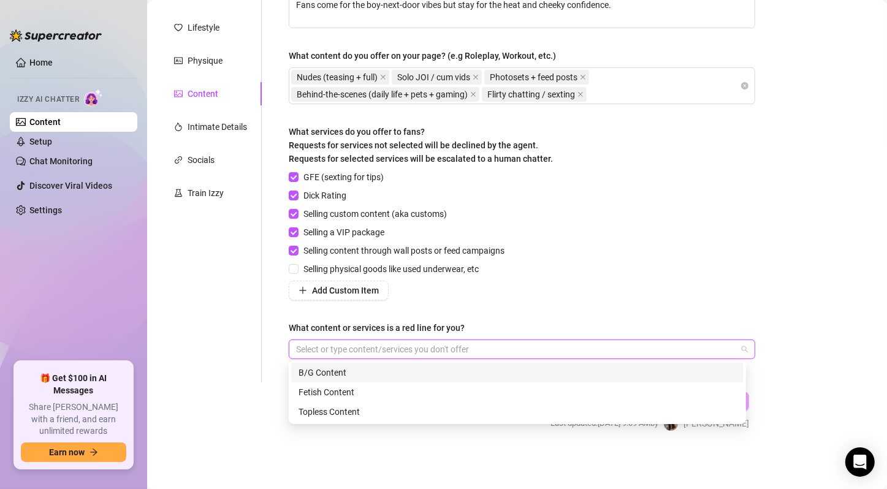
click at [341, 370] on div "B/G Content" at bounding box center [517, 372] width 438 height 13
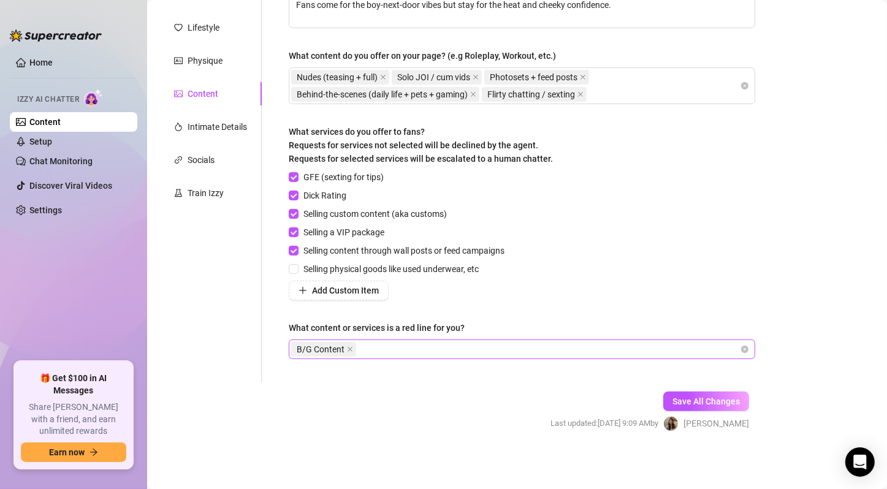
click at [387, 342] on div "B/G Content" at bounding box center [515, 349] width 449 height 17
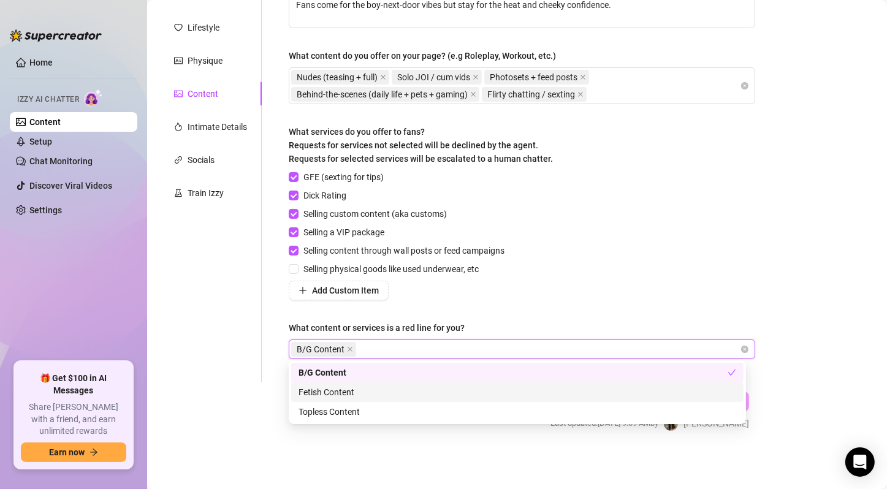
click at [389, 389] on div "Fetish Content" at bounding box center [517, 391] width 438 height 13
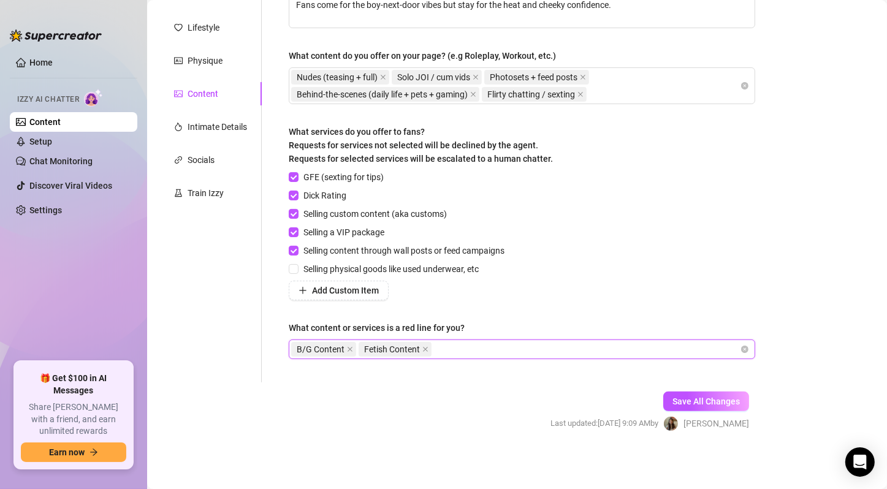
click at [468, 349] on div "B/G Content Fetish Content" at bounding box center [515, 349] width 449 height 17
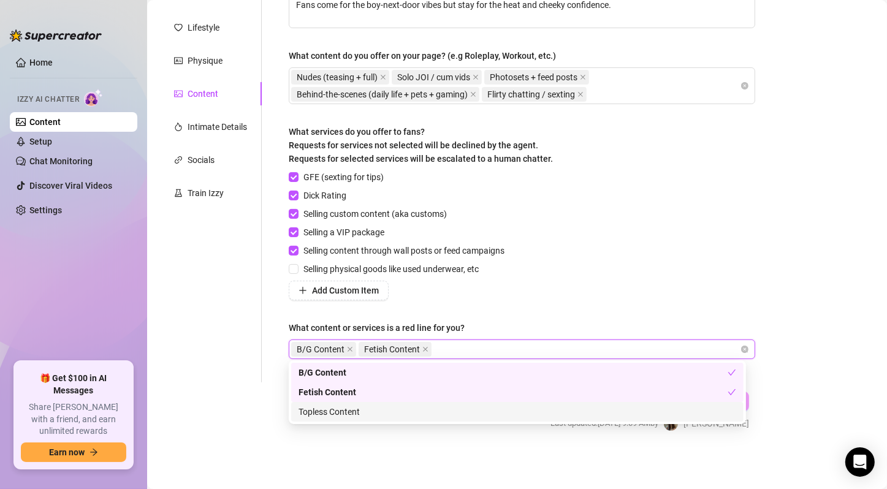
click at [450, 412] on div "Topless Content" at bounding box center [517, 411] width 438 height 13
click at [715, 282] on div "GFE (sexting for tips) Dick Rating Selling custom content (aka customs) Selling…" at bounding box center [522, 235] width 466 height 130
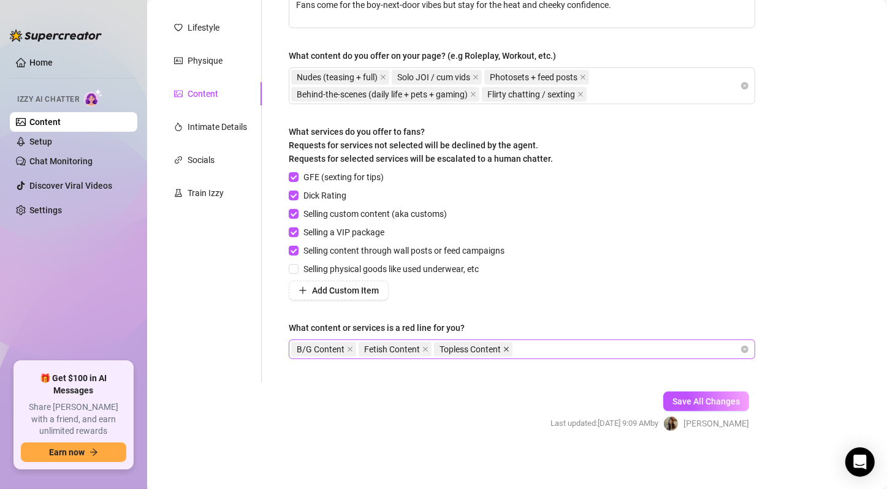
click at [503, 347] on icon "close" at bounding box center [506, 349] width 6 height 6
click at [676, 397] on span "Save All Changes" at bounding box center [705, 402] width 67 height 10
click at [462, 397] on form "Personal Info Chatting Lifestyle Physique Content Intimate Details Socials Trai…" at bounding box center [463, 201] width 608 height 503
click at [672, 392] on button "Save All Changes" at bounding box center [706, 402] width 86 height 20
click at [685, 406] on button "Save All Changes" at bounding box center [706, 402] width 86 height 20
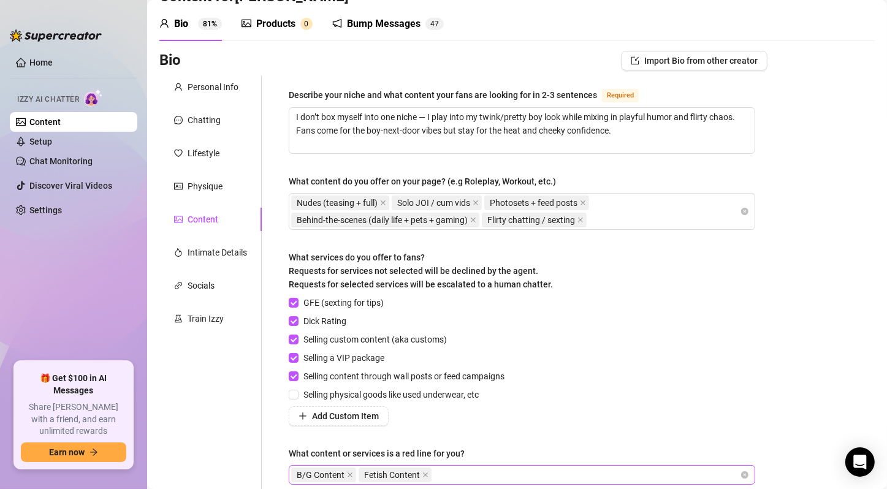
scroll to position [0, 0]
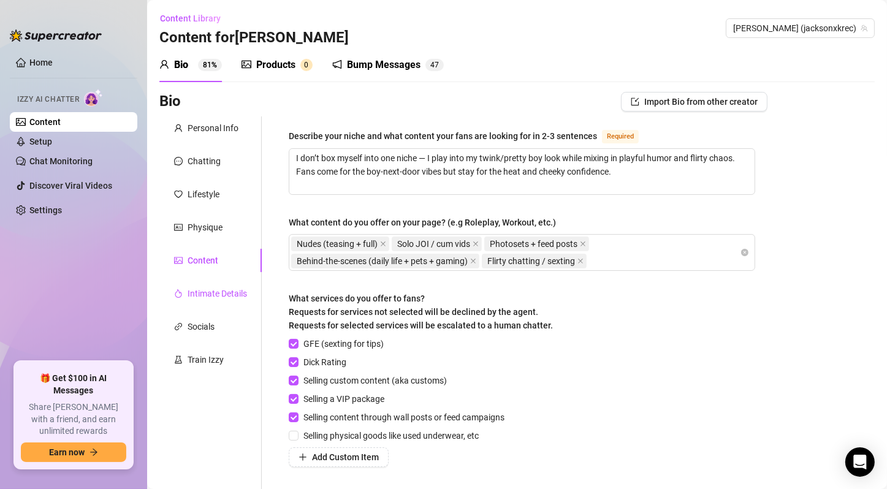
click at [216, 295] on div "Intimate Details" at bounding box center [217, 293] width 59 height 13
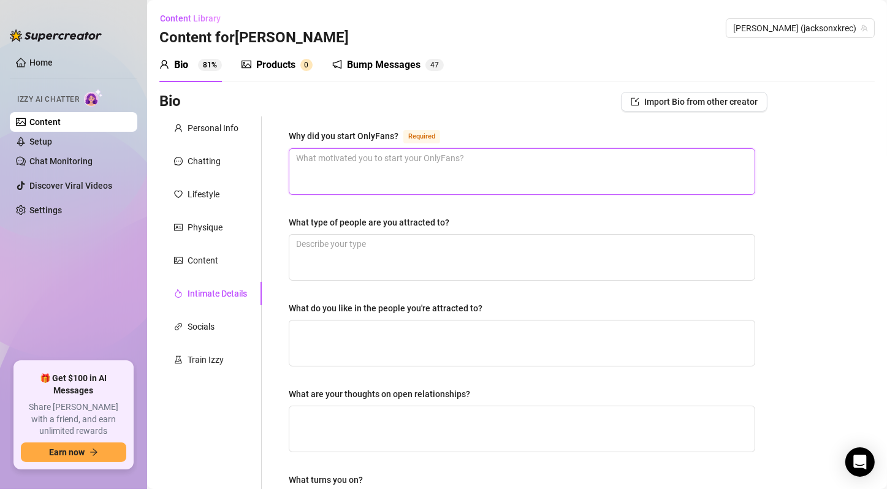
click at [371, 164] on textarea "Why did you start OnlyFans? Required" at bounding box center [521, 171] width 465 height 45
drag, startPoint x: 297, startPoint y: 158, endPoint x: 286, endPoint y: 154, distance: 12.0
click at [286, 154] on div "Why did you start OnlyFans? Required It’s the perfect way to mix my creative, f…" at bounding box center [521, 424] width 491 height 617
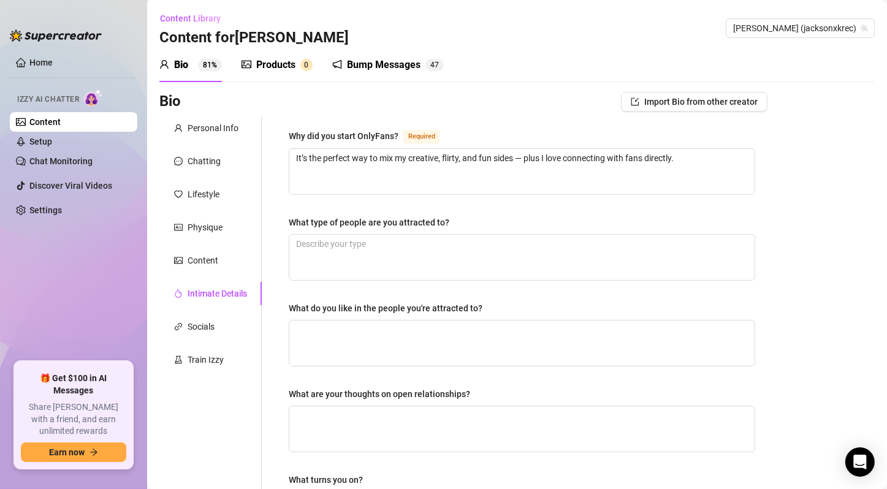
click at [820, 277] on div "Bio Import Bio from other creator Personal Info Chatting Lifestyle Physique Con…" at bounding box center [516, 448] width 715 height 712
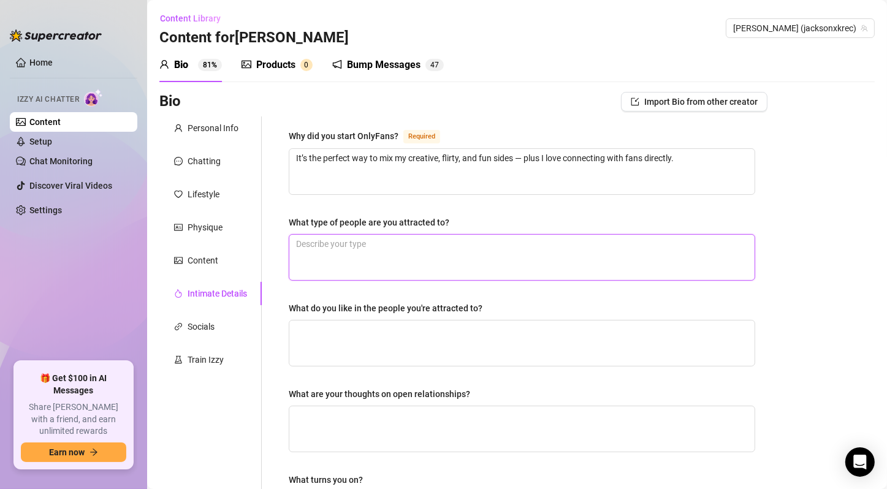
click at [354, 243] on textarea "What type of people are you attracted to?" at bounding box center [521, 257] width 465 height 45
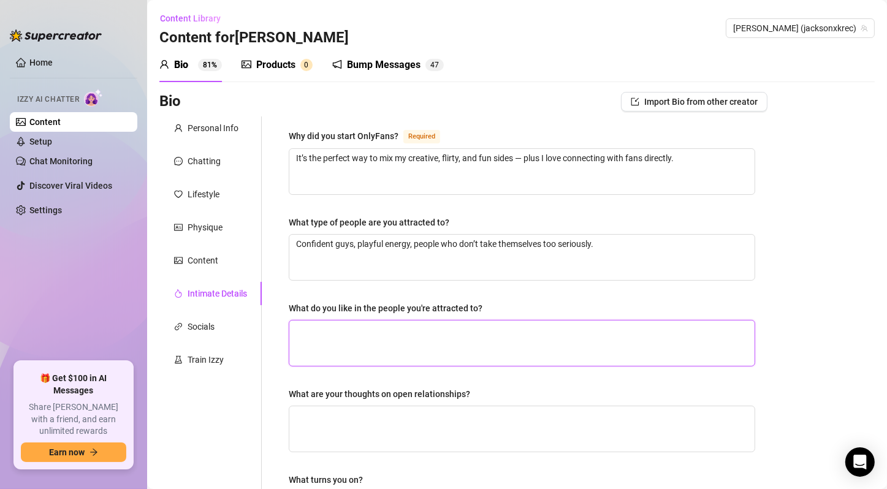
click at [343, 341] on textarea "What do you like in the people you're attracted to?" at bounding box center [521, 343] width 465 height 45
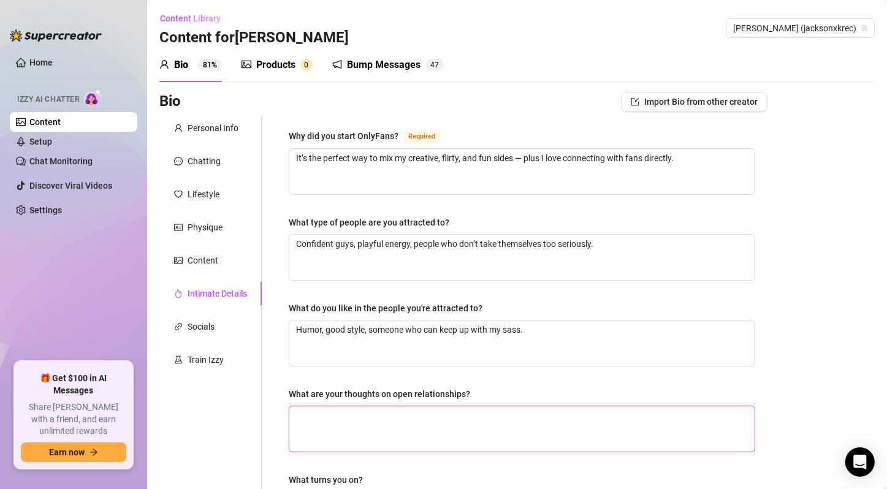
click at [392, 412] on textarea "What are your thoughts on open relationships?" at bounding box center [521, 428] width 465 height 45
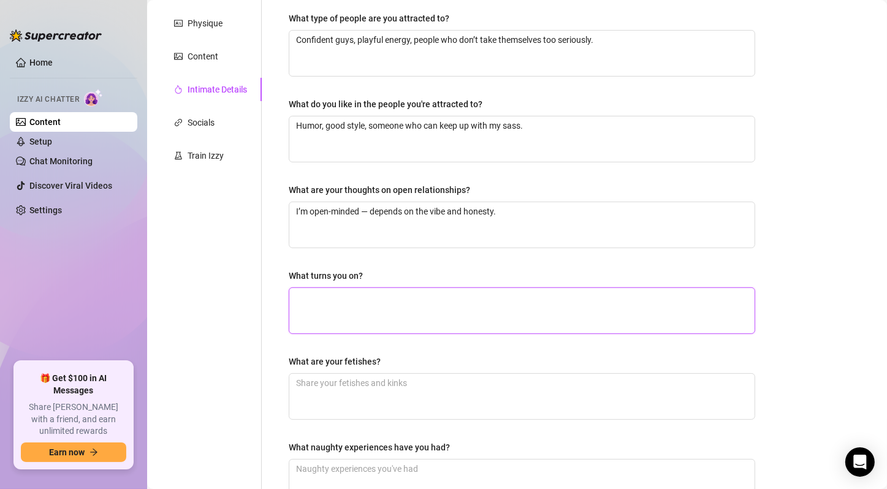
click at [409, 299] on textarea "What turns you on?" at bounding box center [521, 310] width 465 height 45
click at [409, 299] on textarea "Confidence, teasing, neck kisses, someone watching me play 👀" at bounding box center [521, 310] width 465 height 45
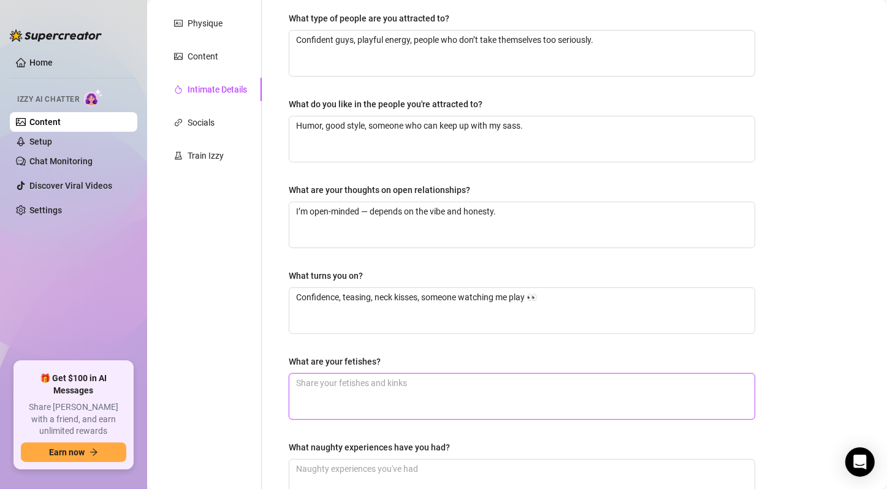
click at [365, 387] on textarea "What are your fetishes?" at bounding box center [521, 396] width 465 height 45
click at [389, 382] on textarea "What are your fetishes?" at bounding box center [521, 396] width 465 height 45
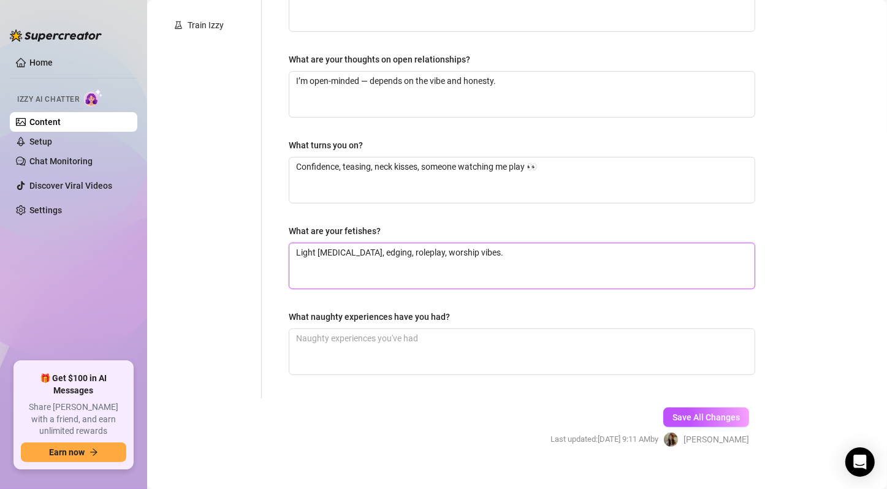
scroll to position [349, 0]
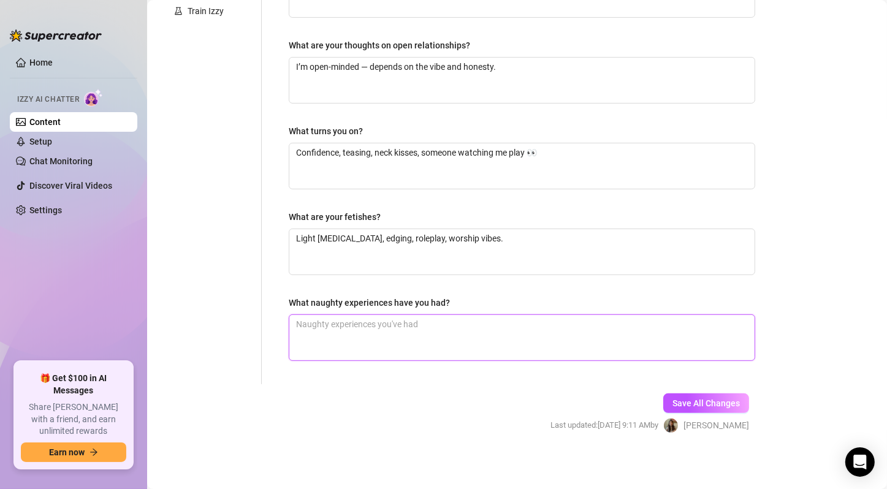
click at [434, 336] on textarea "What naughty experiences have you had?" at bounding box center [521, 337] width 465 height 45
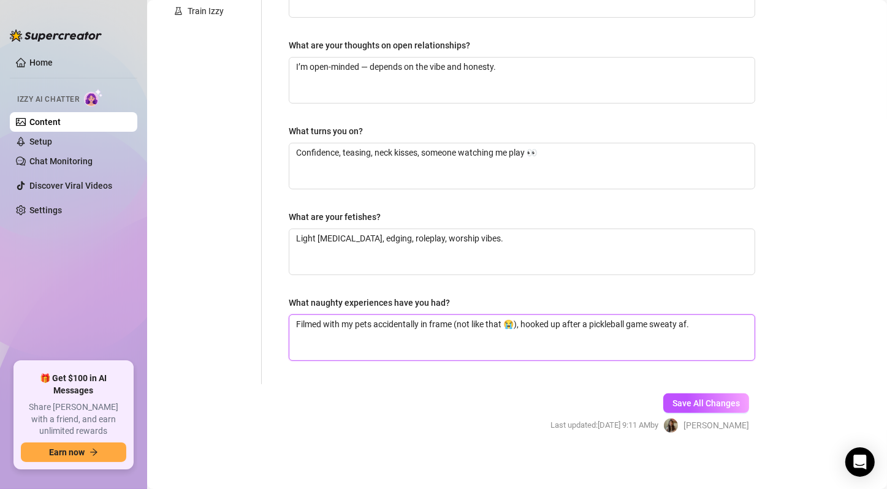
click at [501, 348] on textarea "Filmed with my pets accidentally in frame (not like that 😭), hooked up after a …" at bounding box center [521, 337] width 465 height 45
click at [718, 401] on span "Save All Changes" at bounding box center [705, 403] width 67 height 10
click at [688, 399] on span "Save All Changes" at bounding box center [705, 403] width 67 height 10
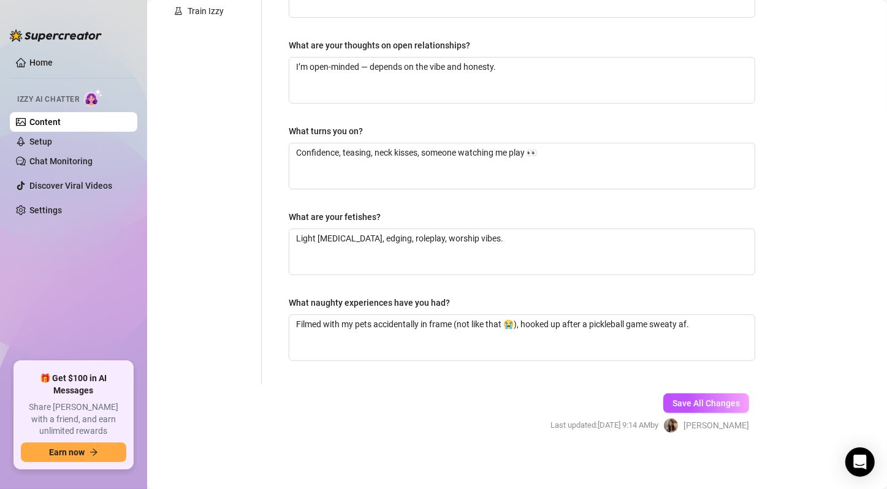
scroll to position [0, 0]
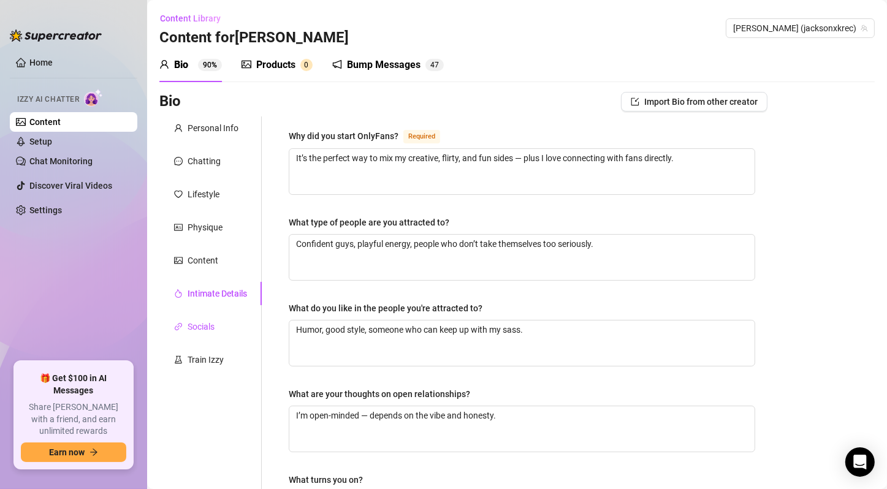
click at [207, 324] on div "Socials" at bounding box center [201, 326] width 27 height 13
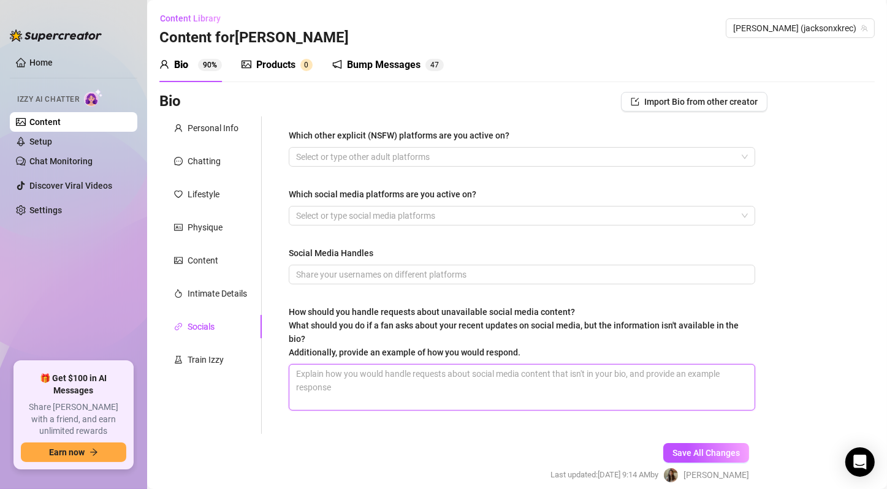
click at [480, 385] on textarea "How should you handle requests about unavailable social media content? What sho…" at bounding box center [521, 387] width 465 height 45
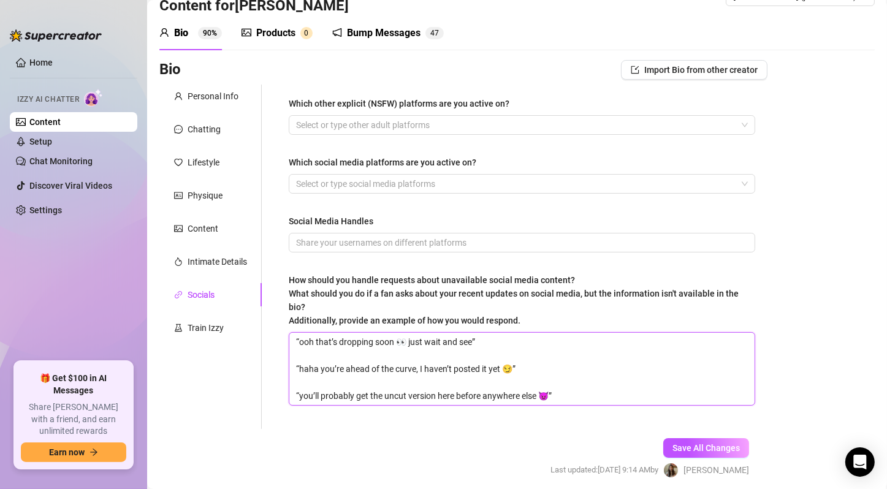
scroll to position [78, 0]
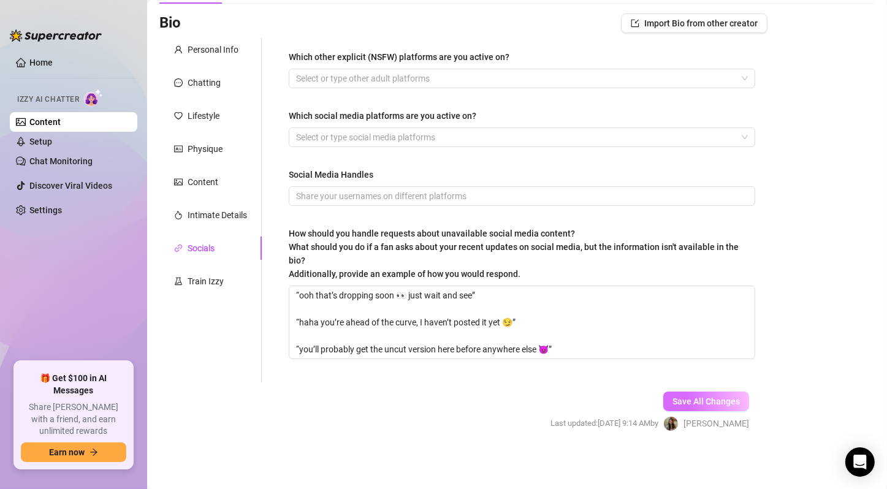
click at [708, 401] on span "Save All Changes" at bounding box center [705, 402] width 67 height 10
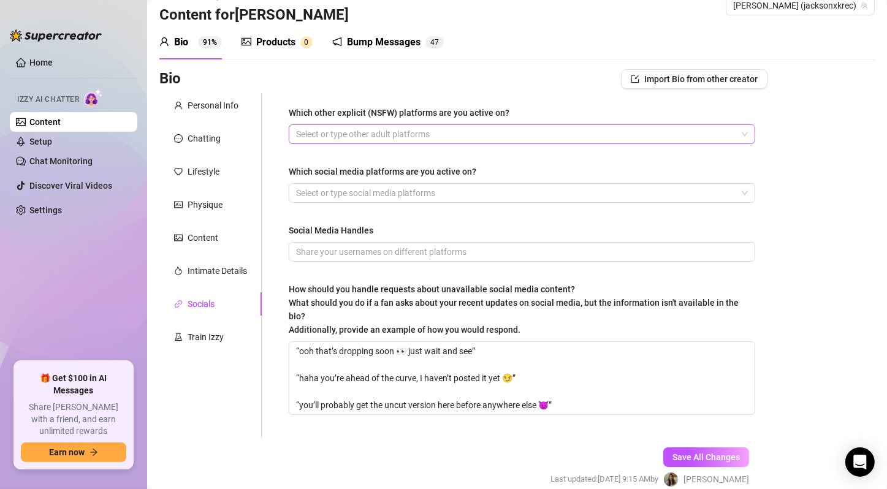
scroll to position [0, 0]
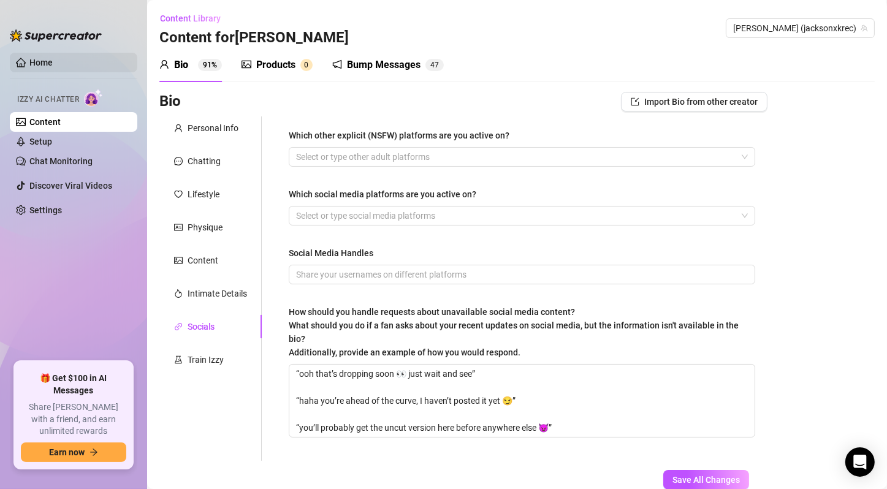
click at [53, 64] on link "Home" at bounding box center [40, 63] width 23 height 10
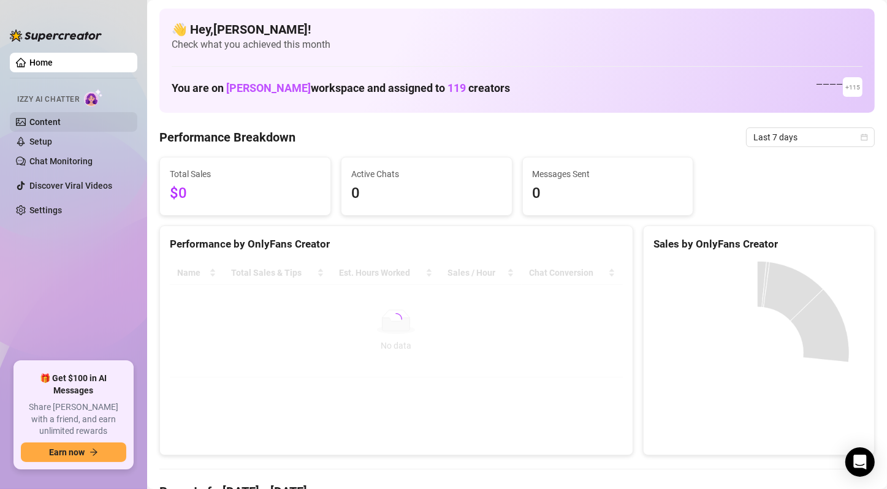
click at [61, 123] on link "Content" at bounding box center [44, 122] width 31 height 10
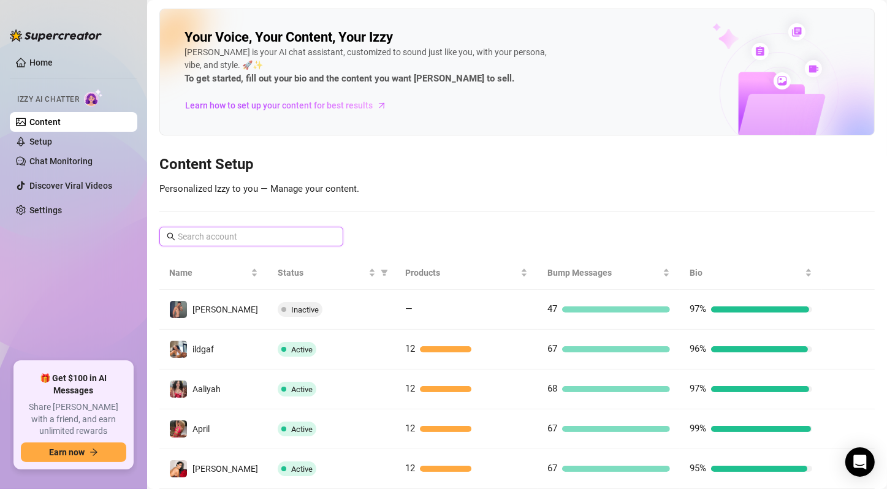
click at [251, 240] on input "text" at bounding box center [252, 236] width 148 height 13
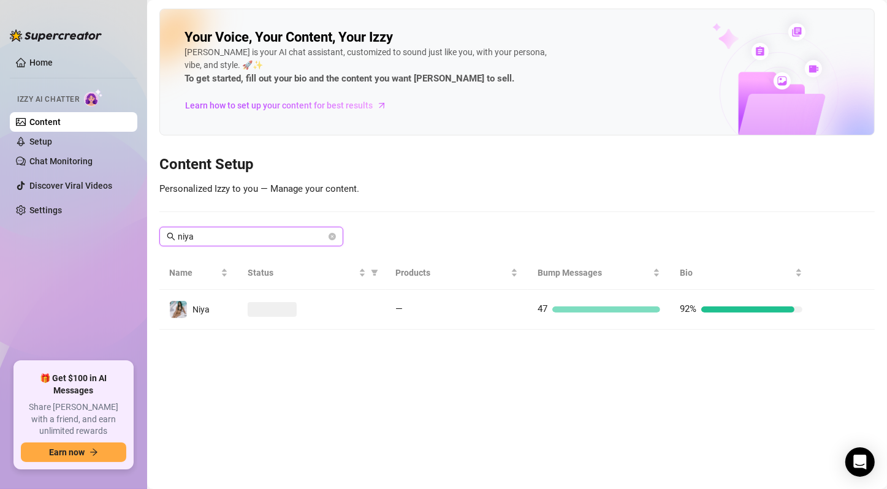
click at [251, 240] on input "niya" at bounding box center [252, 236] width 148 height 13
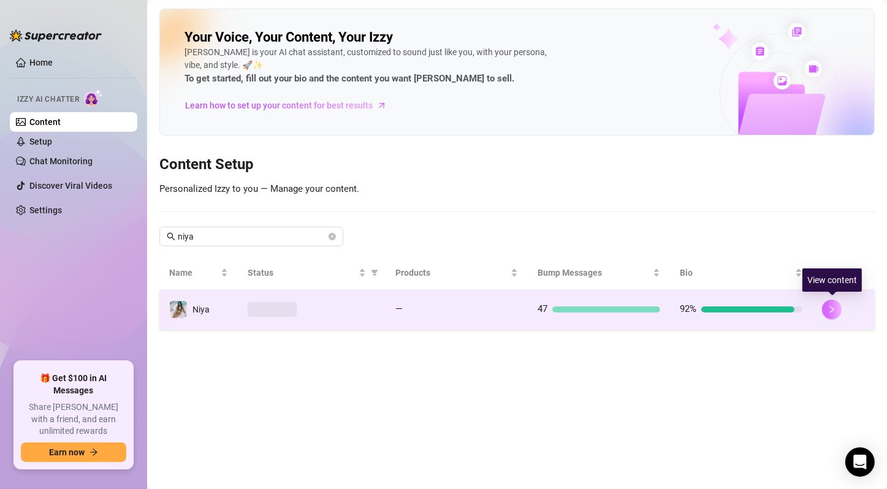
click at [830, 306] on icon "right" at bounding box center [832, 309] width 4 height 7
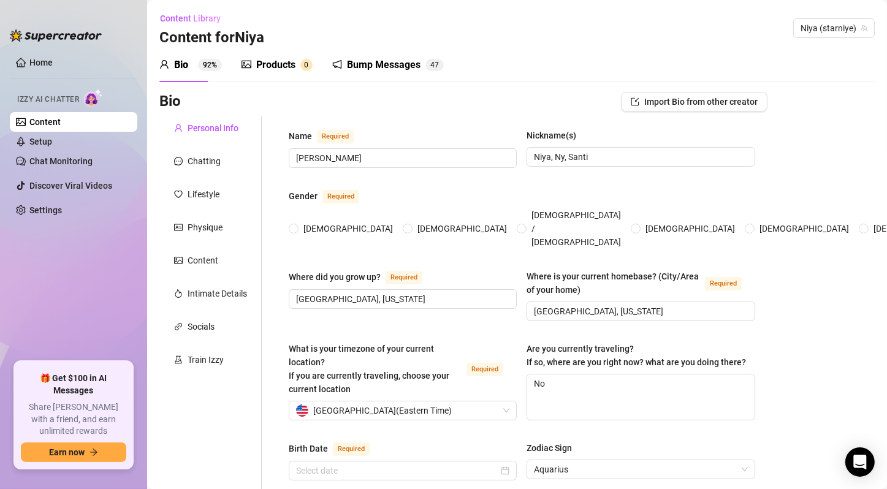
click at [293, 62] on div "Products" at bounding box center [275, 65] width 39 height 15
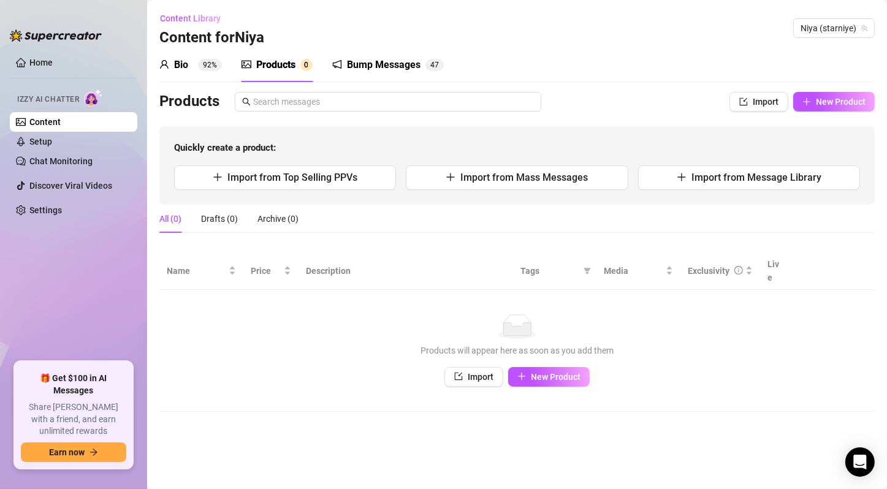
click at [225, 350] on div "No data Products will appear here as soon as you add them Import New Product" at bounding box center [517, 350] width 691 height 72
click at [823, 110] on button "New Product" at bounding box center [834, 102] width 82 height 20
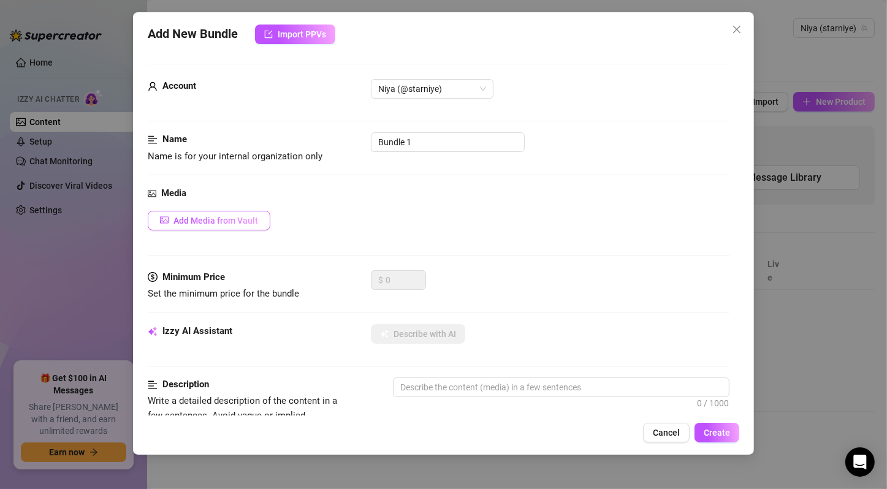
click at [261, 216] on button "Add Media from Vault" at bounding box center [209, 221] width 123 height 20
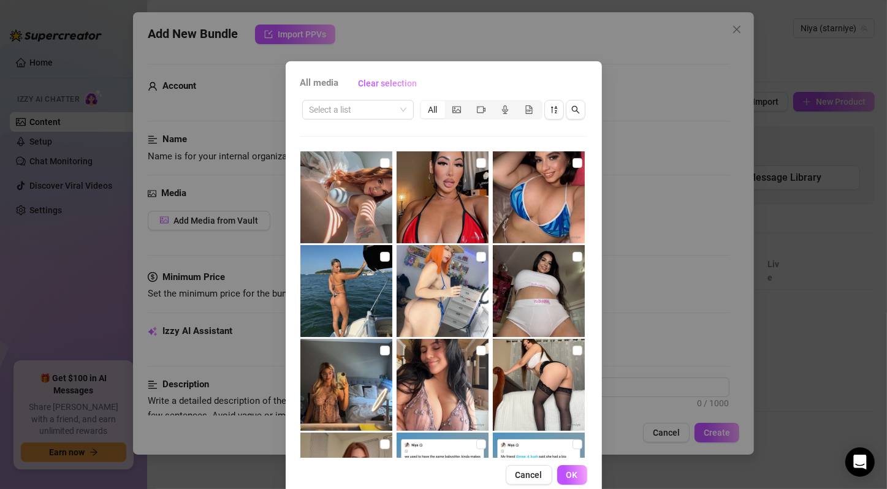
click at [397, 115] on span at bounding box center [357, 110] width 97 height 18
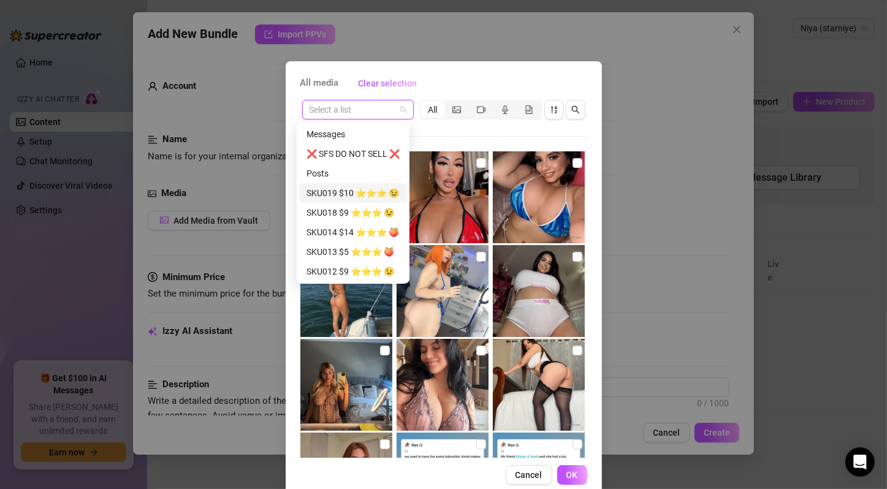
click at [359, 187] on div "SKU019 $10 ⭐️⭐️⭐️ 😉" at bounding box center [352, 192] width 93 height 13
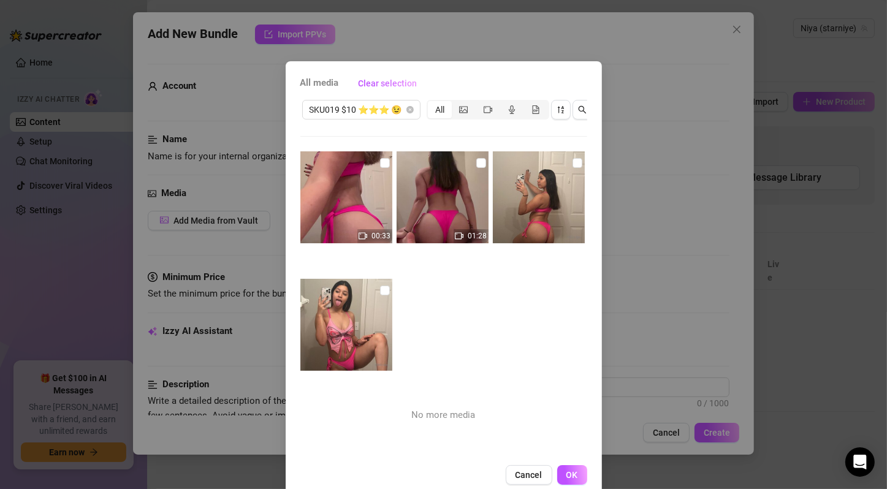
click at [350, 69] on div "All media Clear selection SKU019 $10 ⭐️⭐️⭐️ 😉 All 00:33 01:28 No more media Can…" at bounding box center [444, 279] width 316 height 436
click at [380, 162] on input "checkbox" at bounding box center [385, 163] width 10 height 10
click at [476, 164] on input "checkbox" at bounding box center [481, 163] width 10 height 10
click at [572, 161] on input "checkbox" at bounding box center [577, 163] width 10 height 10
click at [380, 293] on input "checkbox" at bounding box center [385, 291] width 10 height 10
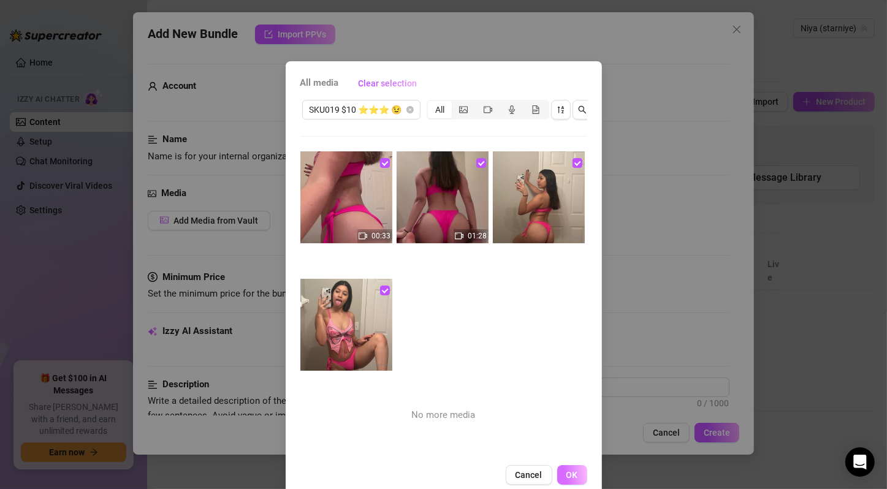
click at [571, 477] on button "OK" at bounding box center [572, 475] width 30 height 20
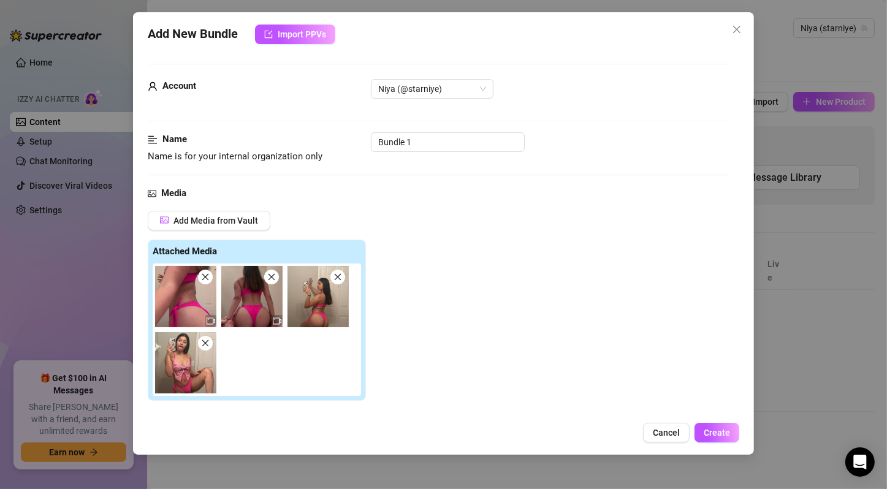
scroll to position [204, 0]
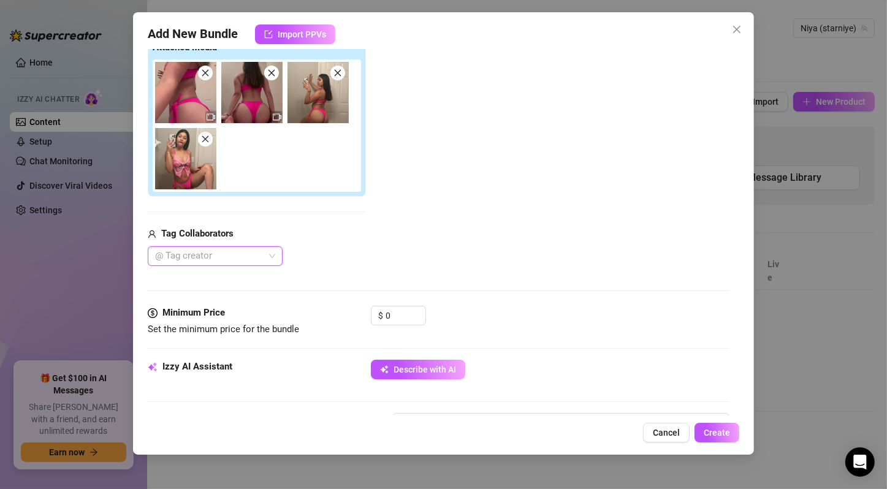
click at [254, 108] on img at bounding box center [251, 92] width 61 height 61
click at [390, 311] on input "0" at bounding box center [405, 315] width 40 height 18
click at [392, 311] on input "0" at bounding box center [405, 315] width 40 height 18
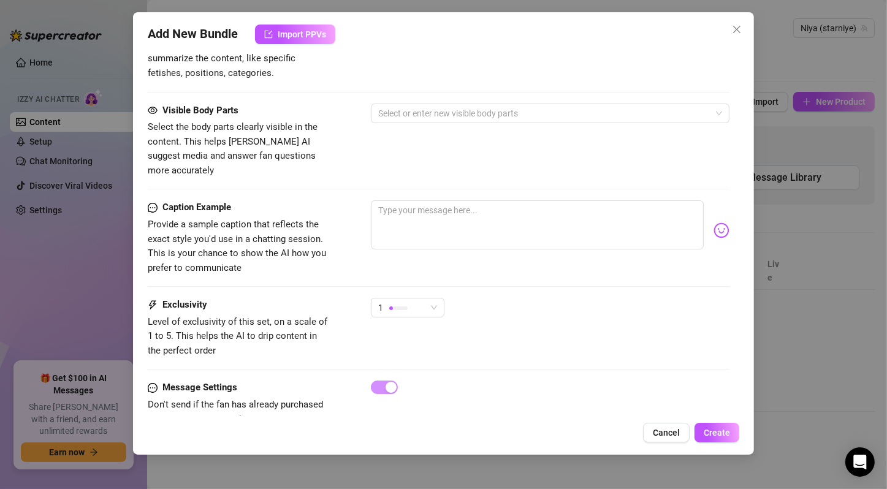
scroll to position [743, 0]
